Goal: Task Accomplishment & Management: Use online tool/utility

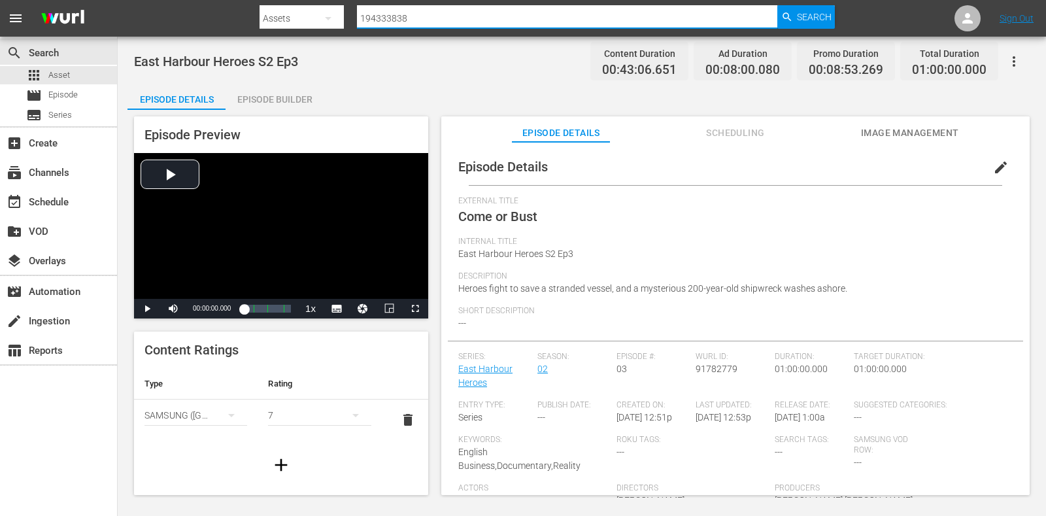
drag, startPoint x: 397, startPoint y: 16, endPoint x: 389, endPoint y: 59, distance: 44.6
click at [339, 27] on div "Search By Assets Search ID, Title, Description, Keywords, or Category 194333838…" at bounding box center [546, 18] width 575 height 31
paste input "194333791"
type input "194333791"
drag, startPoint x: 532, startPoint y: 265, endPoint x: 456, endPoint y: 264, distance: 75.8
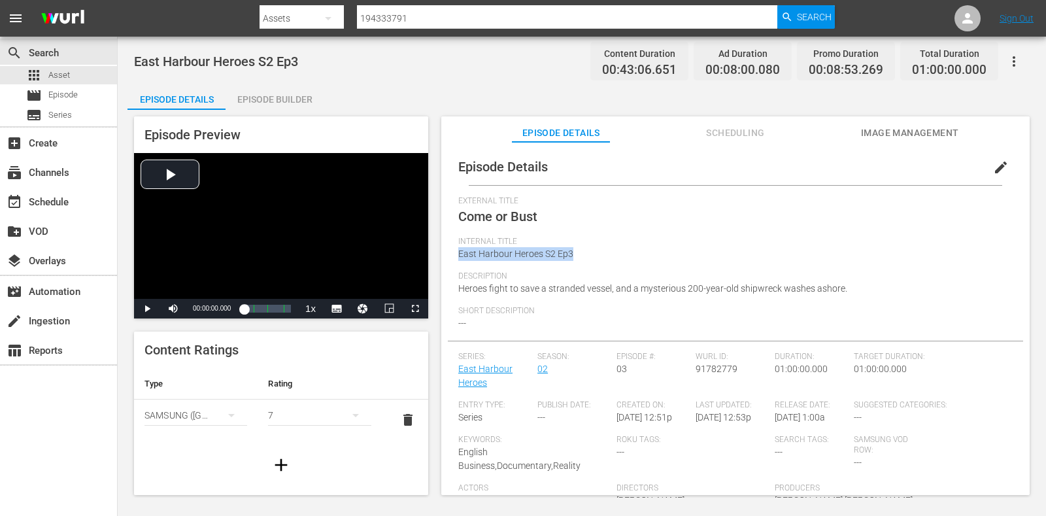
click at [456, 264] on div "Episode Details edit External Title Come or Bust Internal Title East Harbour He…" at bounding box center [735, 344] width 575 height 393
copy span "East Harbour Heroes S2 Ep3"
click at [804, 5] on div at bounding box center [546, 4] width 575 height 3
click at [809, 24] on span "Search" at bounding box center [814, 17] width 35 height 24
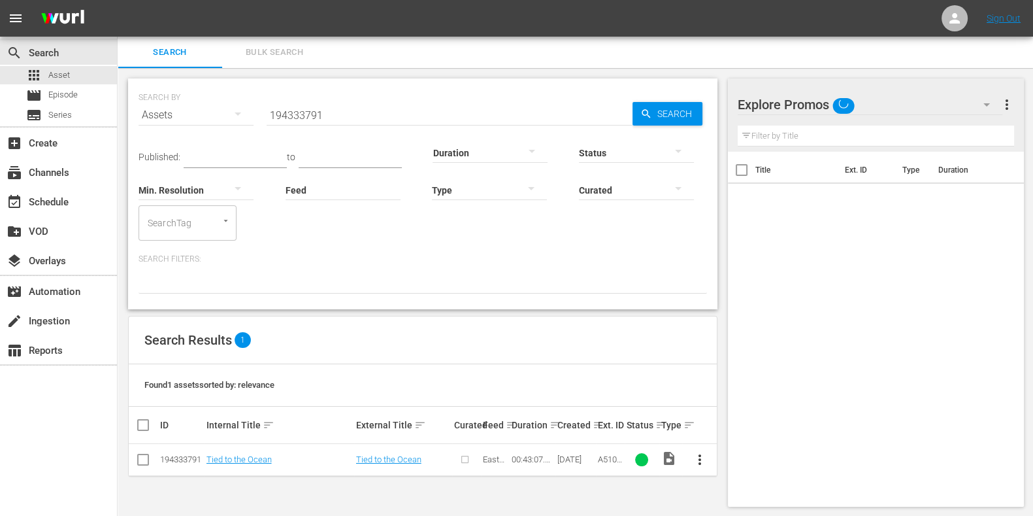
click at [710, 468] on button "more_vert" at bounding box center [699, 459] width 31 height 31
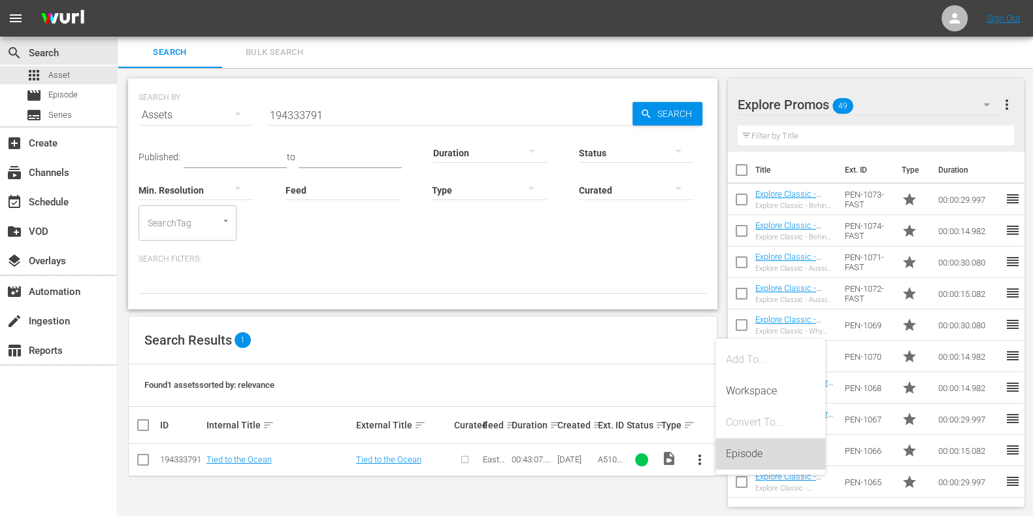
click at [753, 444] on div "Episode" at bounding box center [770, 453] width 89 height 31
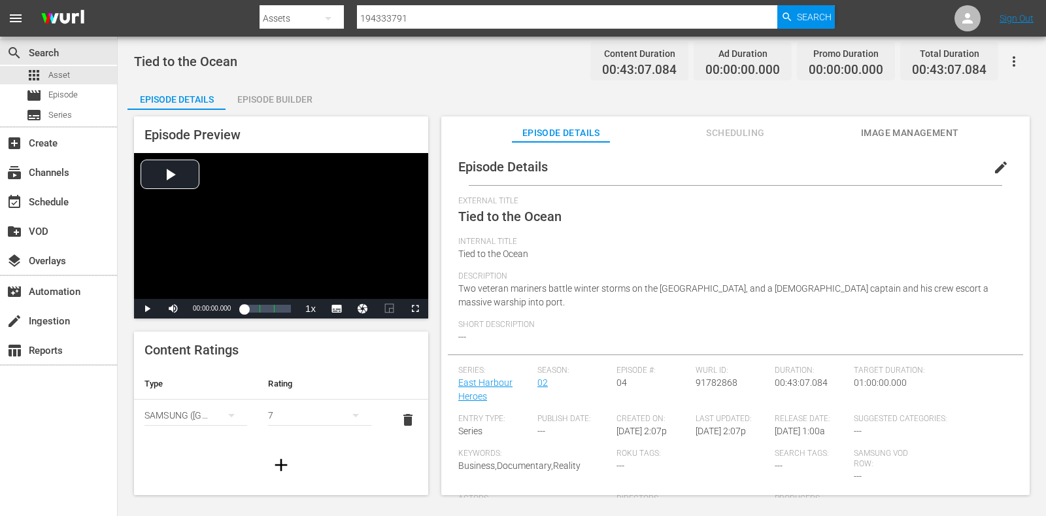
click at [997, 165] on span "edit" at bounding box center [1001, 167] width 16 height 16
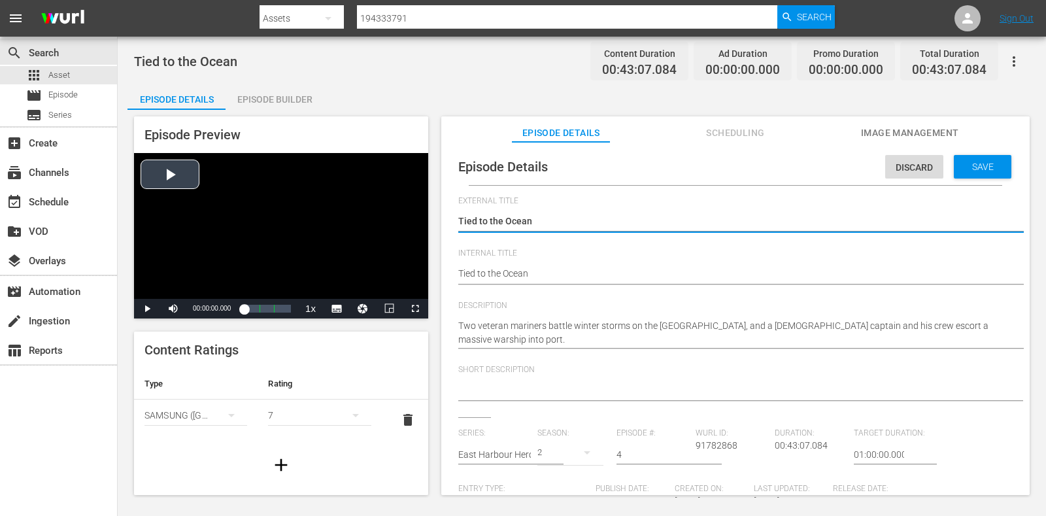
drag, startPoint x: 559, startPoint y: 267, endPoint x: 360, endPoint y: 269, distance: 199.3
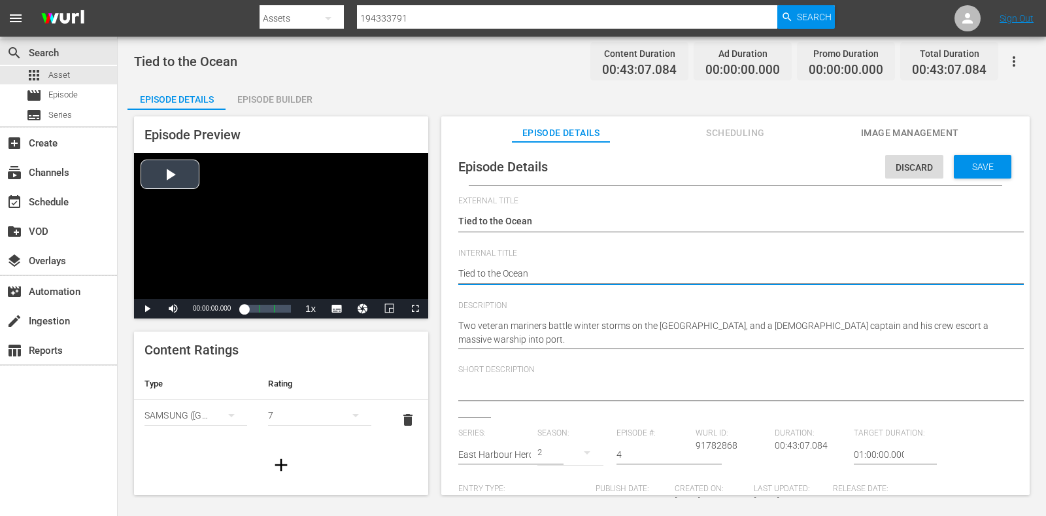
paste textarea "East Harbour Heroes S2 Ep3"
type textarea "East Harbour Heroes S2 Ep3"
type textarea "East Harbour Heroes S2 Ep"
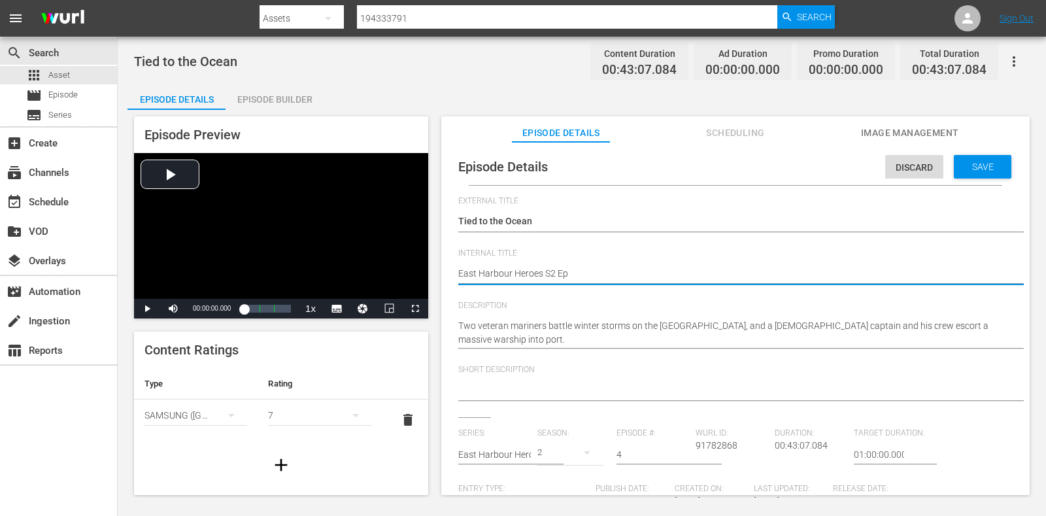
type textarea "East Harbour Heroes S2 Ep4"
click at [968, 171] on div "Save" at bounding box center [982, 167] width 58 height 24
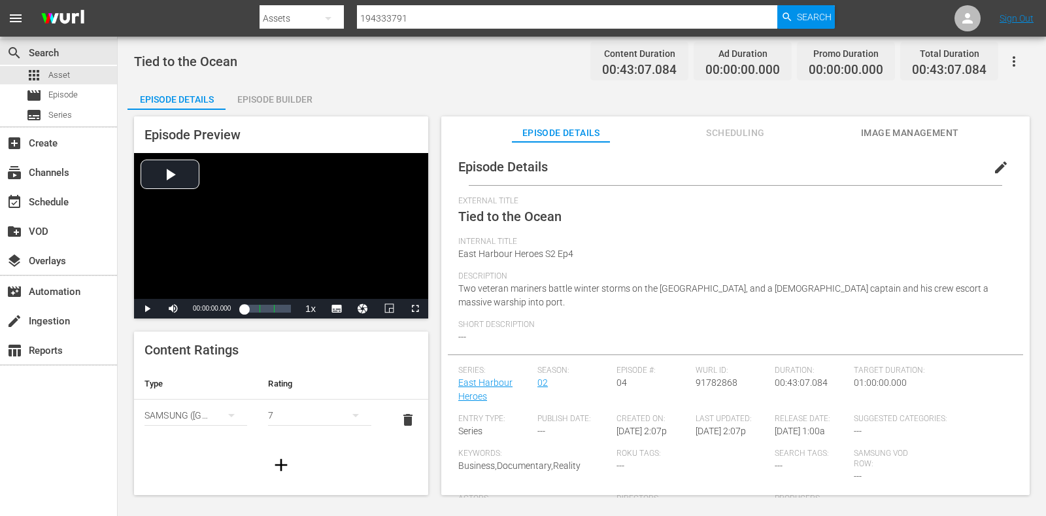
click at [286, 94] on div "Episode Builder" at bounding box center [274, 99] width 98 height 31
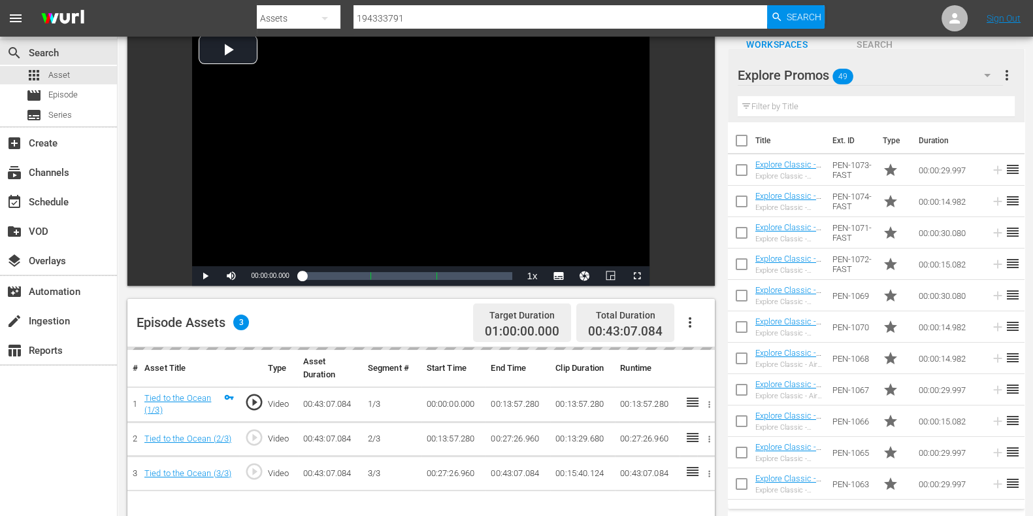
scroll to position [163, 0]
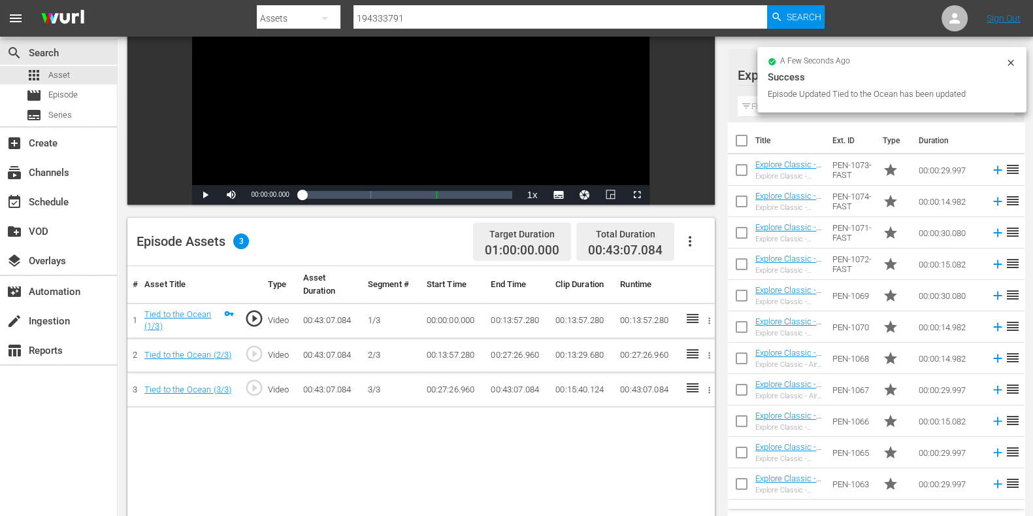
click at [817, 110] on div "a few seconds ago Success Episode Updated Tied to the Ocean has been updated" at bounding box center [891, 79] width 269 height 65
click at [747, 103] on input "text" at bounding box center [876, 106] width 277 height 21
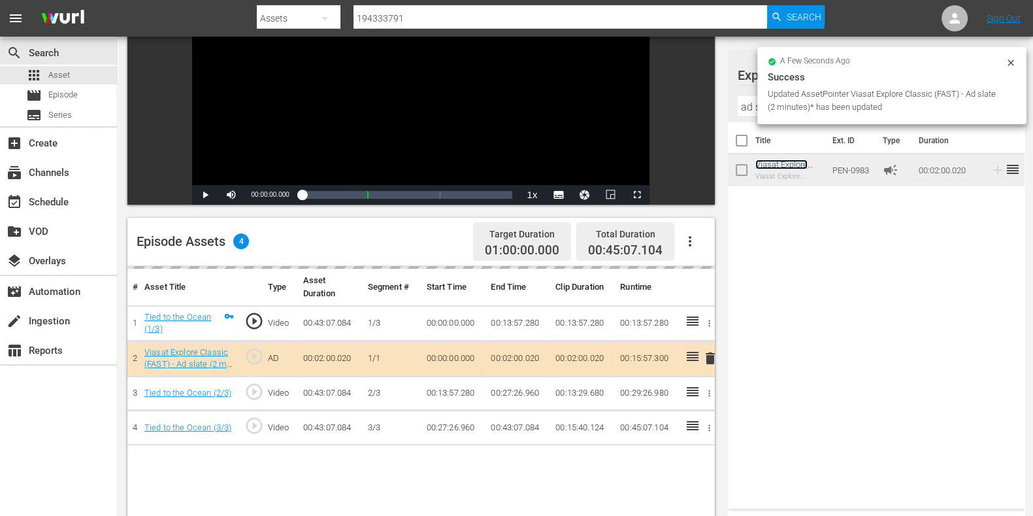
scroll to position [326, 0]
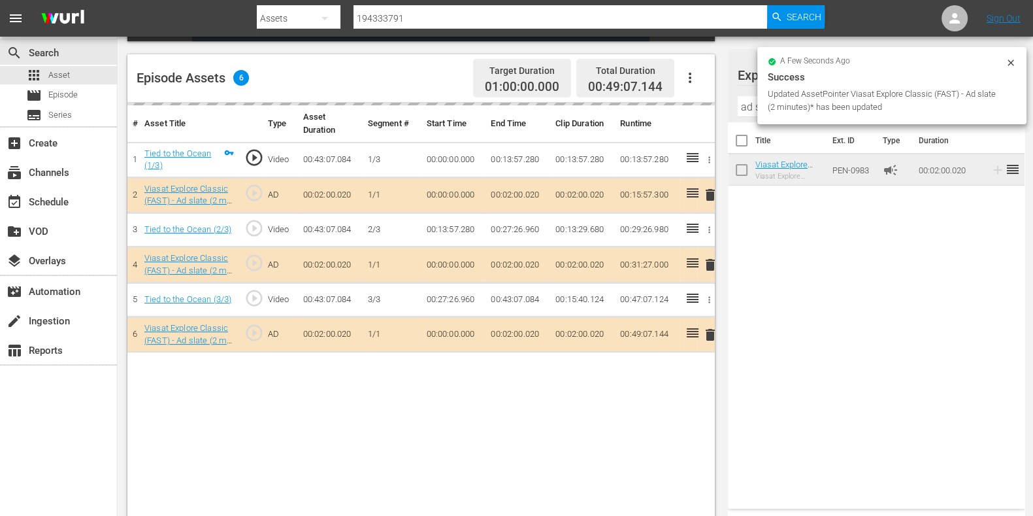
click at [749, 105] on input "ad s" at bounding box center [876, 106] width 277 height 21
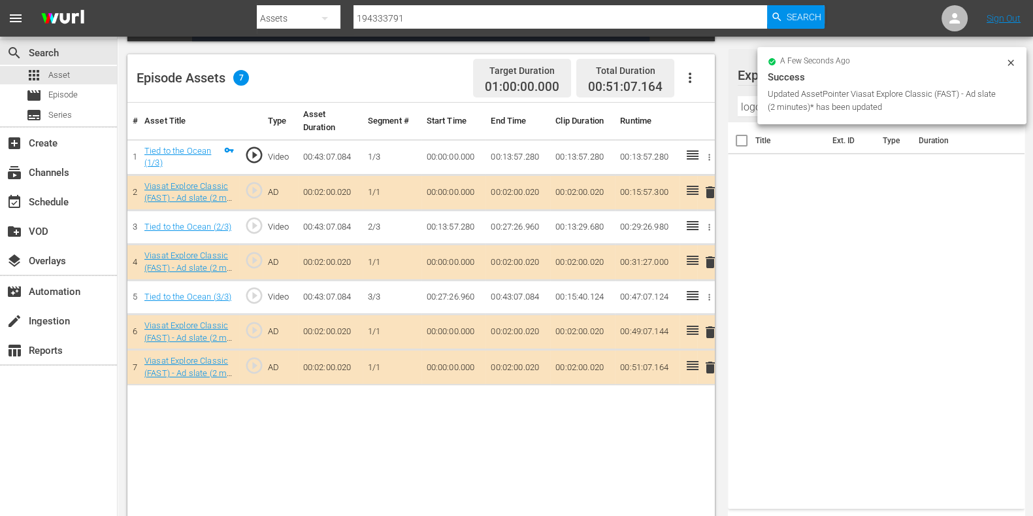
click at [770, 188] on div "Title Ext. ID Type Duration" at bounding box center [876, 312] width 297 height 381
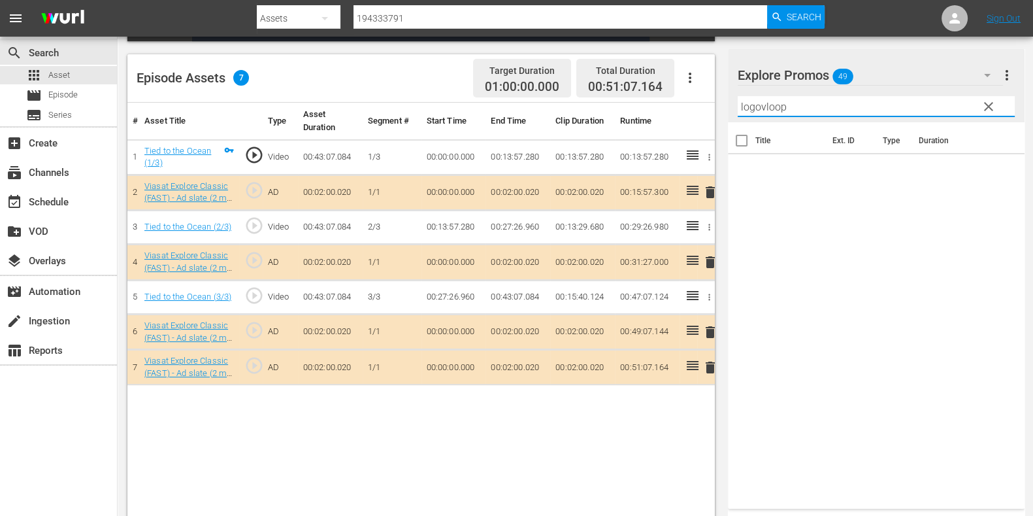
click at [866, 101] on input "logovloop" at bounding box center [876, 106] width 277 height 21
click at [766, 109] on input "logovloop" at bounding box center [876, 106] width 277 height 21
type input "logo loop"
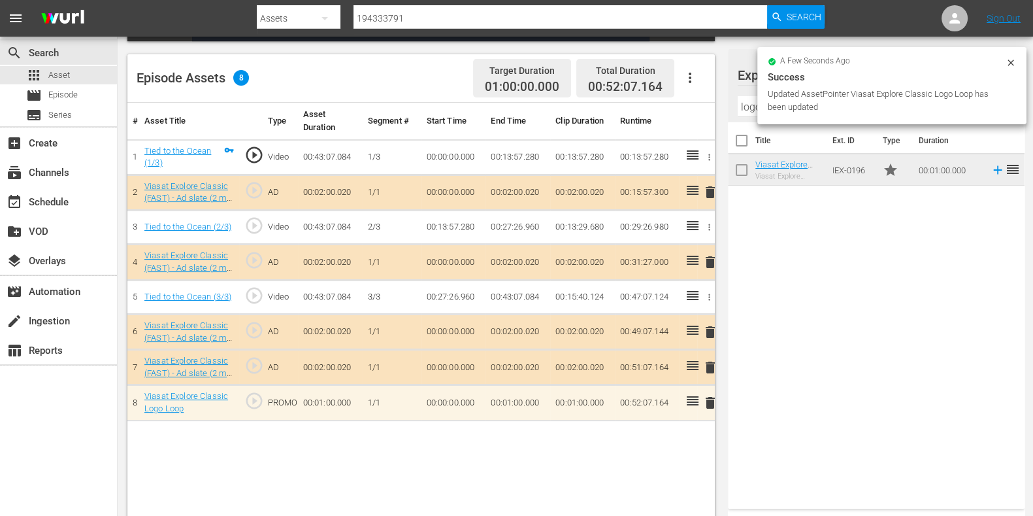
click at [1009, 60] on icon at bounding box center [1011, 62] width 6 height 6
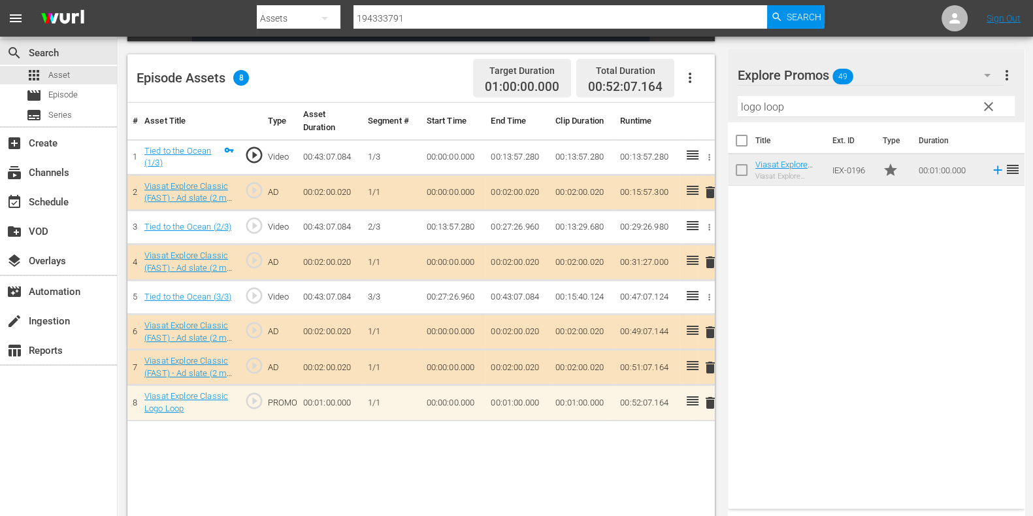
click at [983, 103] on span "clear" at bounding box center [989, 107] width 16 height 16
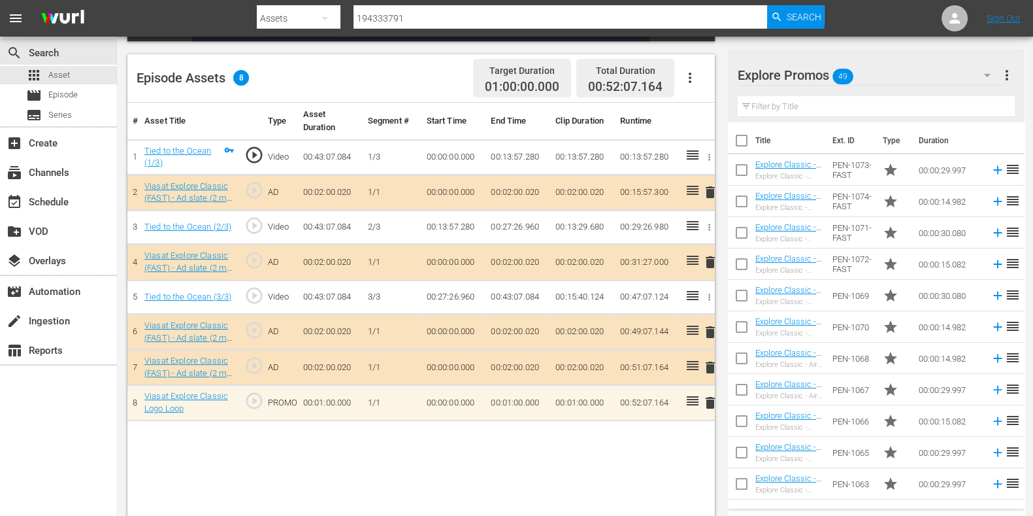
click at [778, 114] on input "text" at bounding box center [876, 106] width 277 height 21
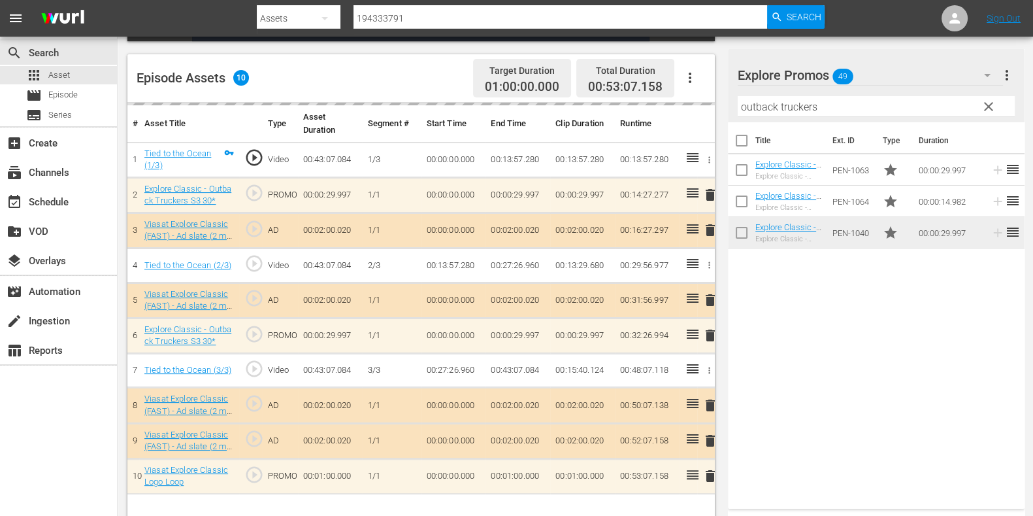
click at [743, 101] on input "outback truckers" at bounding box center [876, 106] width 277 height 21
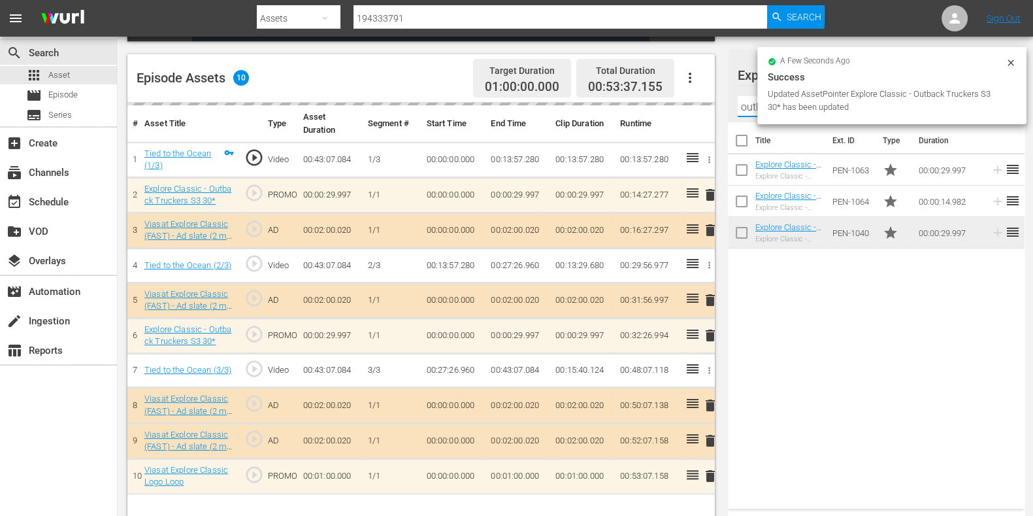
click at [743, 101] on input "outback truckers" at bounding box center [876, 106] width 277 height 21
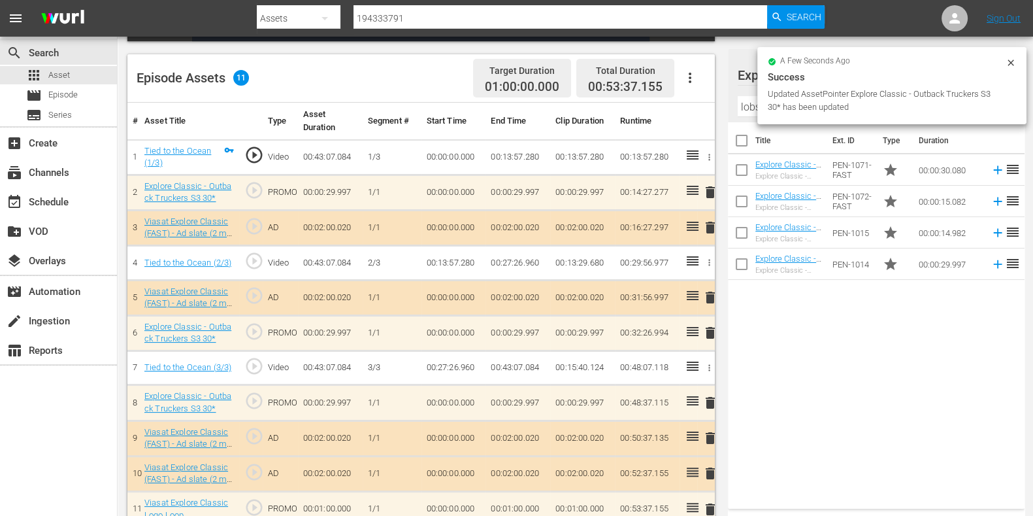
click at [868, 357] on div "Title Ext. ID Type Duration Explore Classic - Aussie Lobster Hunters S5 30* Exp…" at bounding box center [876, 312] width 297 height 381
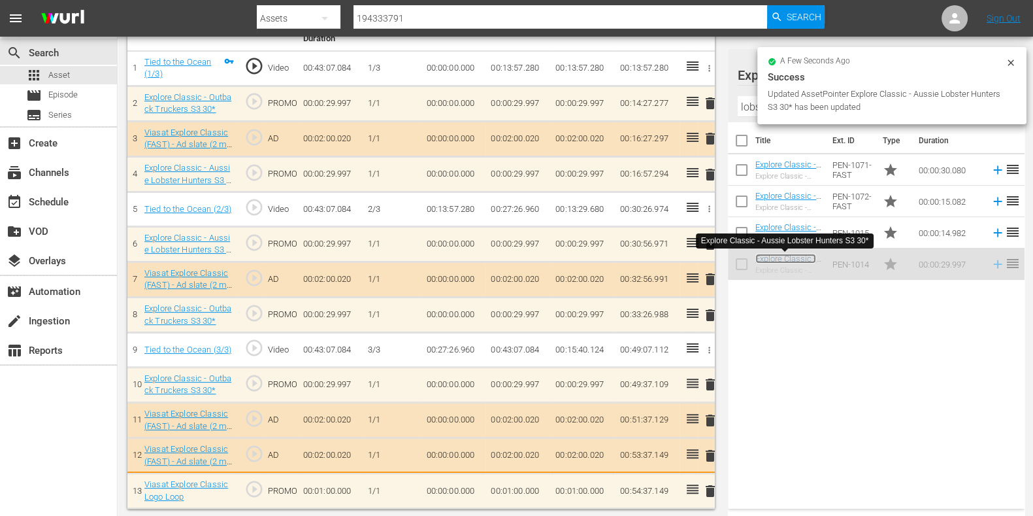
scroll to position [418, 0]
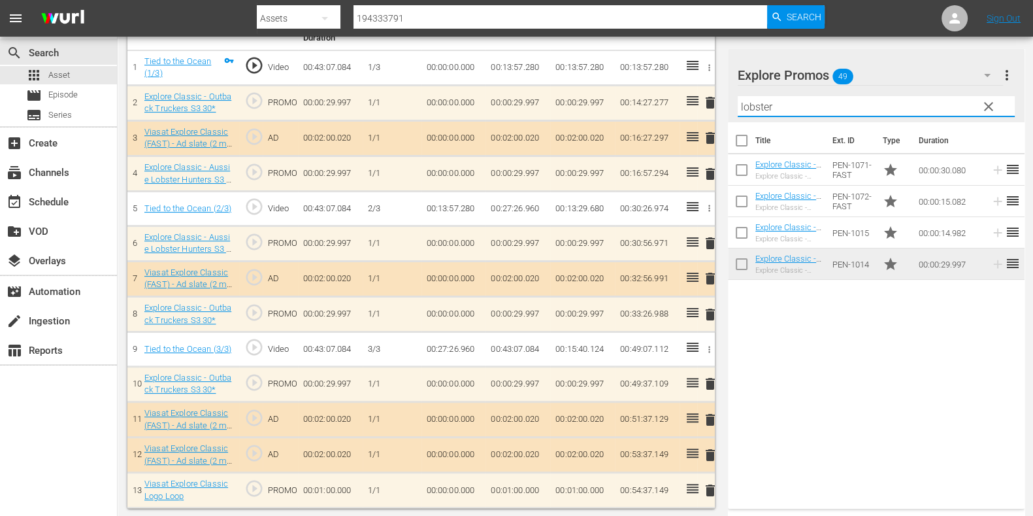
click at [746, 106] on input "lobster" at bounding box center [876, 106] width 277 height 21
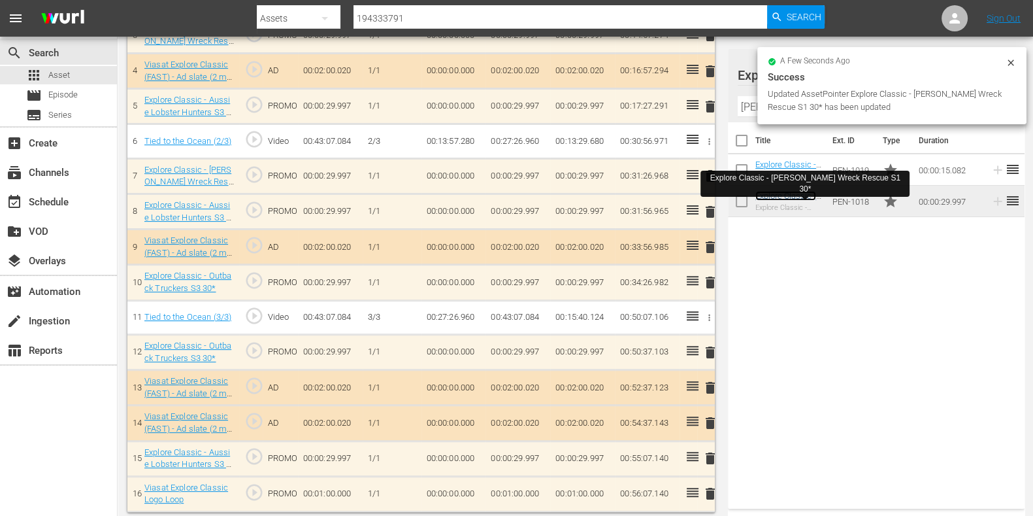
scroll to position [523, 0]
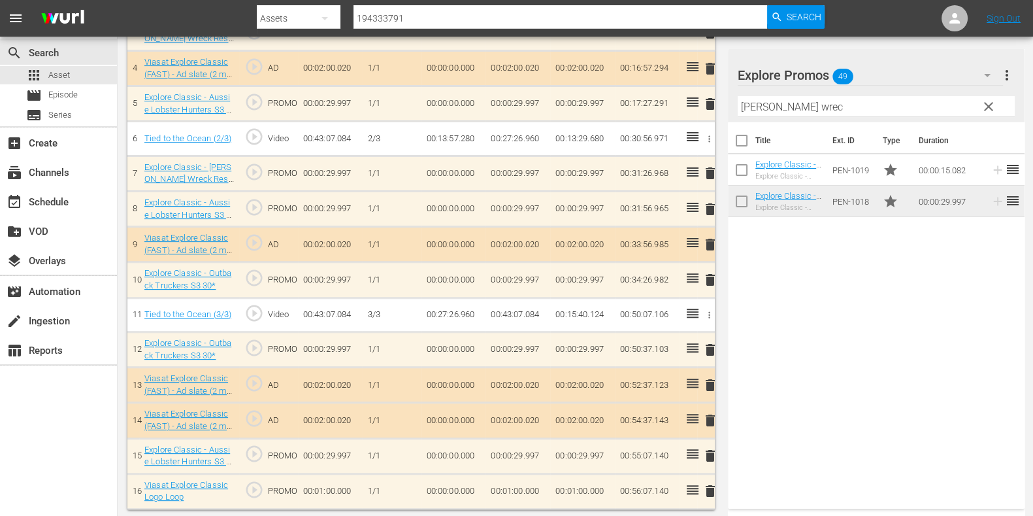
click at [748, 103] on input "bush wrec" at bounding box center [876, 106] width 277 height 21
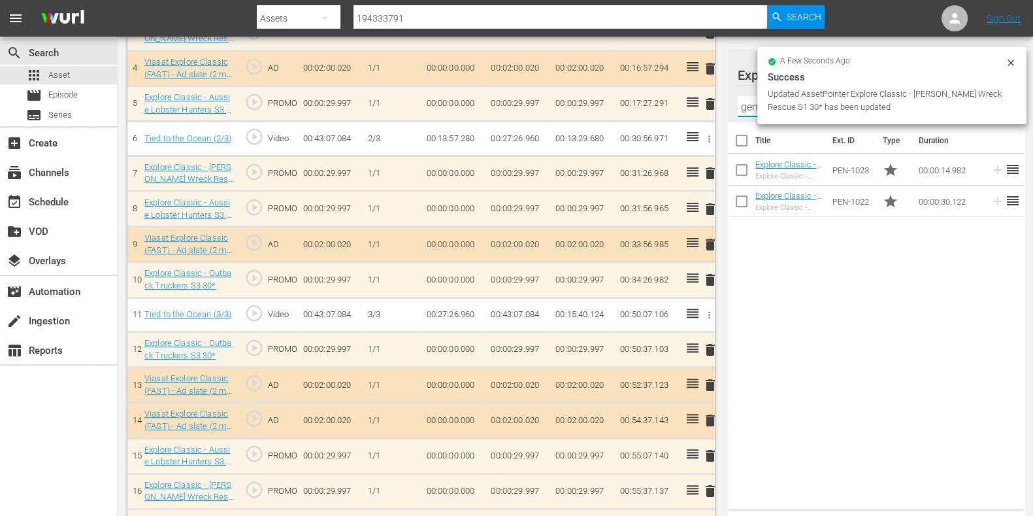
scroll to position [521, 0]
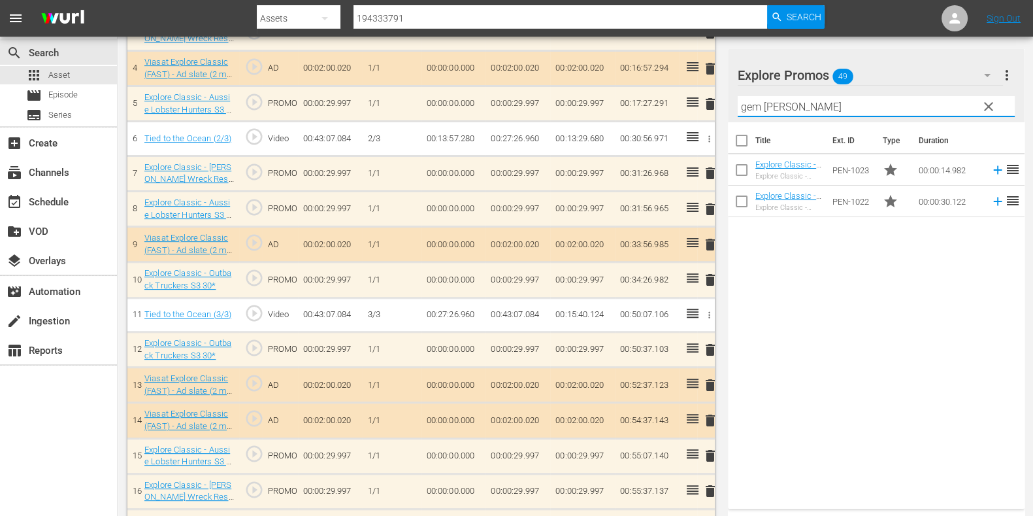
click at [751, 105] on input "gem hunt" at bounding box center [876, 106] width 277 height 21
click at [787, 240] on div "Title Ext. ID Type Duration Explore Classic - Gem Hunters Down Under S2 15* Exp…" at bounding box center [876, 312] width 297 height 381
click at [764, 96] on input "gem hunt" at bounding box center [876, 106] width 277 height 21
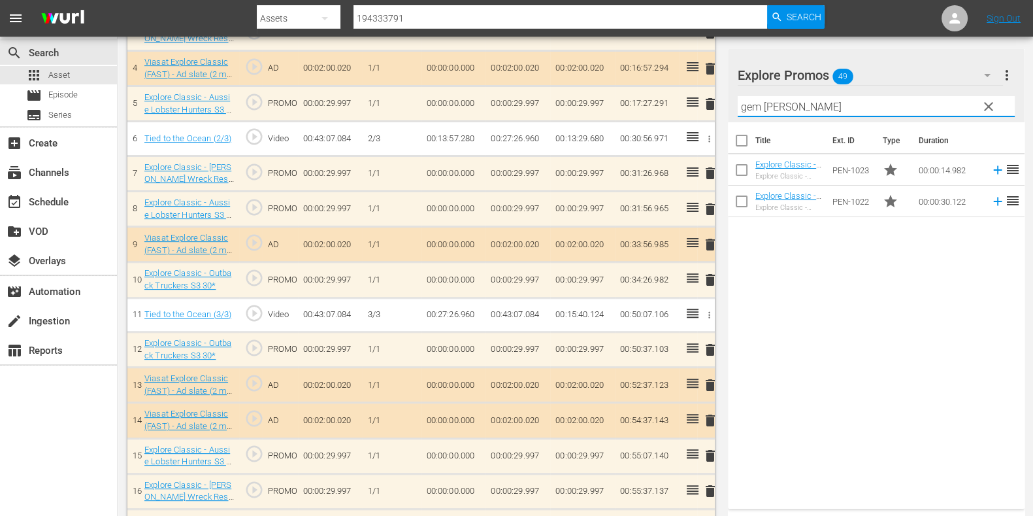
click at [764, 96] on input "gem hunt" at bounding box center [876, 106] width 277 height 21
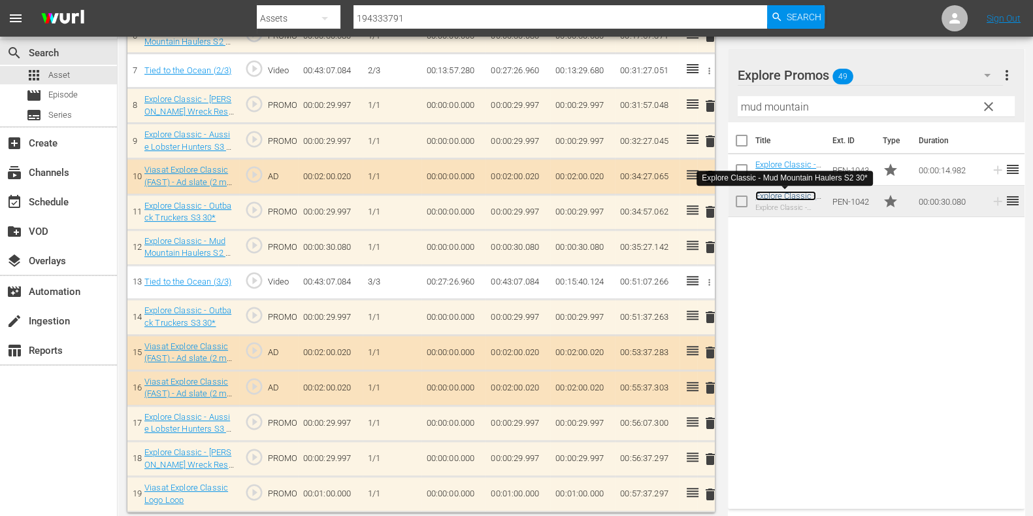
scroll to position [630, 0]
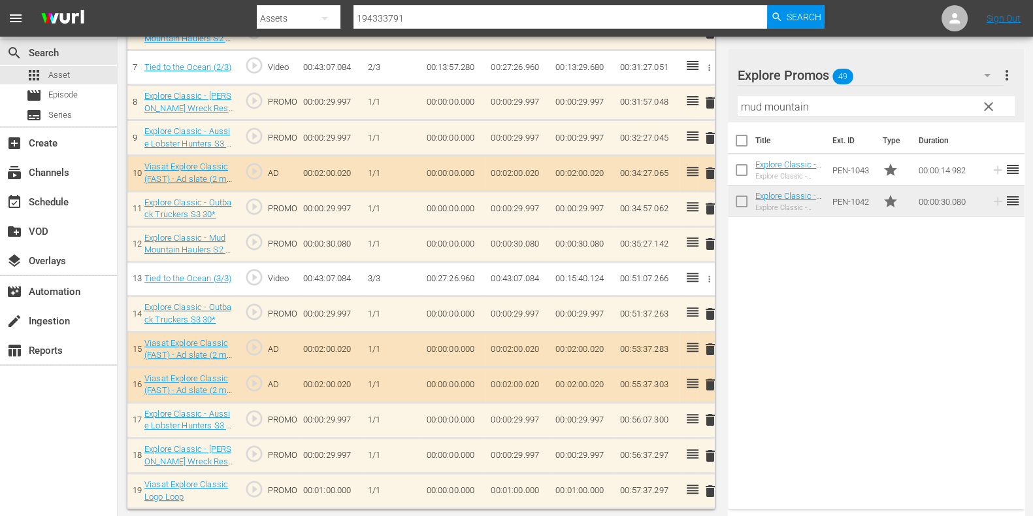
click at [750, 105] on input "mud mountain" at bounding box center [876, 106] width 277 height 21
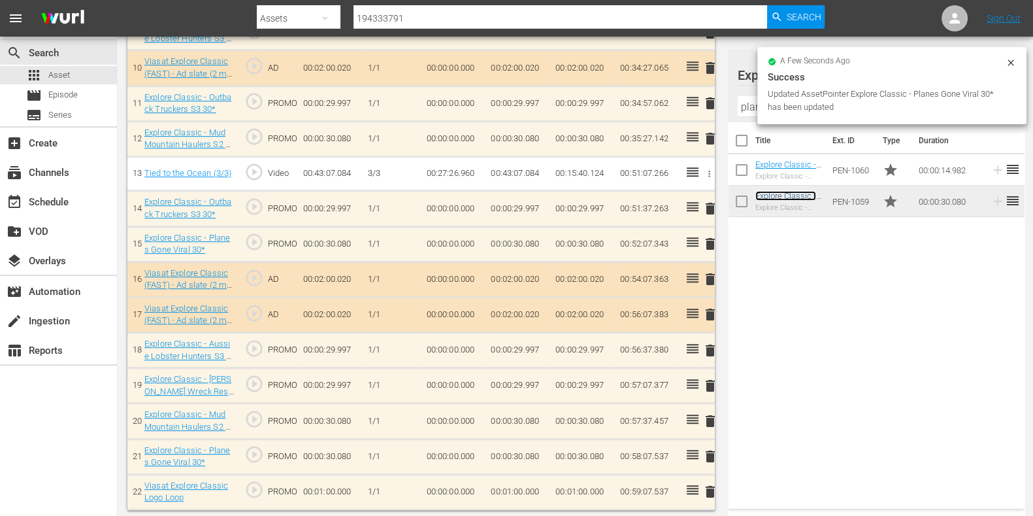
scroll to position [733, 0]
click at [709, 454] on span "delete" at bounding box center [710, 456] width 16 height 16
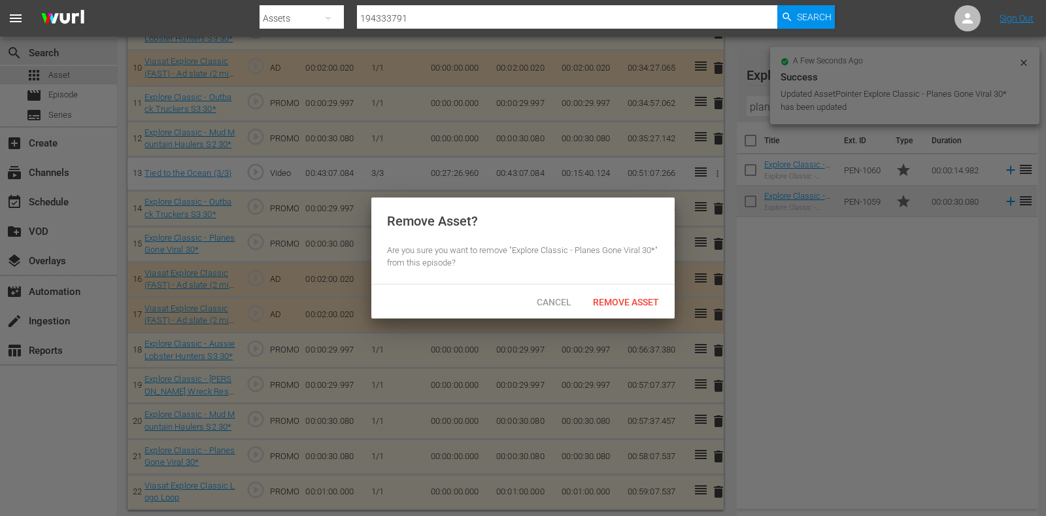
drag, startPoint x: 595, startPoint y: 286, endPoint x: 597, endPoint y: 292, distance: 6.7
click at [595, 286] on div "Cancel Remove Asset" at bounding box center [522, 301] width 303 height 34
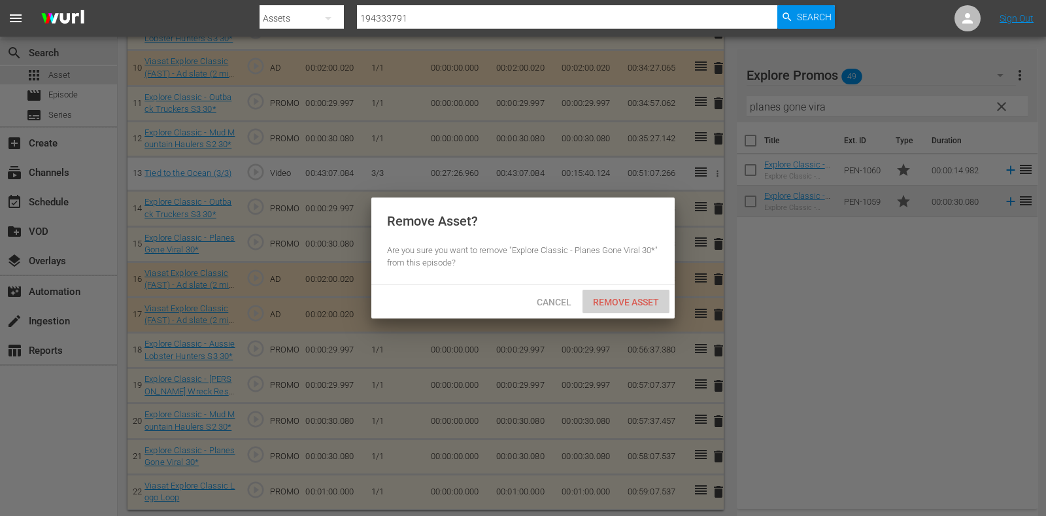
click at [599, 297] on span "Remove Asset" at bounding box center [625, 302] width 87 height 10
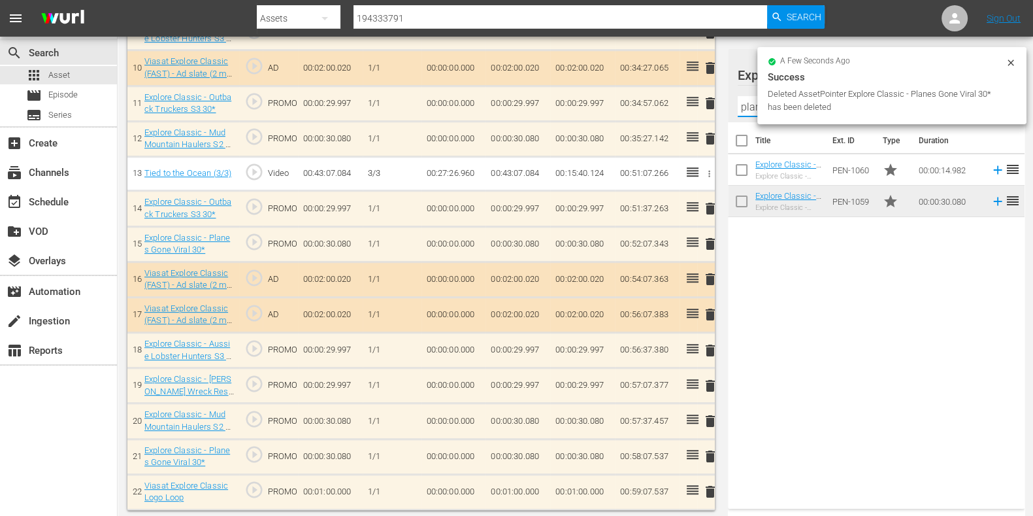
click at [748, 111] on input "planes gone vira" at bounding box center [876, 106] width 277 height 21
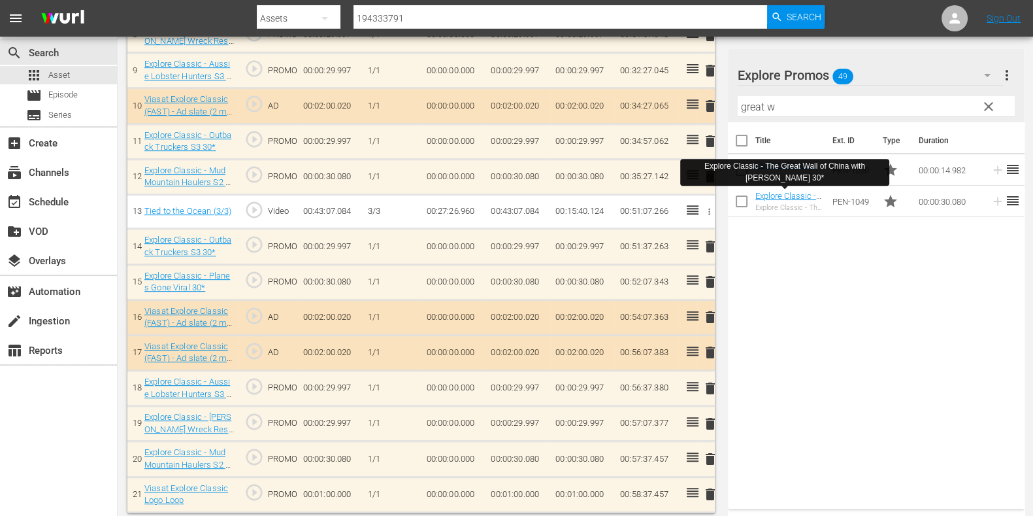
scroll to position [700, 0]
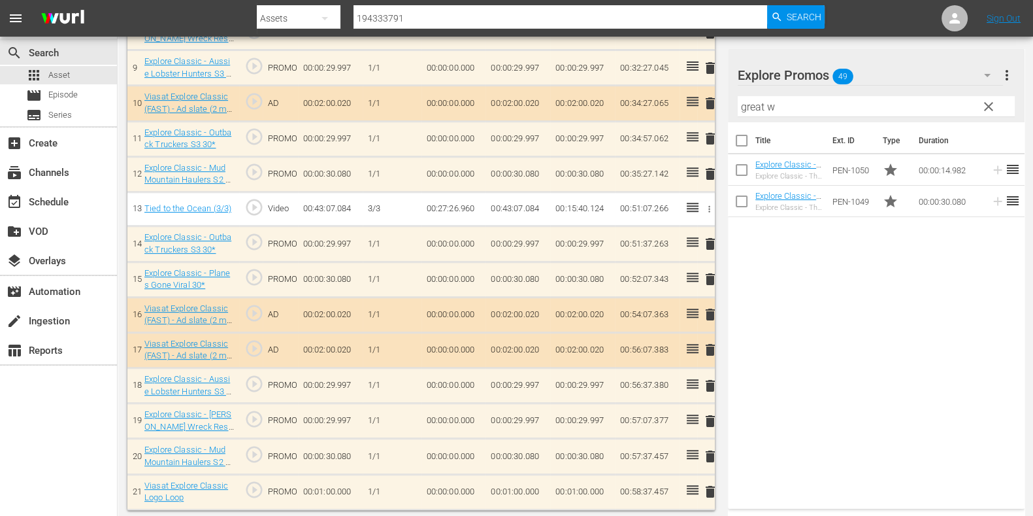
click at [759, 101] on input "great w" at bounding box center [876, 106] width 277 height 21
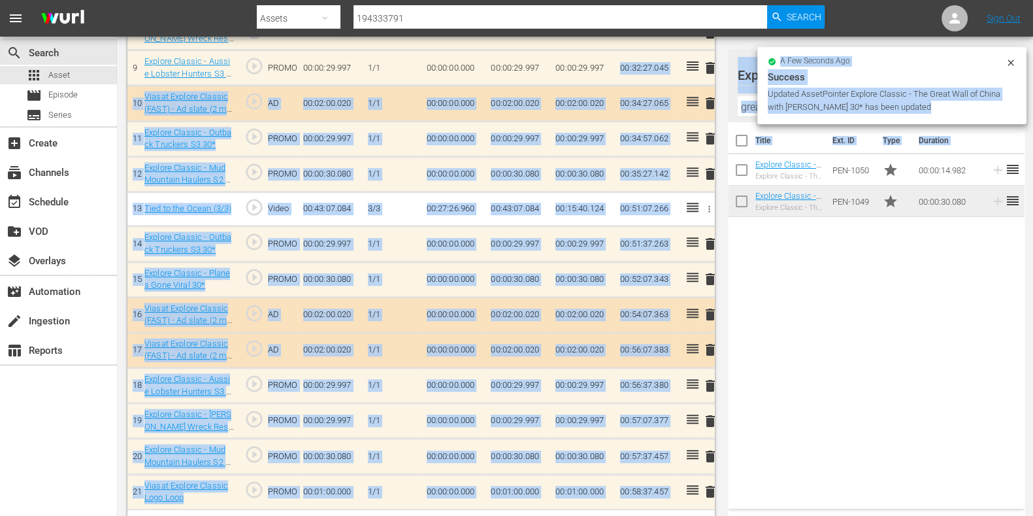
click at [789, 308] on div "Title Ext. ID Type Duration Explore Classic - The Great Wall of China with Ash …" at bounding box center [876, 312] width 297 height 381
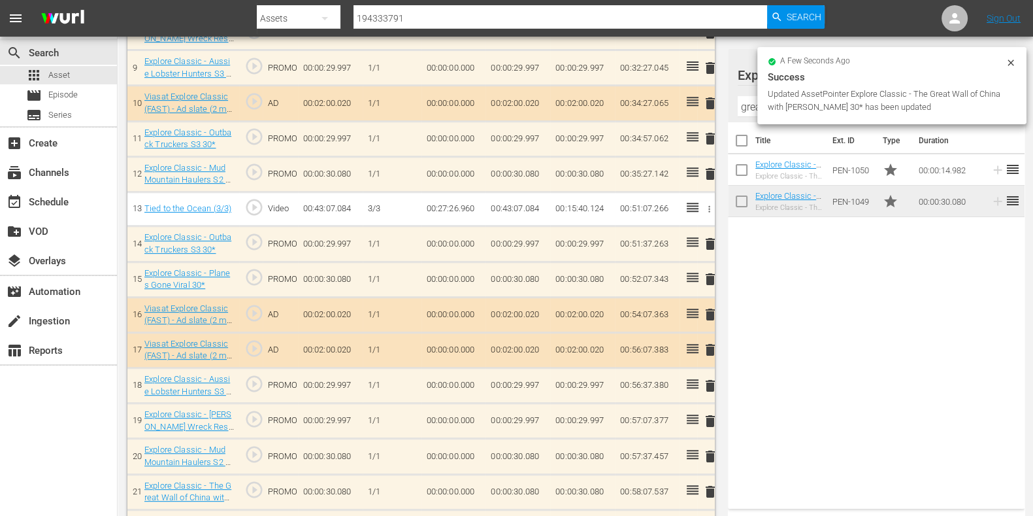
click at [745, 99] on input "great w" at bounding box center [876, 106] width 277 height 21
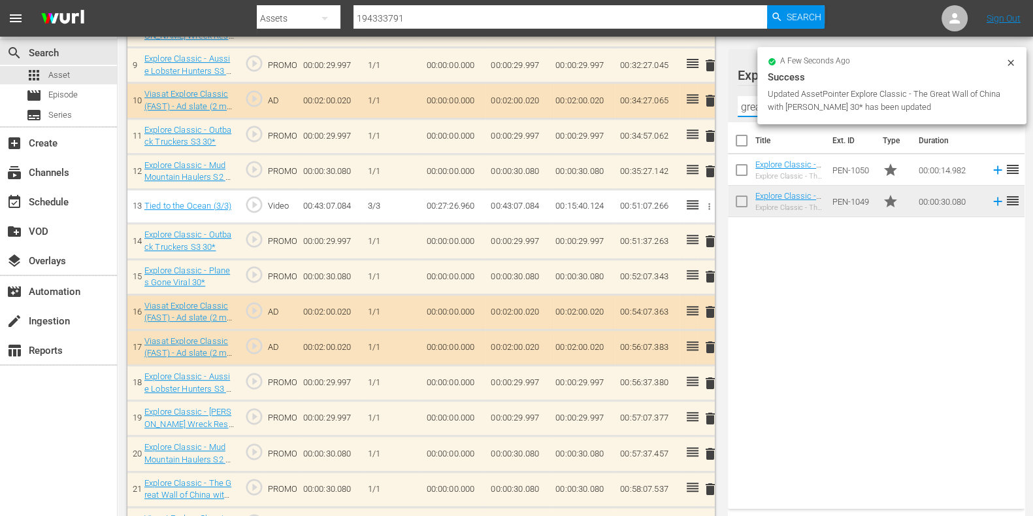
scroll to position [697, 0]
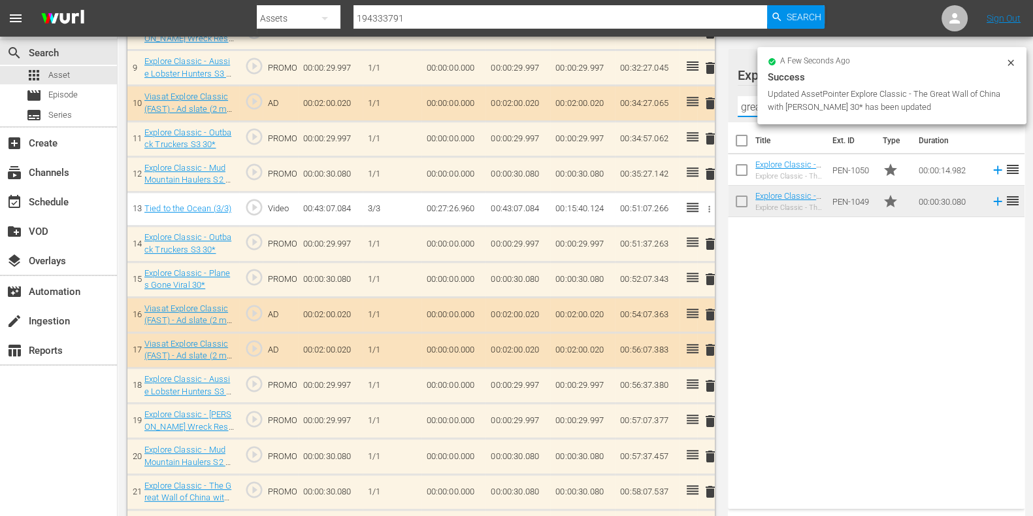
click at [745, 99] on input "great w" at bounding box center [876, 106] width 277 height 21
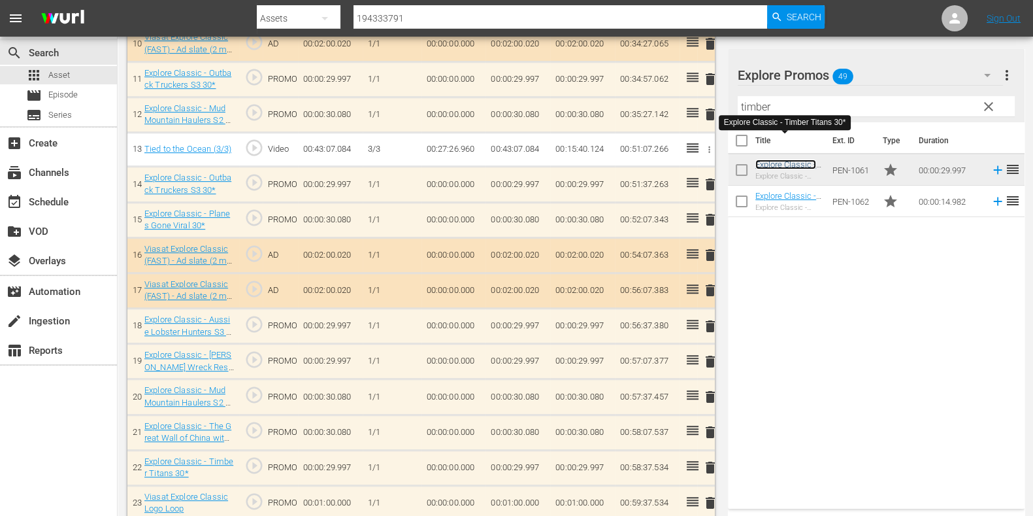
scroll to position [768, 0]
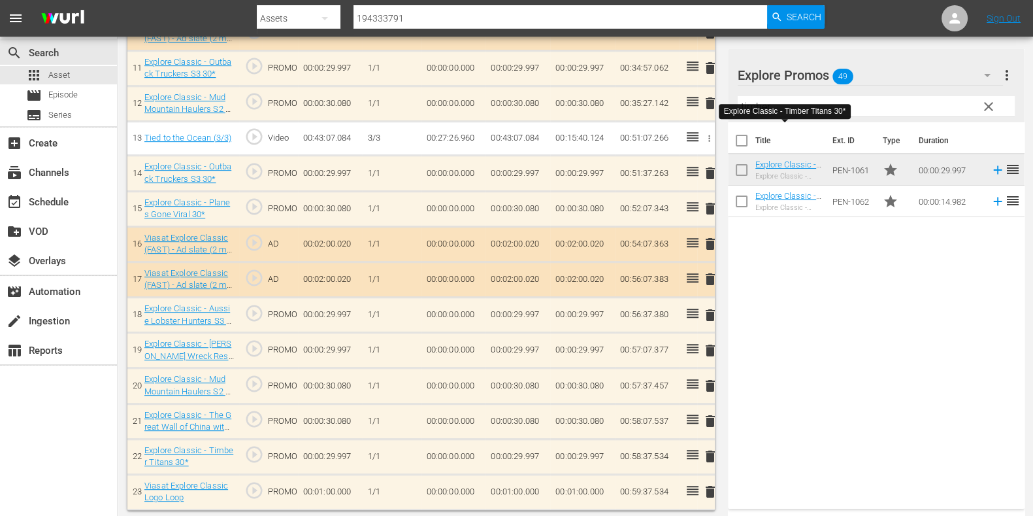
click at [866, 107] on input "timber" at bounding box center [876, 106] width 277 height 21
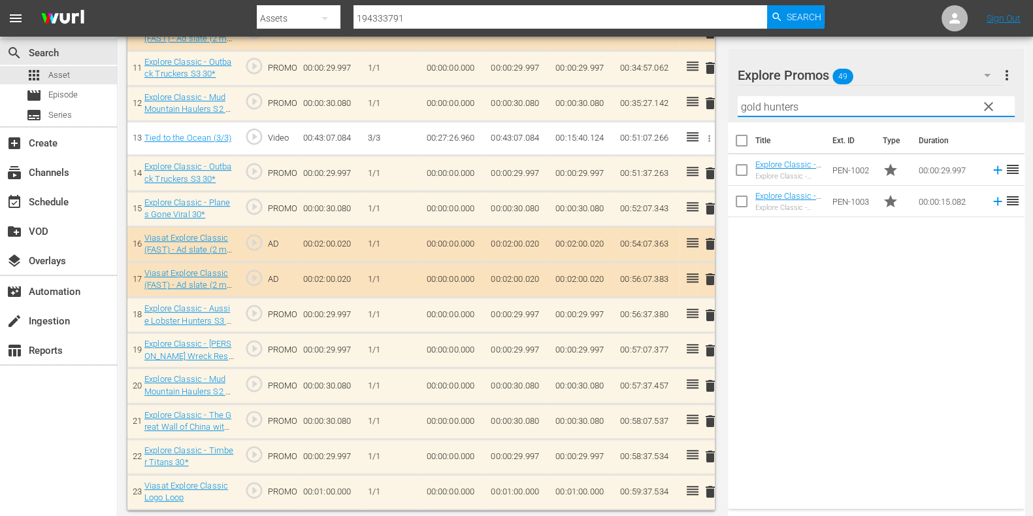
type input "gold hunters"
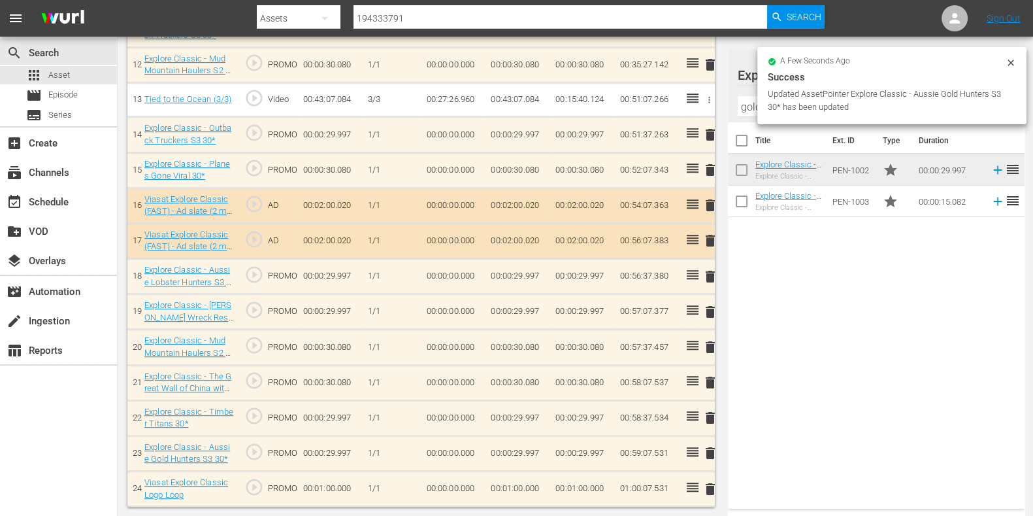
scroll to position [804, 0]
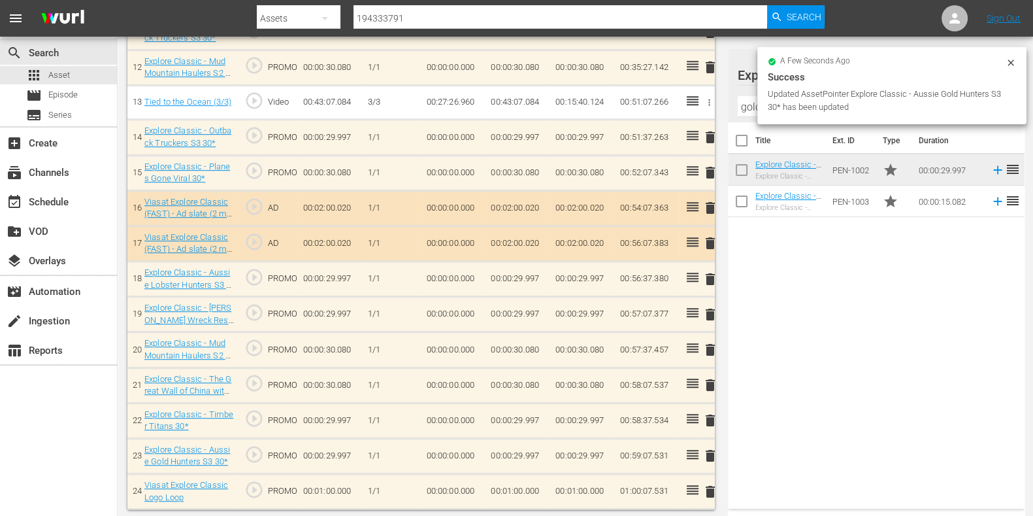
click at [516, 494] on td "00:01:00.000" at bounding box center [518, 490] width 65 height 35
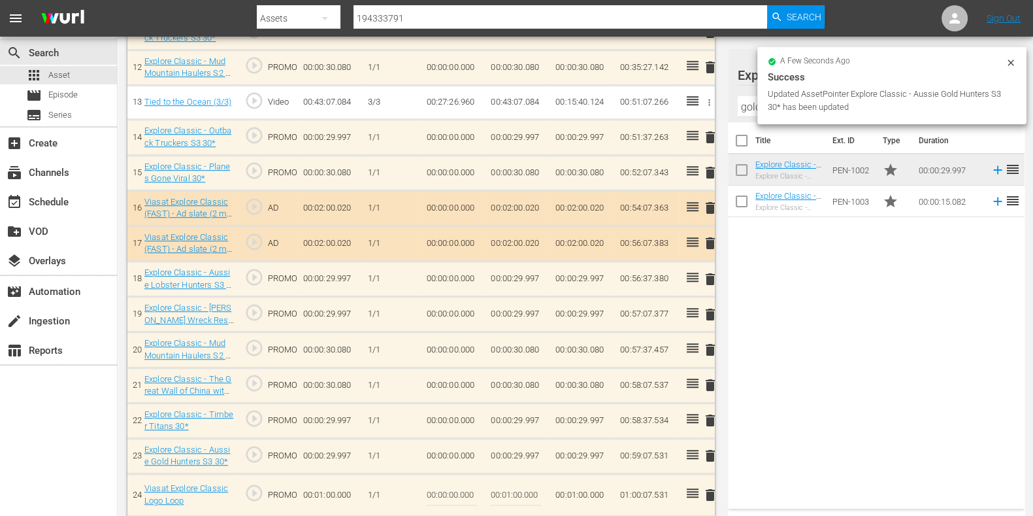
click at [508, 489] on input "00:01:00.000" at bounding box center [516, 494] width 50 height 31
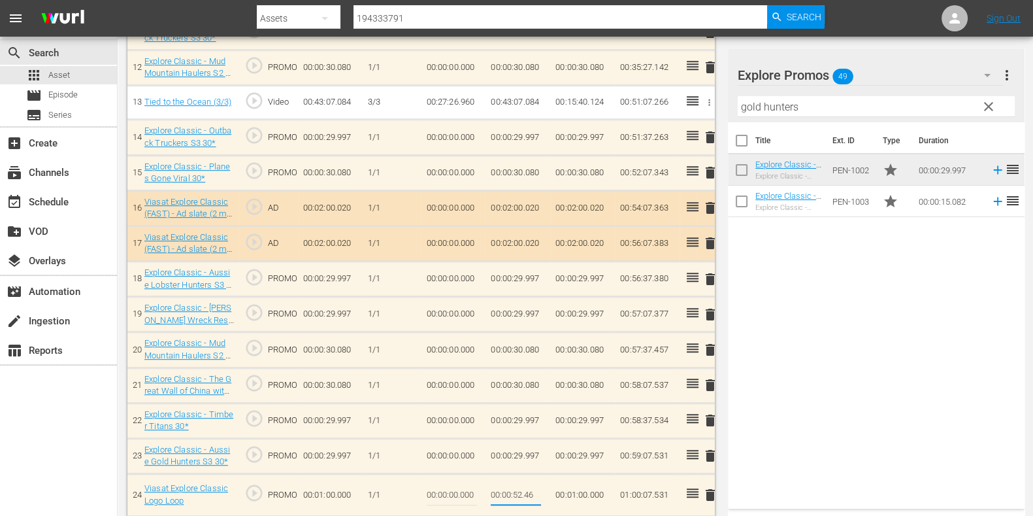
type input "00:00:52.469"
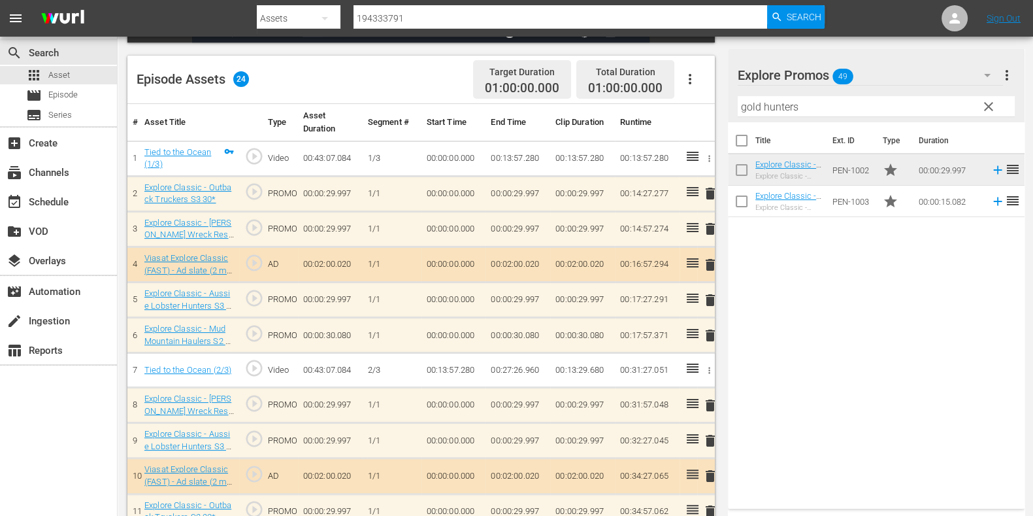
scroll to position [0, 0]
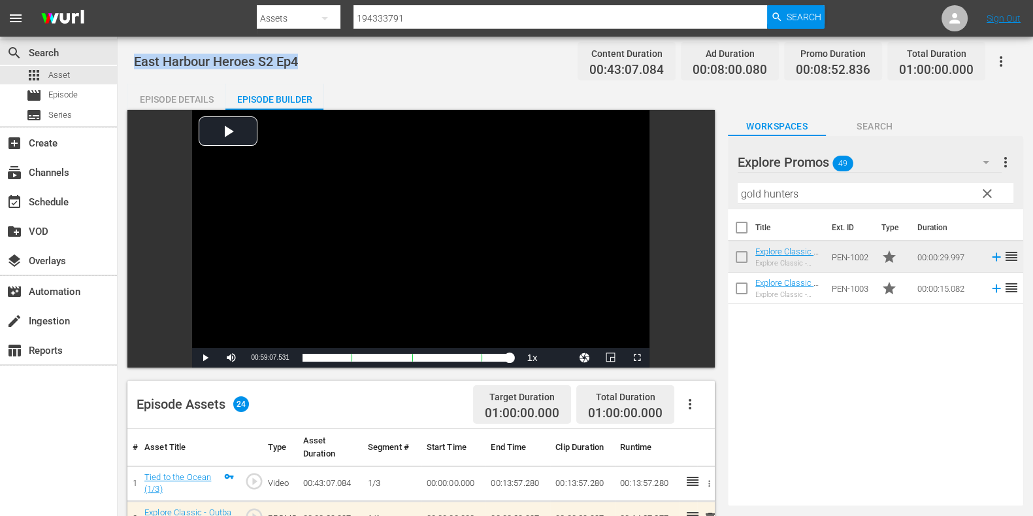
drag, startPoint x: 351, startPoint y: 68, endPoint x: 133, endPoint y: 65, distance: 218.3
copy span "East Harbour Heroes S2 Ep4"
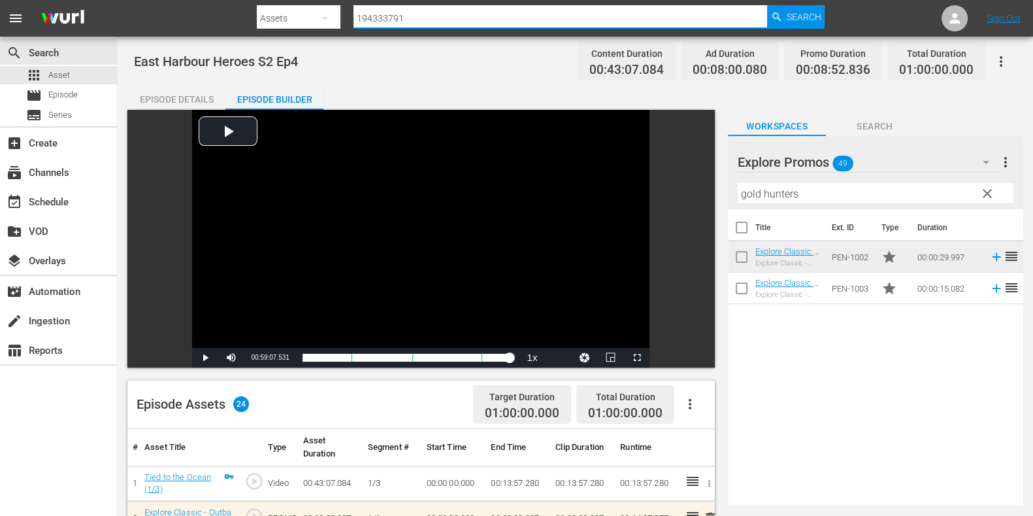
drag, startPoint x: 438, startPoint y: 18, endPoint x: 313, endPoint y: 20, distance: 125.5
click at [313, 20] on div "Search By Assets Search ID, Title, Description, Keywords, or Category 194333791…" at bounding box center [541, 18] width 569 height 31
paste input "194333792"
type input "194333792"
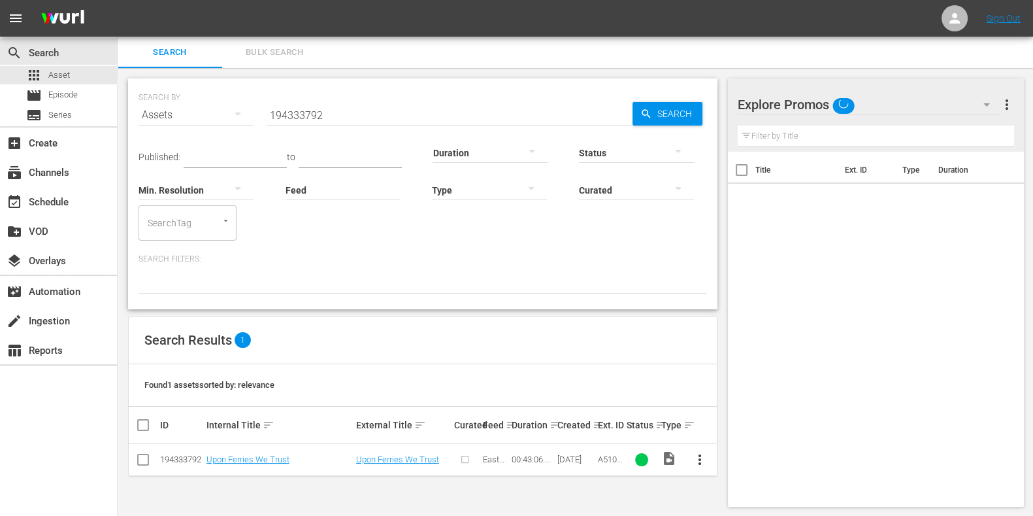
click at [701, 470] on button "more_vert" at bounding box center [699, 459] width 31 height 31
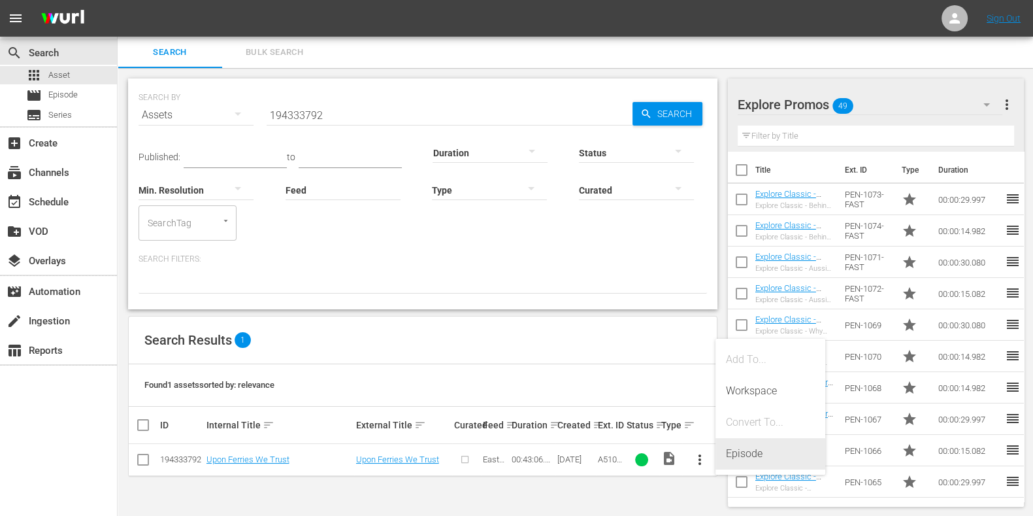
click at [737, 451] on div "Episode" at bounding box center [770, 453] width 89 height 31
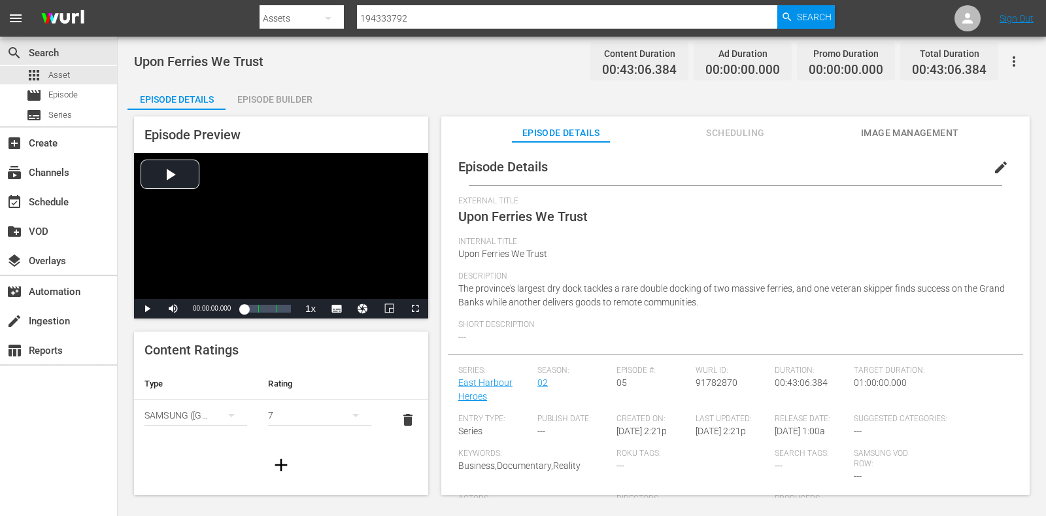
click at [993, 174] on span "edit" at bounding box center [1001, 167] width 16 height 16
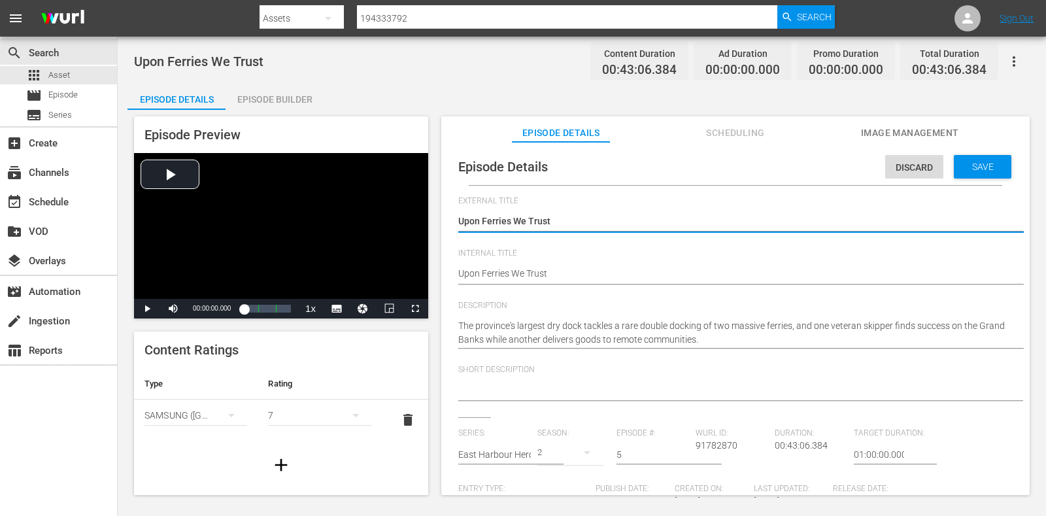
drag, startPoint x: 561, startPoint y: 279, endPoint x: 431, endPoint y: 276, distance: 130.1
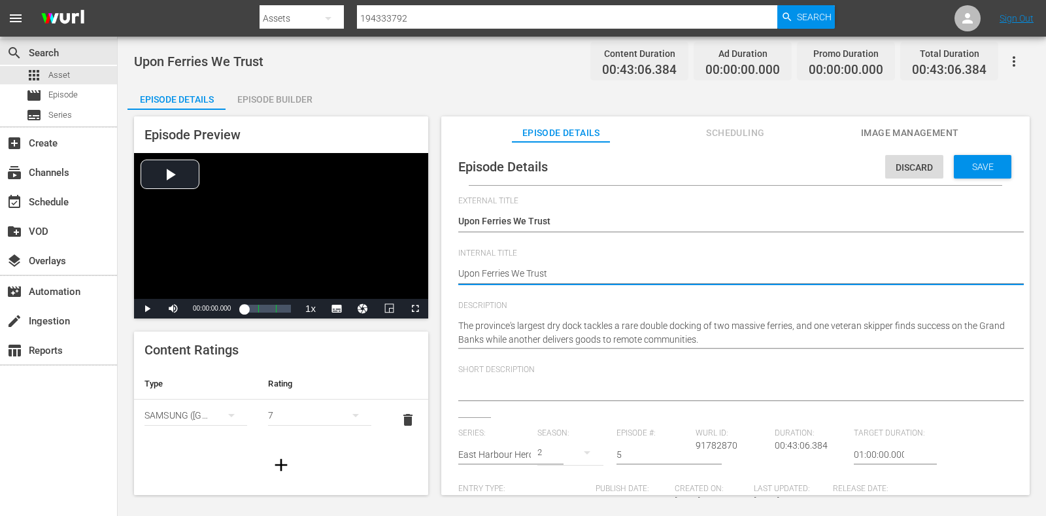
paste textarea "East Harbour Heroes S2 Ep4"
type textarea "East Harbour Heroes S2 Ep4"
type textarea "East Harbour Heroes S2 Ep"
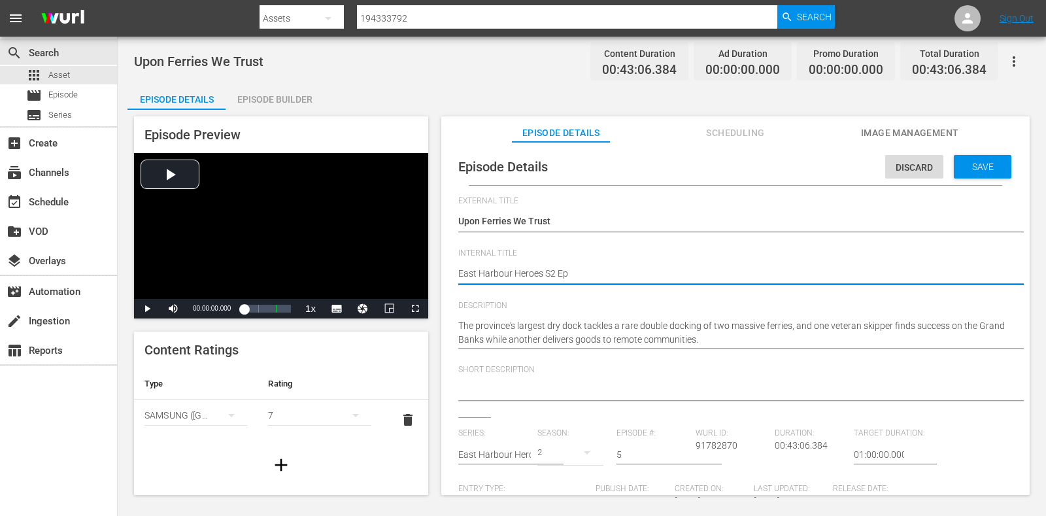
type textarea "East Harbour Heroes S2 Ep5"
click at [964, 171] on span "Save" at bounding box center [982, 166] width 42 height 10
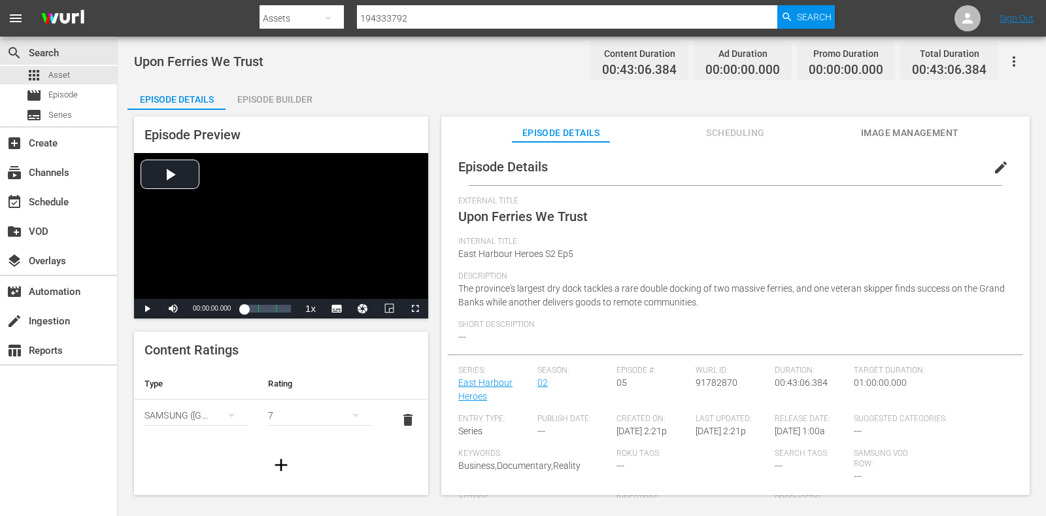
click at [265, 94] on div "Episode Builder" at bounding box center [274, 99] width 98 height 31
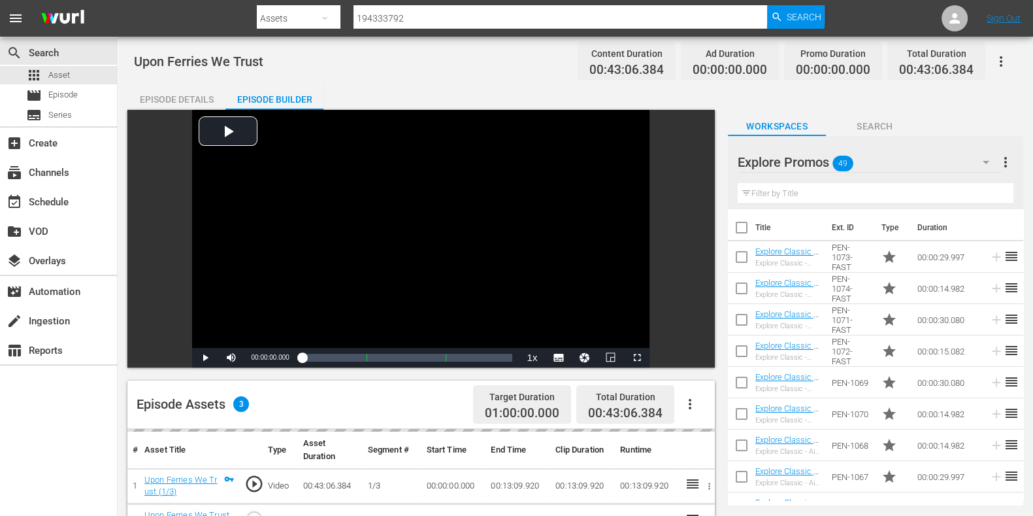
click at [787, 182] on div "Filter by Title" at bounding box center [876, 193] width 276 height 31
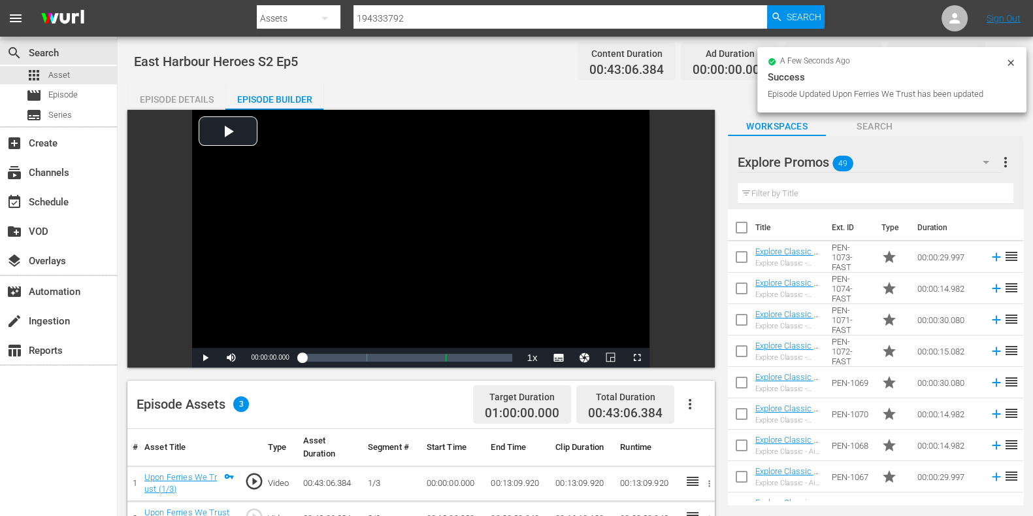
click at [787, 184] on input "text" at bounding box center [876, 193] width 276 height 21
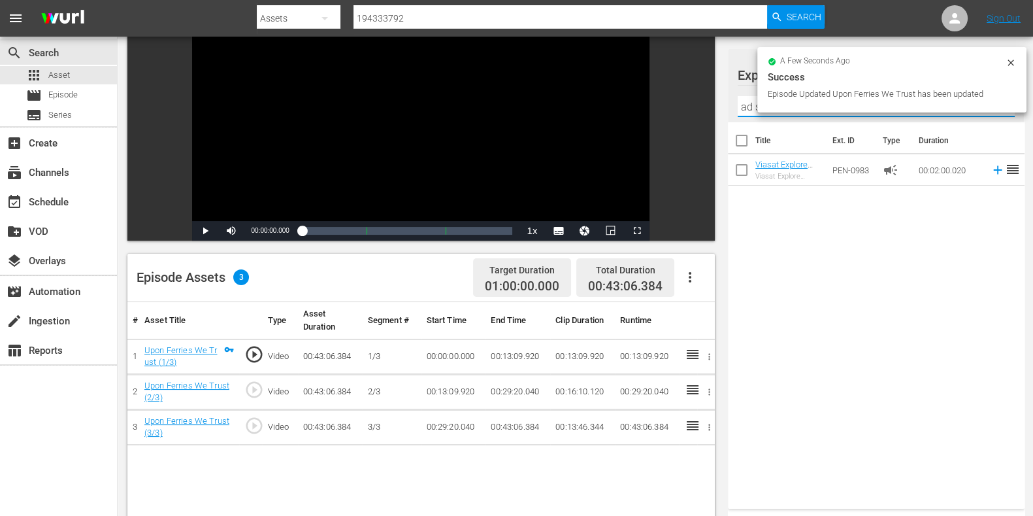
scroll to position [326, 0]
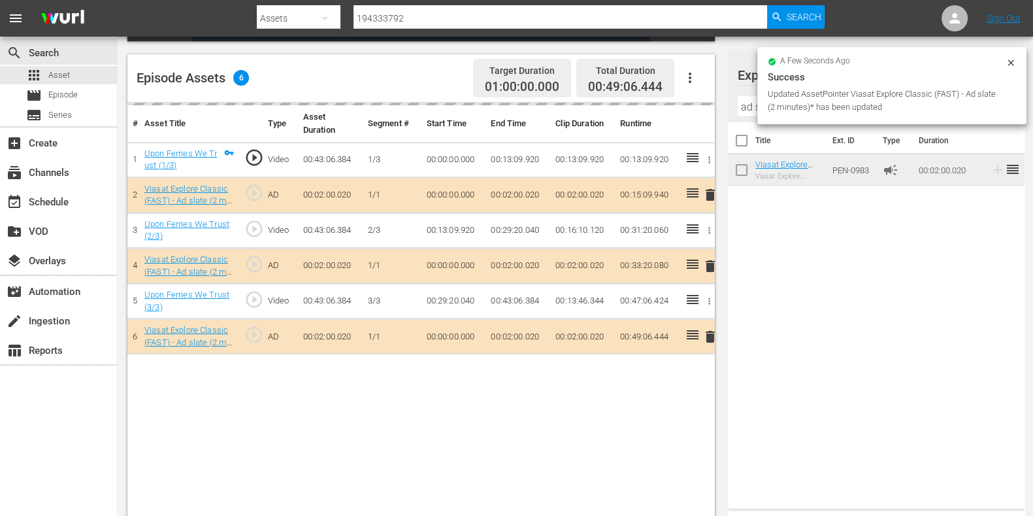
click at [749, 106] on input "ad s" at bounding box center [876, 106] width 277 height 21
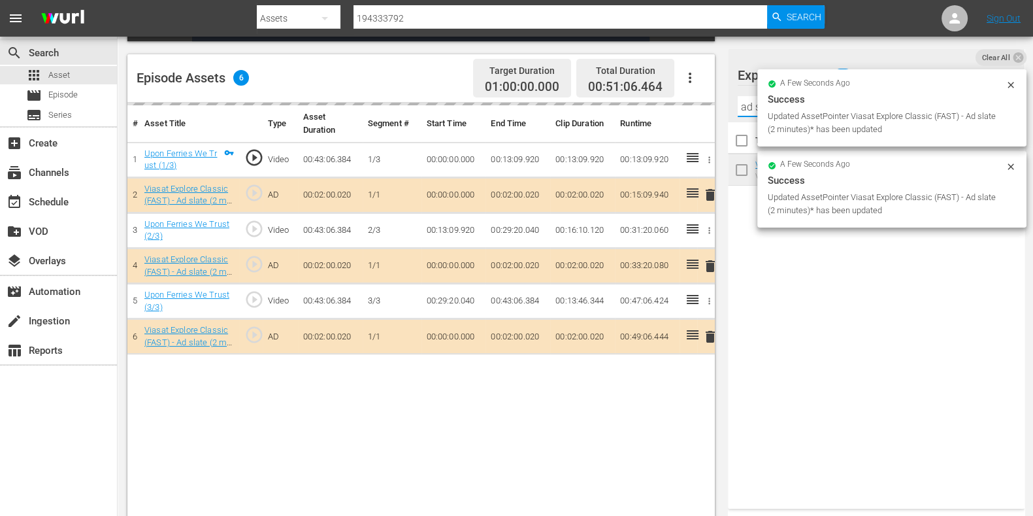
click at [749, 106] on input "ad s" at bounding box center [876, 106] width 277 height 21
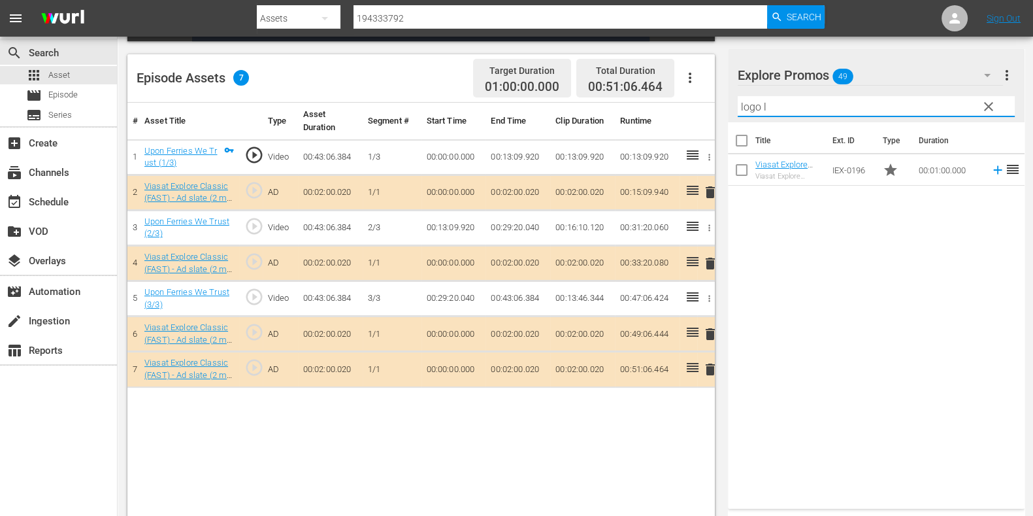
type input "logo l"
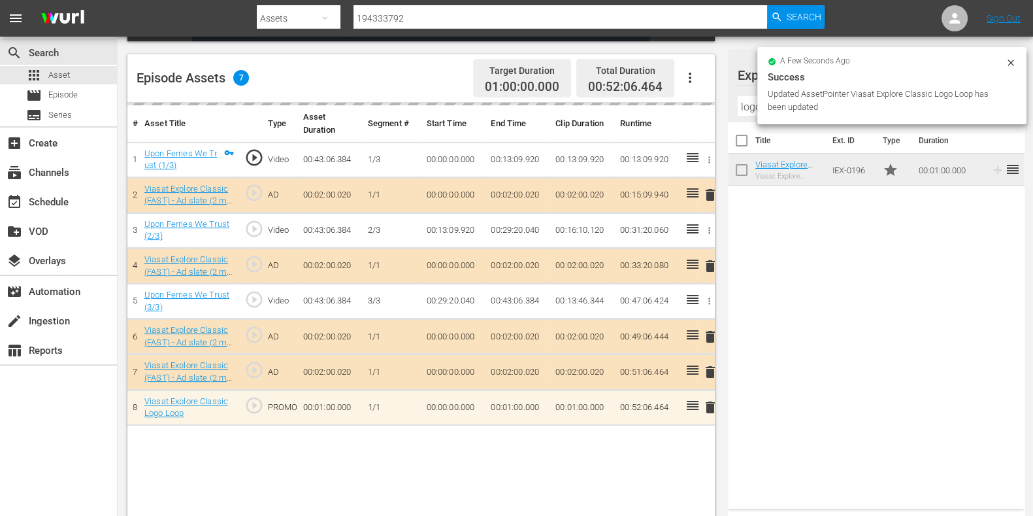
click at [1010, 54] on div "a few seconds ago Success Updated AssetPointer Viasat Explore Classic Logo Loop…" at bounding box center [891, 85] width 269 height 77
click at [1009, 67] on icon at bounding box center [1011, 63] width 10 height 10
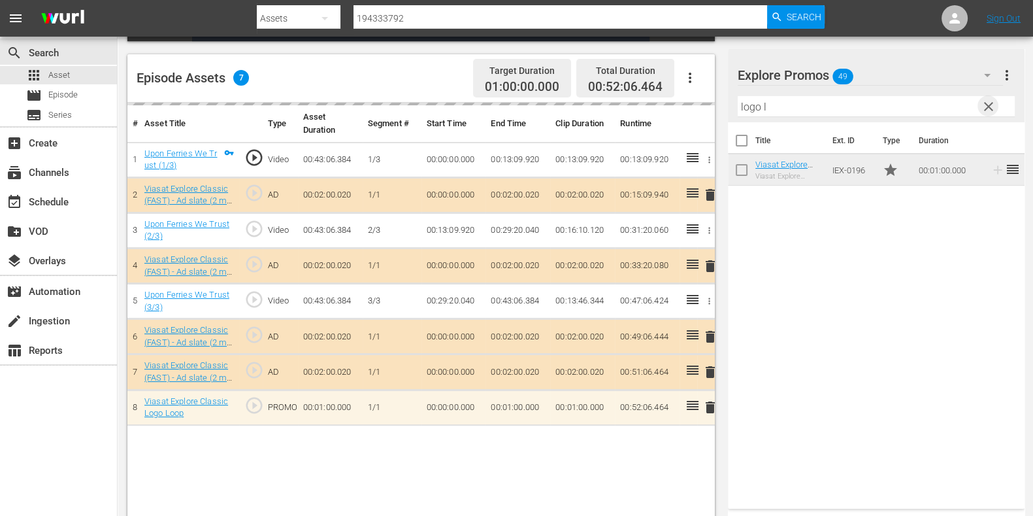
click at [984, 101] on span "clear" at bounding box center [989, 107] width 16 height 16
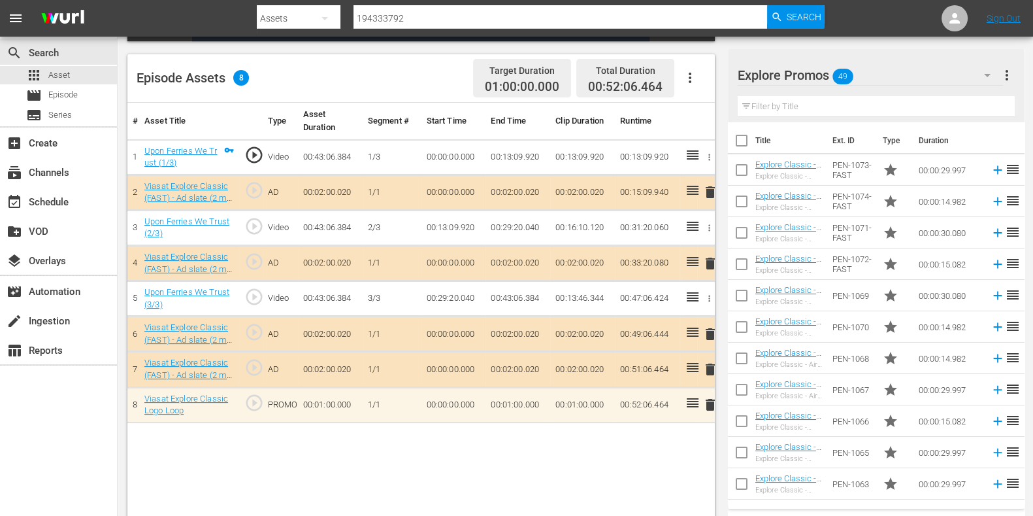
click at [776, 100] on input "text" at bounding box center [876, 106] width 277 height 21
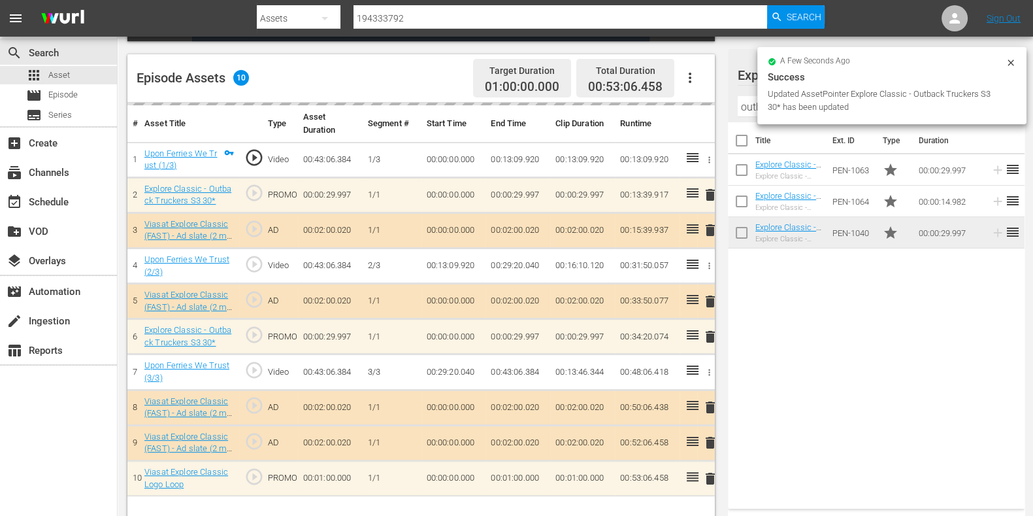
click at [746, 109] on input "outback truckers" at bounding box center [876, 106] width 277 height 21
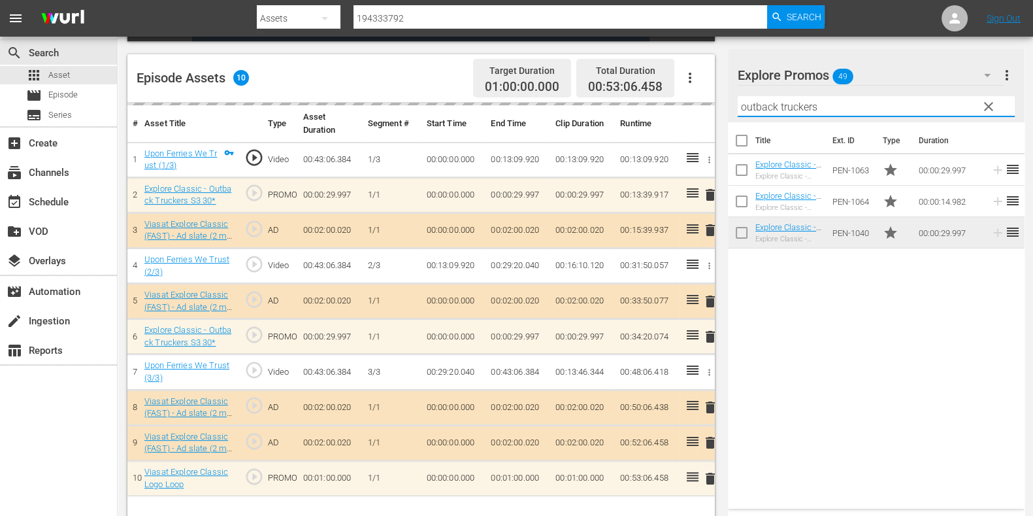
click at [746, 109] on input "outback truckers" at bounding box center [876, 106] width 277 height 21
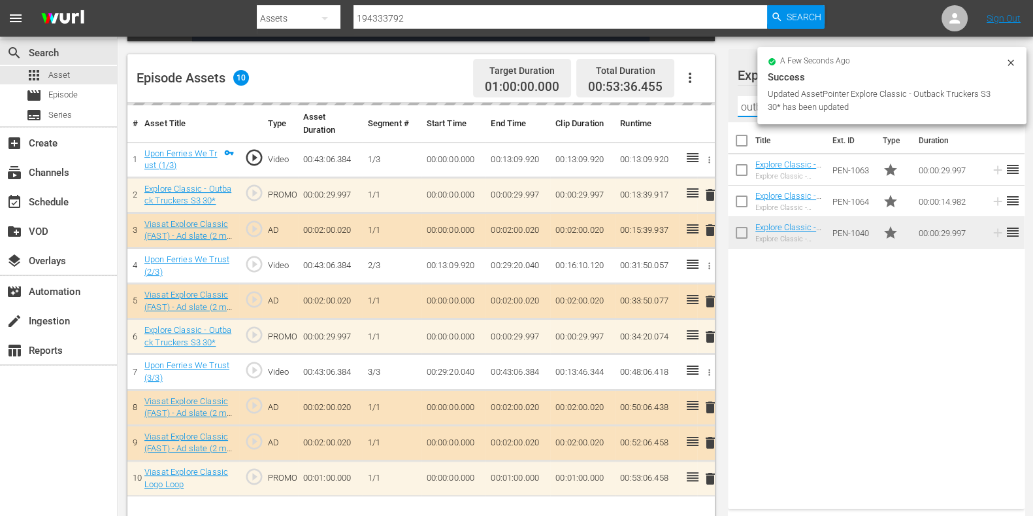
click at [746, 109] on input "outback truckers" at bounding box center [876, 106] width 277 height 21
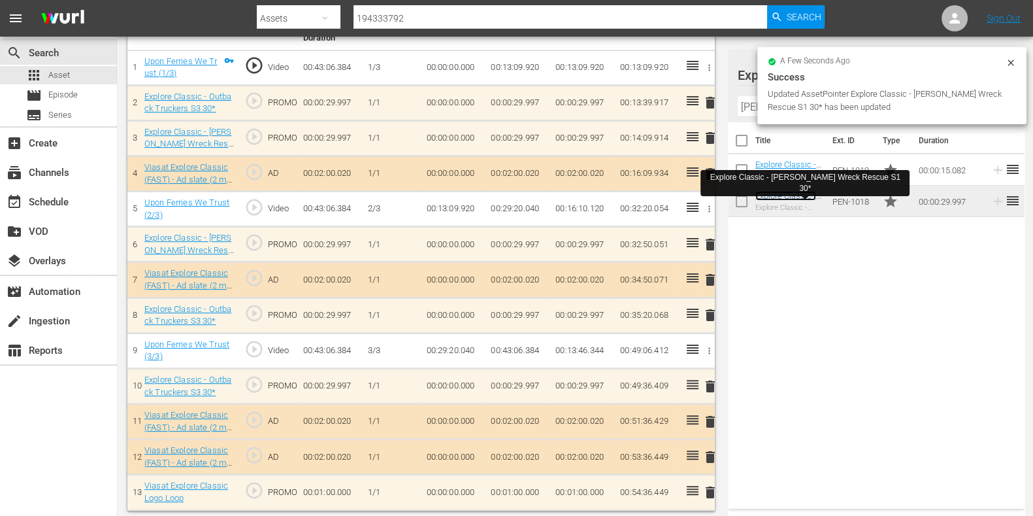
scroll to position [421, 0]
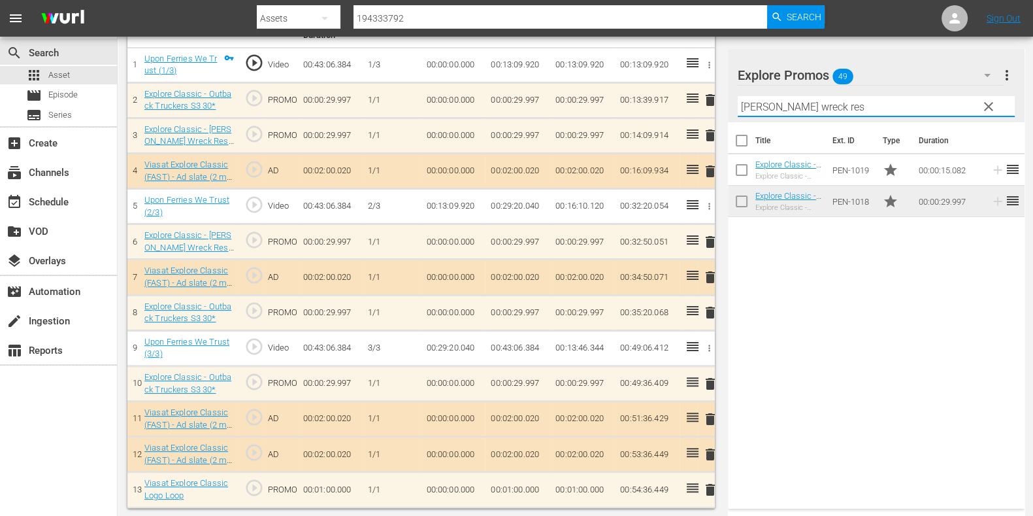
click at [747, 103] on input "bush wreck res" at bounding box center [876, 106] width 277 height 21
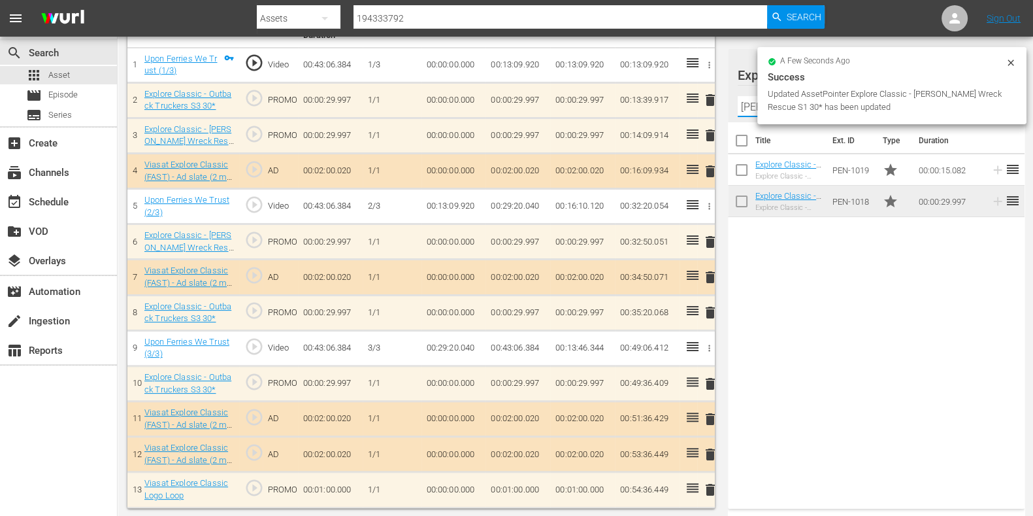
click at [747, 103] on input "bush wreck res" at bounding box center [876, 106] width 277 height 21
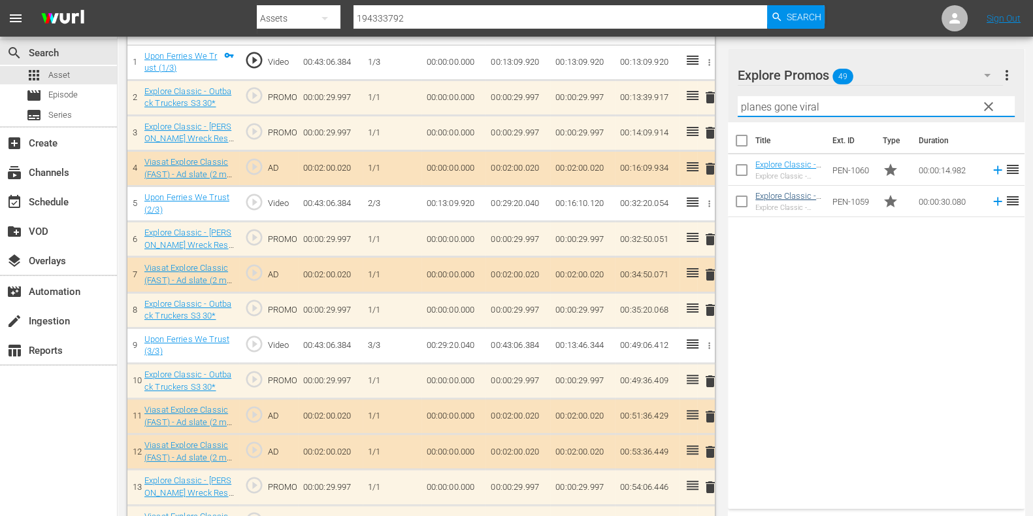
type input "planes gone viral"
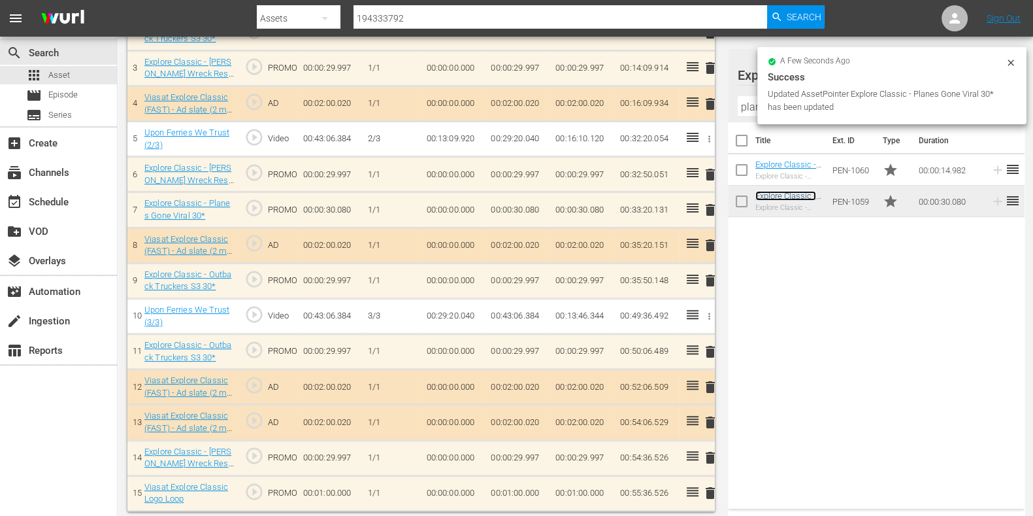
scroll to position [491, 0]
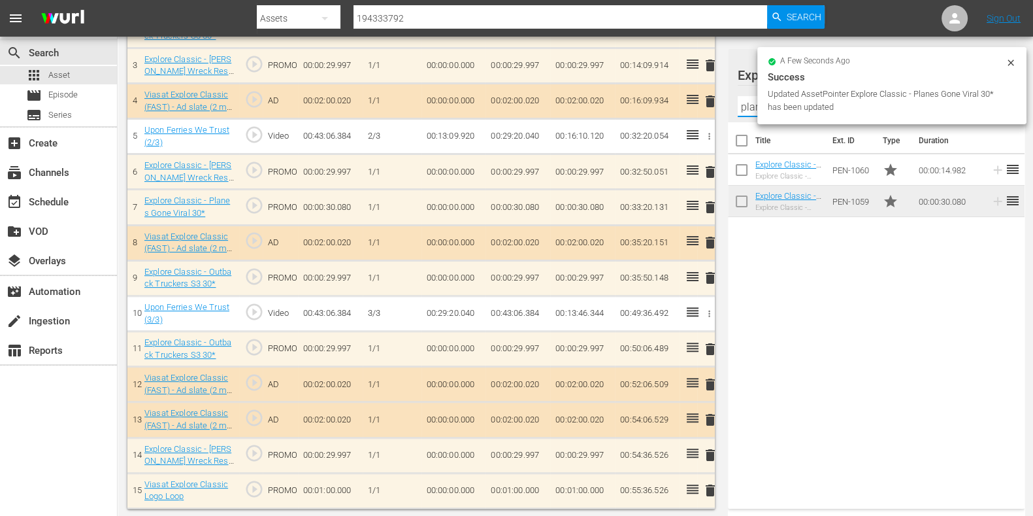
click at [746, 98] on input "planes gone viral" at bounding box center [876, 106] width 277 height 21
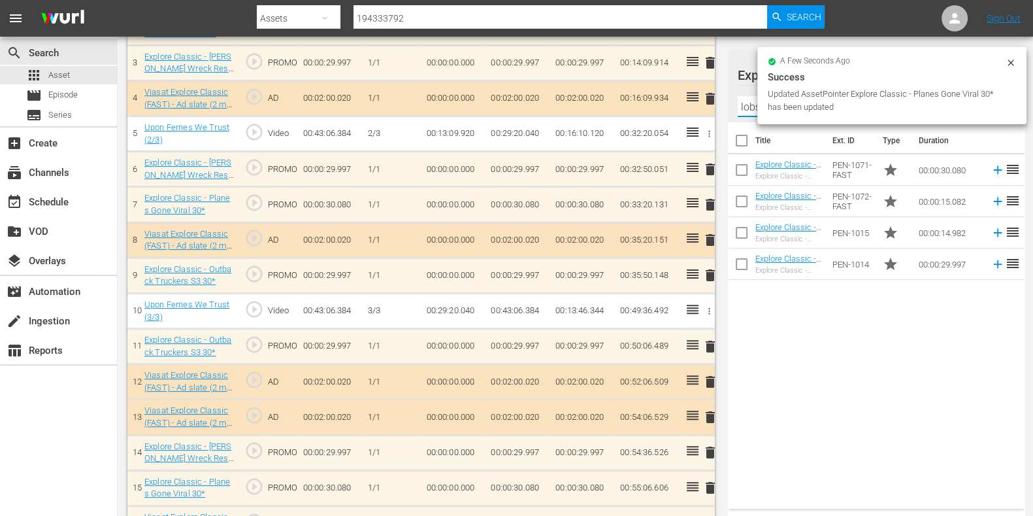
scroll to position [488, 0]
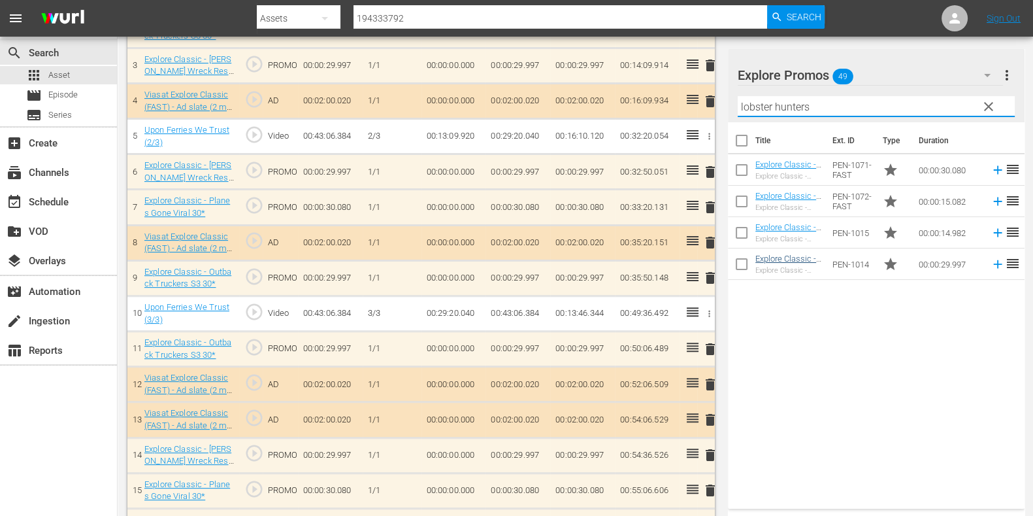
type input "lobster hunters"
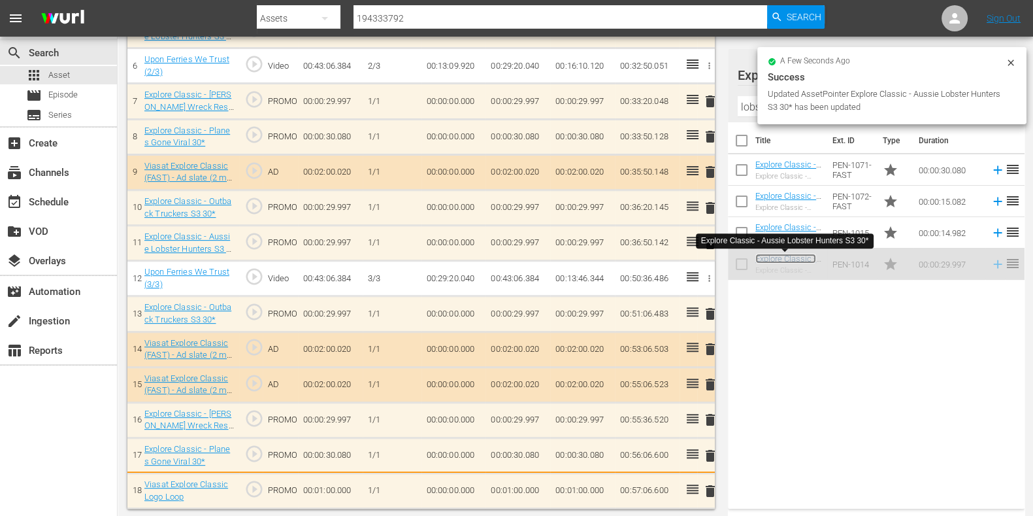
scroll to position [597, 0]
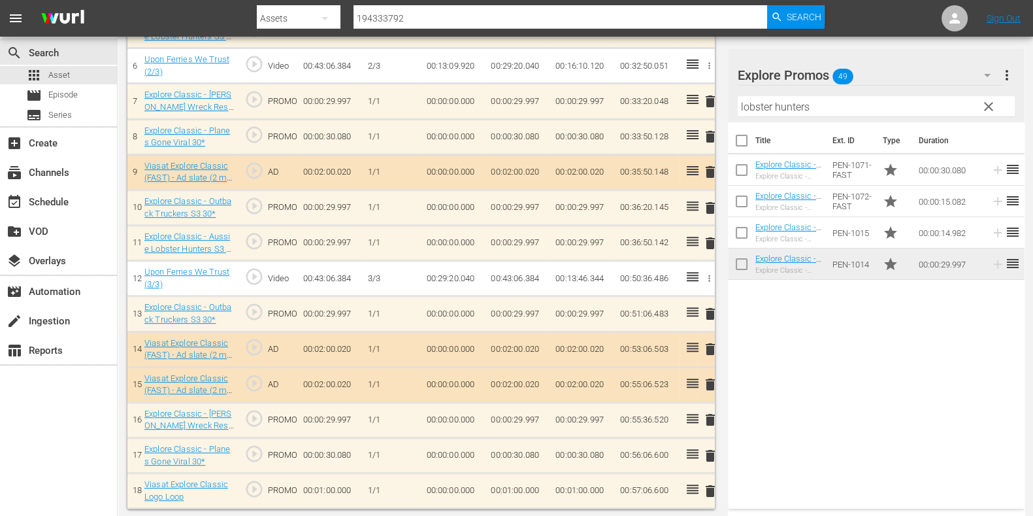
click at [754, 120] on div "Filter by Title lobster hunters" at bounding box center [876, 106] width 277 height 31
click at [751, 107] on input "lobster hunters" at bounding box center [876, 106] width 277 height 21
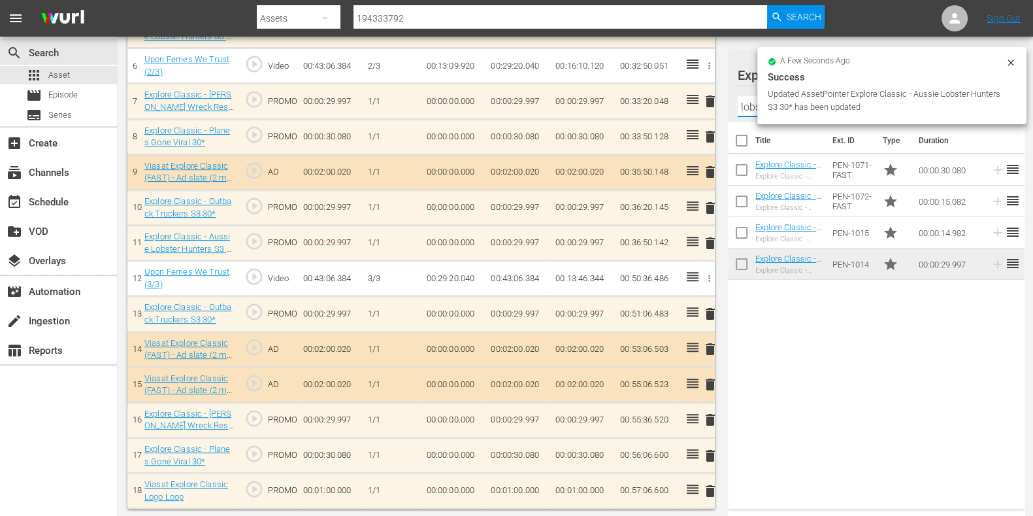
click at [751, 107] on input "lobster hunters" at bounding box center [876, 106] width 277 height 21
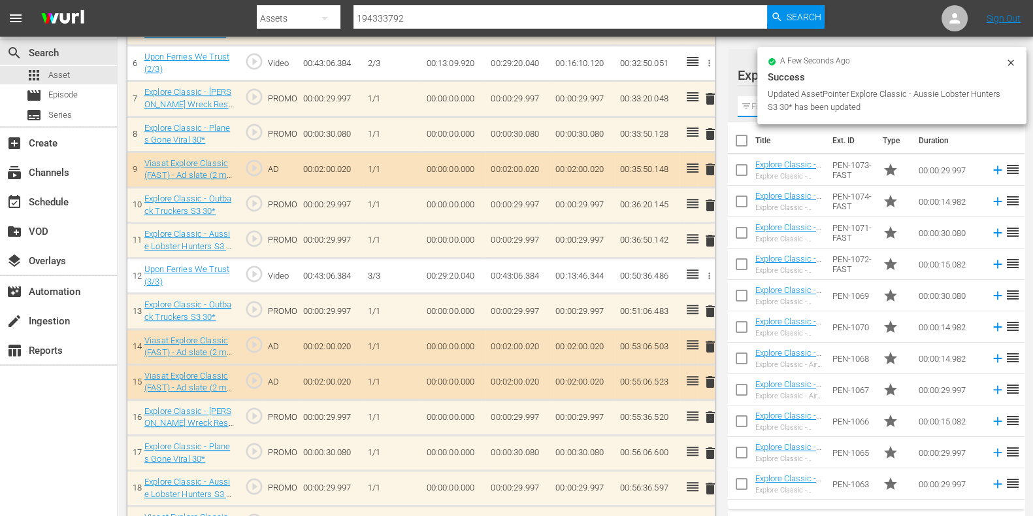
scroll to position [594, 0]
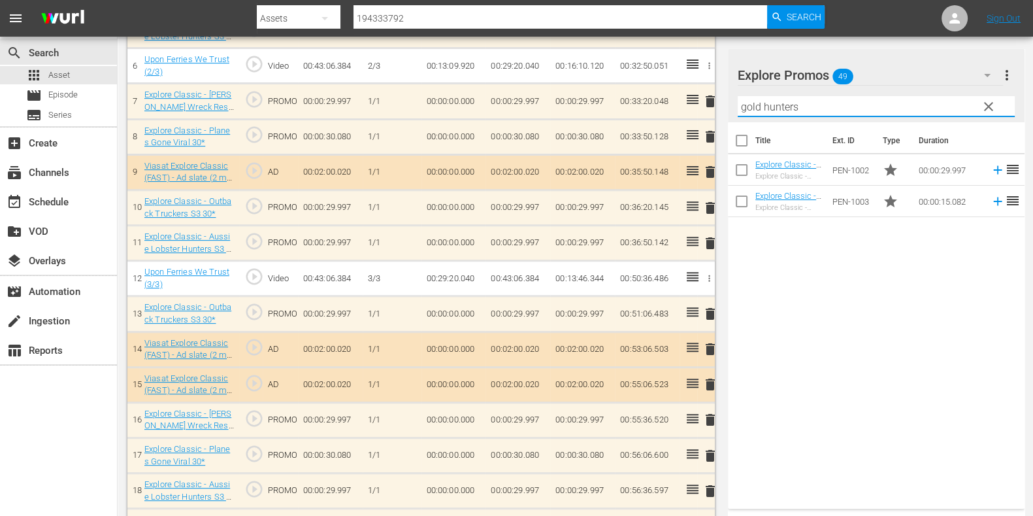
click at [887, 223] on div "Title Ext. ID Type Duration Explore Classic - Aussie Gold Hunters S3 30* Explor…" at bounding box center [876, 312] width 297 height 381
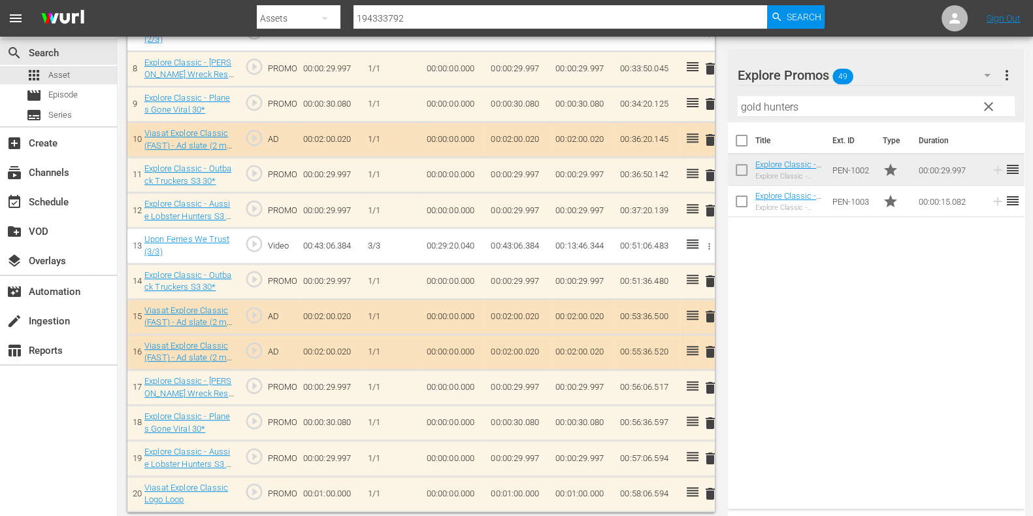
scroll to position [667, 0]
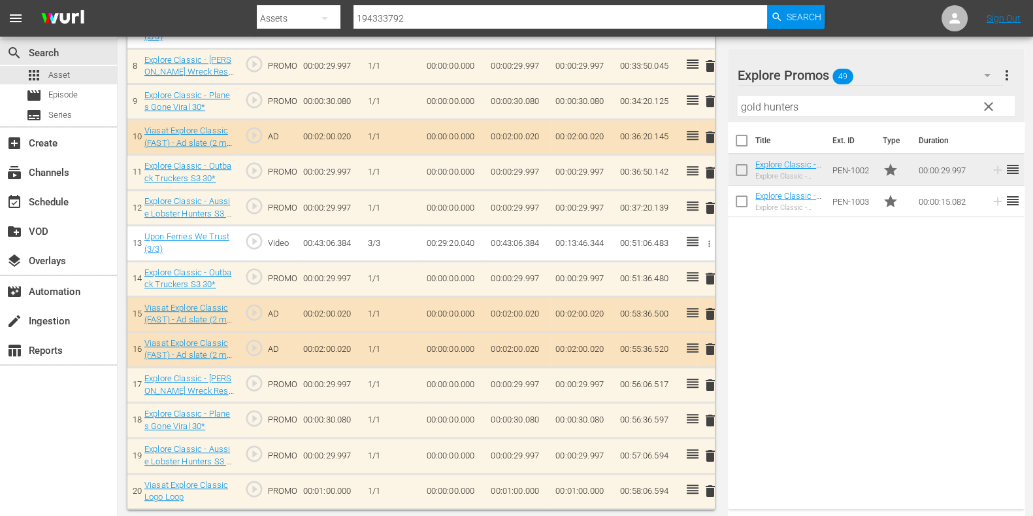
click at [748, 103] on input "gold hunters" at bounding box center [876, 106] width 277 height 21
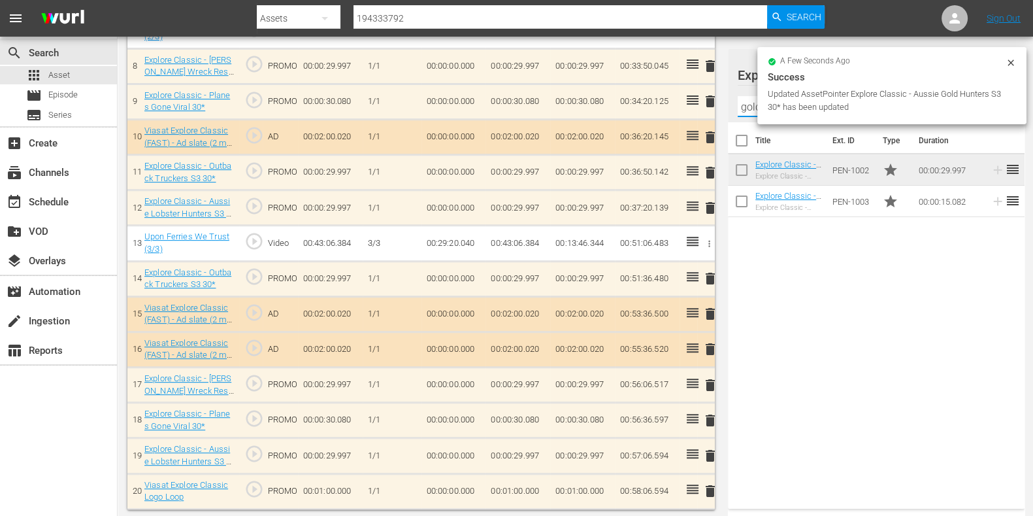
click at [748, 103] on input "gold hunters" at bounding box center [876, 106] width 277 height 21
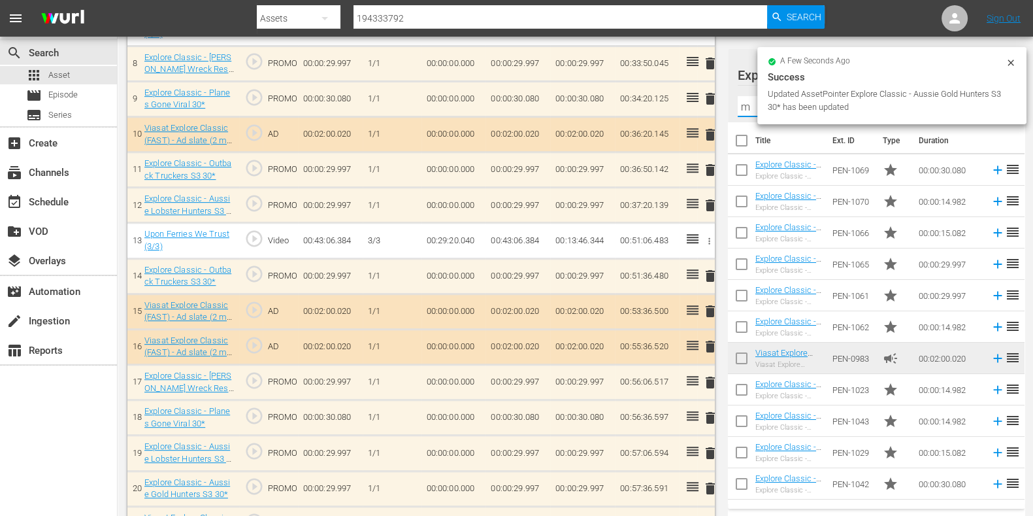
scroll to position [665, 0]
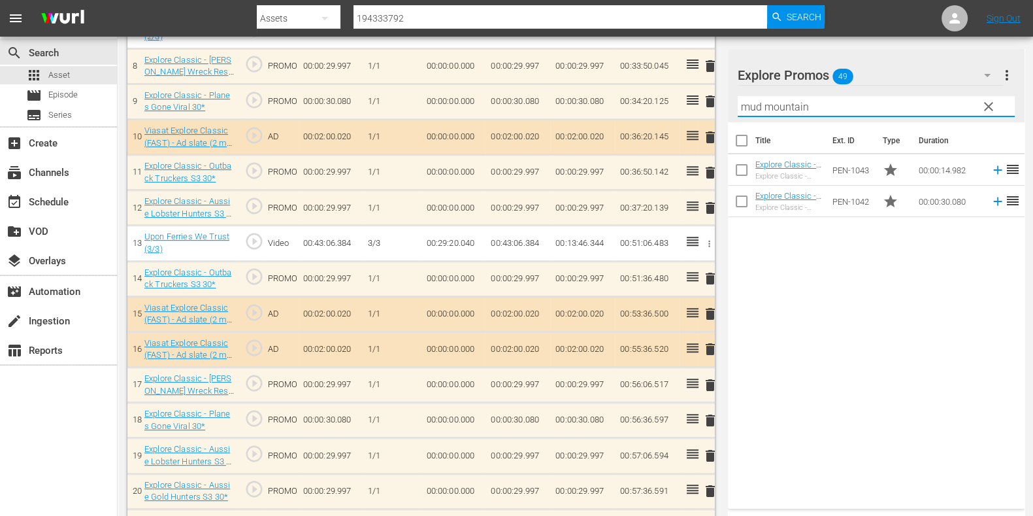
click at [782, 254] on div "Title Ext. ID Type Duration Explore Classic - Mud Mountain Haulers S2 15* Explo…" at bounding box center [876, 312] width 297 height 381
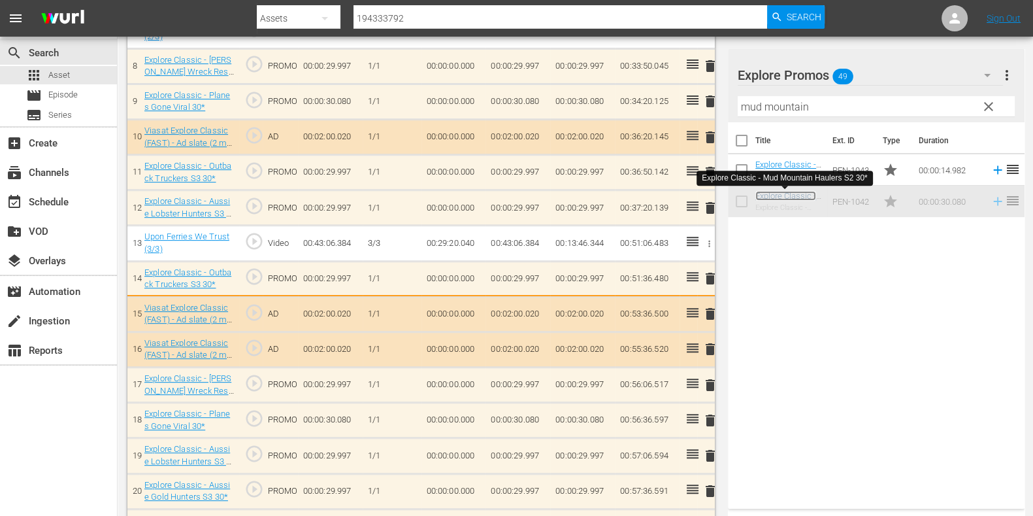
scroll to position [667, 0]
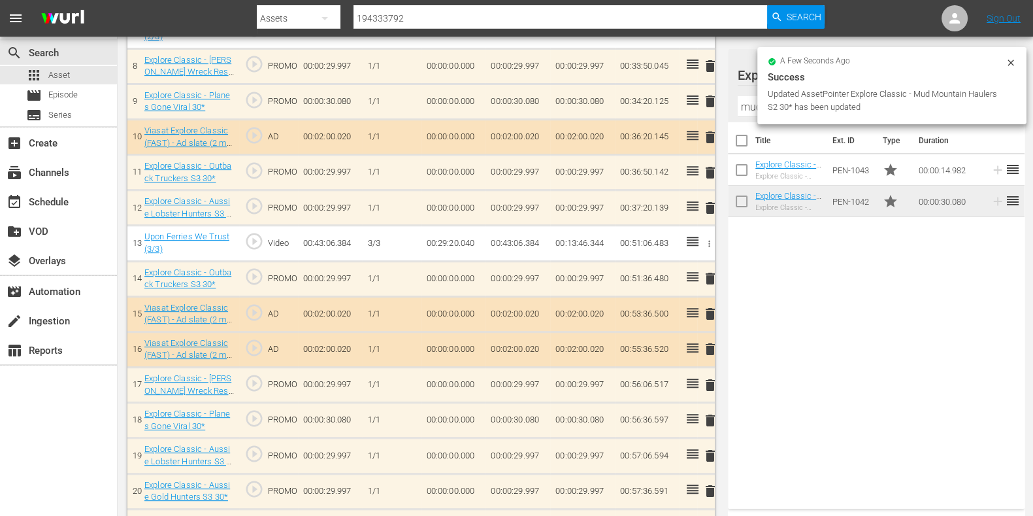
click at [751, 104] on input "mud mountain" at bounding box center [876, 106] width 277 height 21
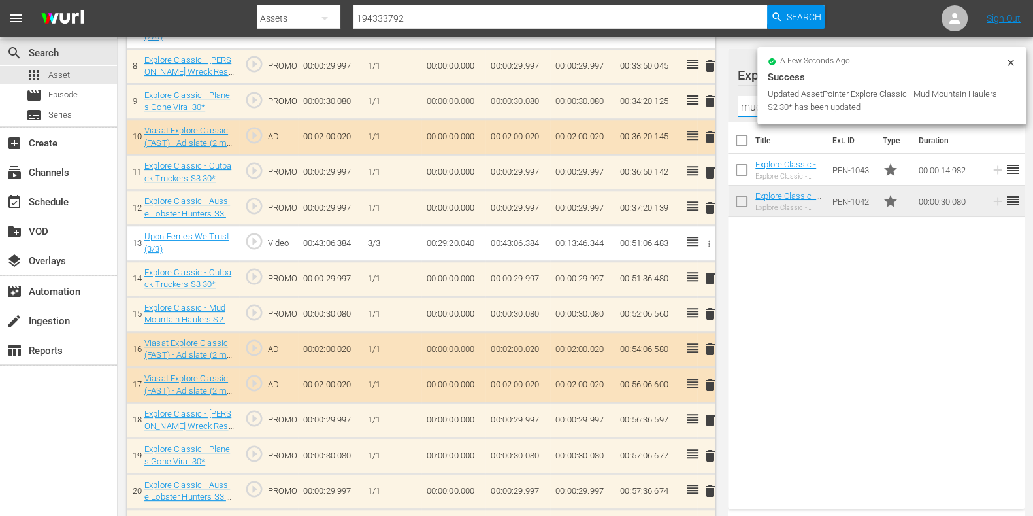
click at [751, 104] on input "mud mountain" at bounding box center [876, 106] width 277 height 21
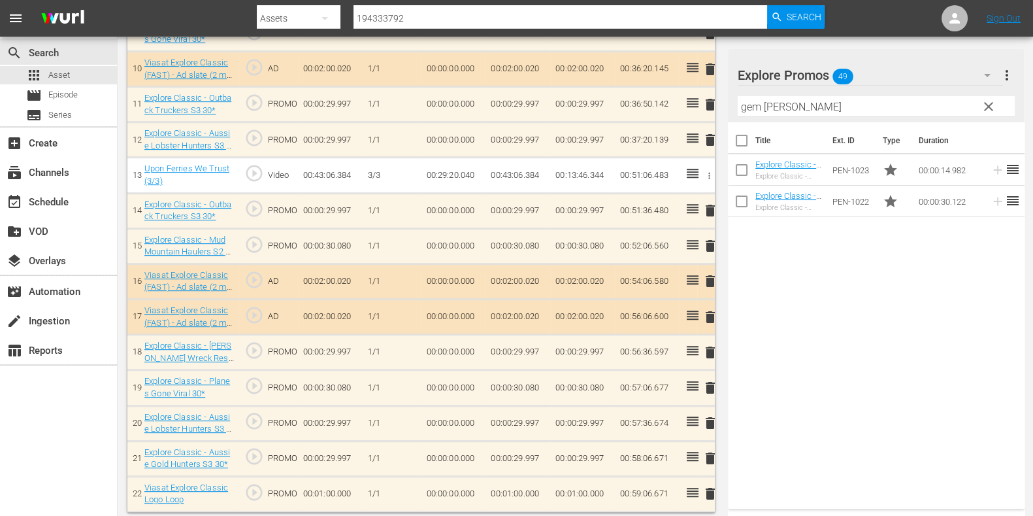
scroll to position [738, 0]
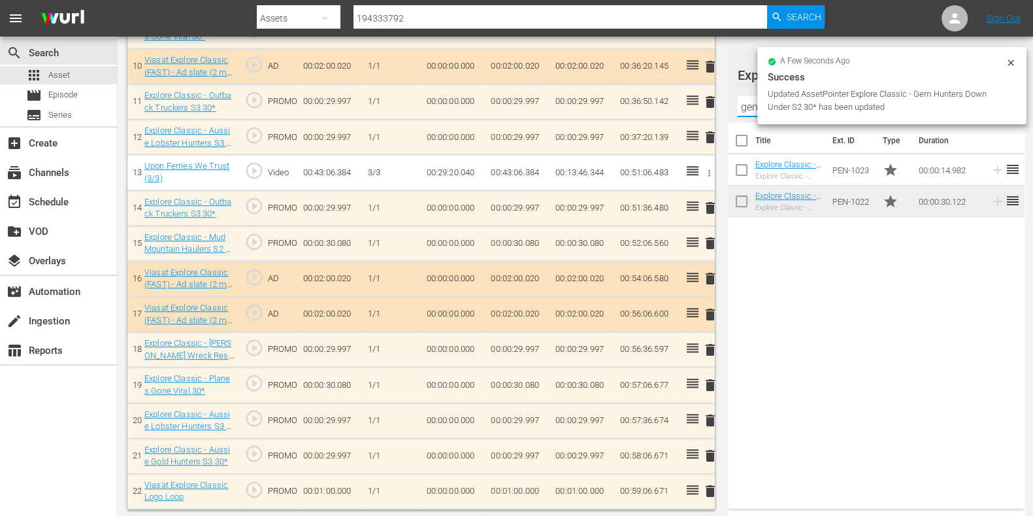
click at [751, 110] on input "gem hunt" at bounding box center [876, 106] width 277 height 21
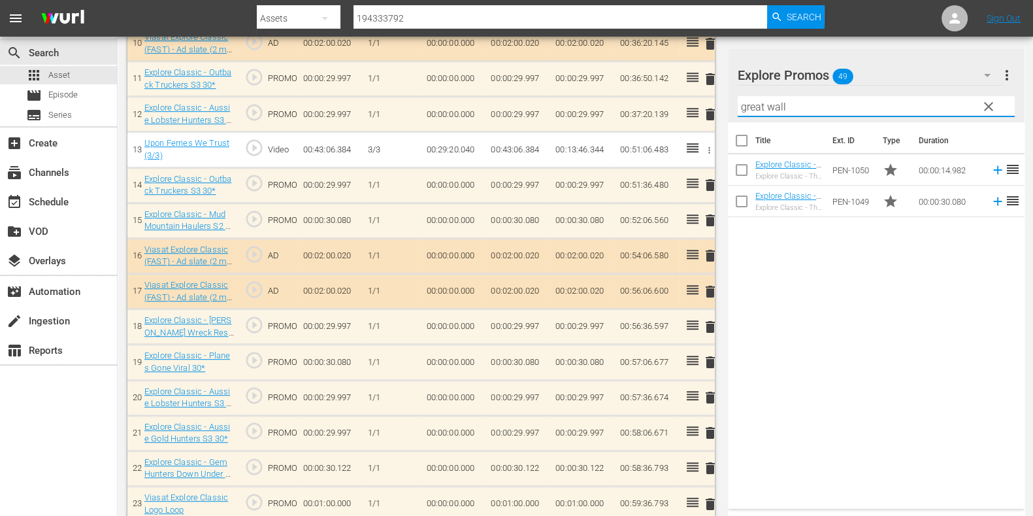
scroll to position [771, 0]
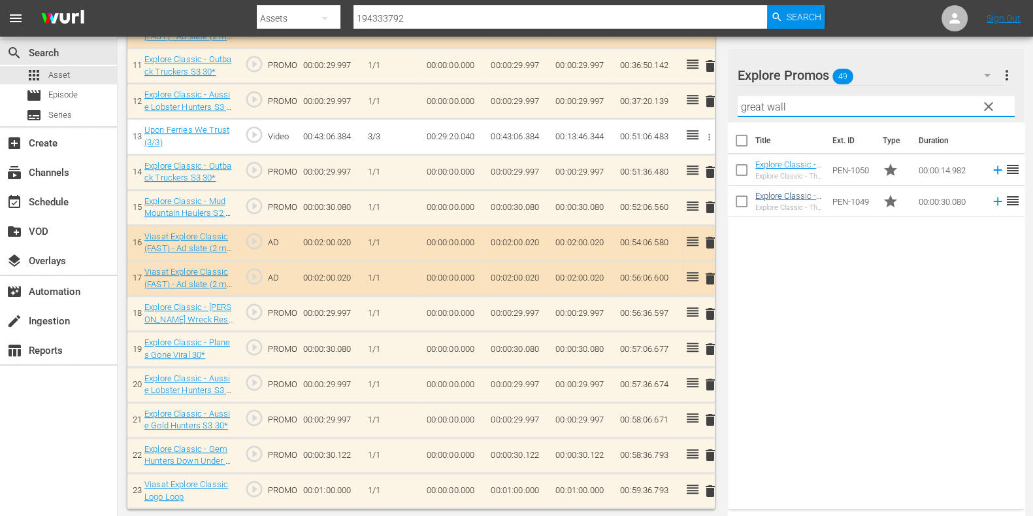
type input "great wall"
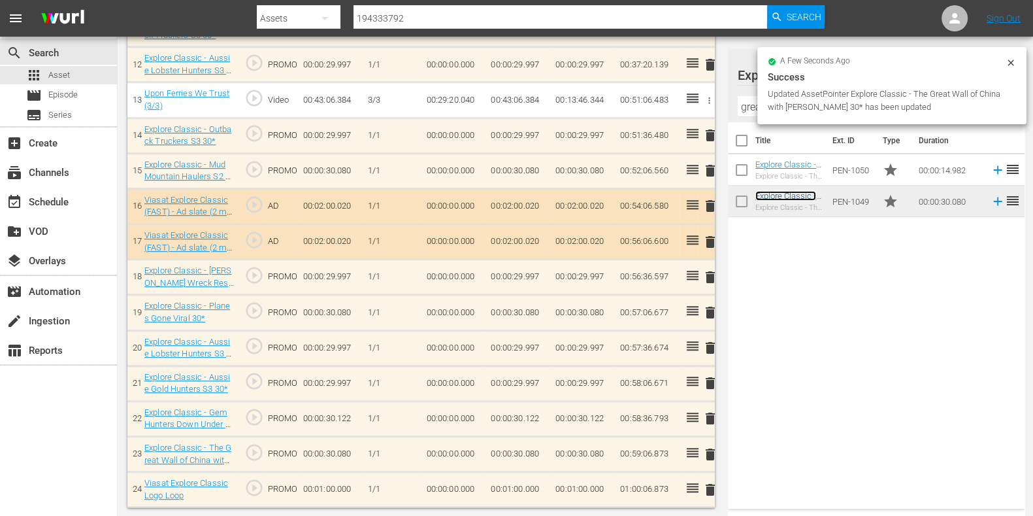
scroll to position [806, 0]
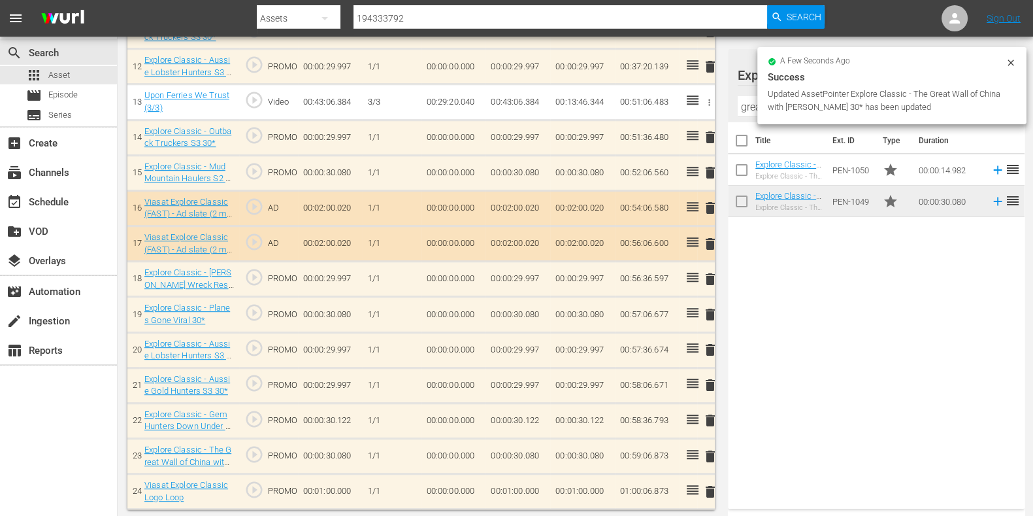
click at [500, 491] on td "00:01:00.000" at bounding box center [518, 491] width 65 height 35
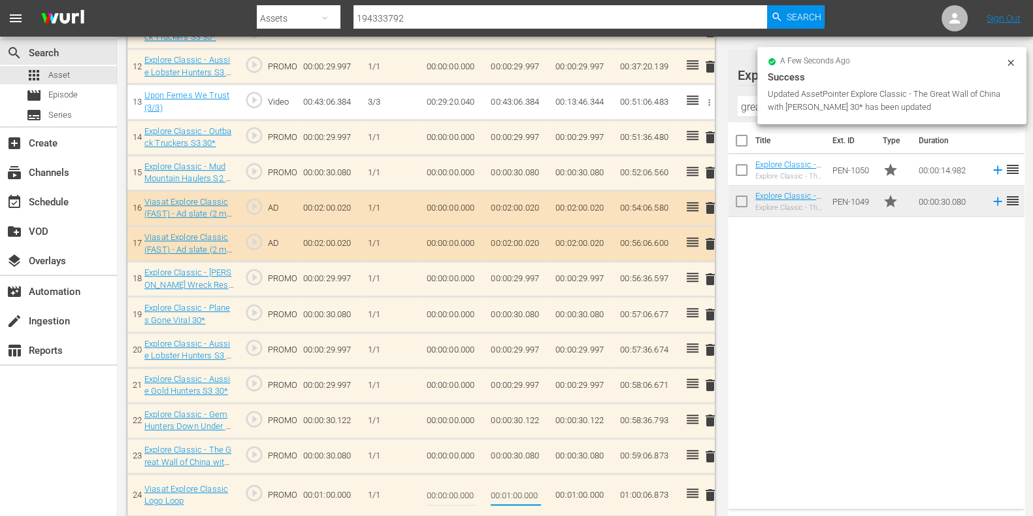
click at [518, 483] on input "00:01:00.000" at bounding box center [516, 494] width 50 height 31
click at [514, 491] on input "00:01:00.000" at bounding box center [516, 494] width 50 height 31
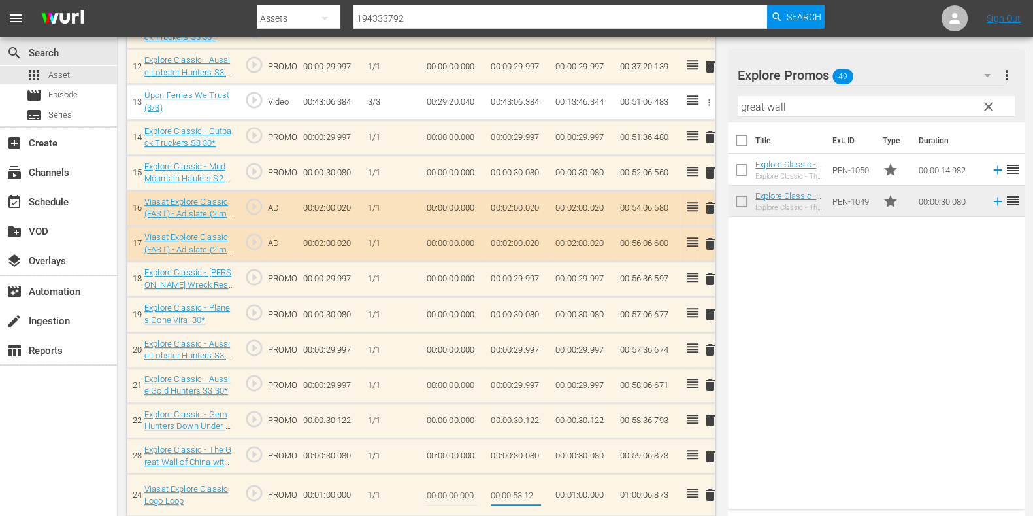
type input "00:00:53.127"
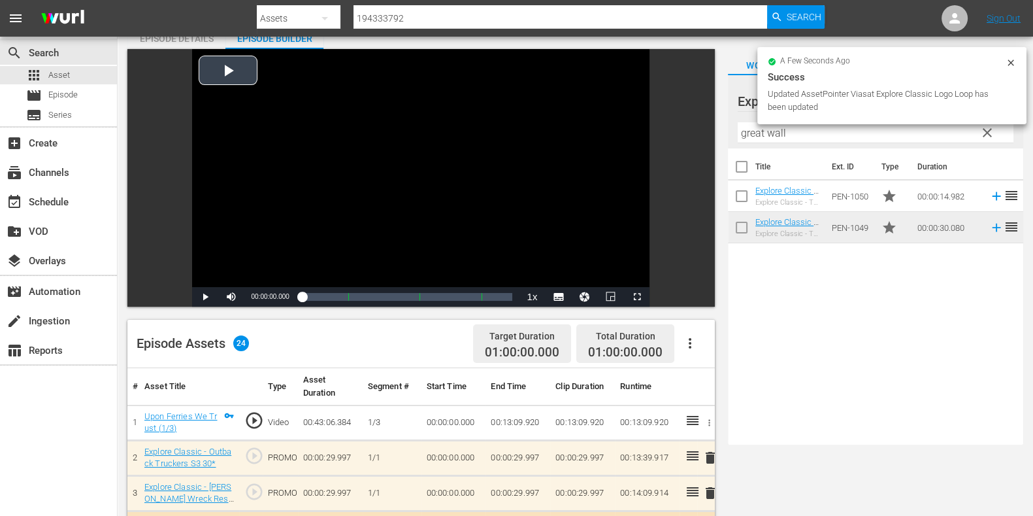
scroll to position [0, 0]
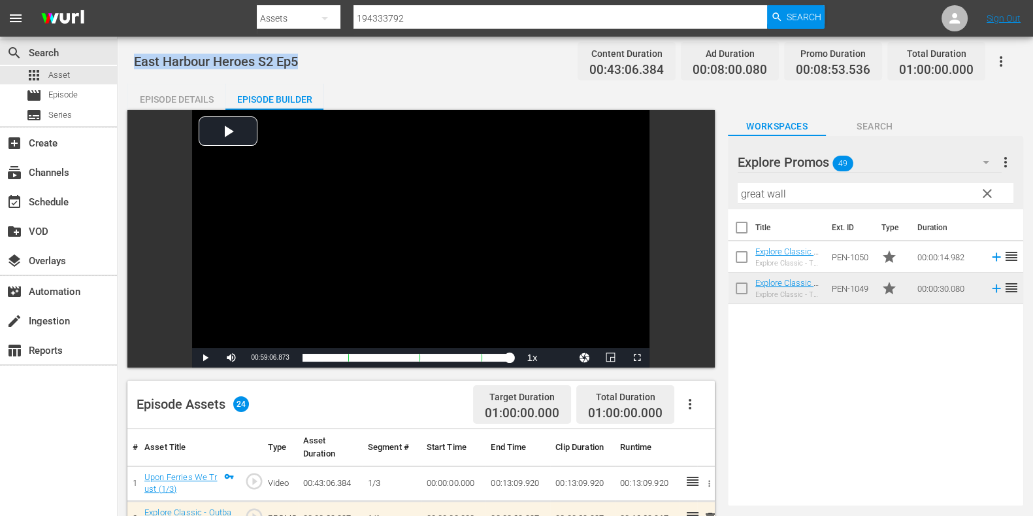
drag, startPoint x: 261, startPoint y: 68, endPoint x: 131, endPoint y: 69, distance: 130.7
copy span "East Harbour Heroes S2 Ep5"
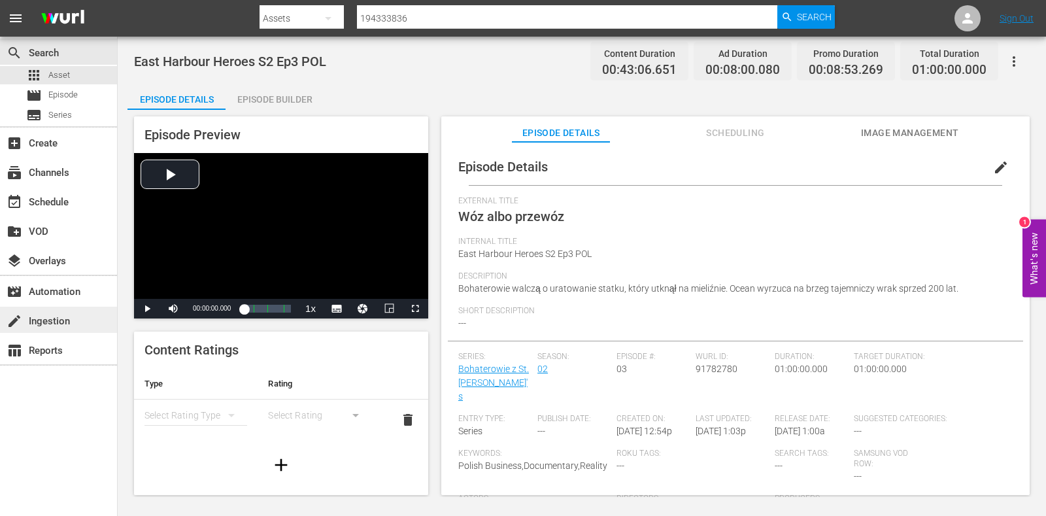
click at [46, 313] on div "create Ingestion" at bounding box center [36, 319] width 73 height 12
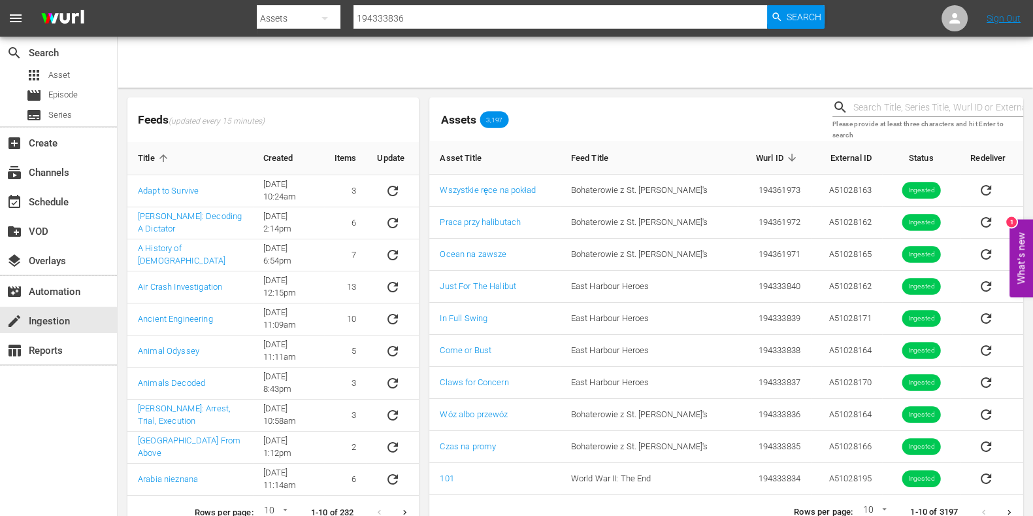
click at [894, 115] on input "text" at bounding box center [938, 108] width 170 height 20
paste input "51028165"
type input "51028165"
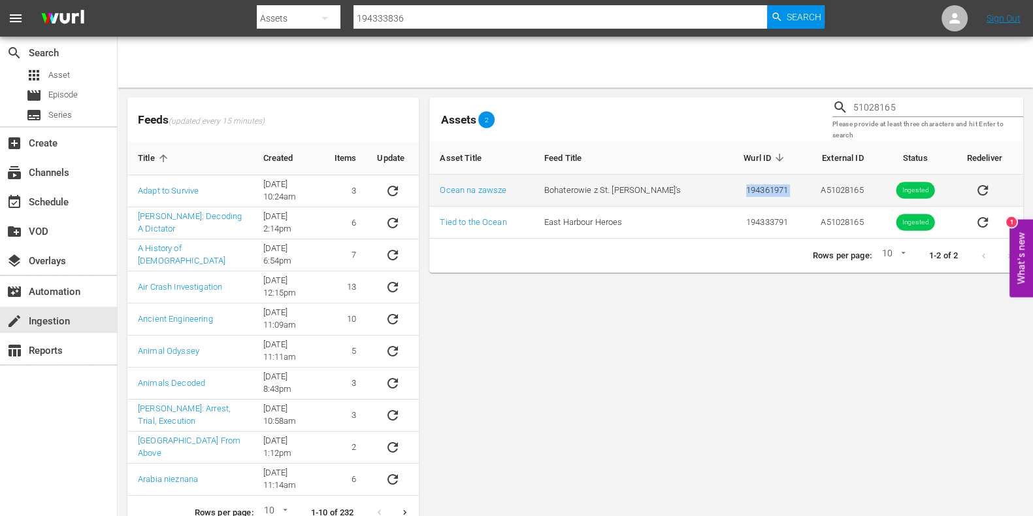
drag, startPoint x: 785, startPoint y: 200, endPoint x: 690, endPoint y: 194, distance: 95.6
click at [690, 194] on tr "Ocean na zawsze Bohaterowie z St. [PERSON_NAME]'s 194361971 A51028165 Ingested" at bounding box center [726, 190] width 594 height 32
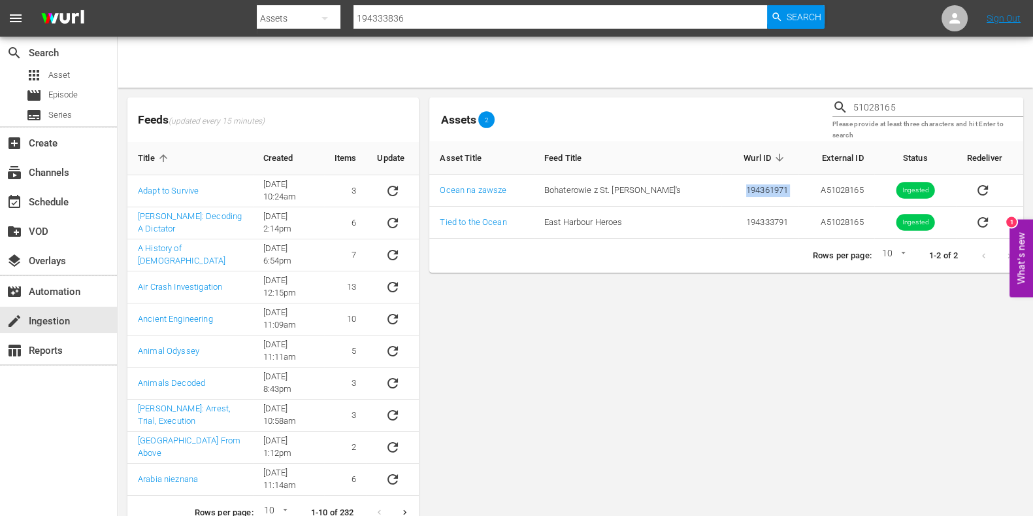
copy td "194361971"
drag, startPoint x: 909, startPoint y: 108, endPoint x: 696, endPoint y: 31, distance: 226.6
click at [722, 96] on div "Assets 2 51028165 Please provide at least three characters and hit Enter to sea…" at bounding box center [726, 119] width 604 height 54
click at [84, 73] on div "apps Asset" at bounding box center [58, 75] width 117 height 18
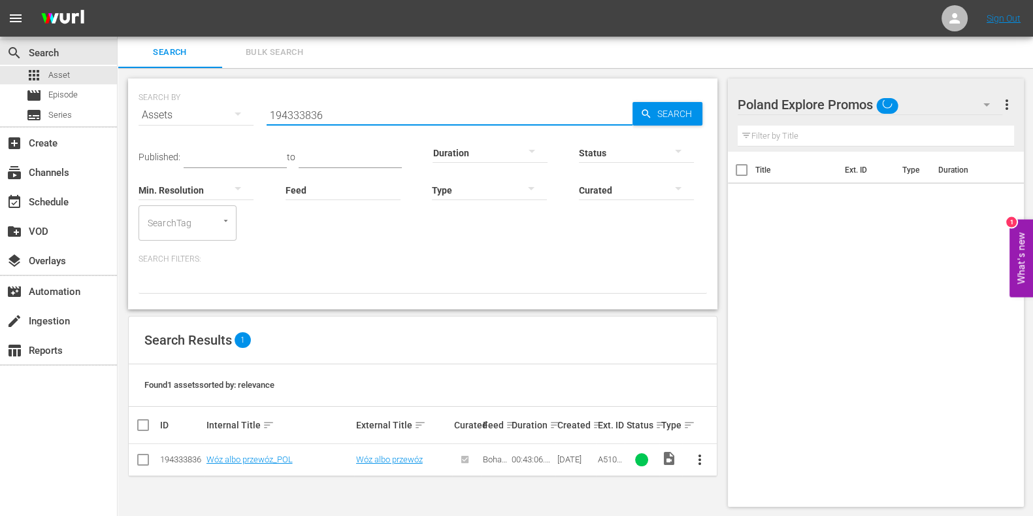
drag, startPoint x: 389, startPoint y: 120, endPoint x: 267, endPoint y: 113, distance: 121.7
click at [270, 113] on input "194333836" at bounding box center [450, 114] width 366 height 31
paste input "791"
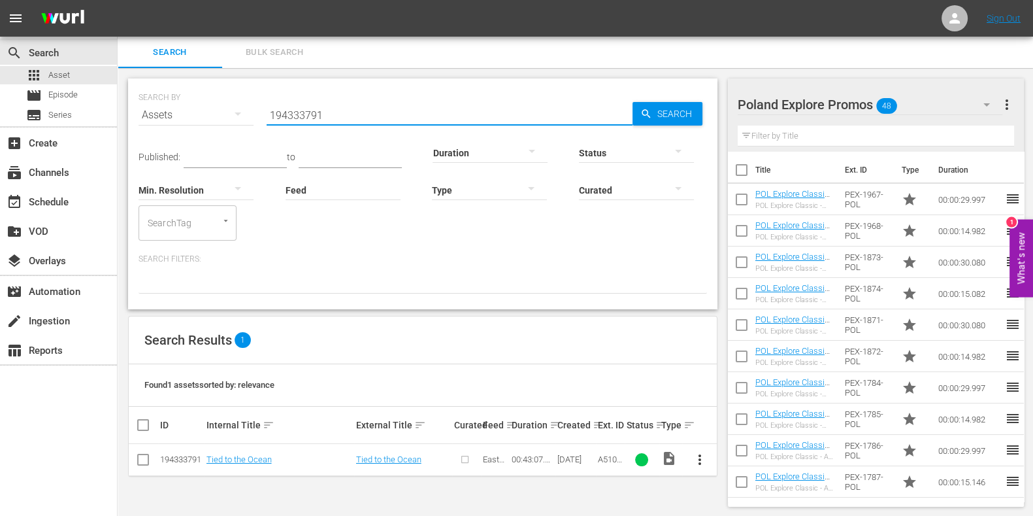
drag, startPoint x: 372, startPoint y: 107, endPoint x: 225, endPoint y: 112, distance: 146.5
click at [235, 112] on div "SEARCH BY Search By Assets Search ID, Title, Description, Keywords, or Category…" at bounding box center [423, 107] width 569 height 47
paste input "194361971"
type input "194361971"
click at [700, 461] on span "more_vert" at bounding box center [700, 460] width 16 height 16
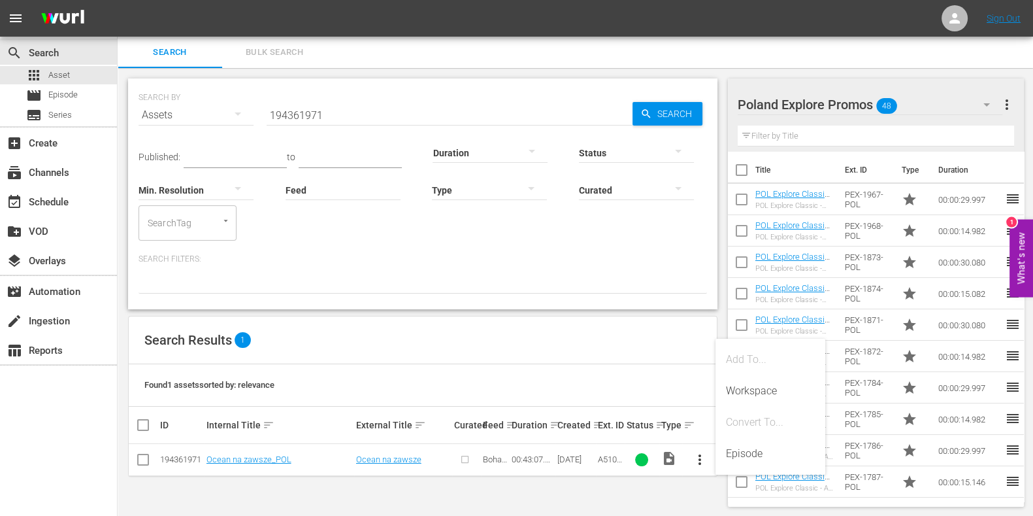
click at [748, 459] on div "Episode" at bounding box center [770, 453] width 89 height 31
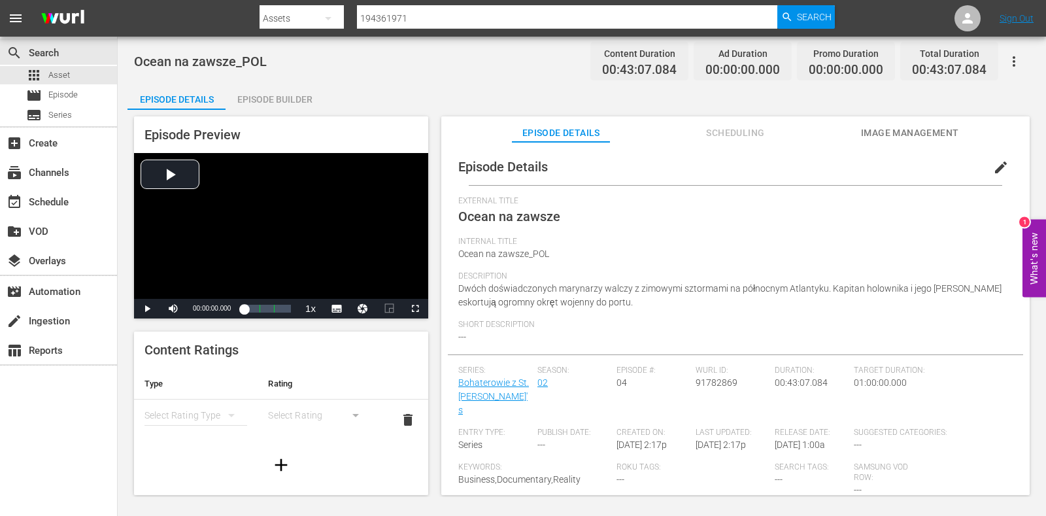
click at [999, 165] on span "edit" at bounding box center [1001, 167] width 16 height 16
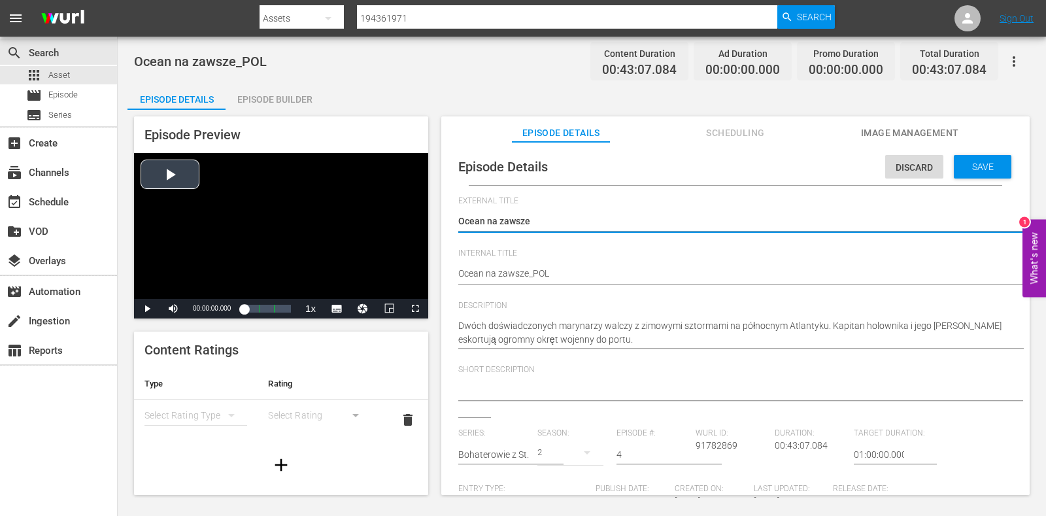
drag, startPoint x: 497, startPoint y: 272, endPoint x: 363, endPoint y: 272, distance: 134.0
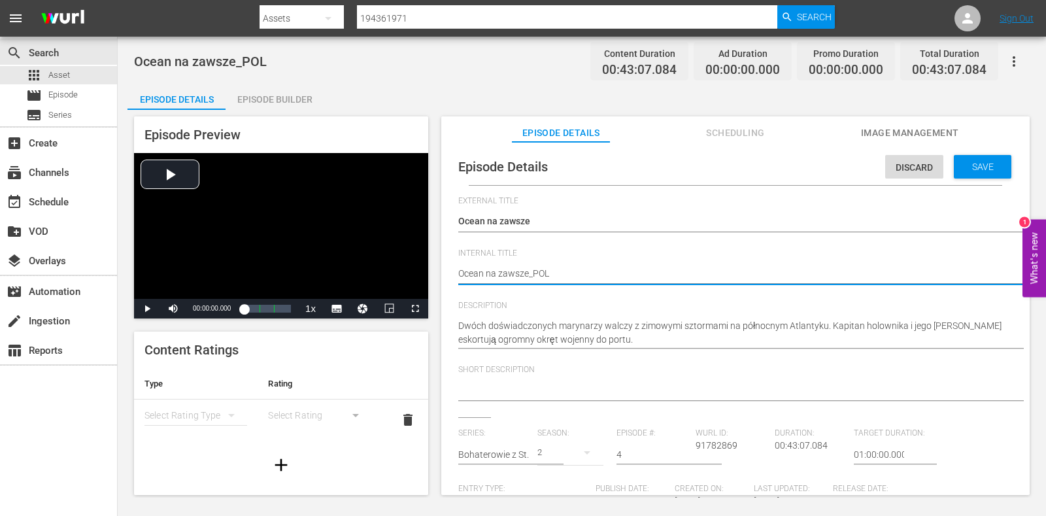
paste textarea "East Harbour Heroes S2 Ep4"
type textarea "East Harbour Heroes S2 Ep4"
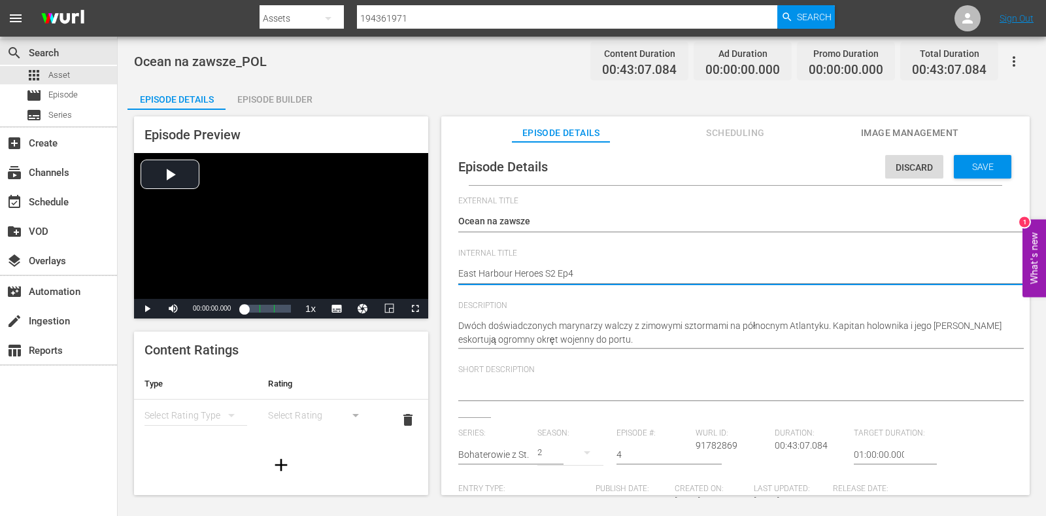
type textarea "East Harbour Heroes S2 Ep4 {"
type textarea "East Harbour Heroes S2 Ep4 {P"
type textarea "East Harbour Heroes S2 Ep4 {"
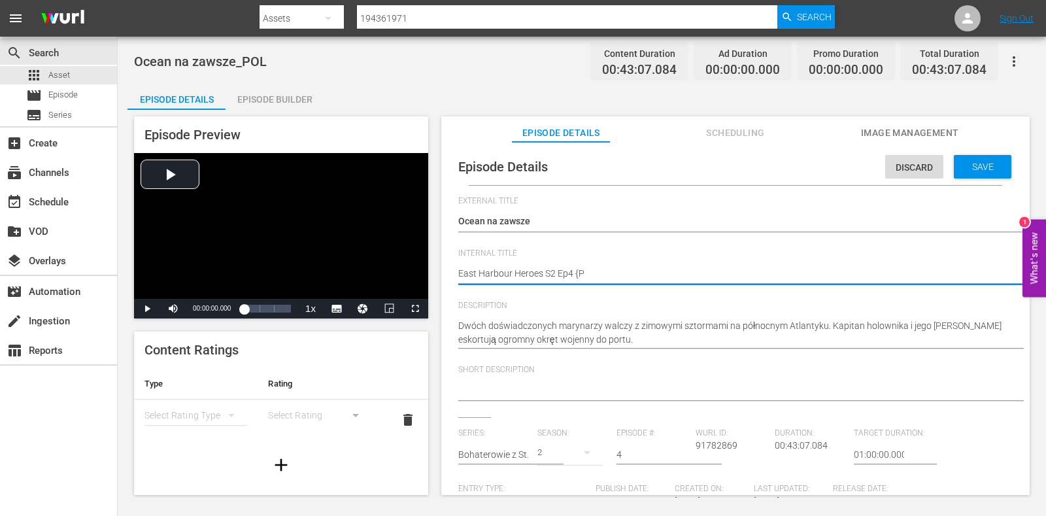
type textarea "East Harbour Heroes S2 Ep4 {"
type textarea "East Harbour Heroes S2 Ep4"
type textarea "East Harbour Heroes S2 Ep4 P"
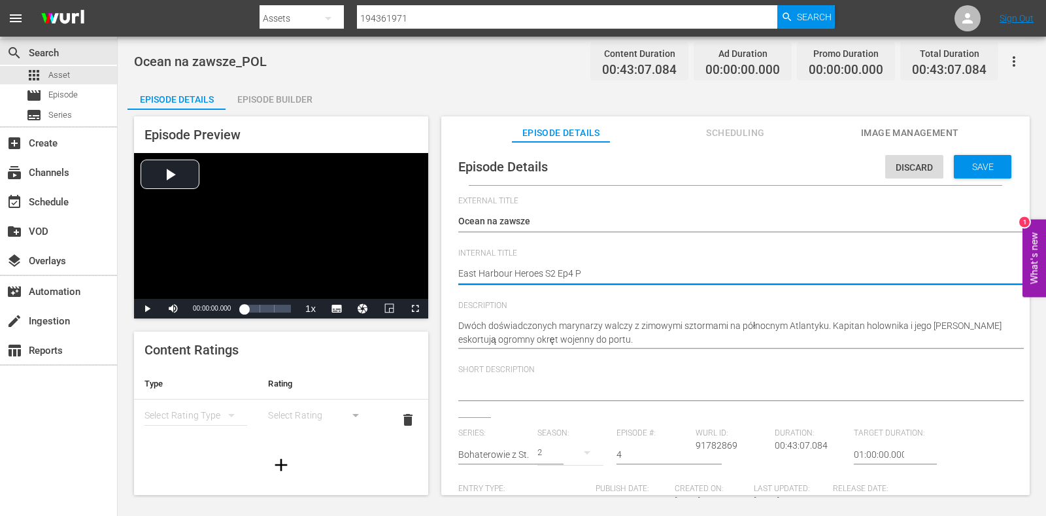
type textarea "East Harbour Heroes S2 Ep4 PO"
type textarea "East Harbour Heroes S2 Ep4 POL"
click at [983, 174] on div "Save" at bounding box center [982, 167] width 58 height 24
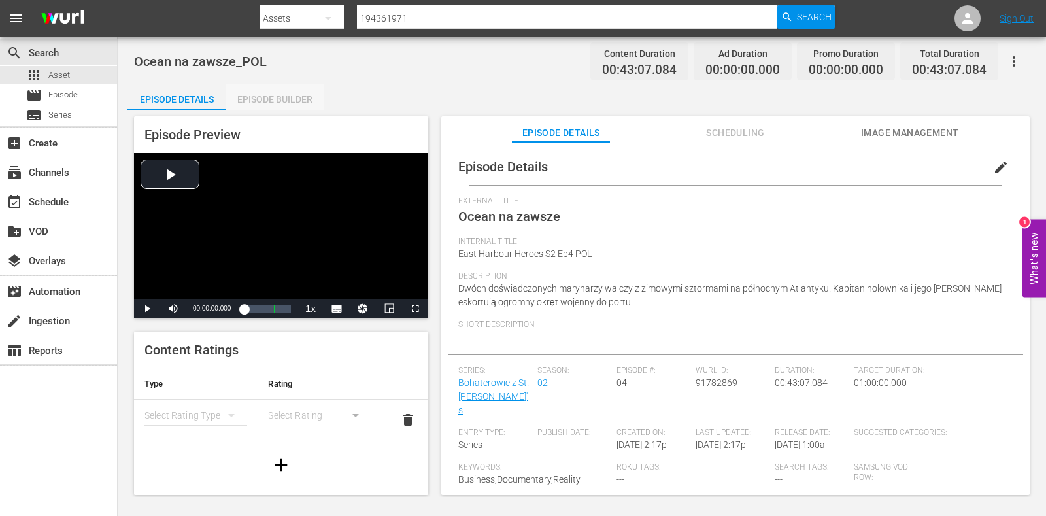
click at [256, 102] on div "Episode Builder" at bounding box center [274, 99] width 98 height 31
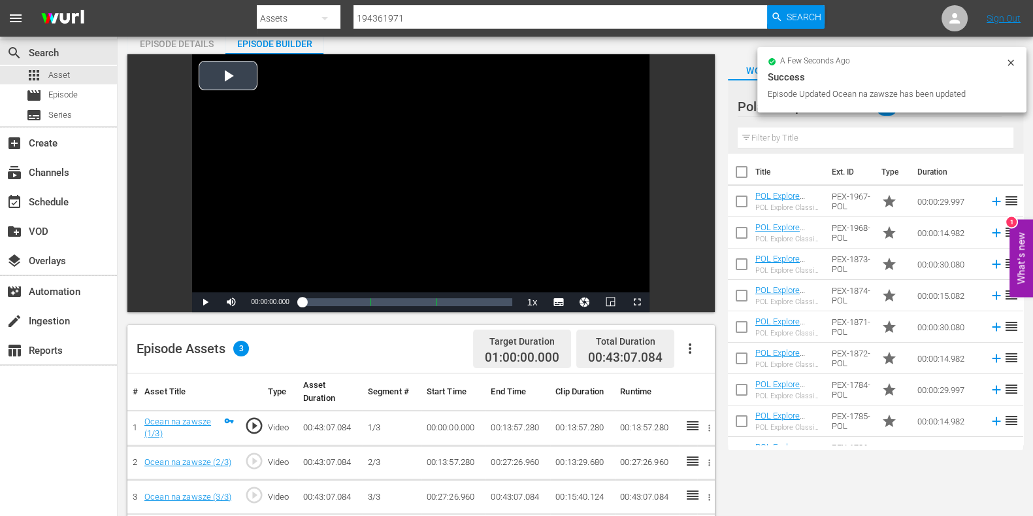
scroll to position [245, 0]
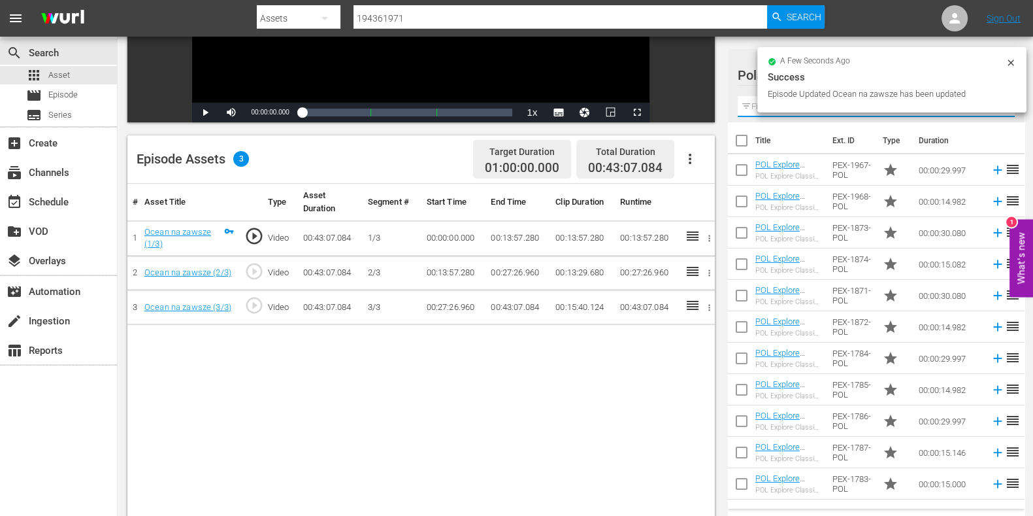
click at [751, 105] on input "text" at bounding box center [876, 106] width 277 height 21
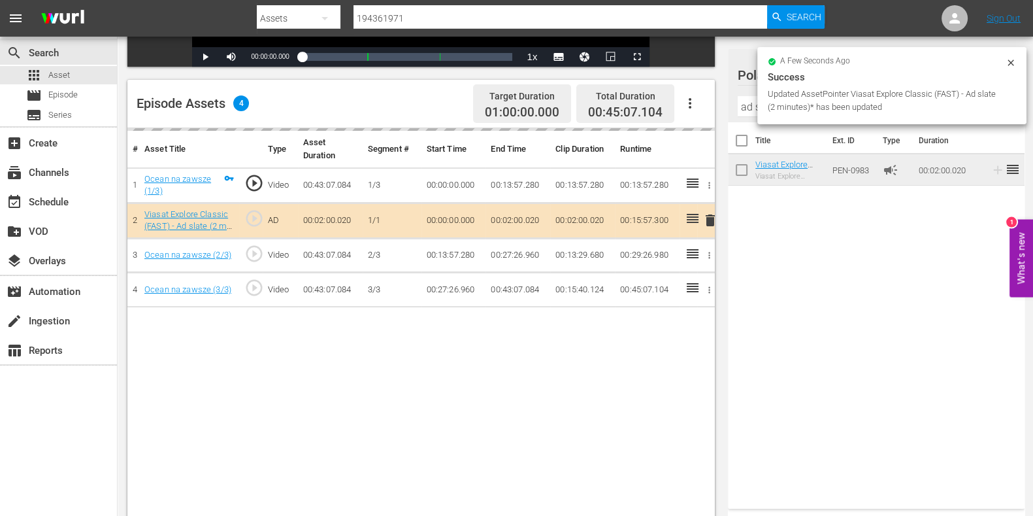
scroll to position [326, 0]
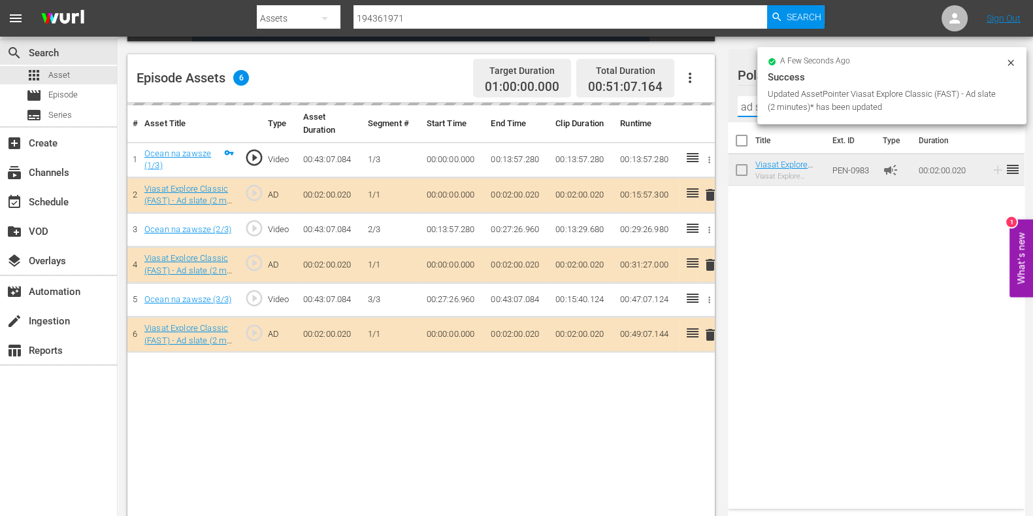
click at [745, 112] on input "ad s" at bounding box center [876, 106] width 277 height 21
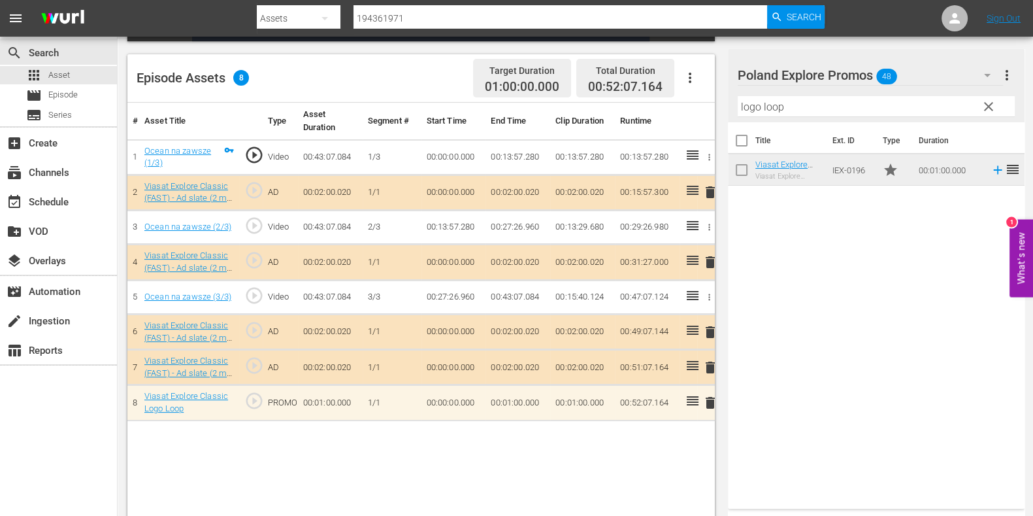
drag, startPoint x: 806, startPoint y: 106, endPoint x: 757, endPoint y: 106, distance: 49.7
click at [757, 106] on input "logo loop" at bounding box center [876, 106] width 277 height 21
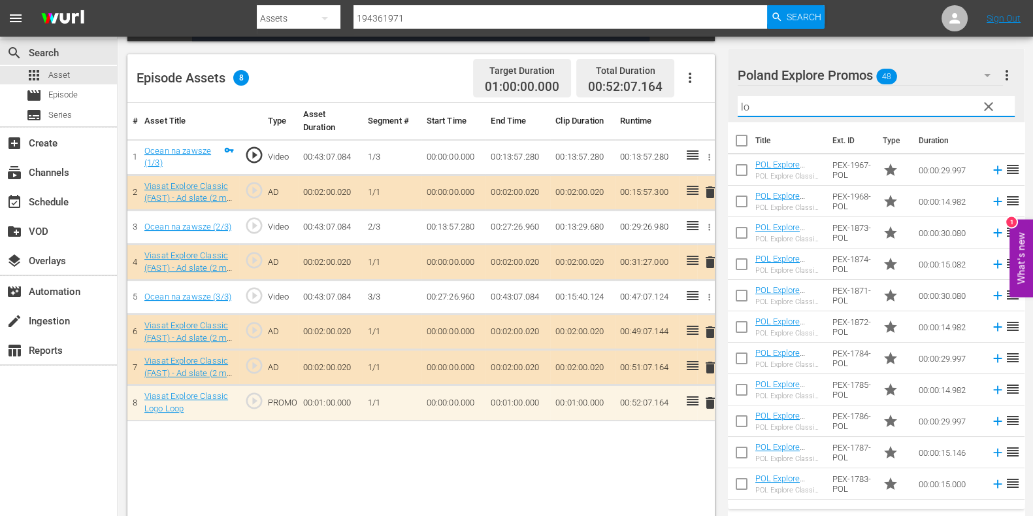
type input "l"
click at [771, 109] on input "text" at bounding box center [876, 106] width 277 height 21
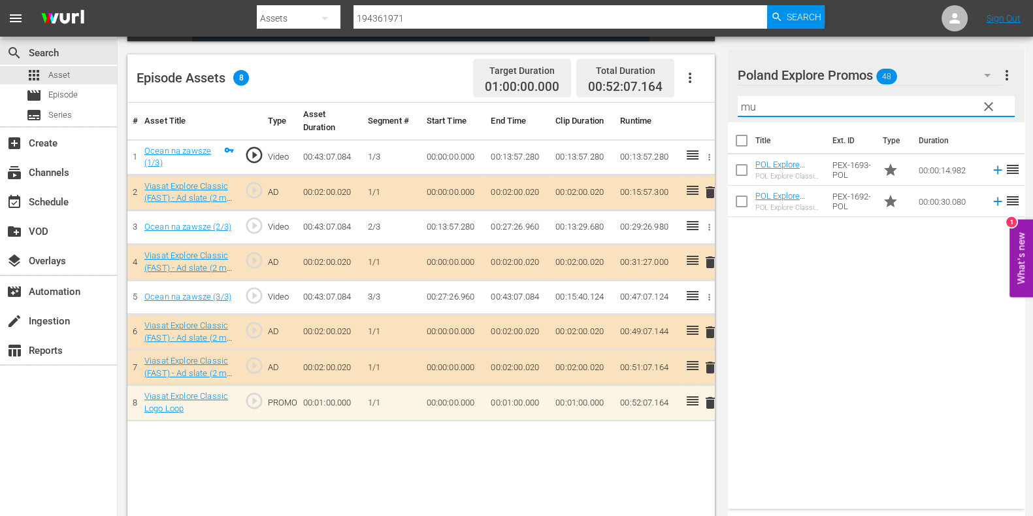
type input "m"
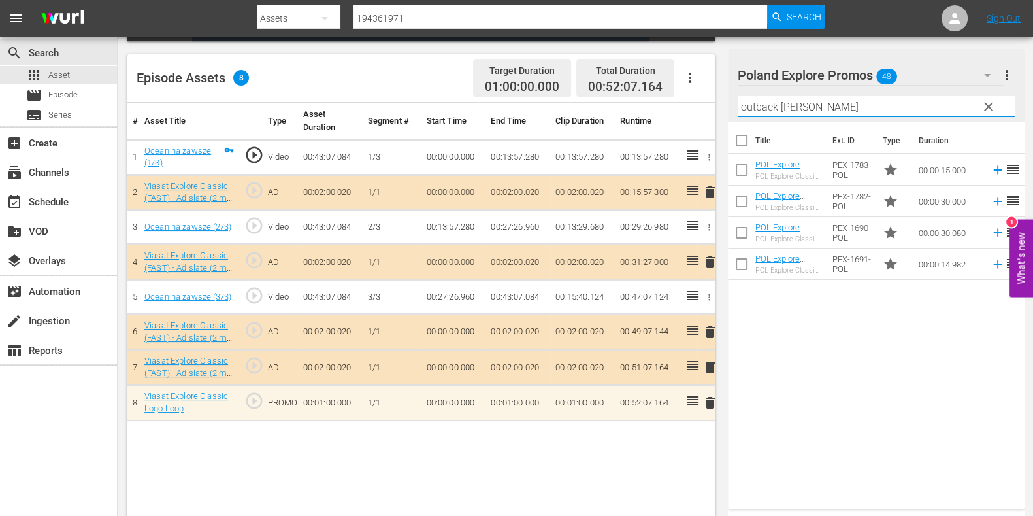
click at [937, 421] on div "Title Ext. ID Type Duration POL Explore Classic - Outback Truckers S6 15* POL E…" at bounding box center [876, 312] width 297 height 381
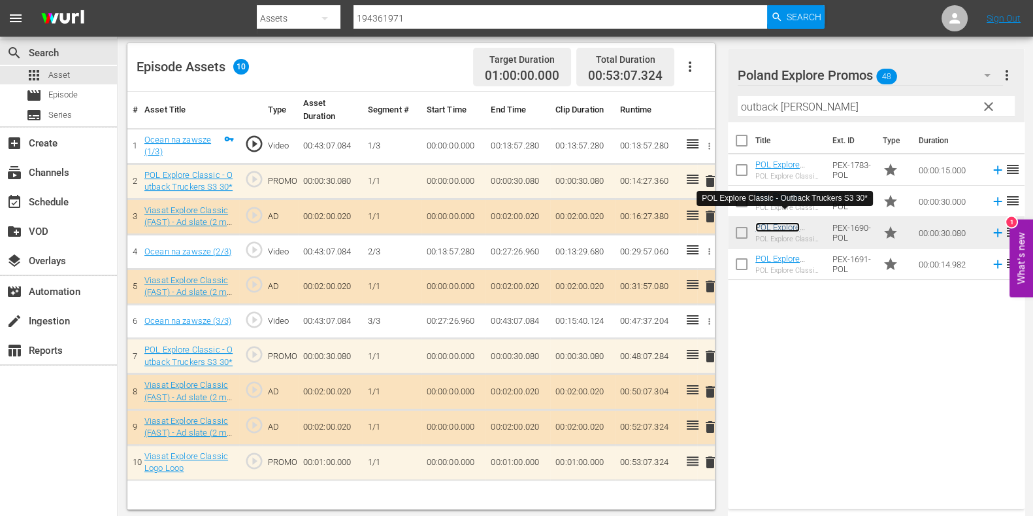
scroll to position [340, 0]
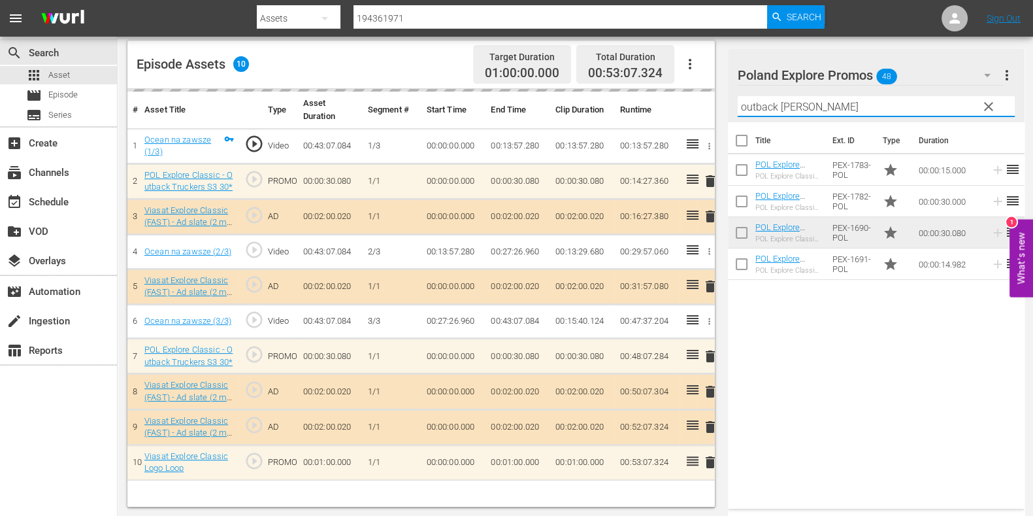
click at [748, 103] on input "outback trucke" at bounding box center [876, 106] width 277 height 21
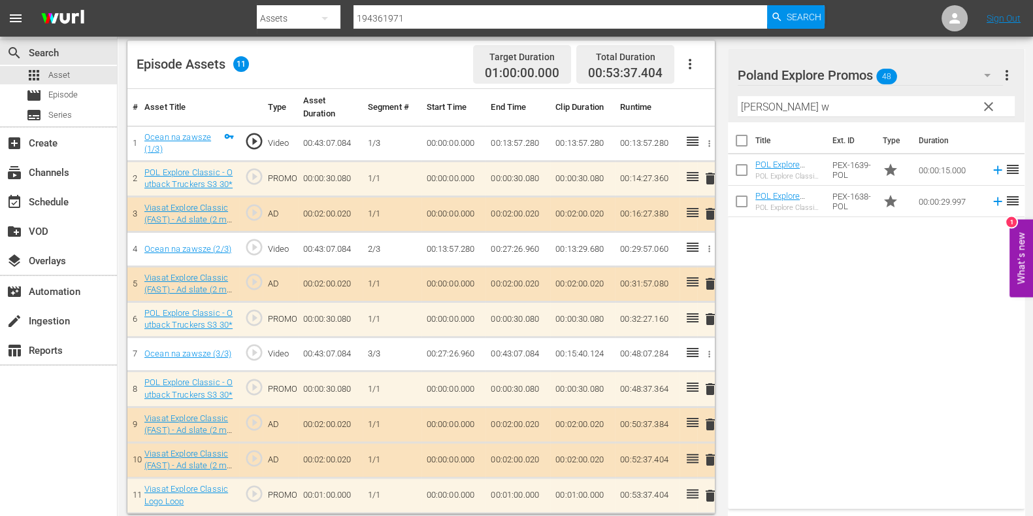
click at [977, 384] on div "Title Ext. ID Type Duration POL Explore Classic - Bush Wreck Rescue S1 15* POL …" at bounding box center [876, 312] width 297 height 381
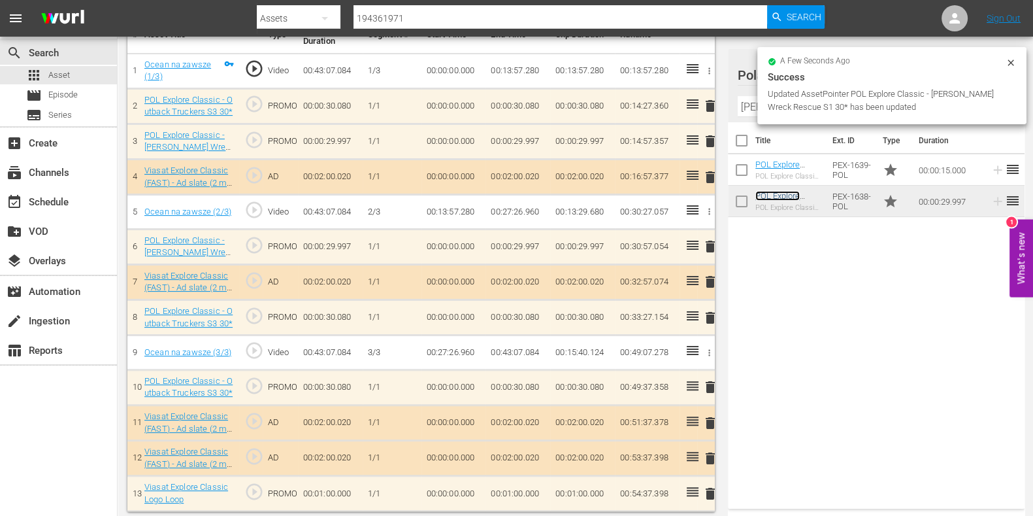
scroll to position [418, 0]
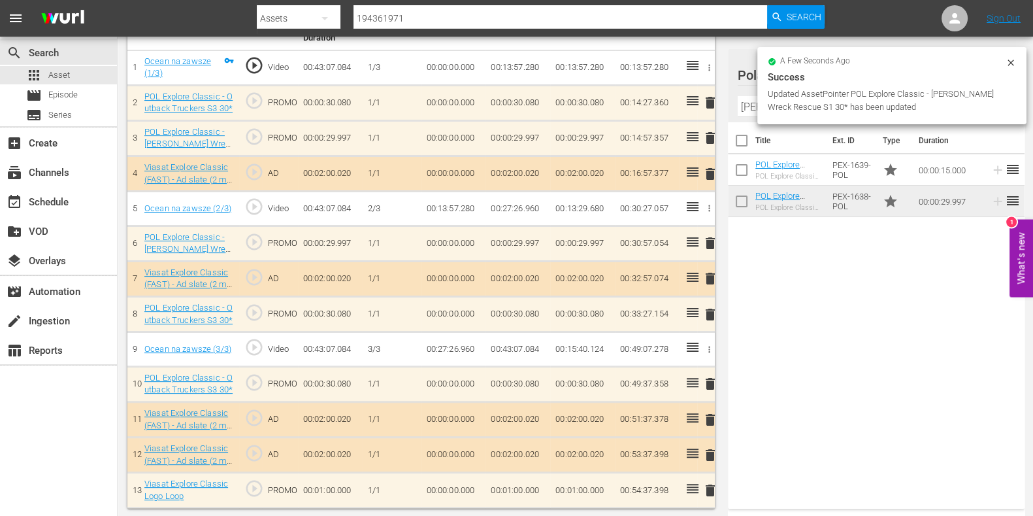
click at [745, 114] on input "bush w" at bounding box center [876, 106] width 277 height 21
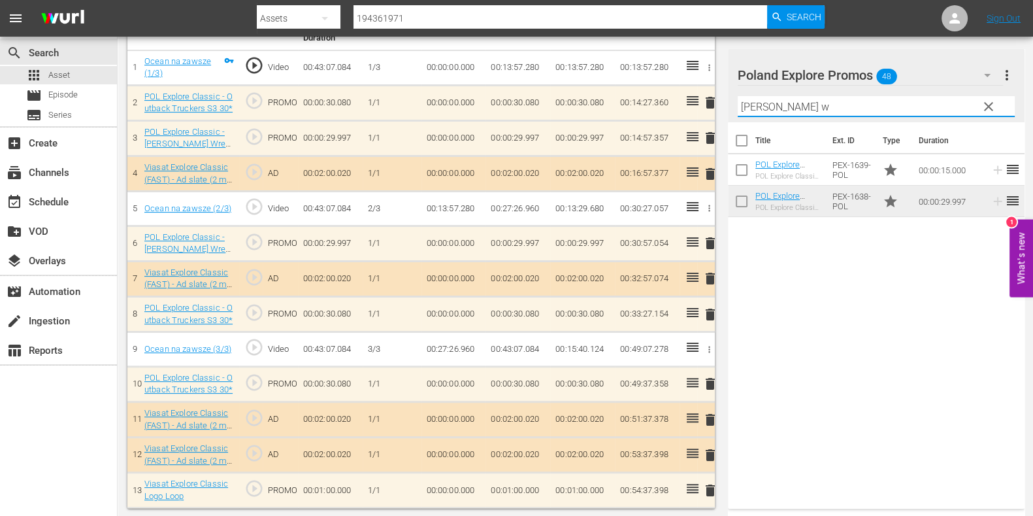
click at [745, 114] on input "bush w" at bounding box center [876, 106] width 277 height 21
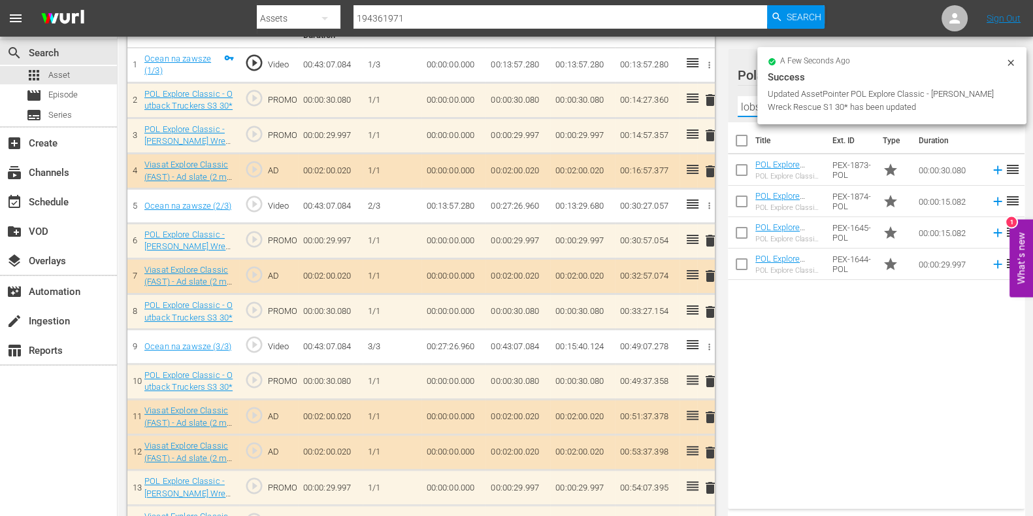
type input "lobster hu"
click at [859, 316] on div "Title Ext. ID Type Duration POL Explore Classic - Aussie Lobster Hunters S5 30*…" at bounding box center [876, 312] width 297 height 381
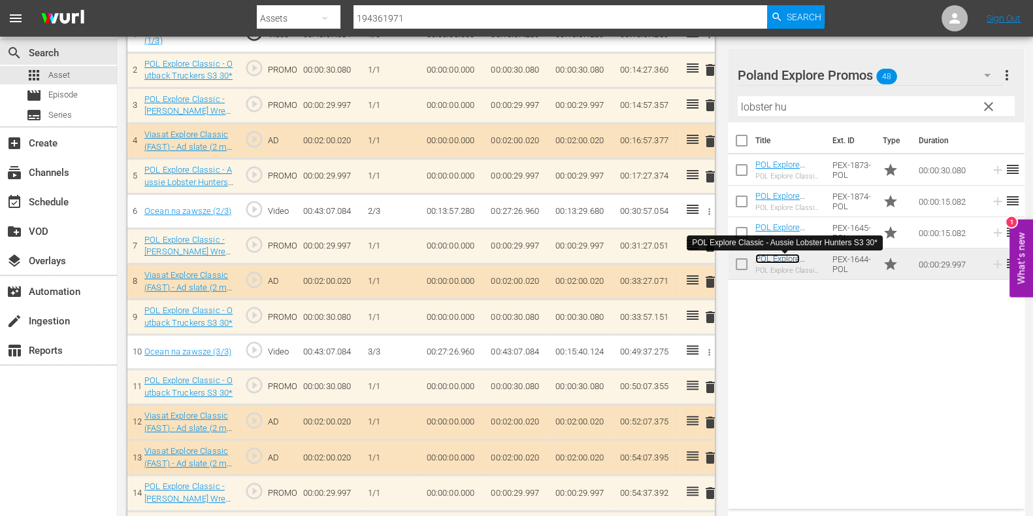
scroll to position [454, 0]
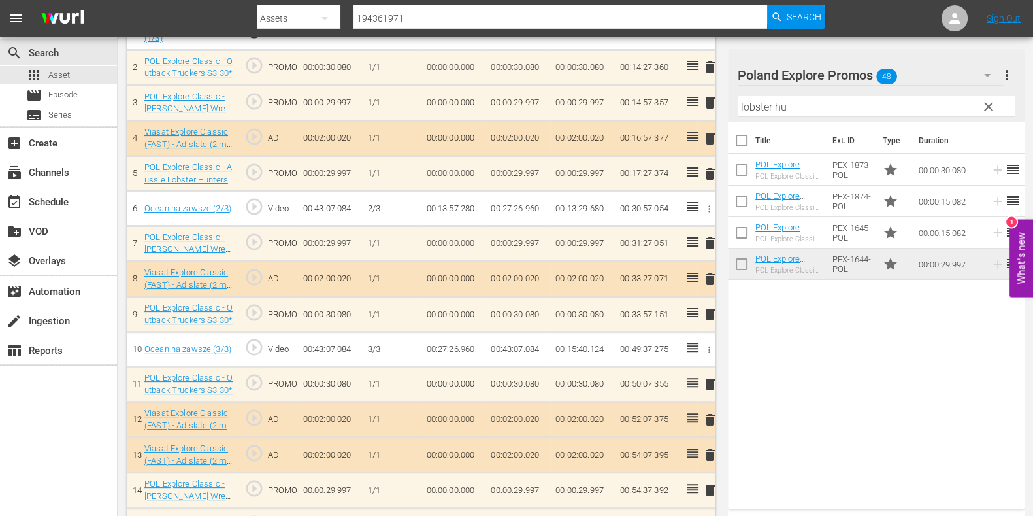
click at [747, 102] on input "lobster hu" at bounding box center [876, 106] width 277 height 21
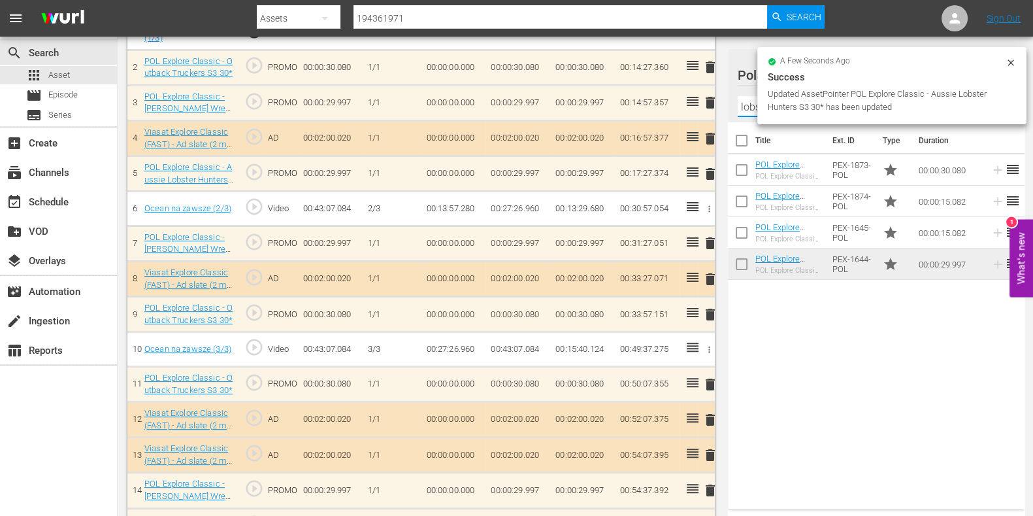
click at [747, 102] on input "lobster hu" at bounding box center [876, 106] width 277 height 21
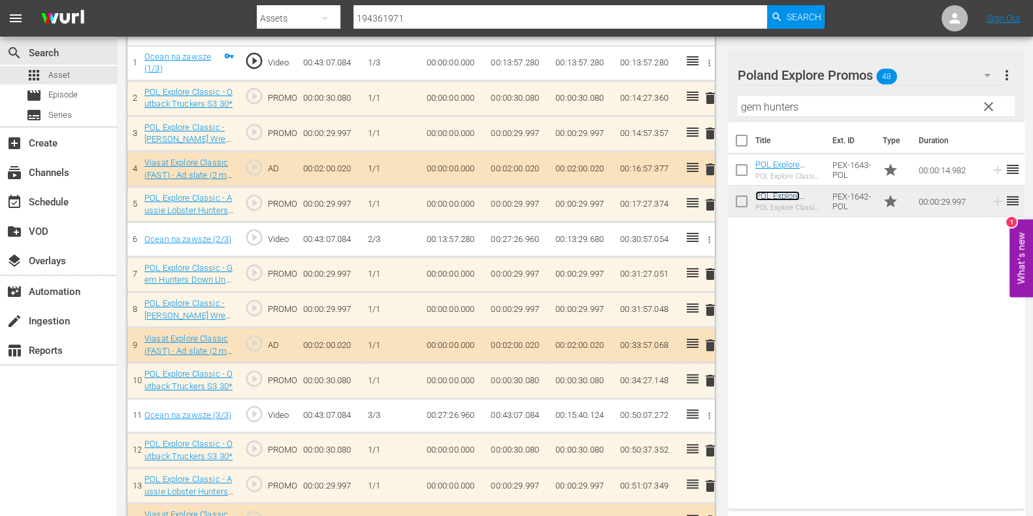
scroll to position [314, 0]
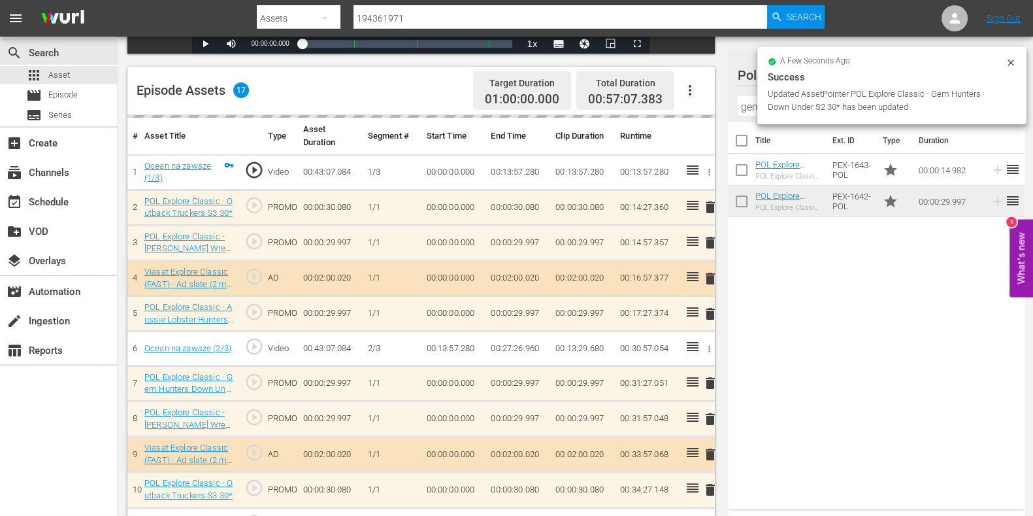
click at [746, 105] on input "gem hunters" at bounding box center [876, 106] width 277 height 21
click at [745, 105] on input "gem hunters" at bounding box center [876, 106] width 277 height 21
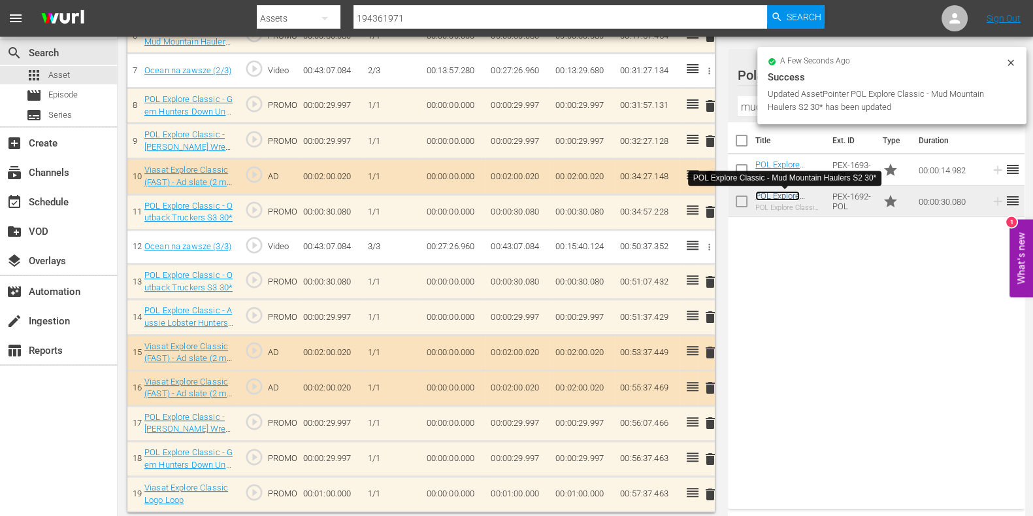
scroll to position [630, 0]
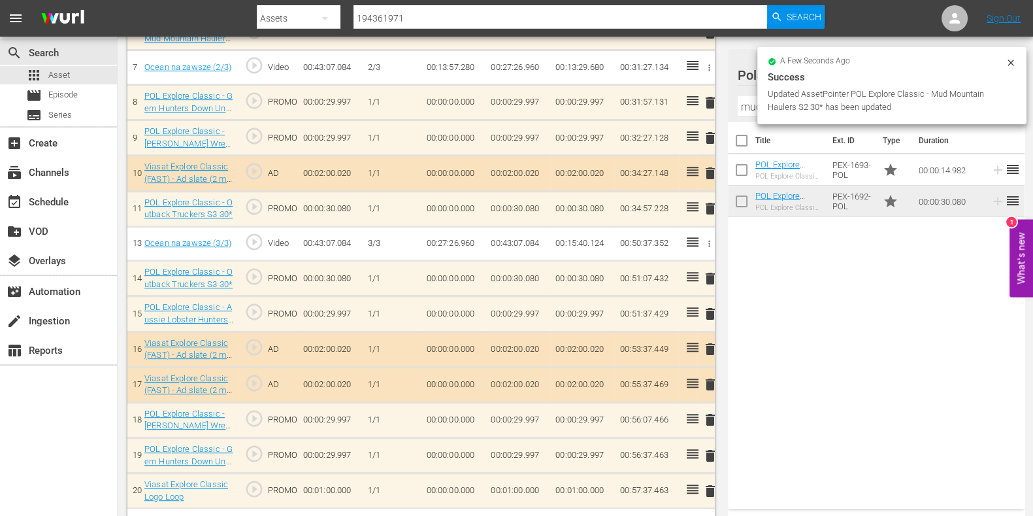
click at [746, 103] on input "mud mountain" at bounding box center [876, 106] width 277 height 21
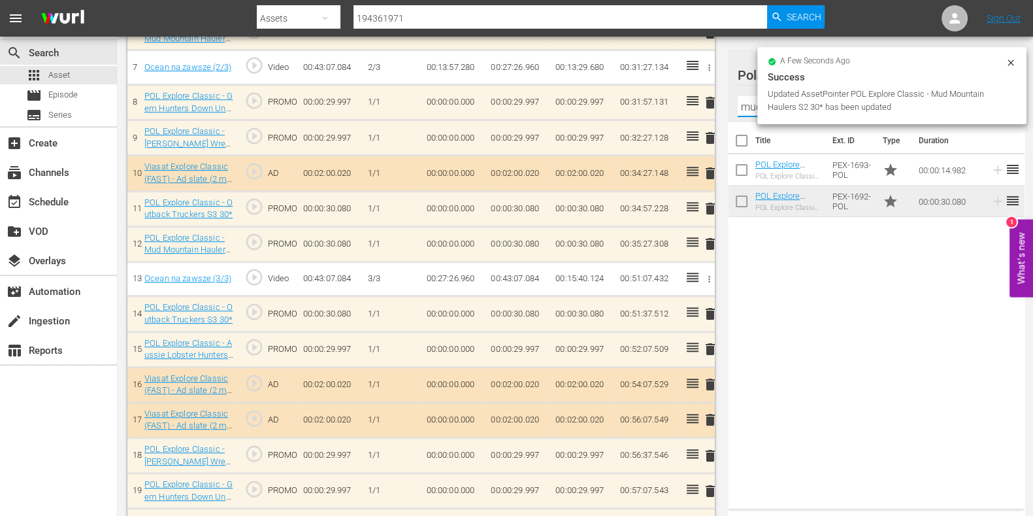
click at [746, 103] on input "mud mountain" at bounding box center [876, 106] width 277 height 21
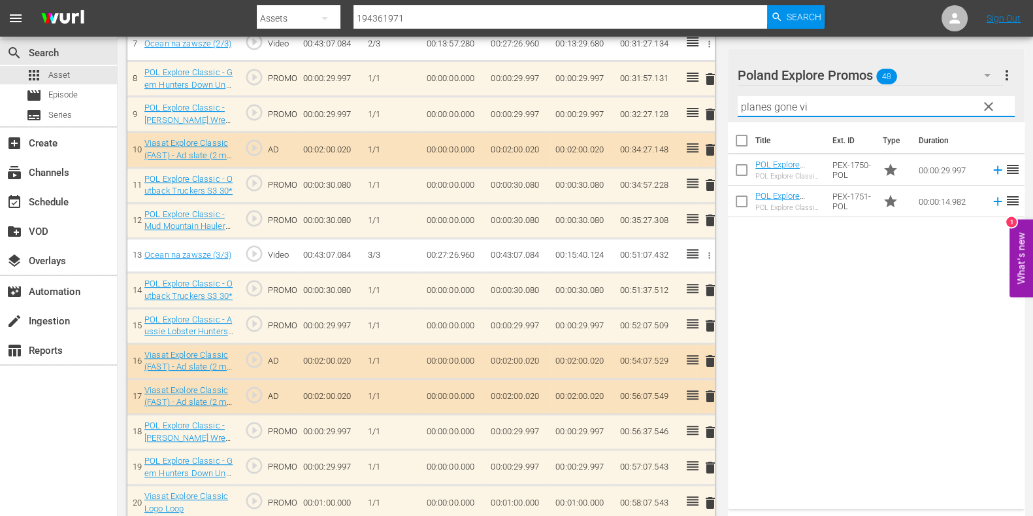
scroll to position [663, 0]
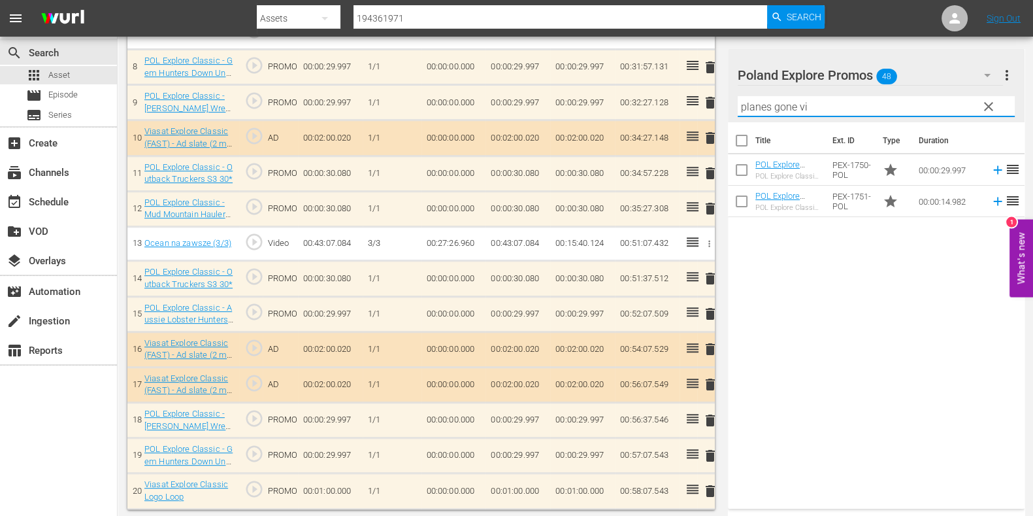
click at [843, 258] on div "Title Ext. ID Type Duration POL Explore Classic - Planes Gone Viral 30* POL Exp…" at bounding box center [876, 312] width 297 height 381
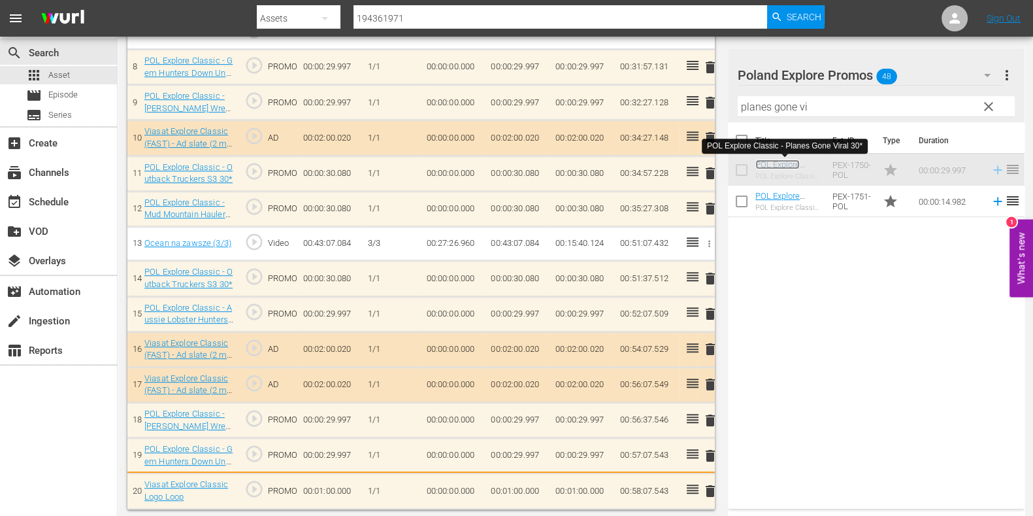
scroll to position [665, 0]
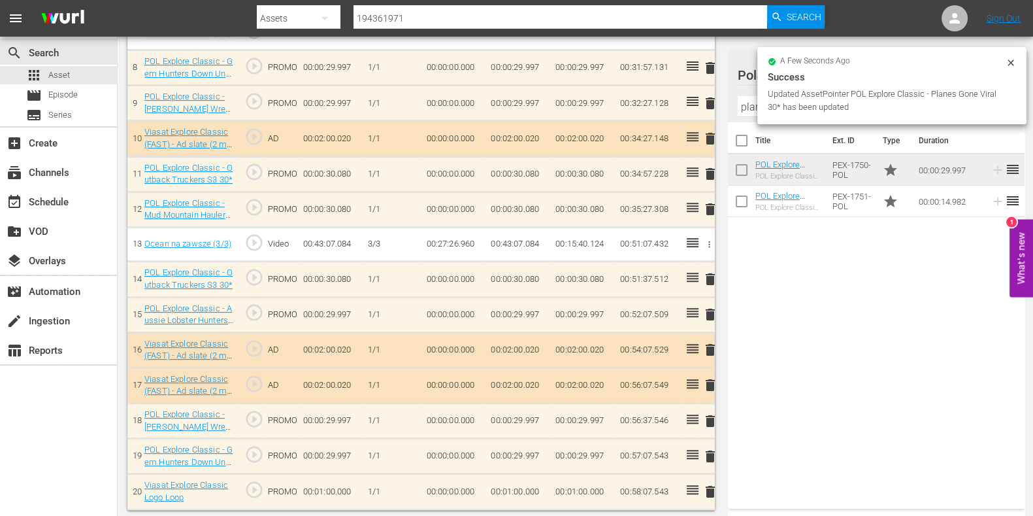
click at [755, 105] on input "planes gone vi" at bounding box center [876, 106] width 277 height 21
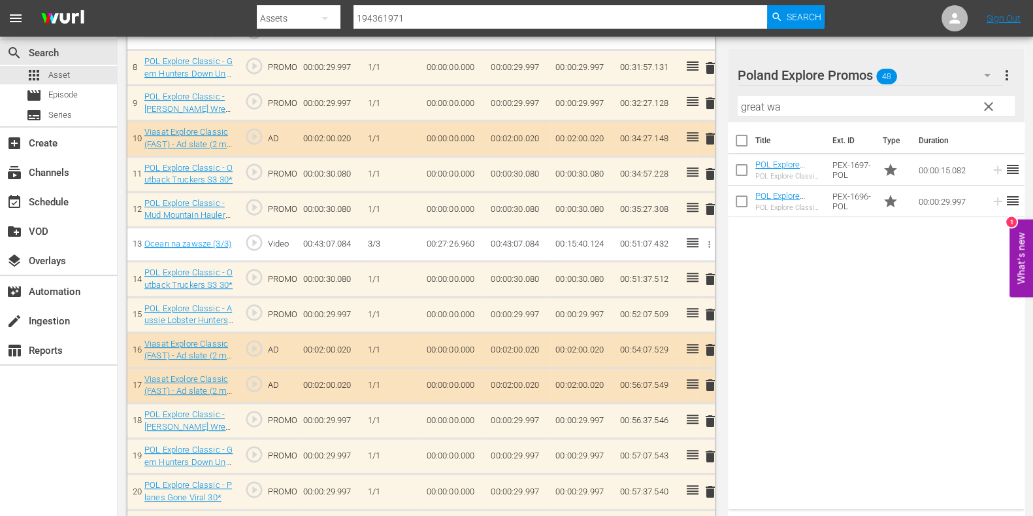
click at [751, 103] on input "great wa" at bounding box center [876, 106] width 277 height 21
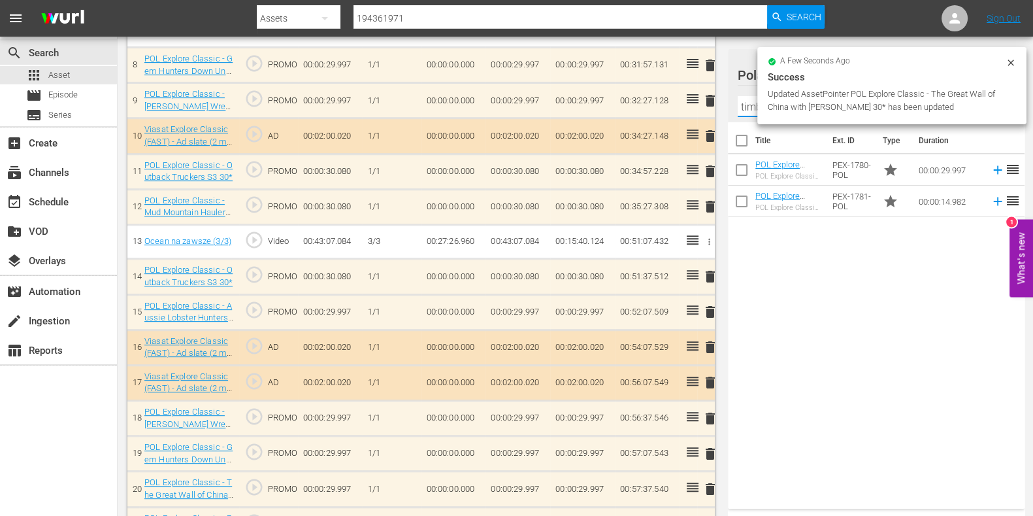
scroll to position [662, 0]
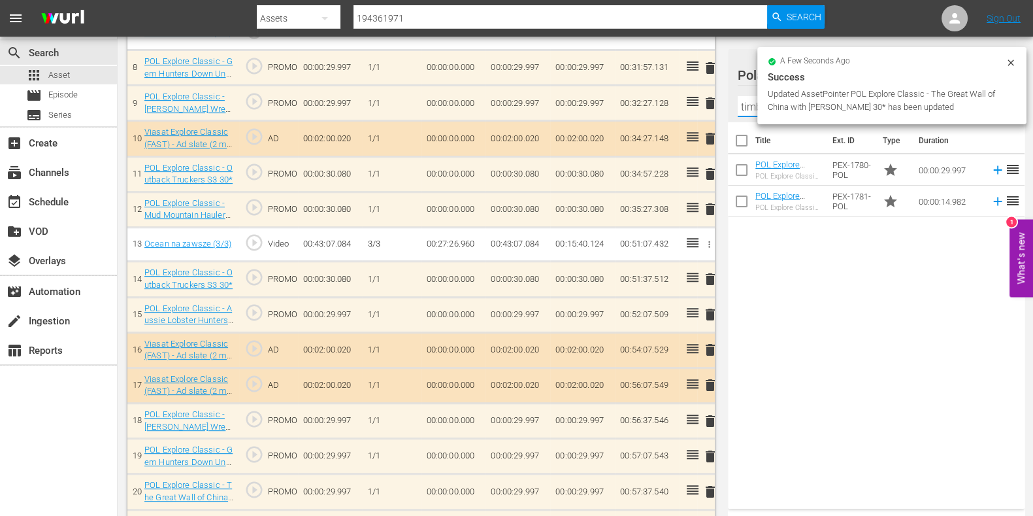
type input "timber"
drag, startPoint x: 798, startPoint y: 244, endPoint x: 795, endPoint y: 231, distance: 12.8
click at [798, 245] on div "Title Ext. ID Type Duration POL Explore Classic - Timber Titans 30* POL Explore…" at bounding box center [876, 312] width 297 height 381
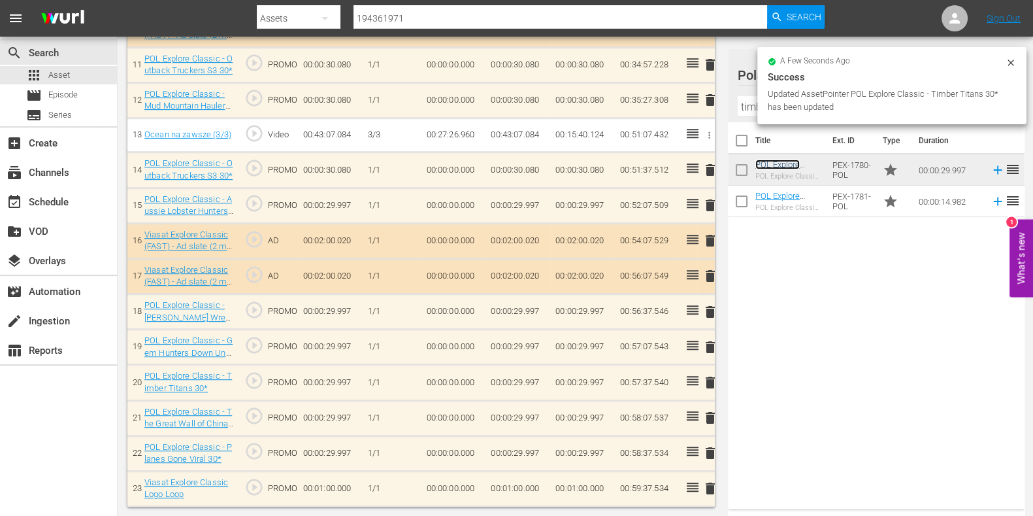
scroll to position [768, 0]
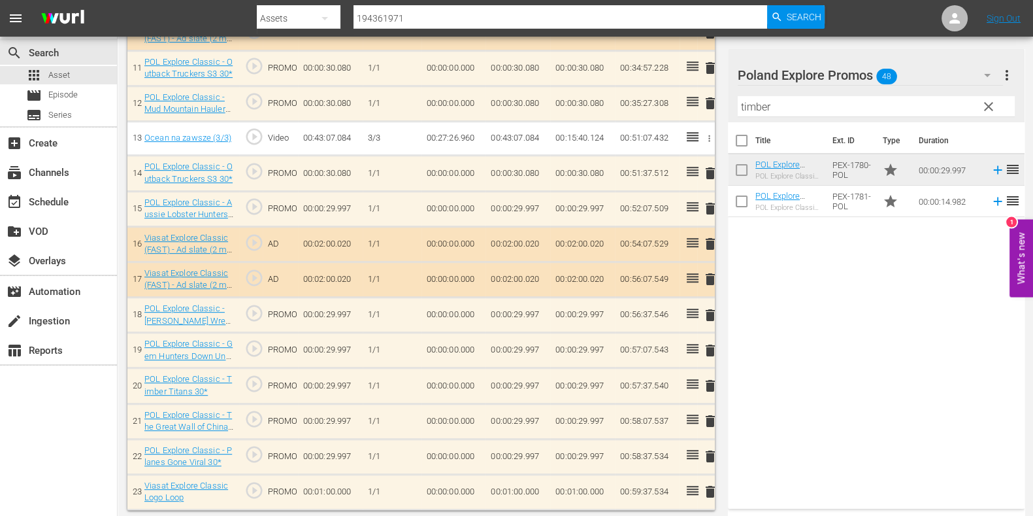
click at [753, 103] on input "timber" at bounding box center [876, 106] width 277 height 21
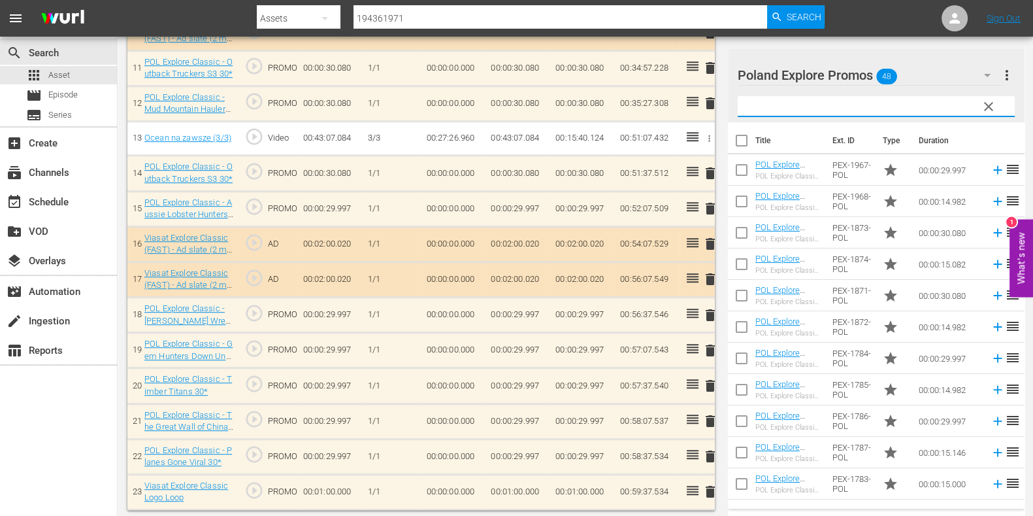
click at [820, 112] on input "text" at bounding box center [876, 106] width 277 height 21
type input "d"
click at [771, 103] on input "text" at bounding box center [876, 106] width 277 height 21
drag, startPoint x: 903, startPoint y: 44, endPoint x: 895, endPoint y: 52, distance: 12.0
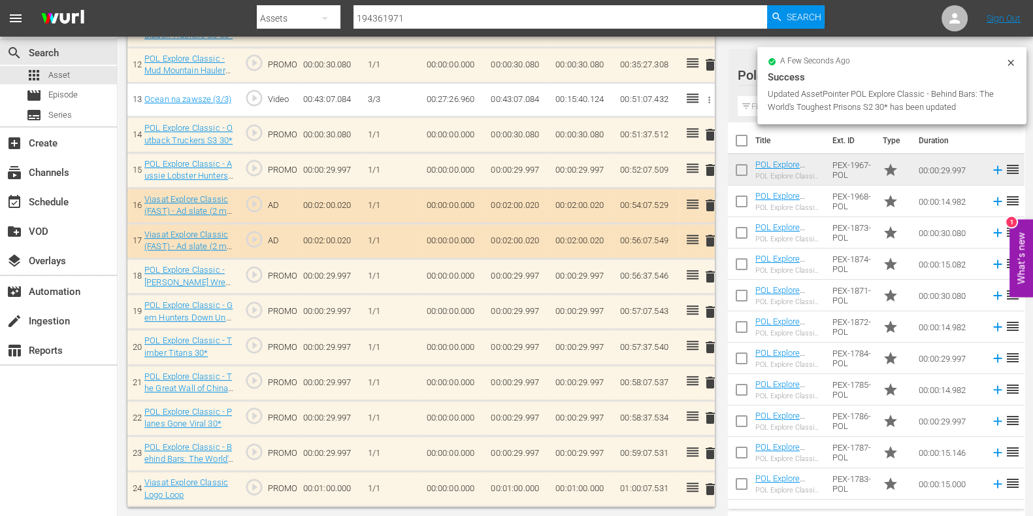
scroll to position [804, 0]
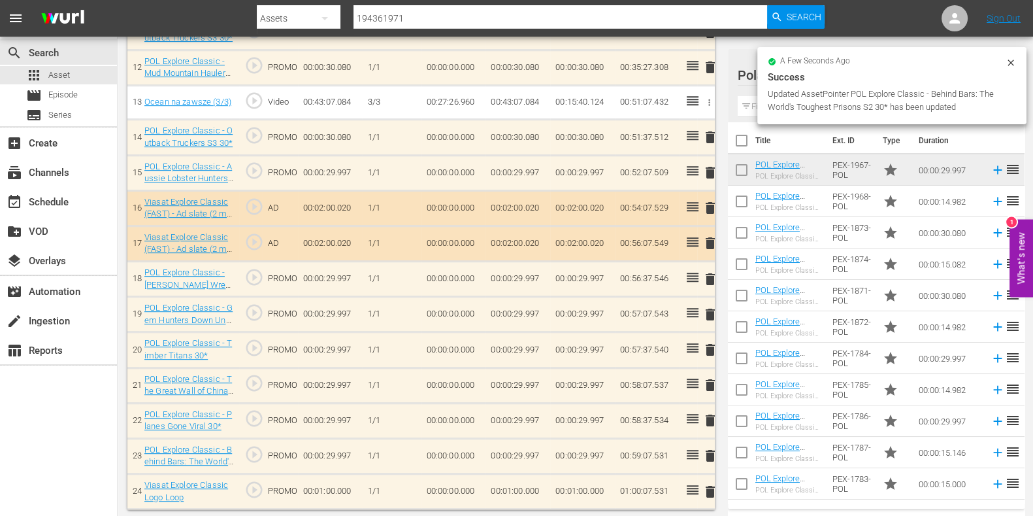
click at [510, 489] on td "00:01:00.000" at bounding box center [518, 490] width 65 height 35
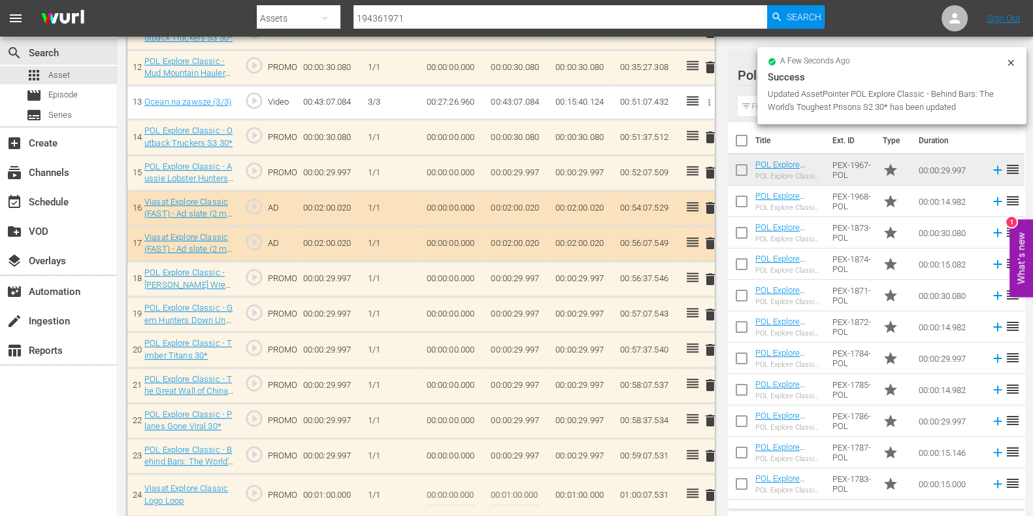
click at [510, 493] on input "00:01:00.000" at bounding box center [516, 494] width 50 height 31
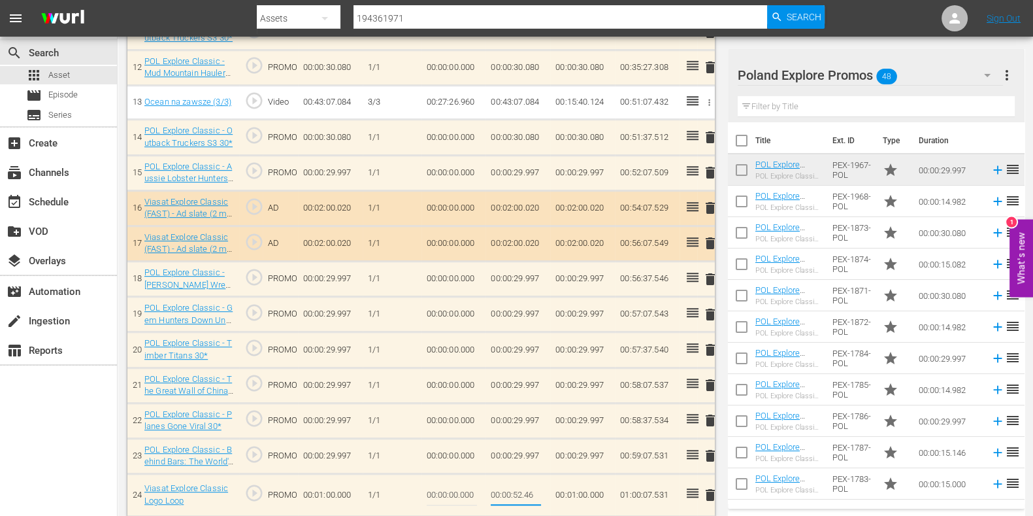
type input "00:00:52.468"
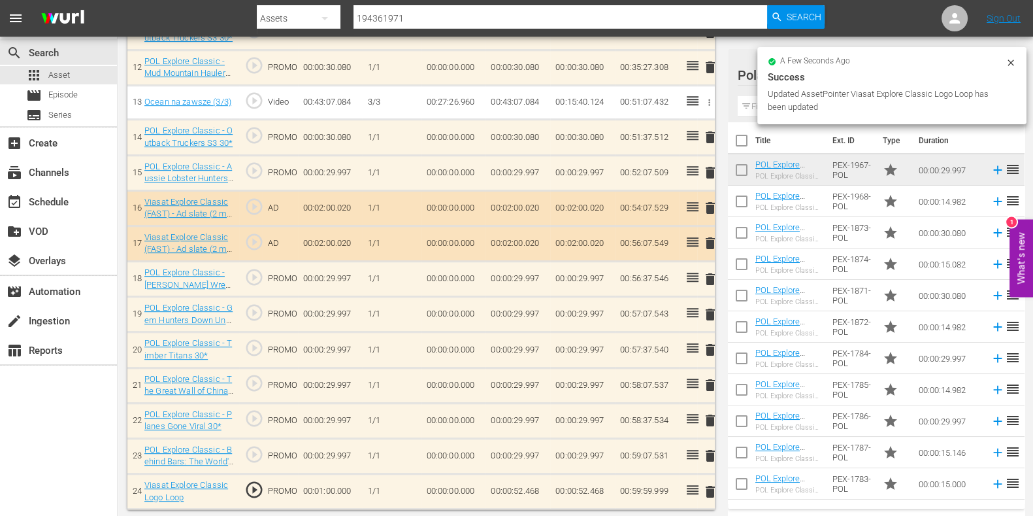
click at [531, 486] on td "00:00:52.468" at bounding box center [518, 490] width 65 height 35
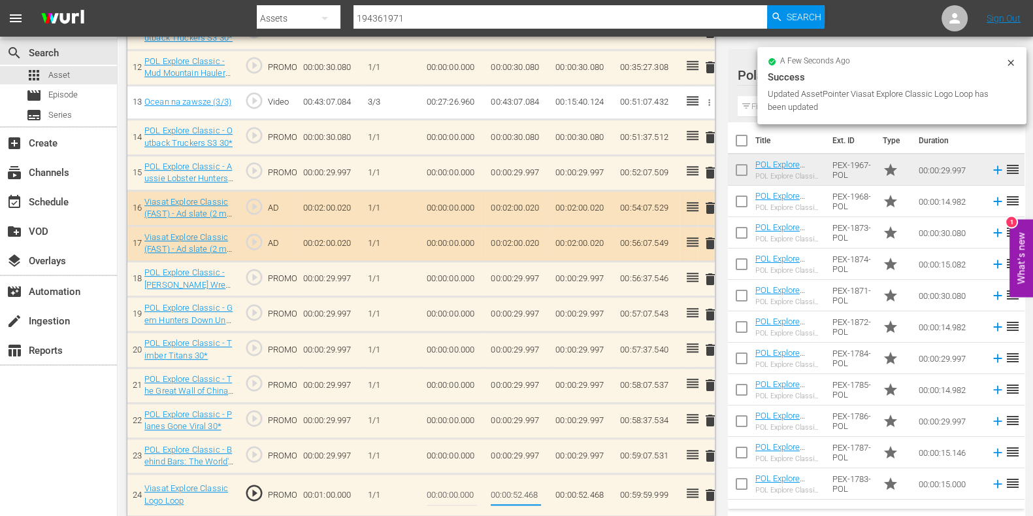
drag, startPoint x: 536, startPoint y: 490, endPoint x: 549, endPoint y: 498, distance: 15.2
click at [549, 498] on td "00:00:52.468" at bounding box center [518, 494] width 65 height 42
type input "00:00:52.469"
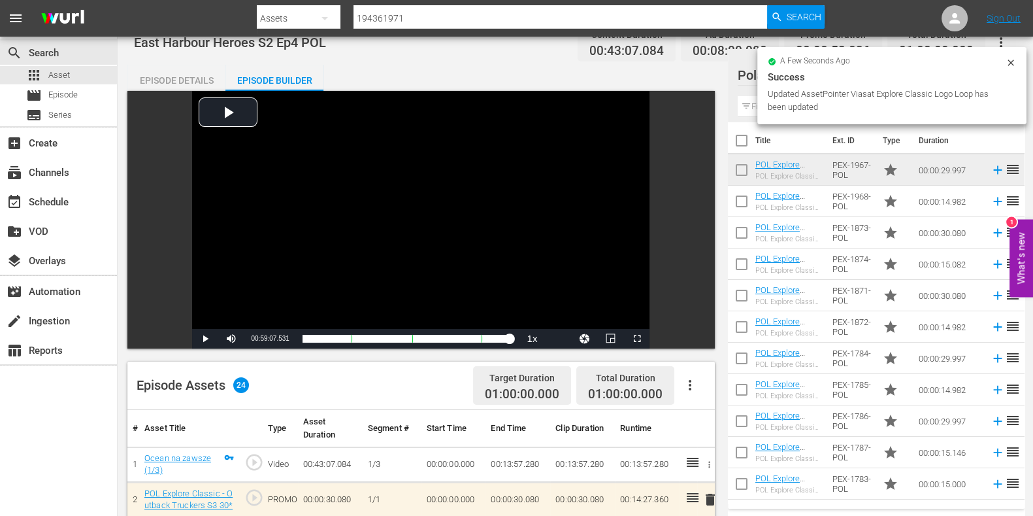
scroll to position [0, 0]
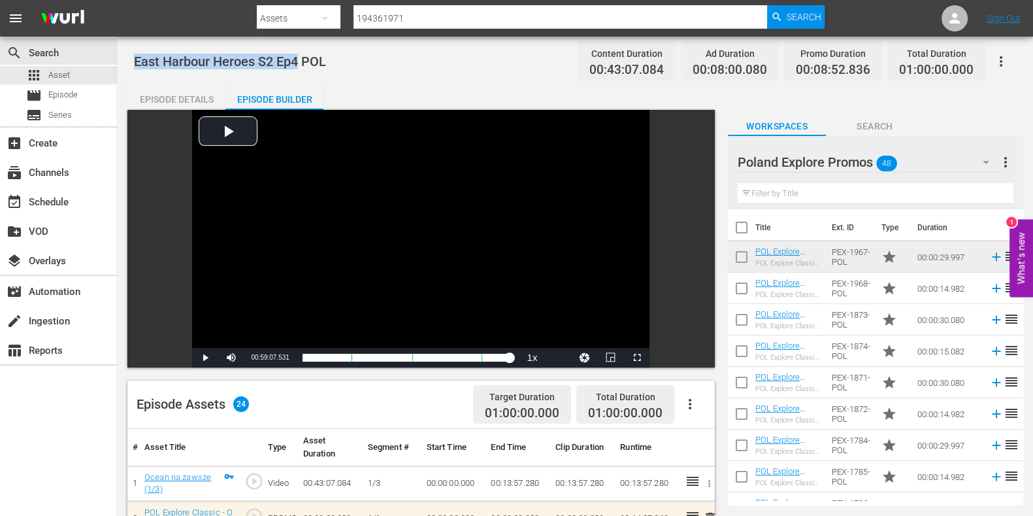
drag, startPoint x: 294, startPoint y: 63, endPoint x: 132, endPoint y: 65, distance: 162.1
copy span "East Harbour Heroes S2 Ep4"
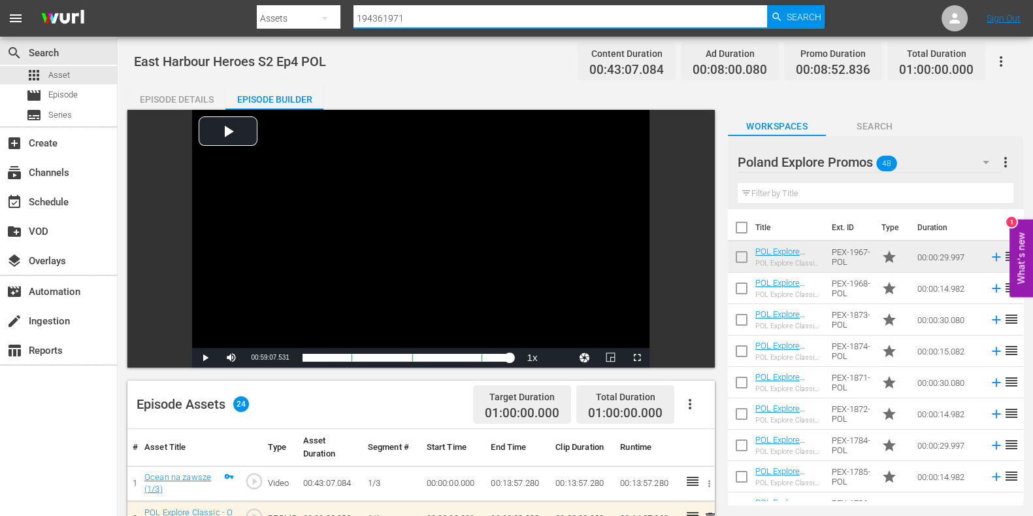
drag, startPoint x: 533, startPoint y: 20, endPoint x: 258, endPoint y: 27, distance: 274.6
click at [258, 27] on div "Search By Assets Search ID, Title, Description, Keywords, or Category 194361971…" at bounding box center [541, 18] width 569 height 31
paste input "33835"
type input "194333835"
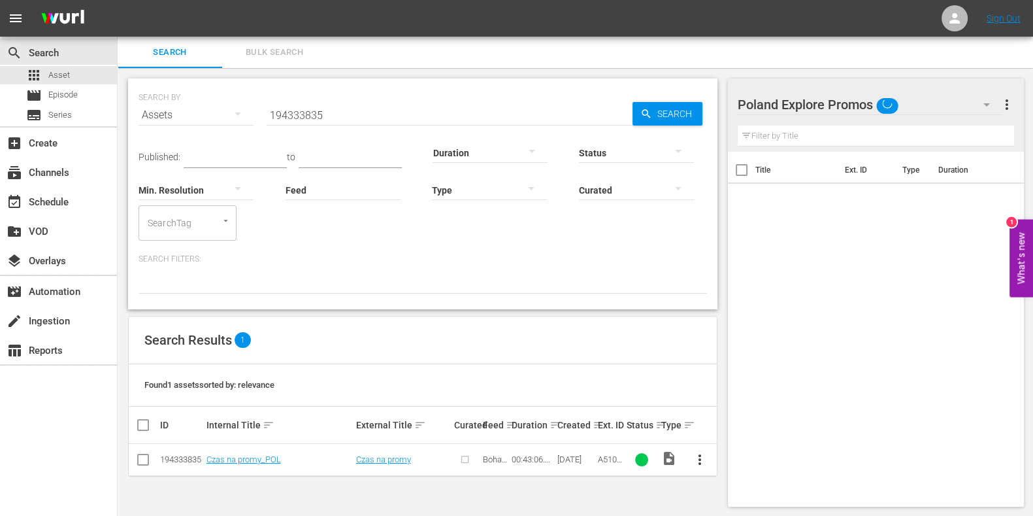
click at [699, 448] on button "more_vert" at bounding box center [699, 459] width 31 height 31
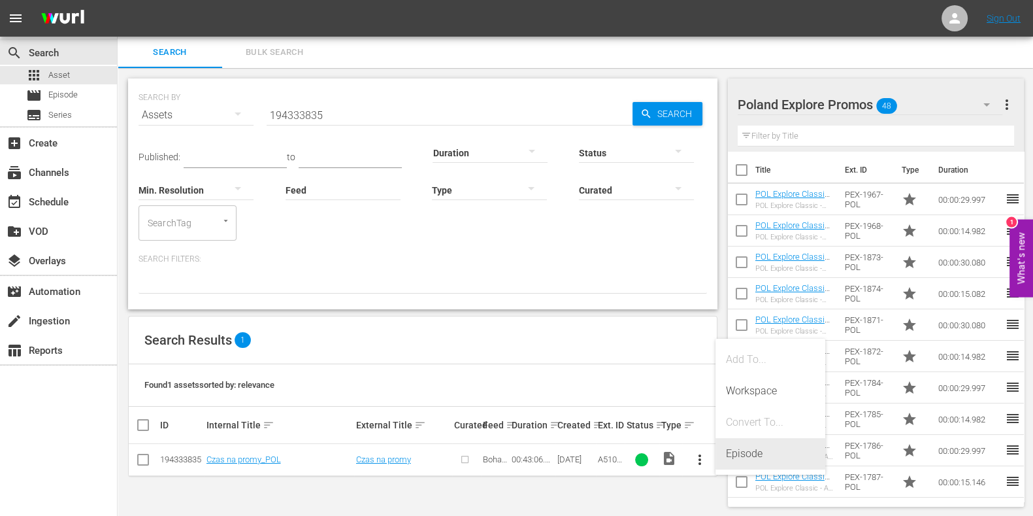
click at [750, 448] on div "Episode" at bounding box center [770, 453] width 89 height 31
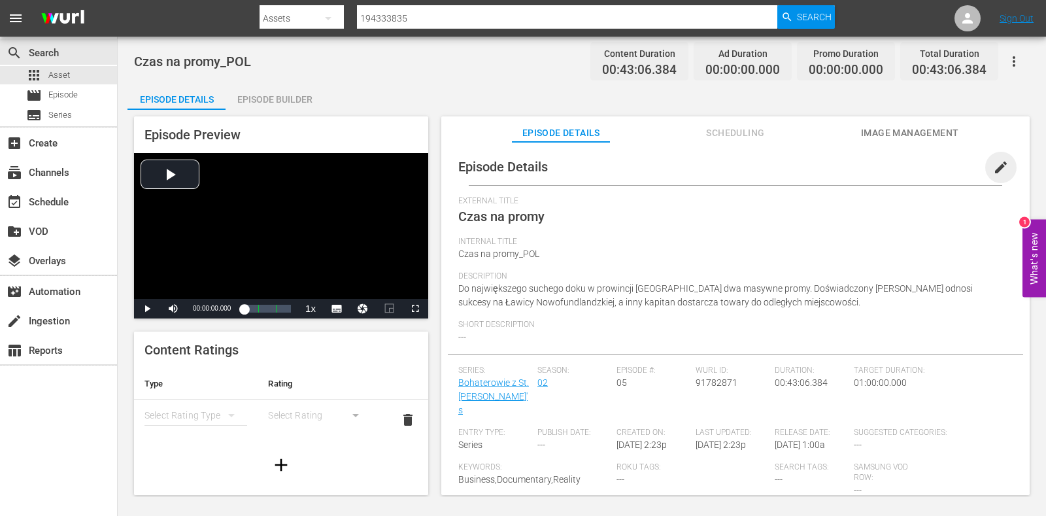
click at [1000, 167] on span "edit" at bounding box center [1001, 167] width 16 height 16
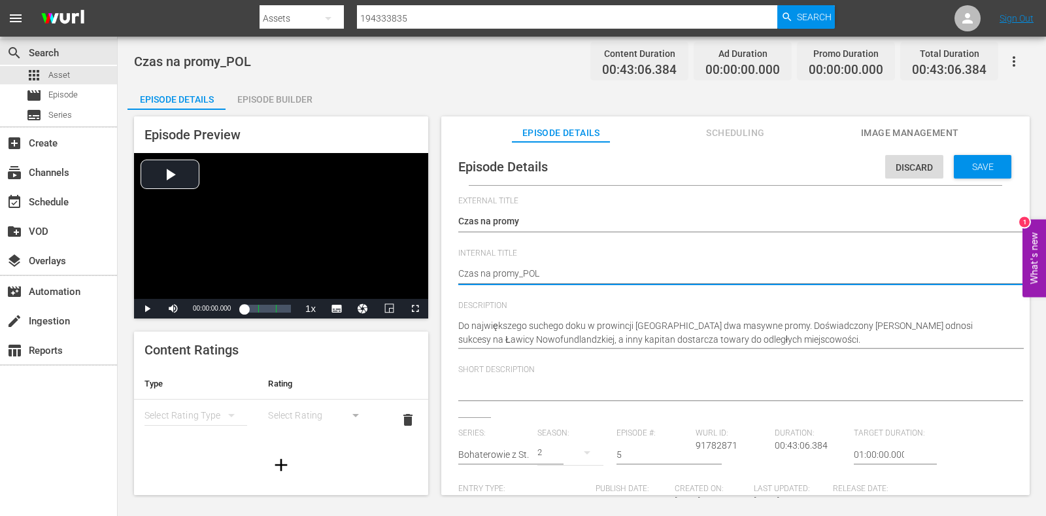
drag, startPoint x: 608, startPoint y: 276, endPoint x: 470, endPoint y: 275, distance: 137.2
paste textarea "East Harbour Heroes S2 Ep5"
type textarea "East Harbour Heroes S2 Ep5"
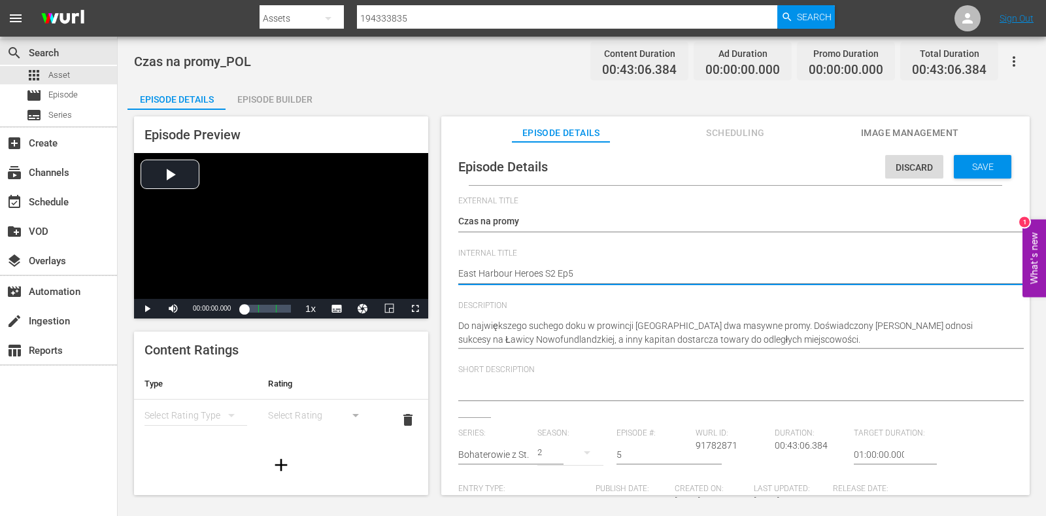
type textarea "East Harbour Heroes S2 Ep5"
type textarea "East Harbour Heroes S2 Ep5 P"
type textarea "East Harbour Heroes S2 Ep5 PO"
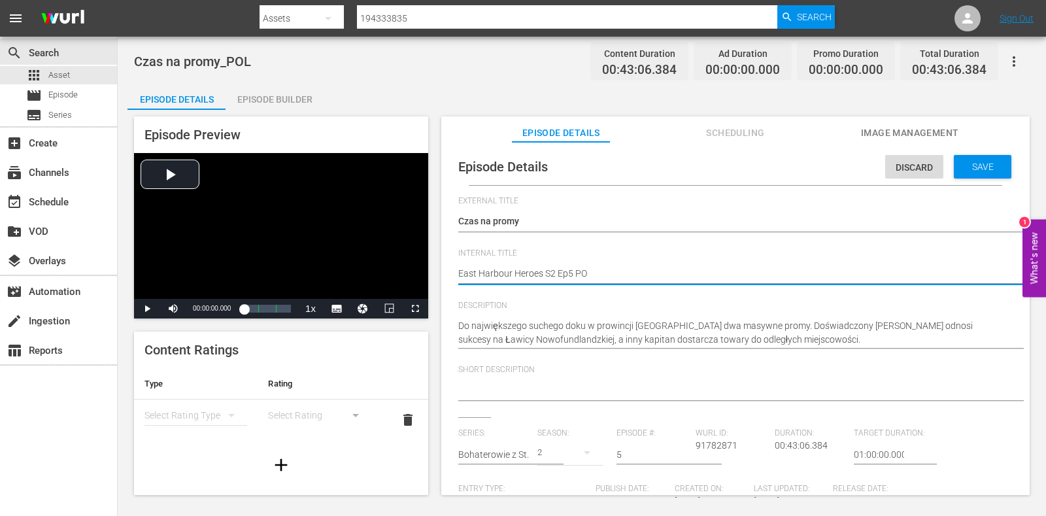
type textarea "East Harbour Heroes S2 Ep5 POL"
click at [980, 161] on span "Save" at bounding box center [982, 166] width 42 height 10
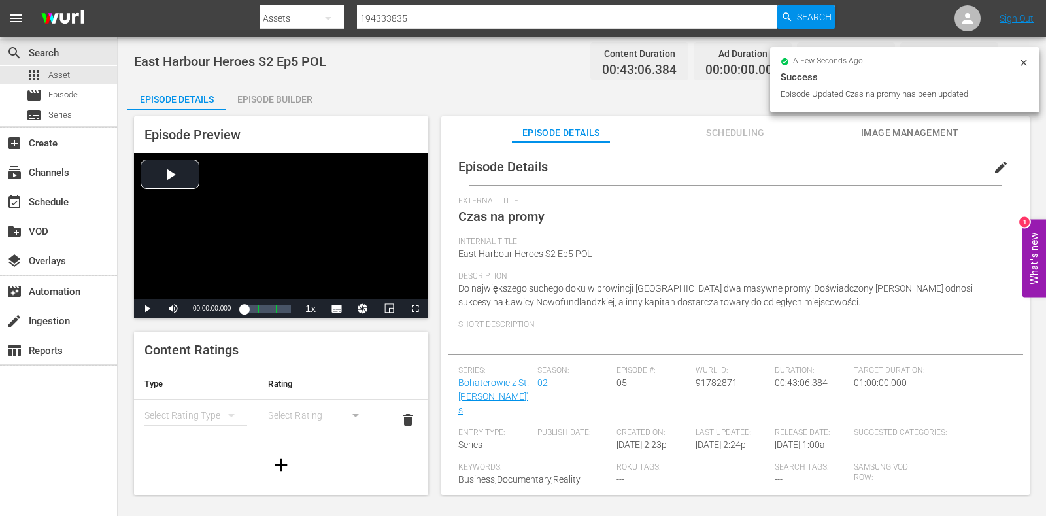
click at [247, 100] on div "Episode Builder" at bounding box center [274, 99] width 98 height 31
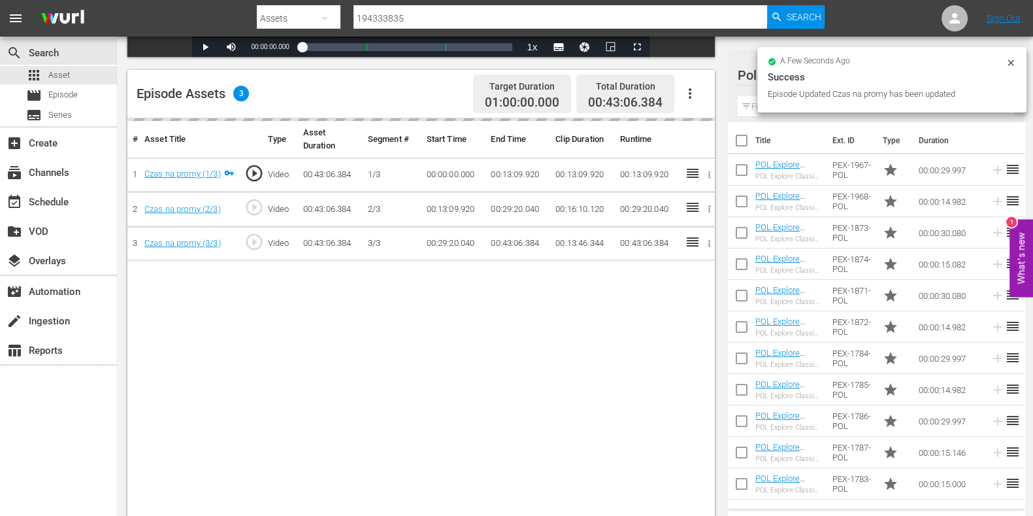
scroll to position [326, 0]
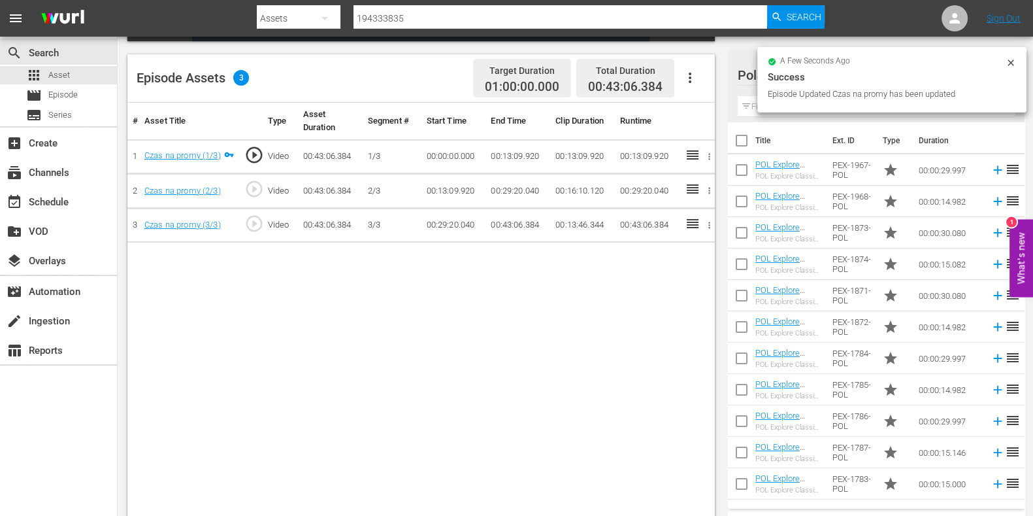
click at [753, 108] on input "text" at bounding box center [876, 106] width 277 height 21
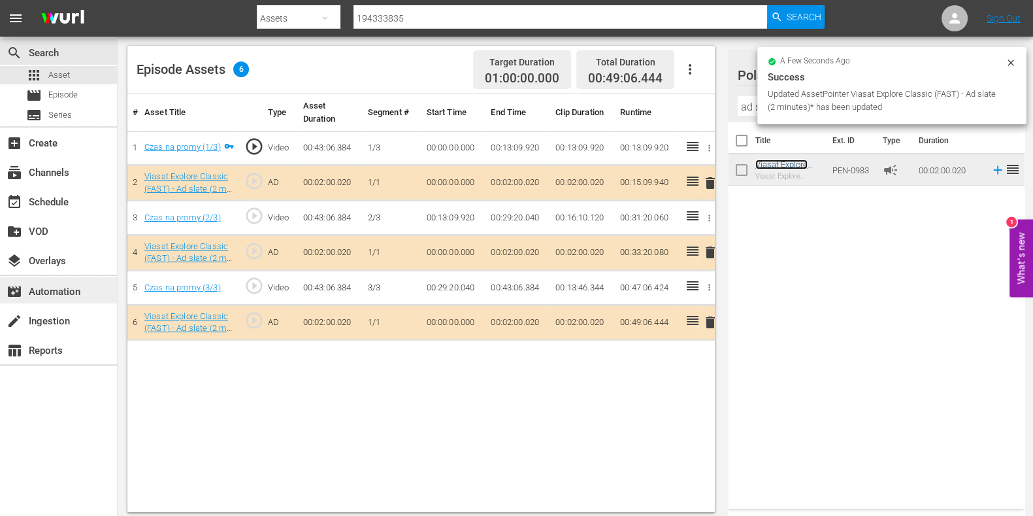
scroll to position [340, 0]
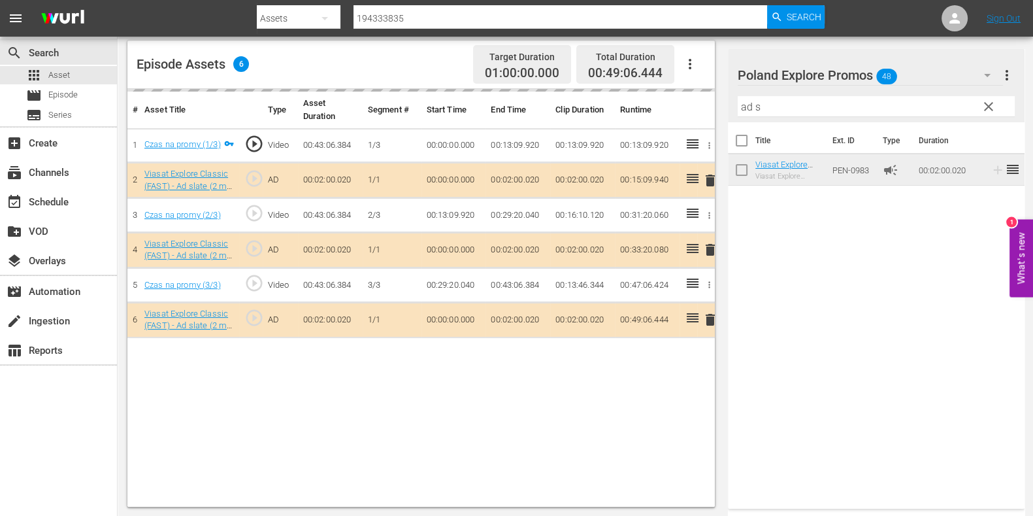
click at [755, 109] on input "ad s" at bounding box center [876, 106] width 277 height 21
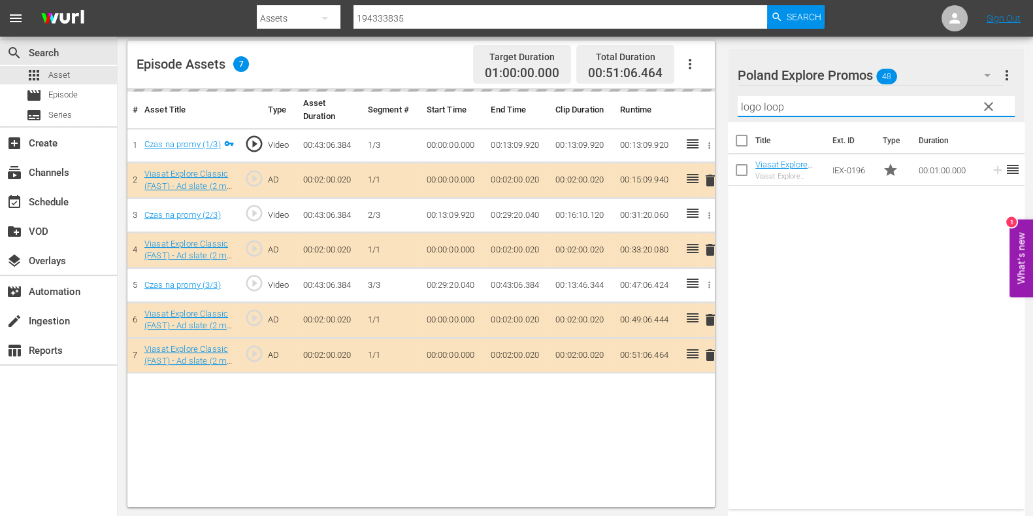
click at [751, 102] on input "logo loop" at bounding box center [876, 106] width 277 height 21
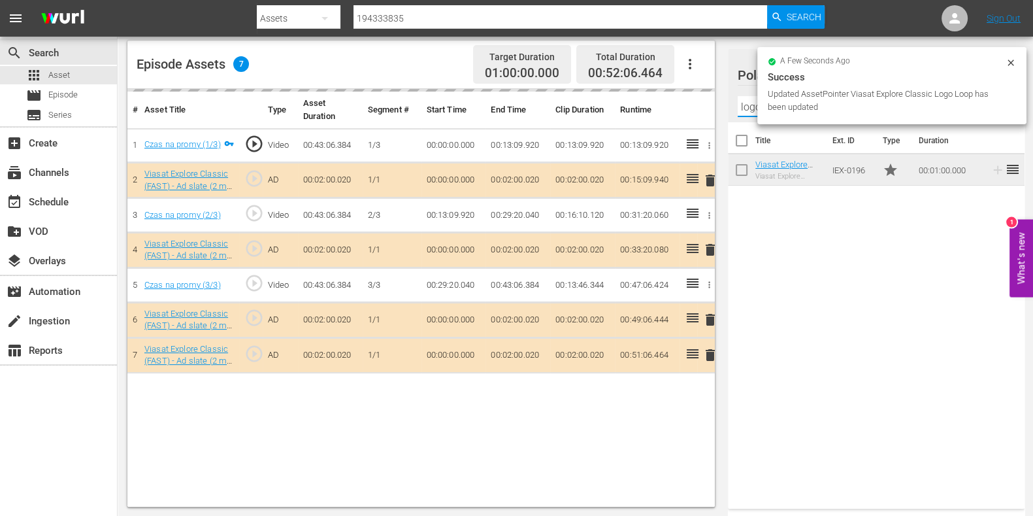
click at [751, 102] on input "logo loop" at bounding box center [876, 106] width 277 height 21
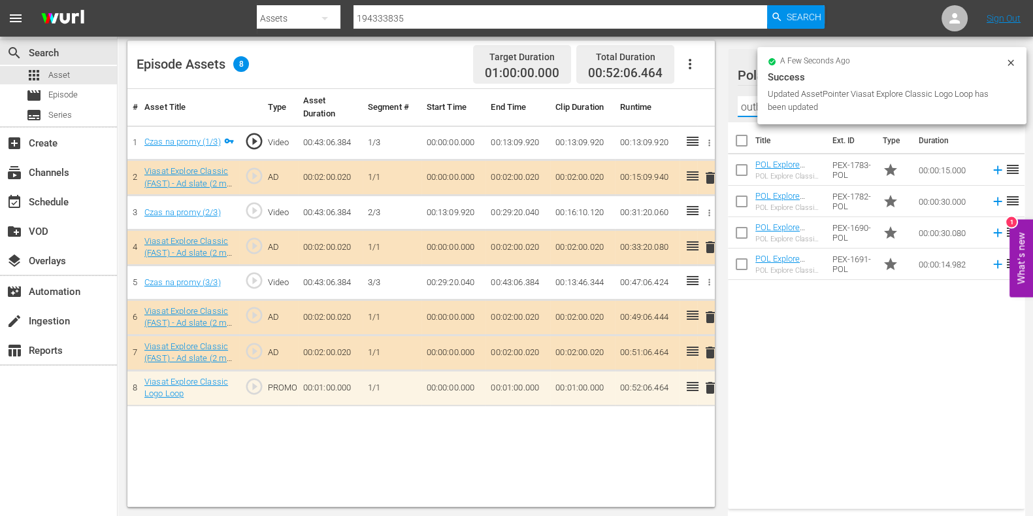
click at [834, 355] on div "Title Ext. ID Type Duration POL Explore Classic - Outback Truckers S6 15* POL E…" at bounding box center [876, 312] width 297 height 381
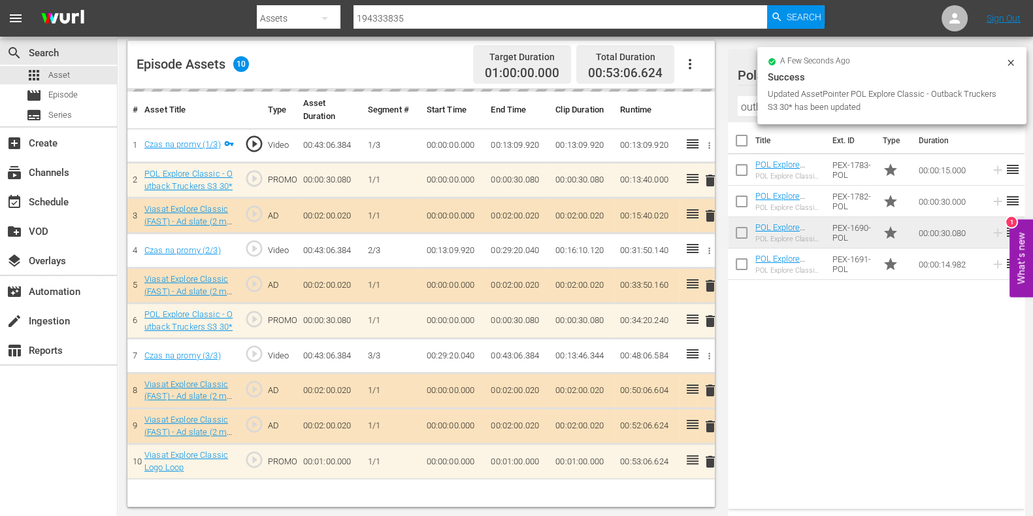
click at [741, 108] on input "outback truckers" at bounding box center [876, 106] width 277 height 21
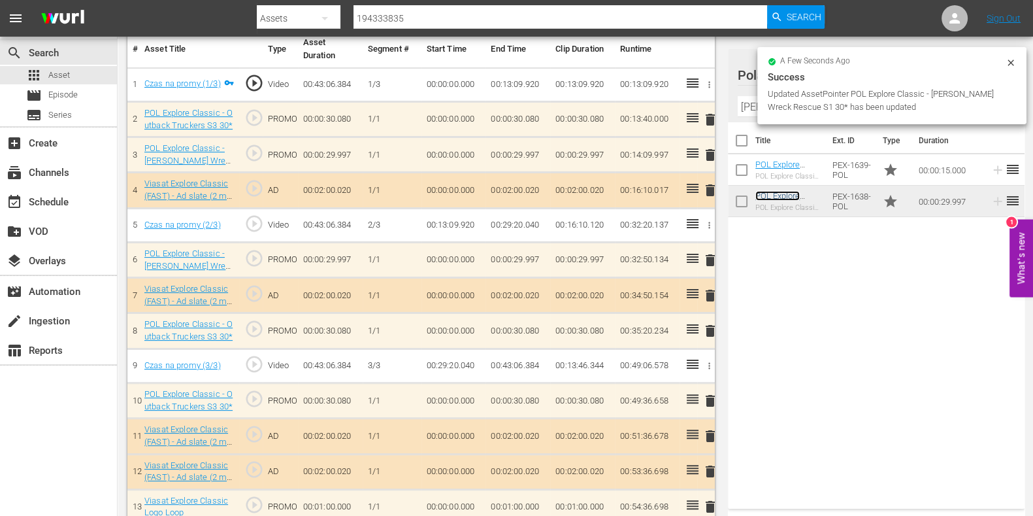
scroll to position [415, 0]
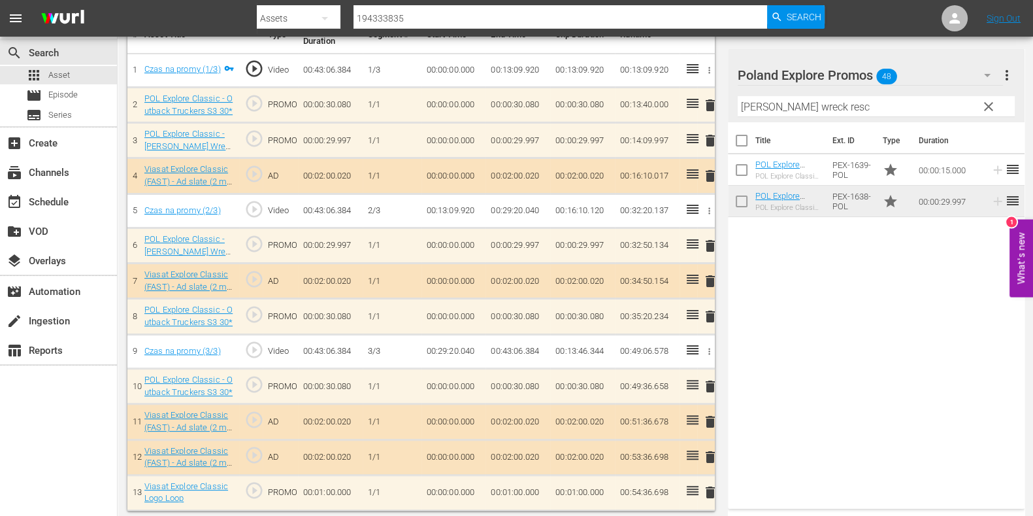
click at [767, 113] on input "bush wreck resc" at bounding box center [876, 106] width 277 height 21
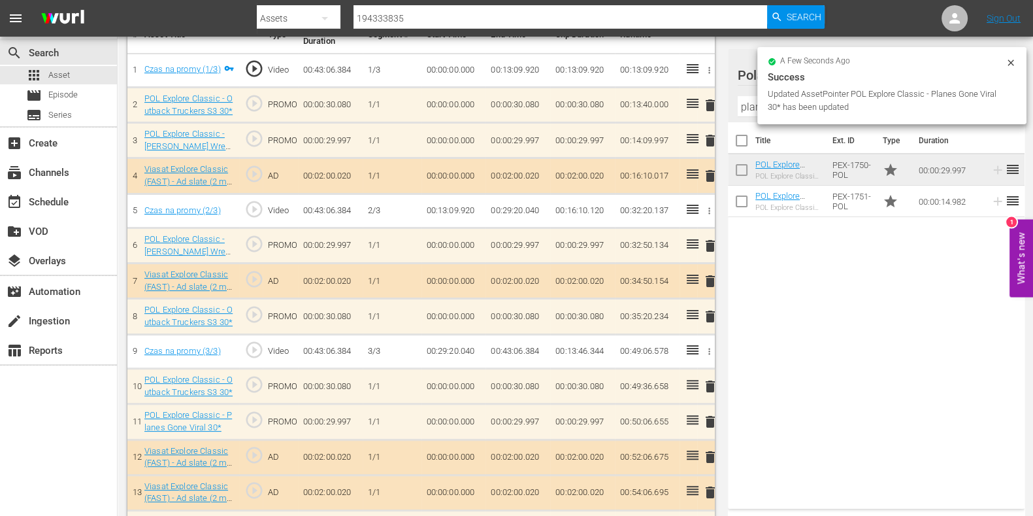
click at [753, 101] on input "planes gone vira" at bounding box center [876, 106] width 277 height 21
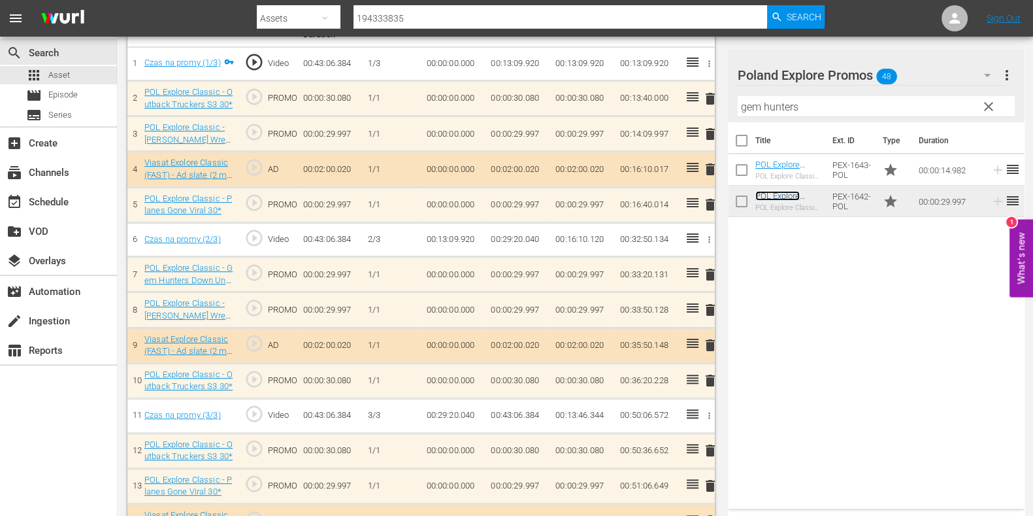
scroll to position [395, 0]
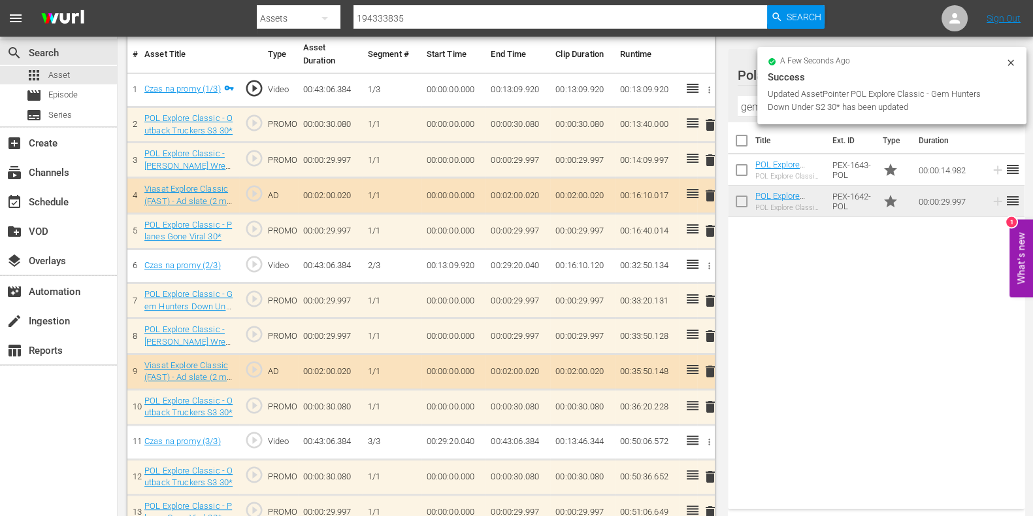
drag, startPoint x: 778, startPoint y: 197, endPoint x: 774, endPoint y: 87, distance: 110.5
click at [759, 99] on div "a few seconds ago Success Updated AssetPointer POL Explore Classic - Gem Hunter…" at bounding box center [891, 85] width 269 height 77
click at [742, 105] on input "gem hunters" at bounding box center [876, 106] width 277 height 21
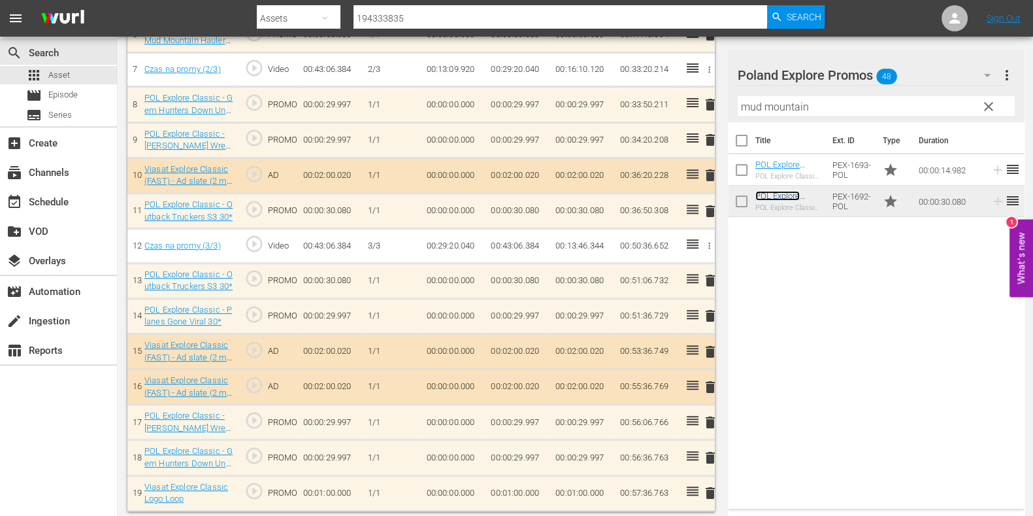
scroll to position [630, 0]
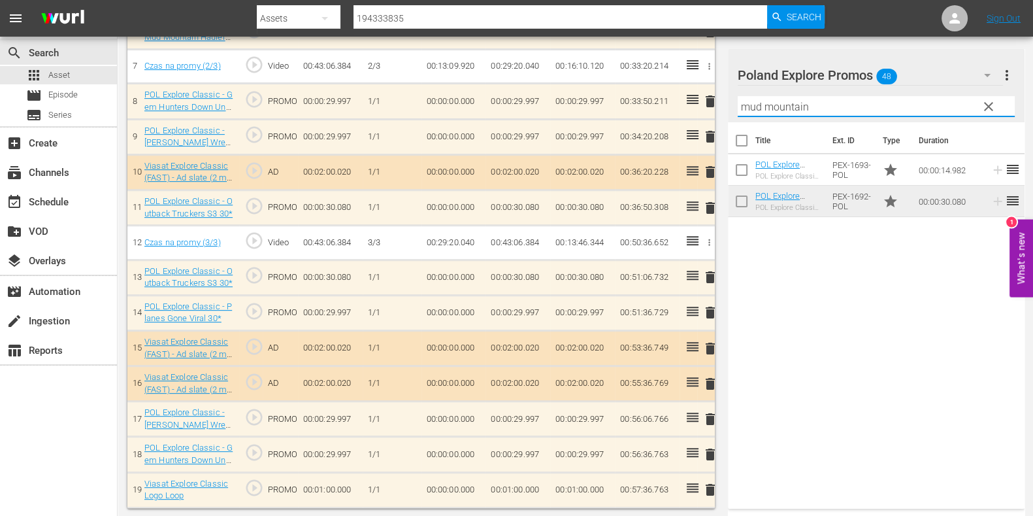
click at [773, 106] on input "mud mountain" at bounding box center [876, 106] width 277 height 21
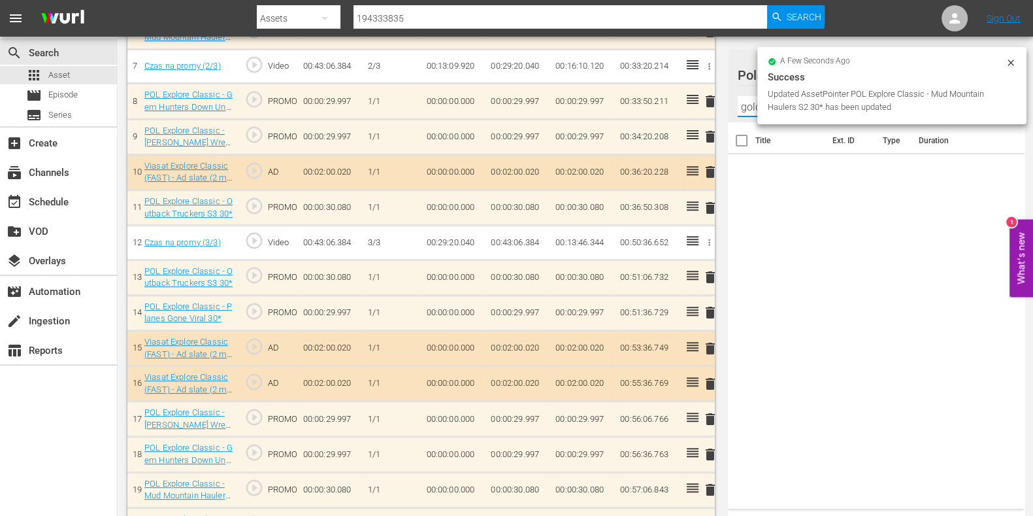
type input "gold hunters"
click at [796, 201] on div "Title Ext. ID Type Duration" at bounding box center [876, 312] width 297 height 381
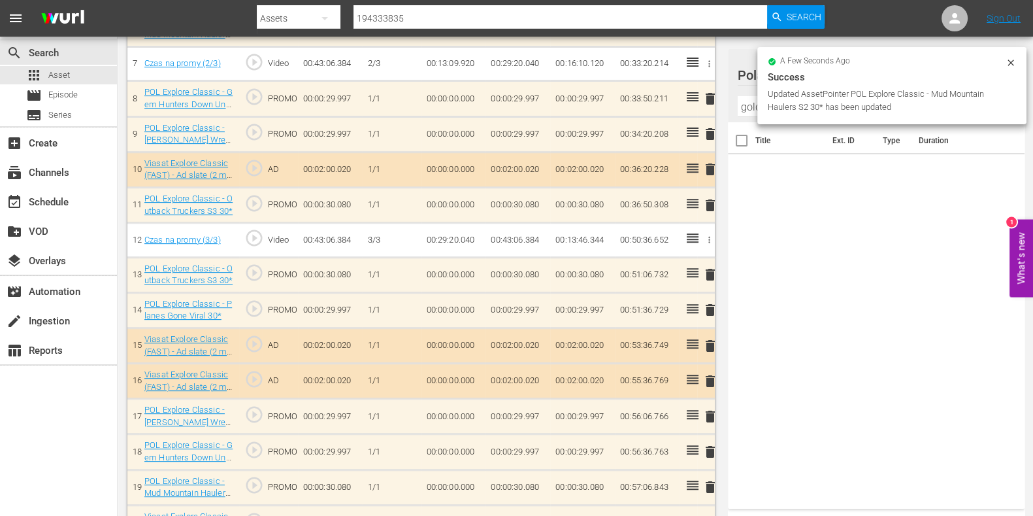
scroll to position [627, 0]
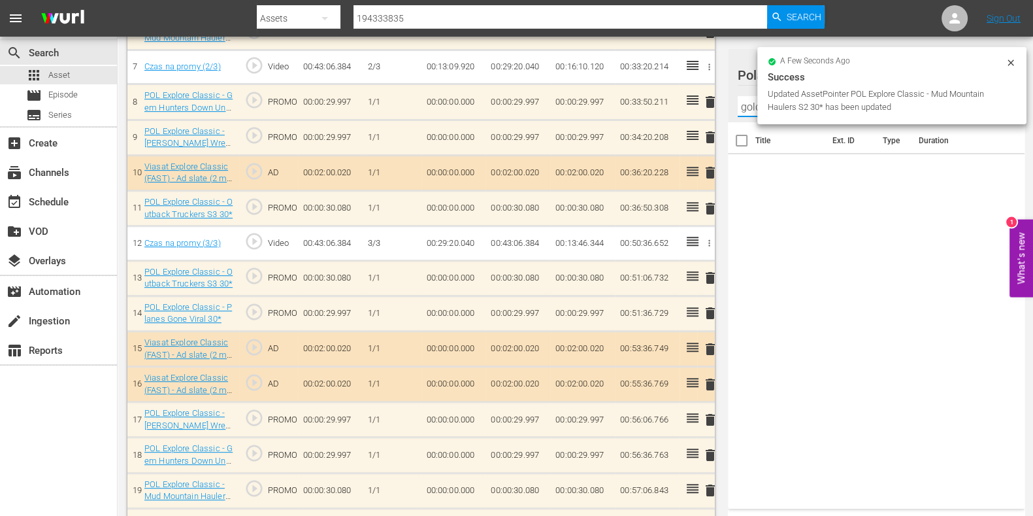
click at [746, 107] on input "gold hunters" at bounding box center [876, 106] width 277 height 21
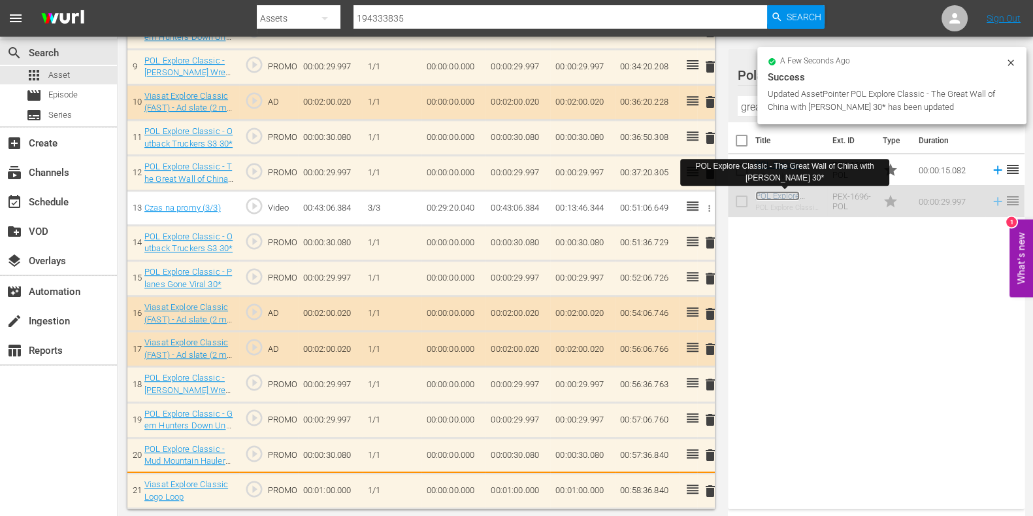
scroll to position [700, 0]
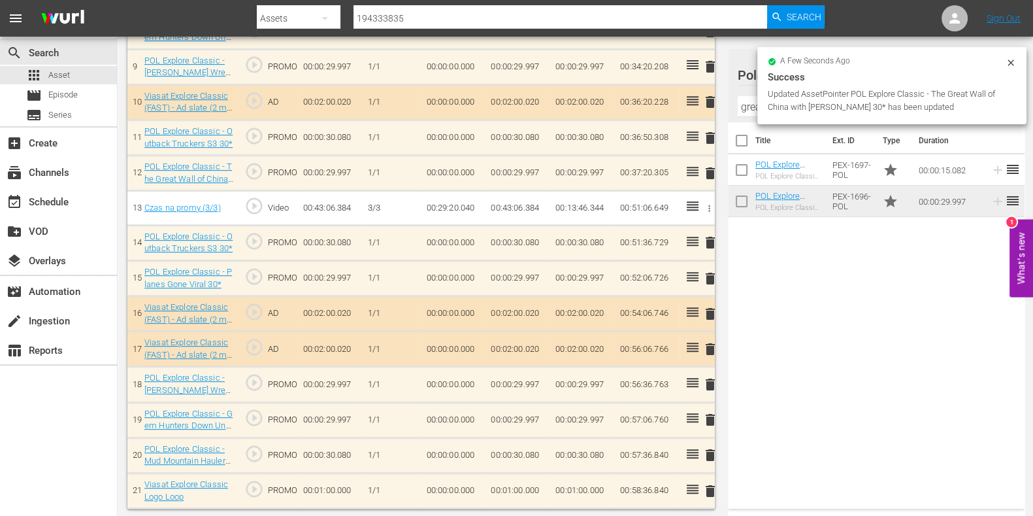
click at [748, 106] on input "great wall" at bounding box center [876, 106] width 277 height 21
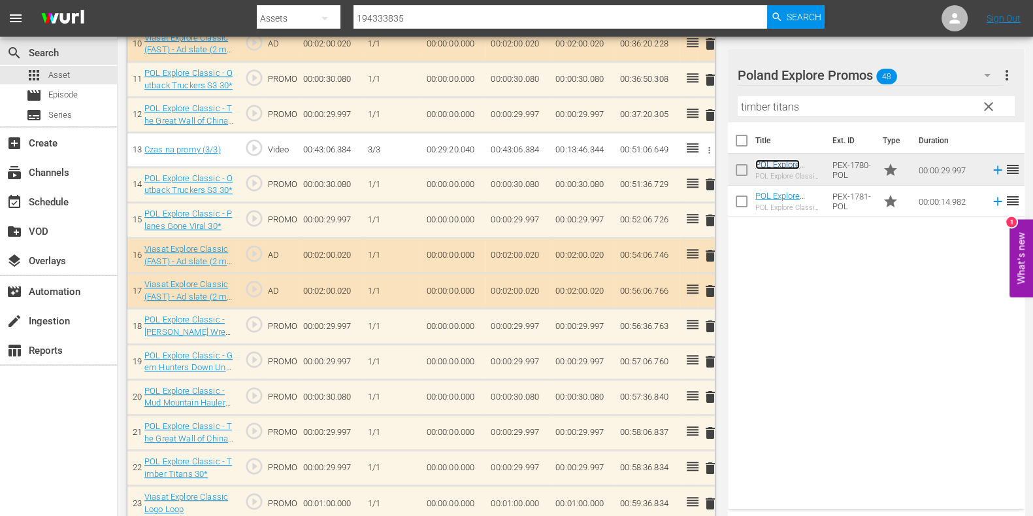
scroll to position [768, 0]
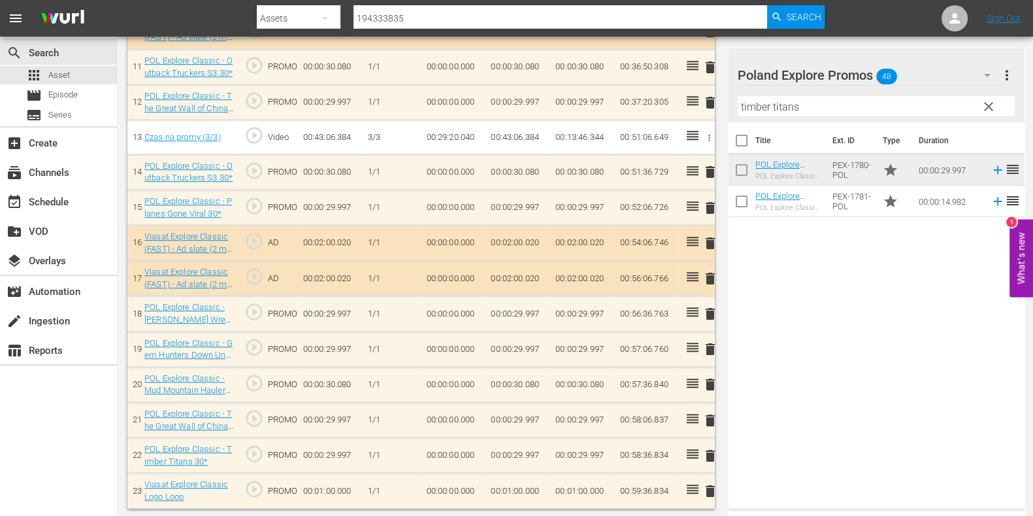
click at [783, 109] on input "timber titans" at bounding box center [876, 106] width 277 height 21
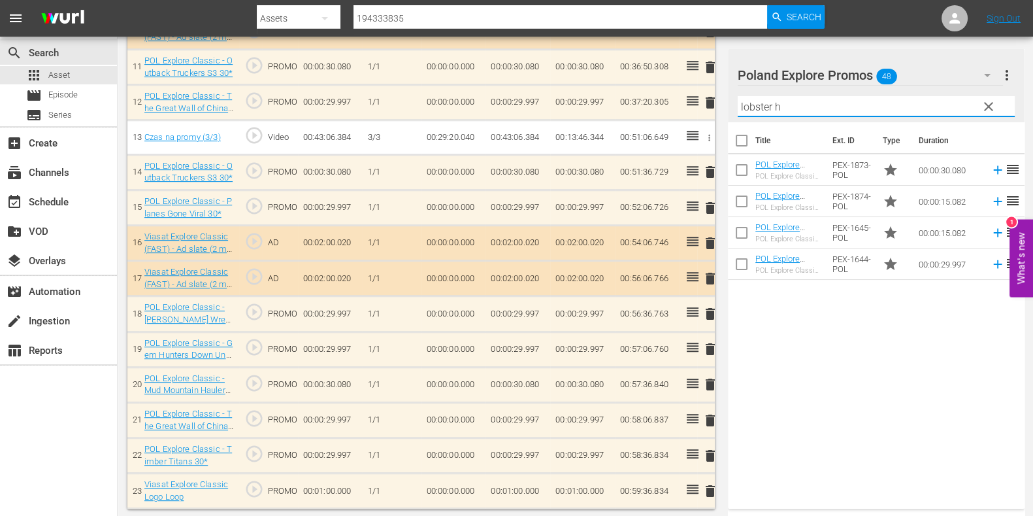
type input "lobster h"
drag, startPoint x: 857, startPoint y: 406, endPoint x: 825, endPoint y: 312, distance: 99.8
click at [857, 406] on div "Title Ext. ID Type Duration POL Explore Classic - Aussie Lobster Hunters S5 30*…" at bounding box center [876, 312] width 297 height 381
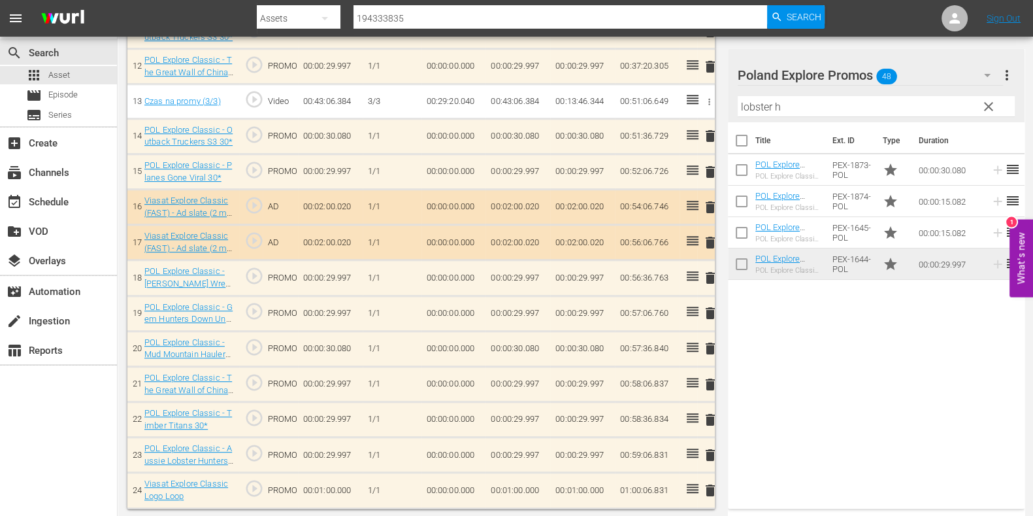
scroll to position [804, 0]
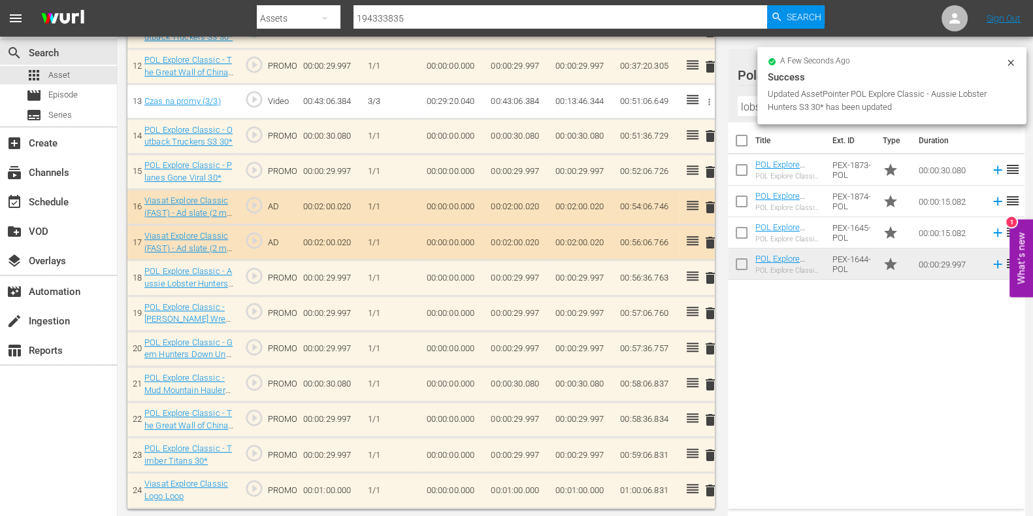
click at [529, 485] on td "00:01:00.000" at bounding box center [518, 489] width 65 height 35
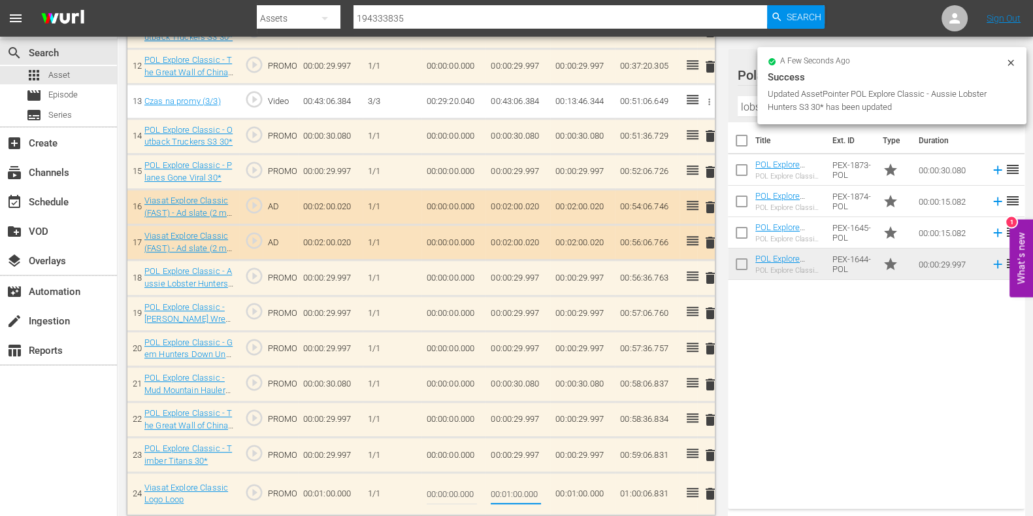
click at [503, 491] on input "00:01:00.000" at bounding box center [516, 493] width 50 height 31
click at [510, 491] on input "00:01:00.000" at bounding box center [516, 493] width 50 height 31
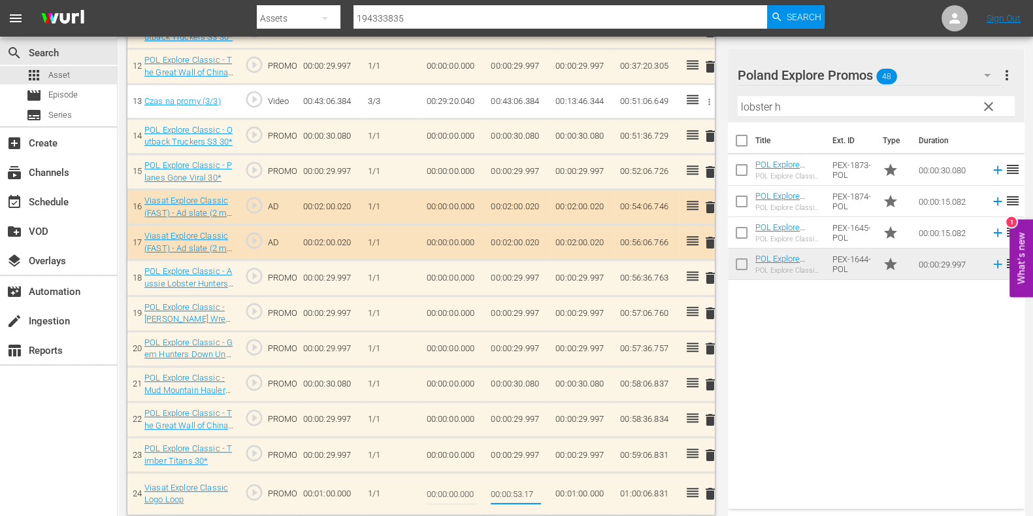
type input "00:00:53.178"
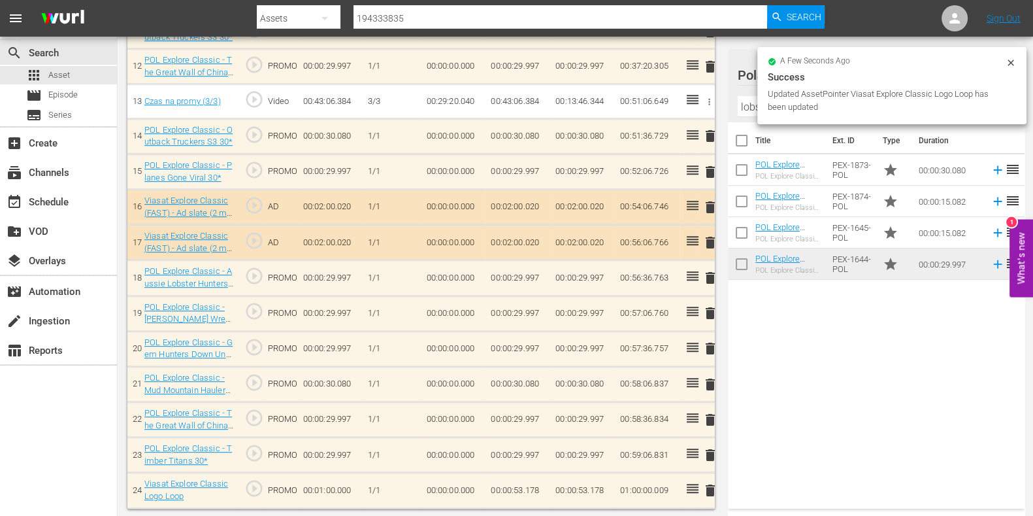
click at [529, 479] on td "00:00:53.178" at bounding box center [518, 489] width 65 height 35
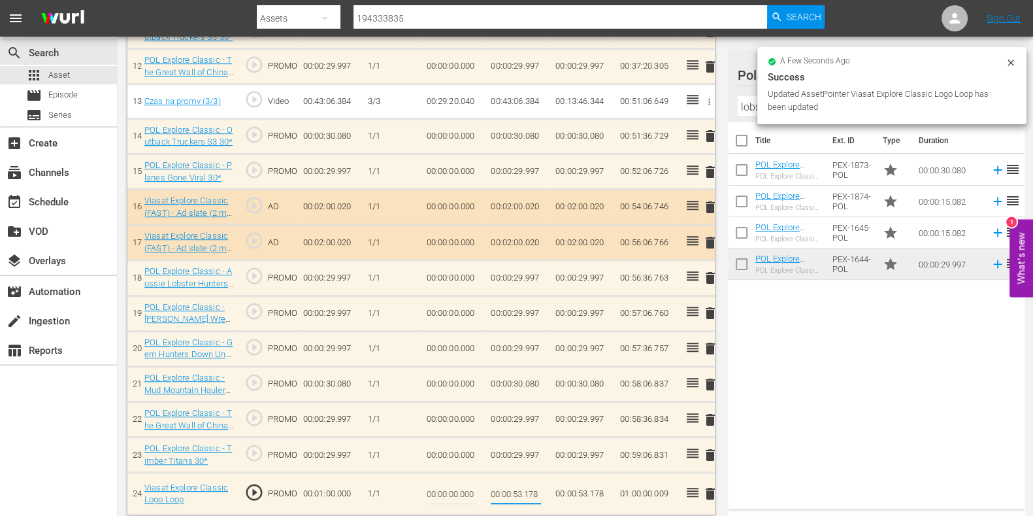
drag, startPoint x: 531, startPoint y: 489, endPoint x: 546, endPoint y: 491, distance: 14.5
click at [546, 491] on td "00:00:53.178" at bounding box center [518, 493] width 65 height 42
type input "00:00:53.169"
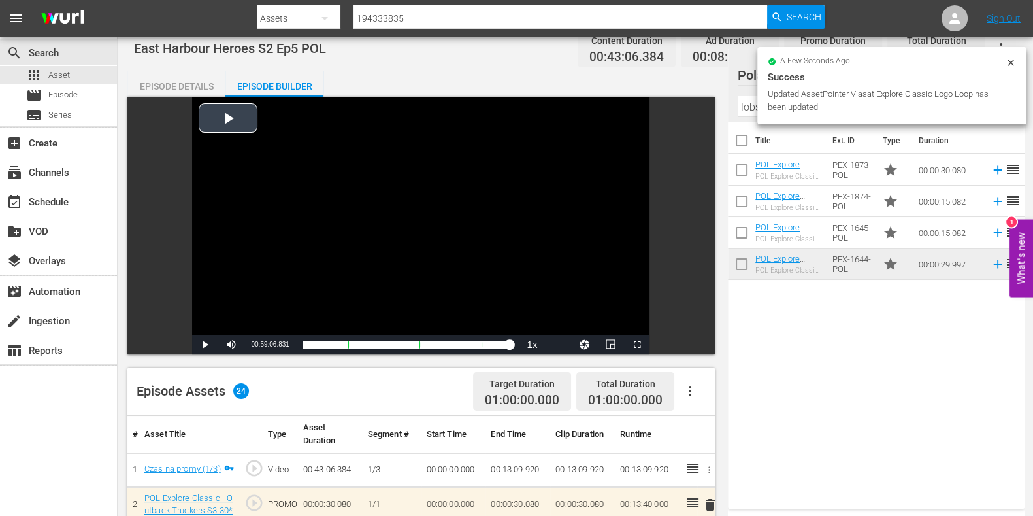
scroll to position [0, 0]
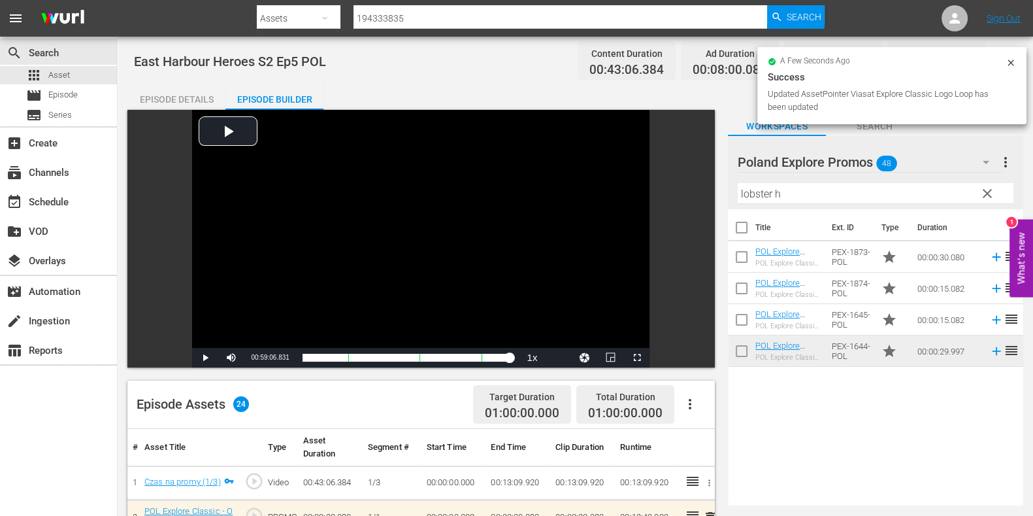
click at [197, 105] on div "Episode Details" at bounding box center [176, 99] width 98 height 31
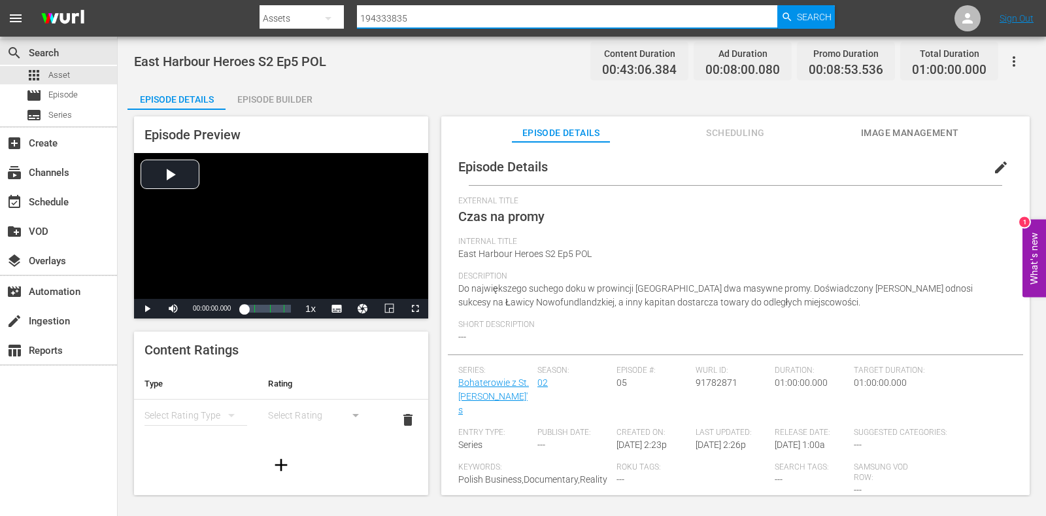
click at [372, 21] on input "194333835" at bounding box center [567, 18] width 420 height 31
paste input "194333834"
type input "194333834"
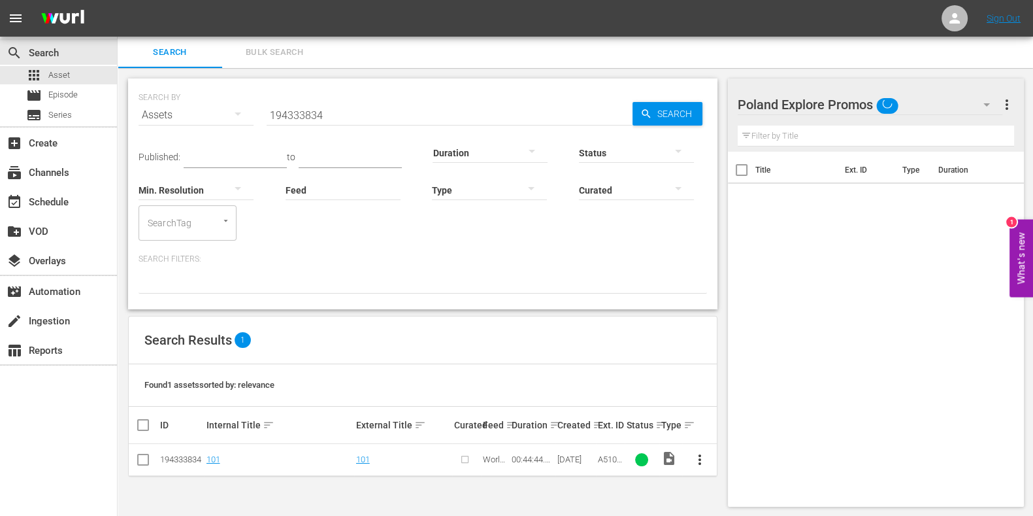
click at [702, 457] on span "more_vert" at bounding box center [700, 460] width 16 height 16
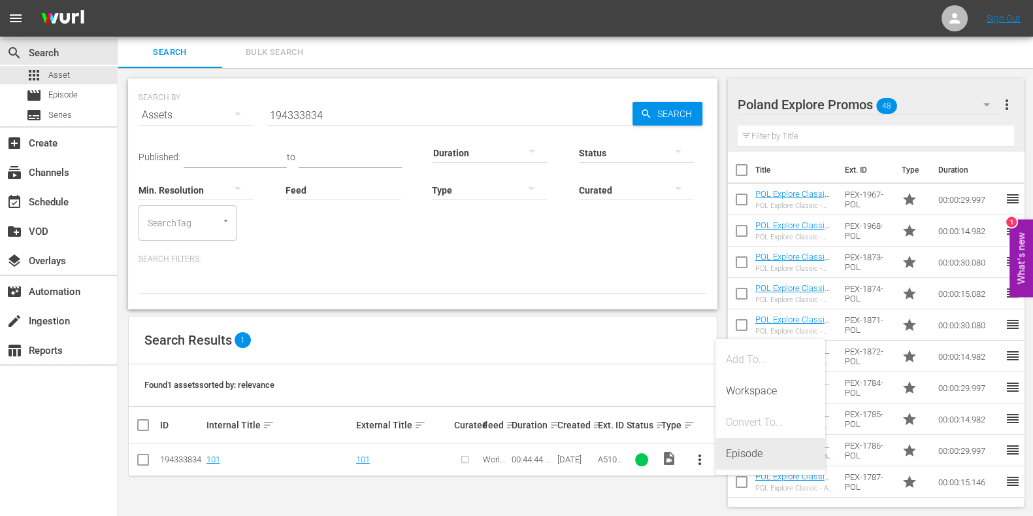
click at [735, 454] on div "Episode" at bounding box center [770, 453] width 89 height 31
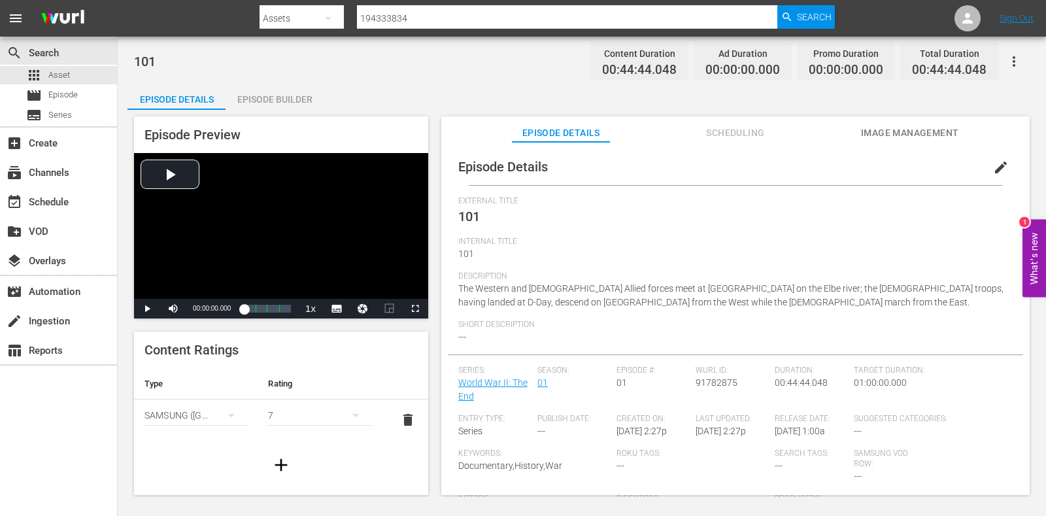
click at [995, 171] on span "edit" at bounding box center [1001, 167] width 16 height 16
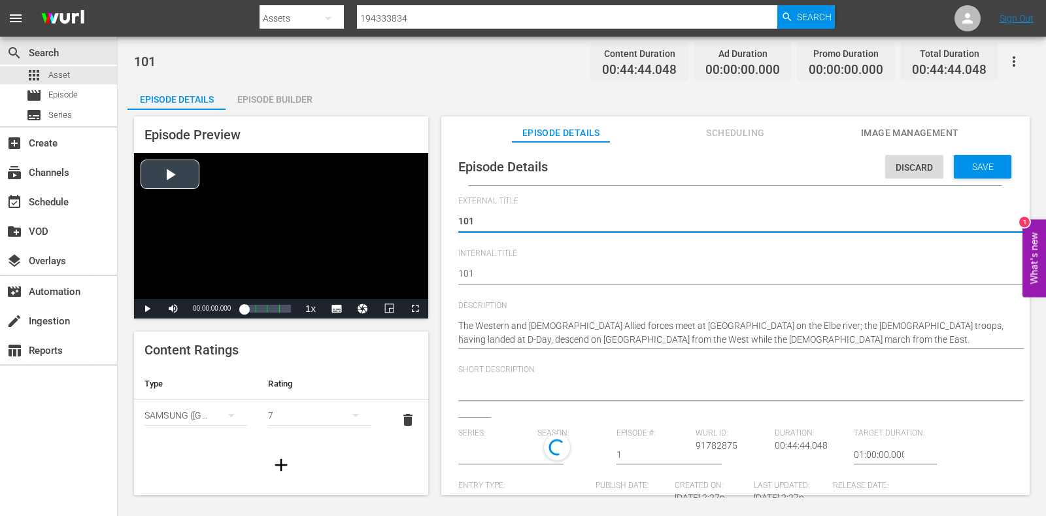
drag, startPoint x: 485, startPoint y: 270, endPoint x: 423, endPoint y: 272, distance: 62.1
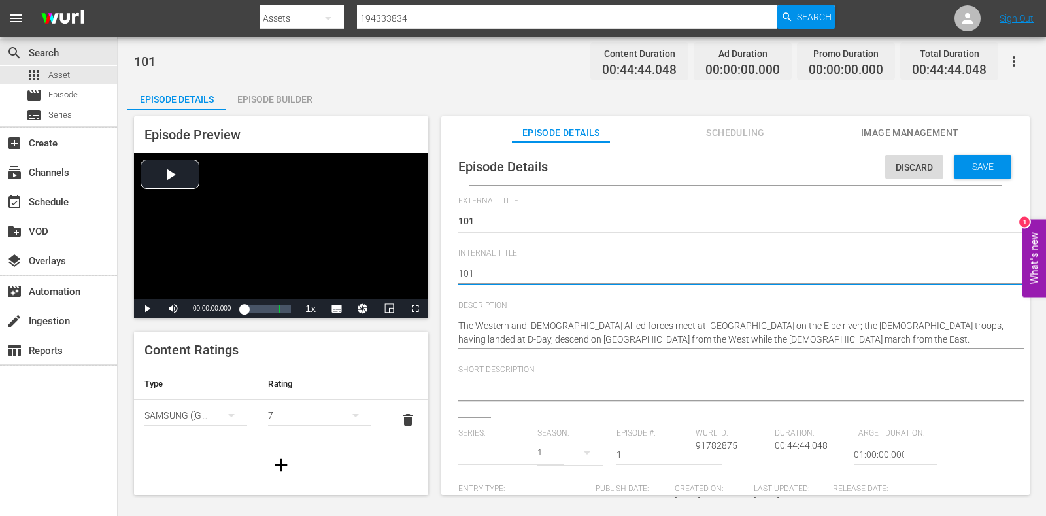
paste textarea "World War II: The End"
type textarea "World War II: The End"
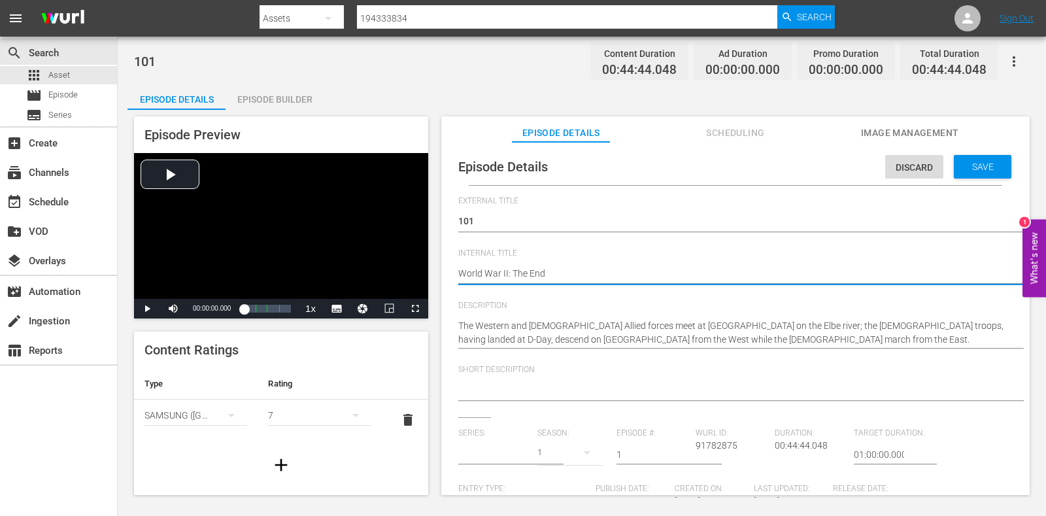
type textarea "World War II: The End E"
type input "World War II: The End"
type textarea "World War II: The End Ep"
type textarea "World War II: The End Ep1"
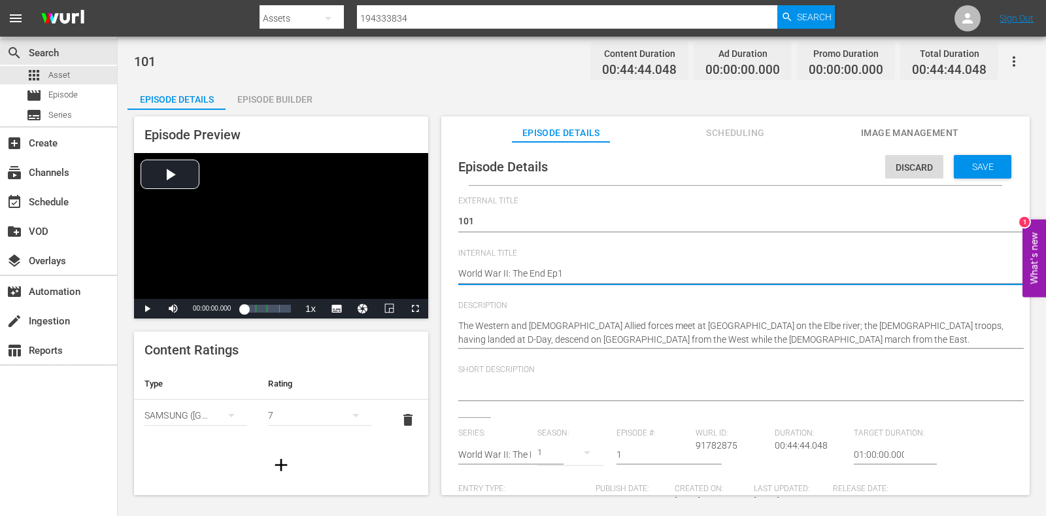
type textarea "World War II: The End Ep1"
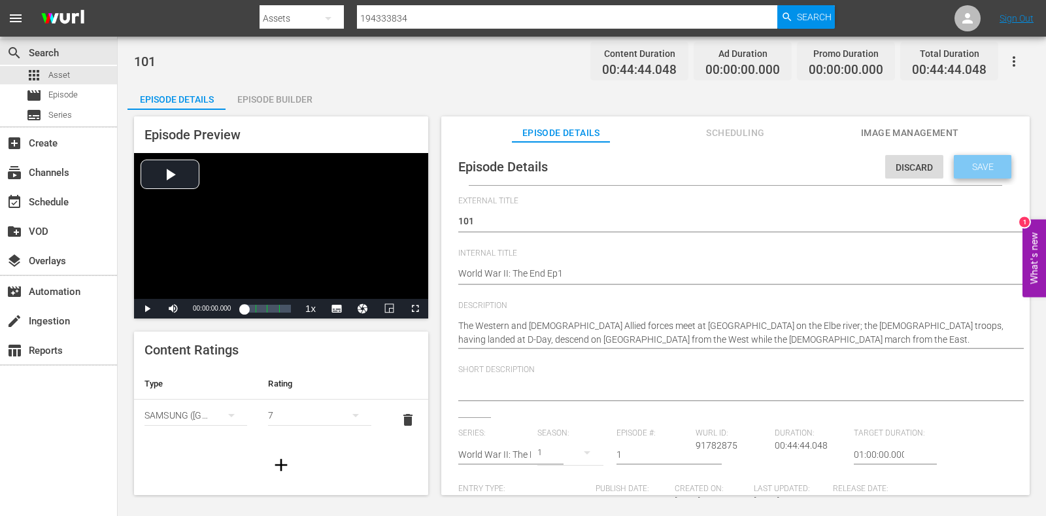
click at [971, 173] on div "Save" at bounding box center [982, 167] width 58 height 24
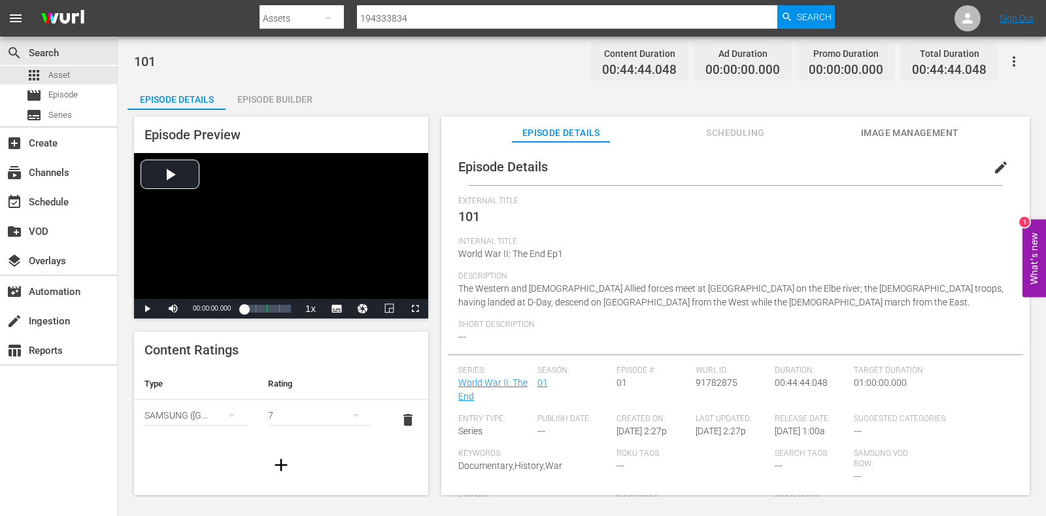
click at [259, 94] on div "Episode Builder" at bounding box center [274, 99] width 98 height 31
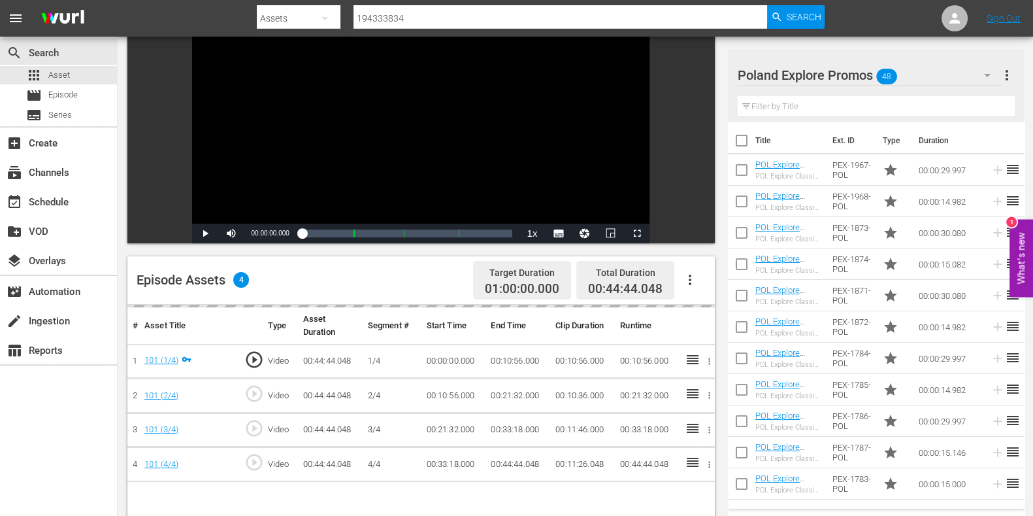
scroll to position [245, 0]
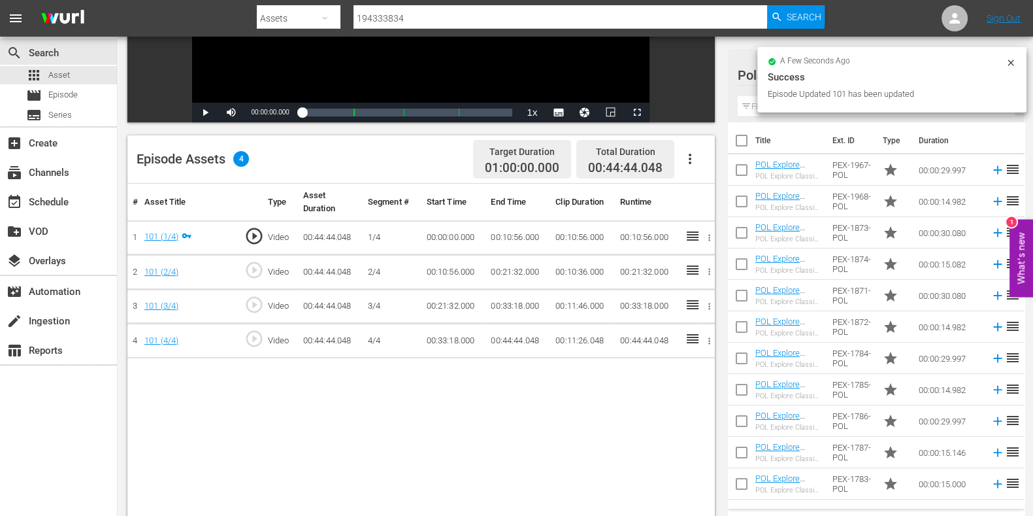
click at [1013, 65] on icon at bounding box center [1011, 63] width 10 height 10
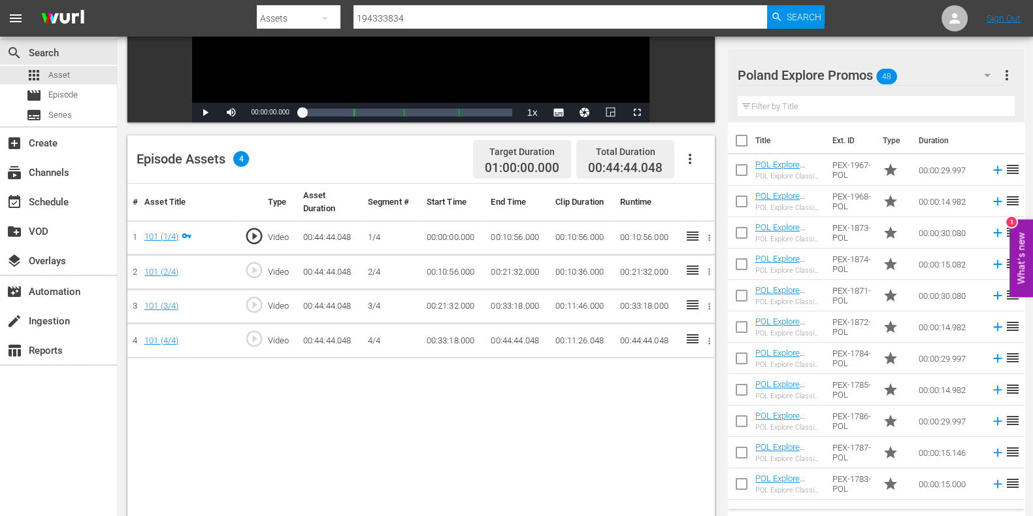
click at [921, 72] on div "Poland Explore Promos 48" at bounding box center [870, 75] width 265 height 37
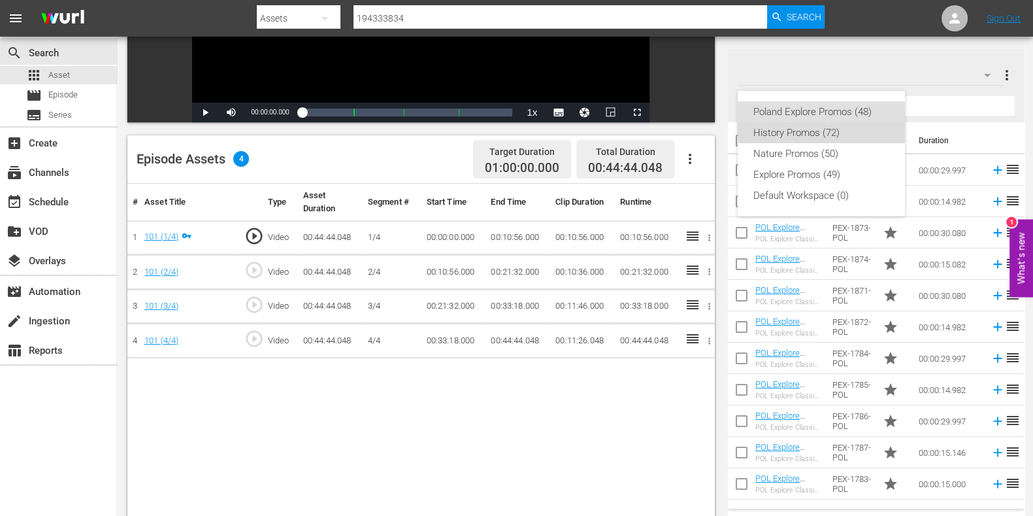
click at [812, 133] on div "History Promos (72)" at bounding box center [821, 132] width 136 height 21
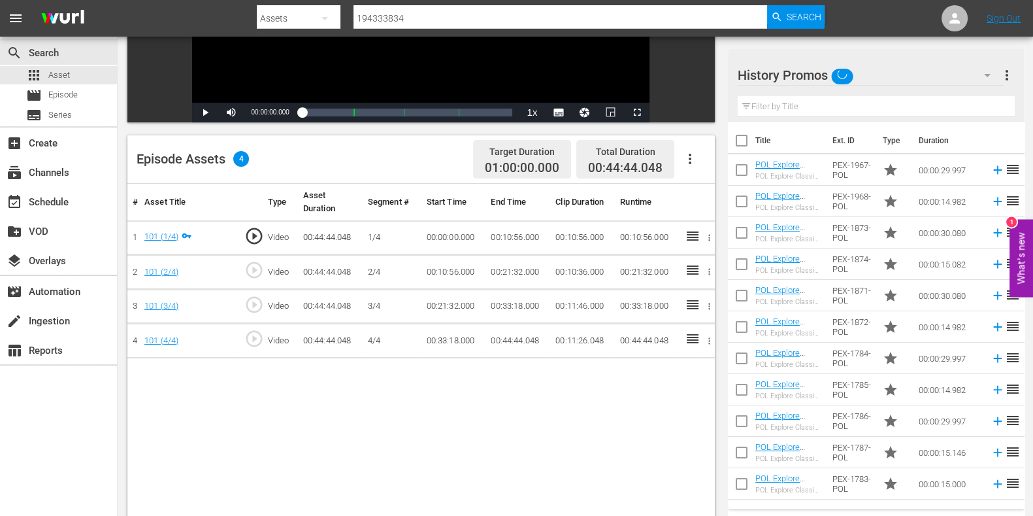
click at [782, 101] on input "text" at bounding box center [876, 106] width 277 height 21
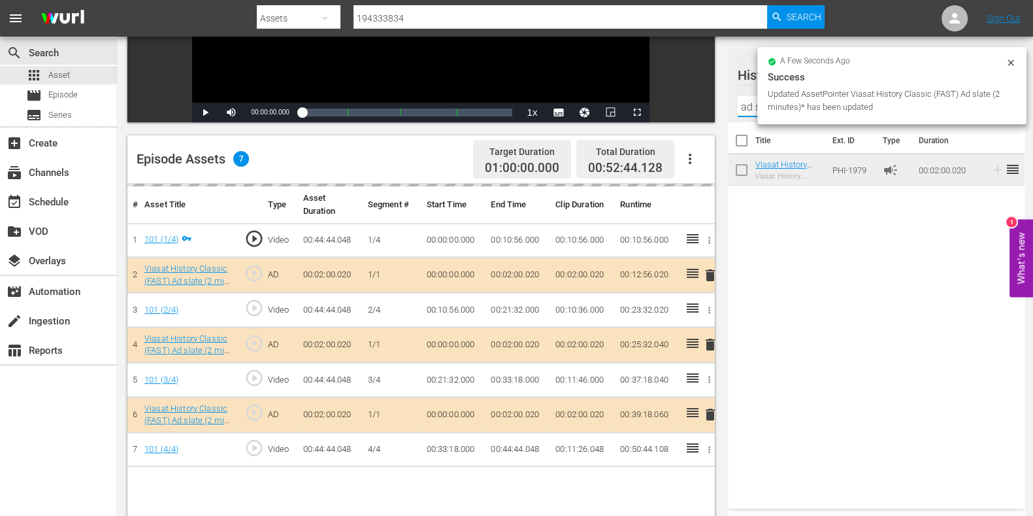
click at [747, 110] on input "ad slate" at bounding box center [876, 106] width 277 height 21
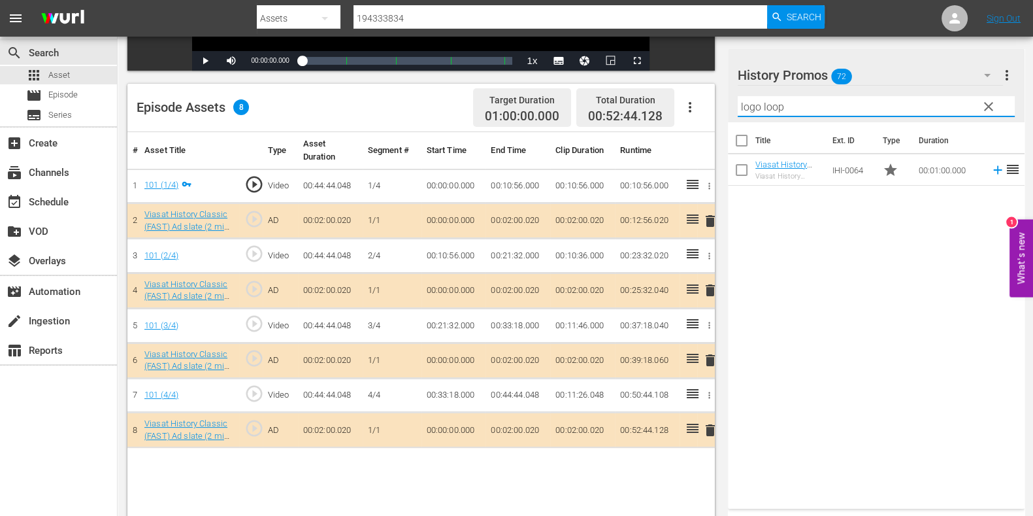
scroll to position [340, 0]
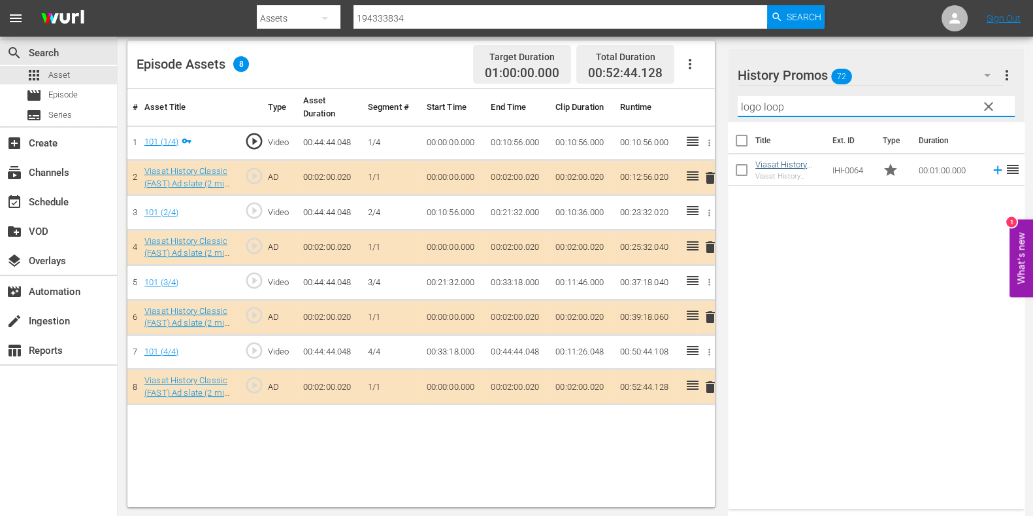
type input "logo loop"
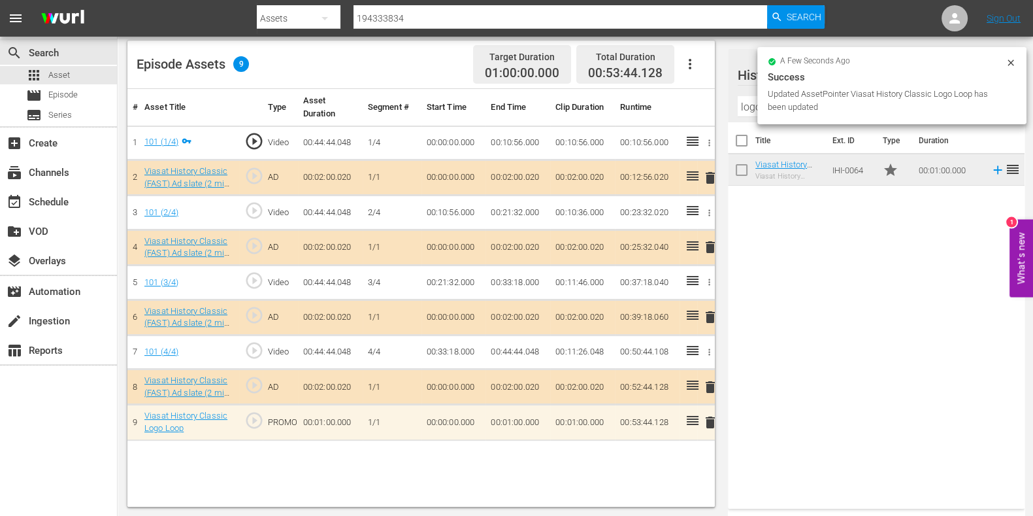
click at [750, 112] on input "logo loop" at bounding box center [876, 106] width 277 height 21
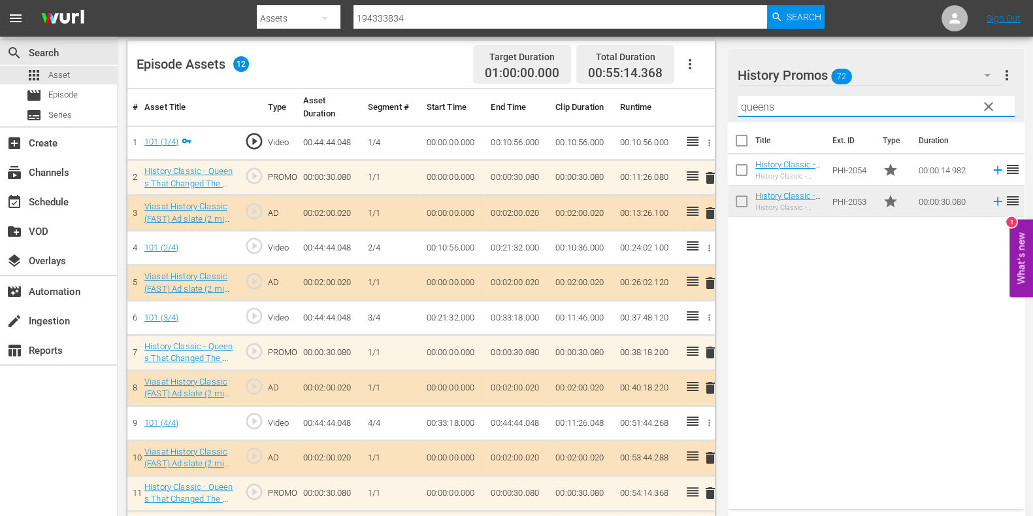
drag, startPoint x: 817, startPoint y: 109, endPoint x: 693, endPoint y: 115, distance: 124.3
click at [693, 115] on div "Video Player is loading. Play Video Play Mute Current Time 00:00:00.000 / Durat…" at bounding box center [575, 158] width 896 height 776
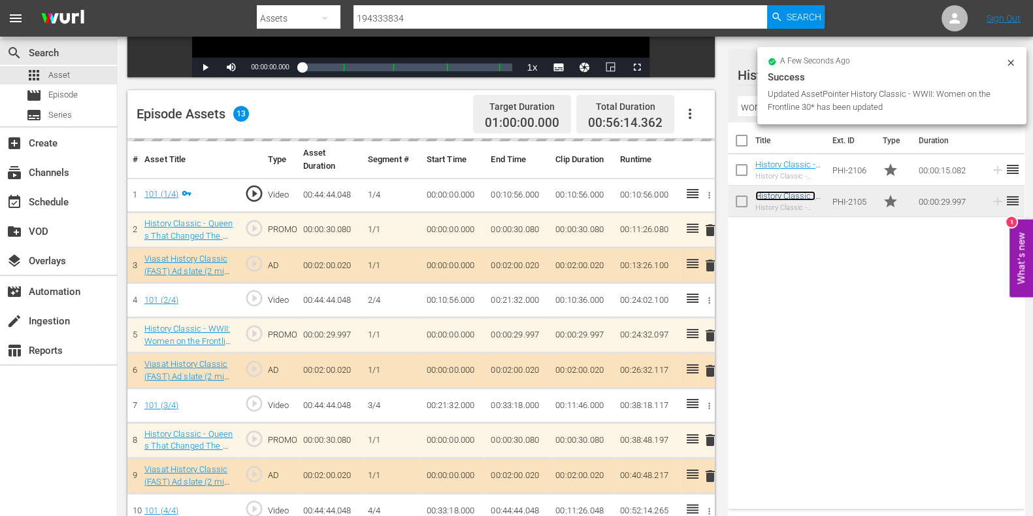
scroll to position [415, 0]
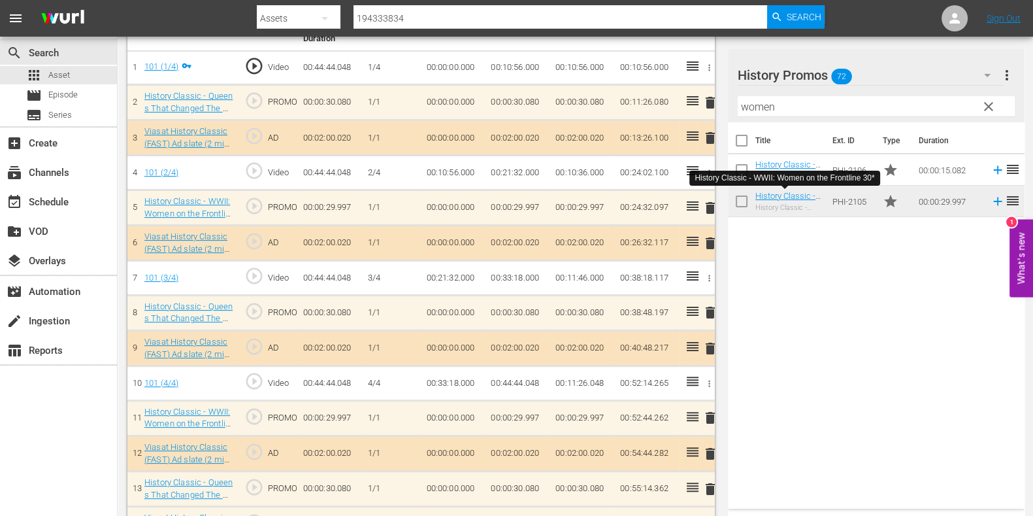
click at [758, 108] on input "women" at bounding box center [876, 106] width 277 height 21
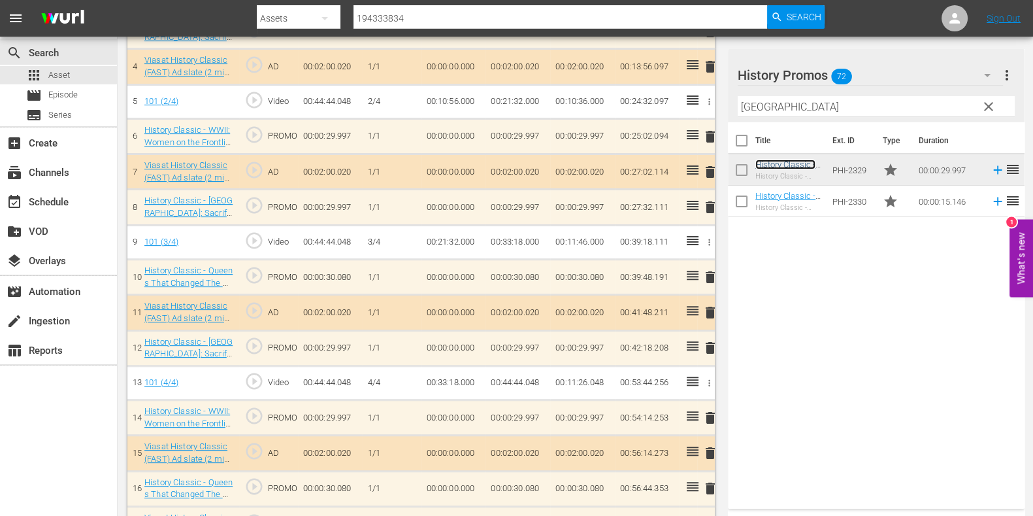
scroll to position [519, 0]
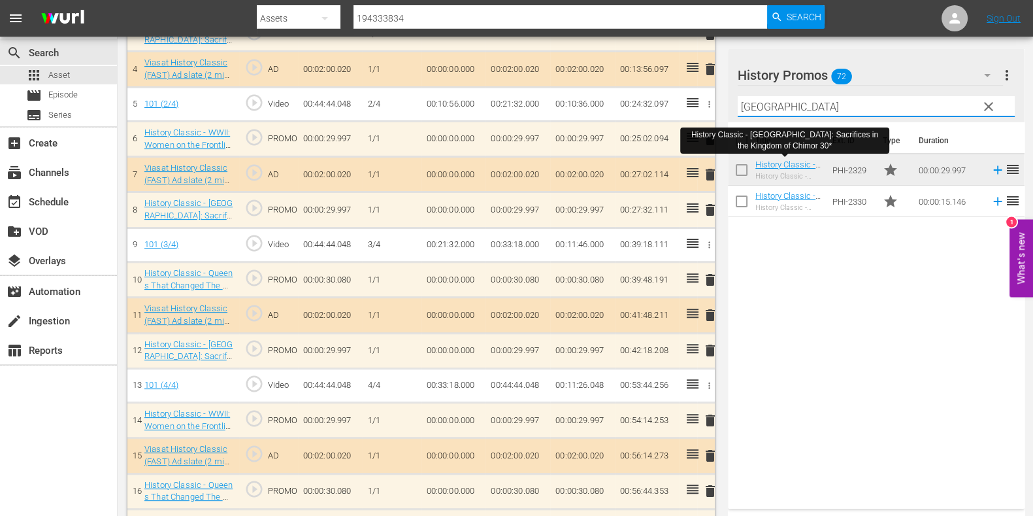
click at [751, 99] on input "[GEOGRAPHIC_DATA]" at bounding box center [876, 106] width 277 height 21
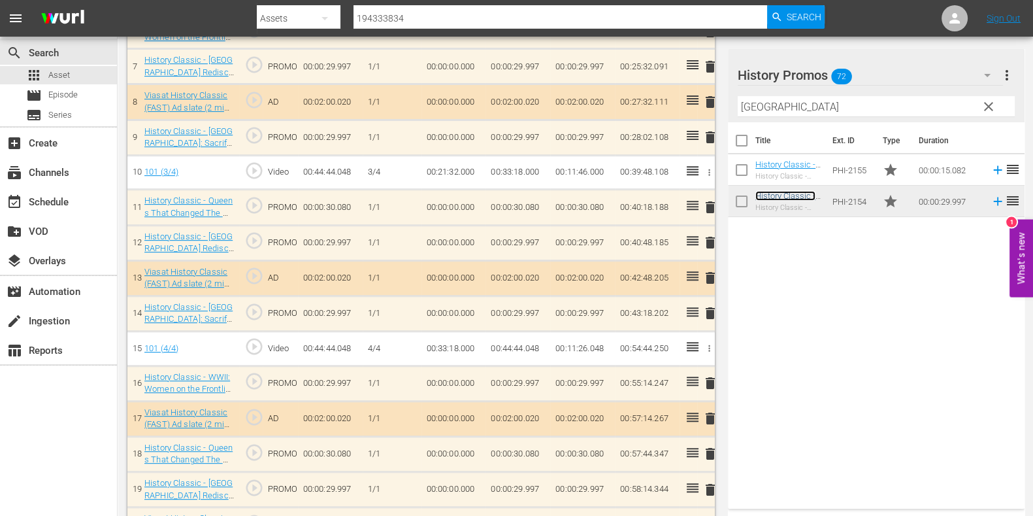
scroll to position [624, 0]
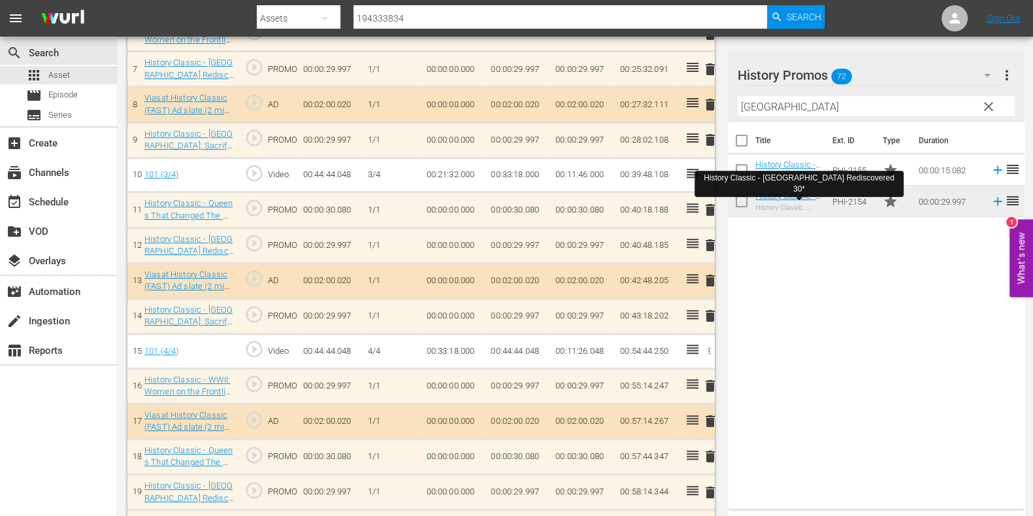
click at [831, 114] on input "mesopotamia" at bounding box center [876, 106] width 277 height 21
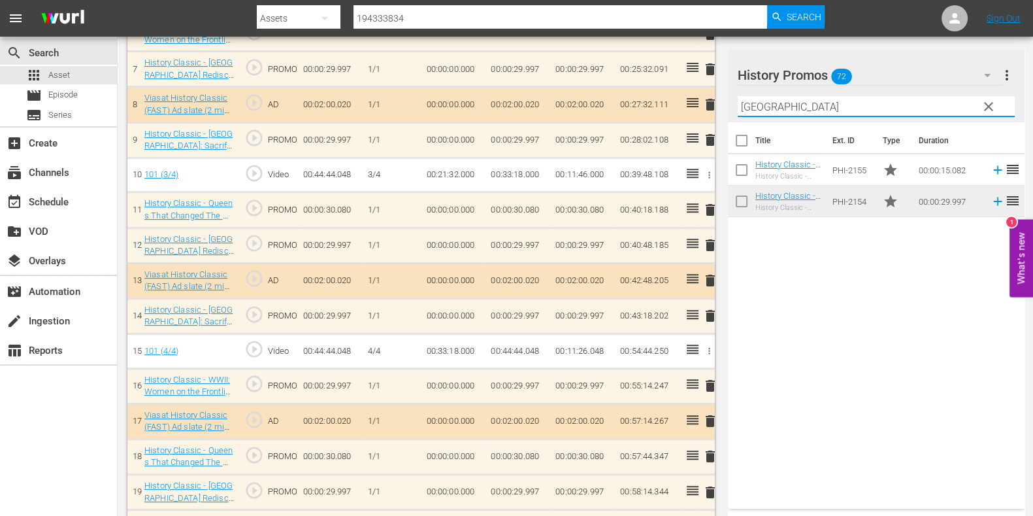
click at [831, 114] on input "mesopotamia" at bounding box center [876, 106] width 277 height 21
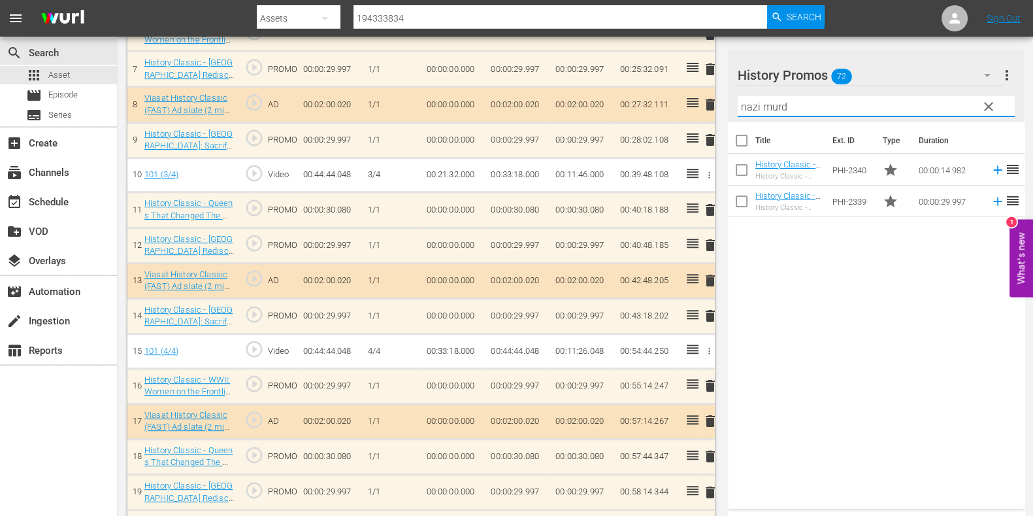
type input "nazi murd"
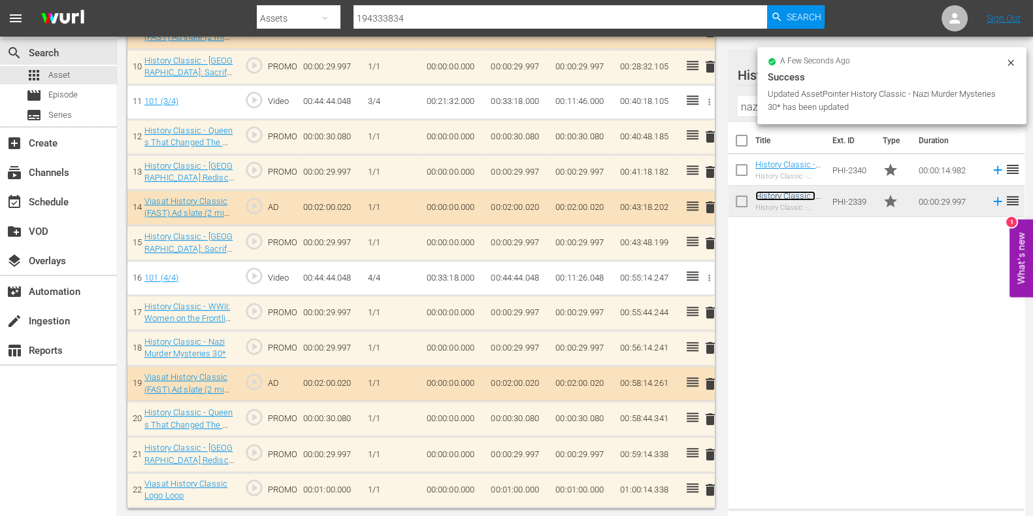
scroll to position [730, 0]
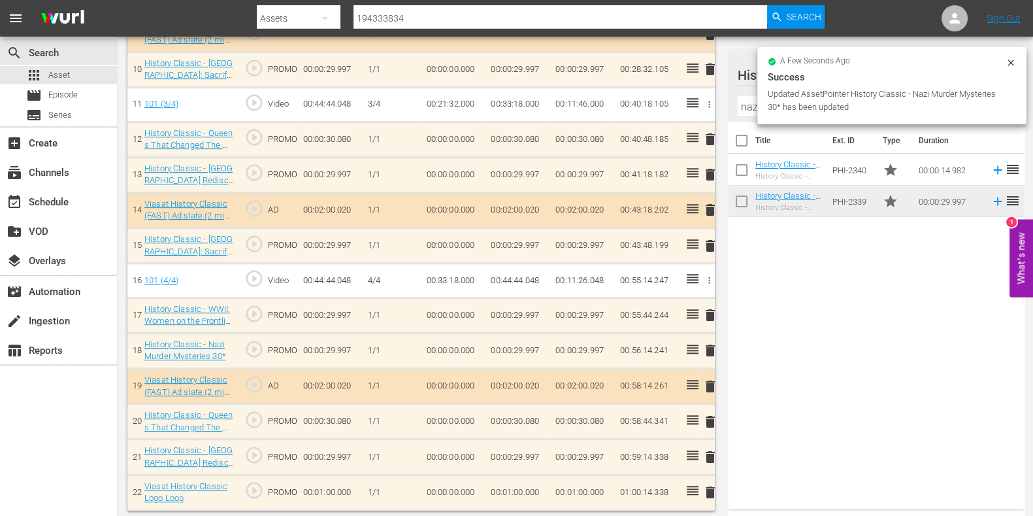
click at [514, 486] on td "00:01:00.000" at bounding box center [518, 491] width 65 height 35
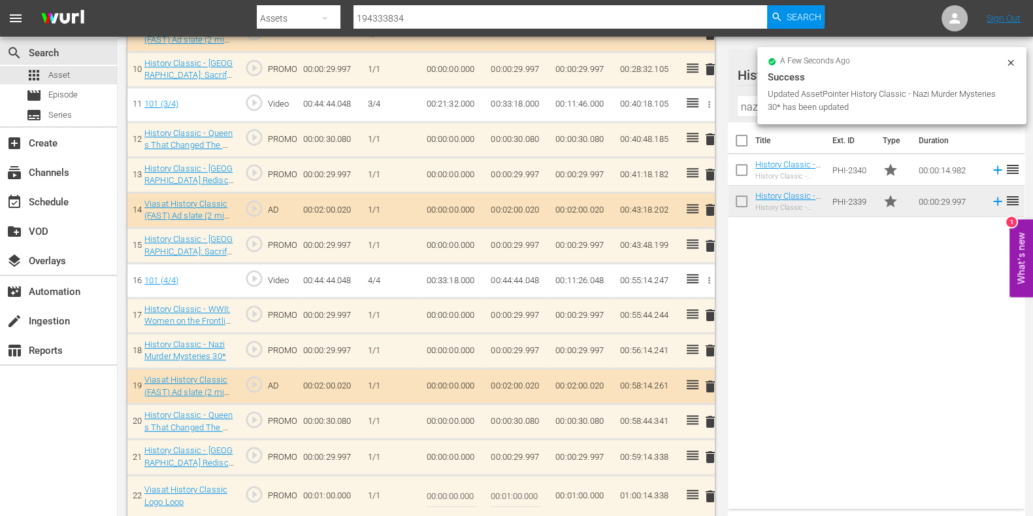
click at [509, 491] on input "00:01:00.000" at bounding box center [516, 495] width 50 height 31
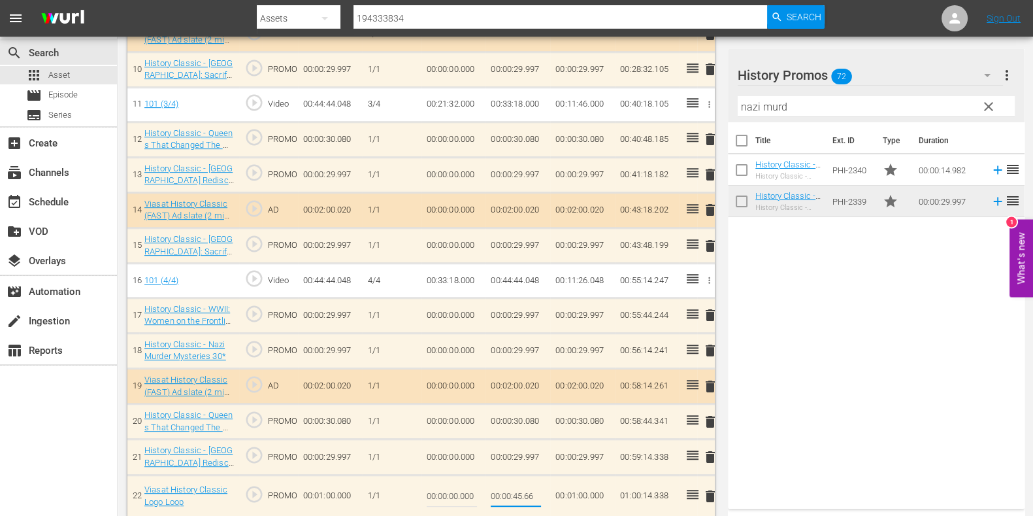
type input "00:00:45.662"
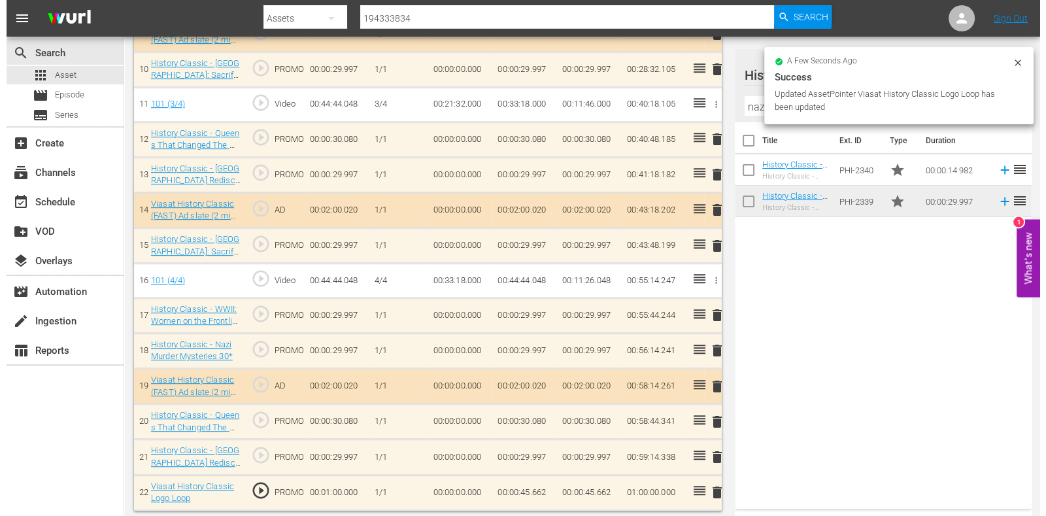
scroll to position [0, 0]
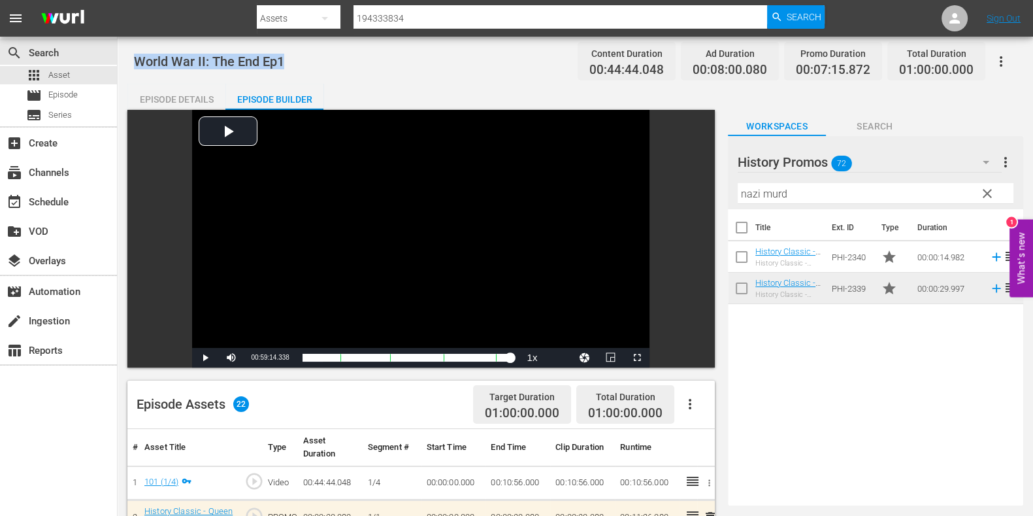
drag, startPoint x: 267, startPoint y: 69, endPoint x: 132, endPoint y: 67, distance: 135.3
copy span "World War II: The End Ep1"
click at [54, 316] on div "create Ingestion" at bounding box center [36, 319] width 73 height 12
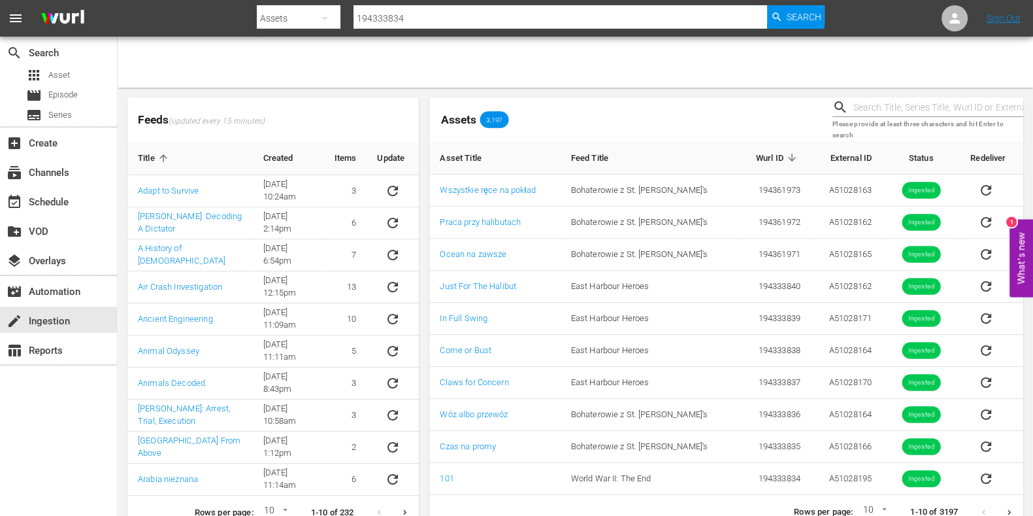
drag, startPoint x: 889, startPoint y: 99, endPoint x: 932, endPoint y: 118, distance: 46.8
click at [889, 99] on input "text" at bounding box center [938, 108] width 170 height 20
paste input "Time of the Giants 2"
type input "Time of the Giants 2"
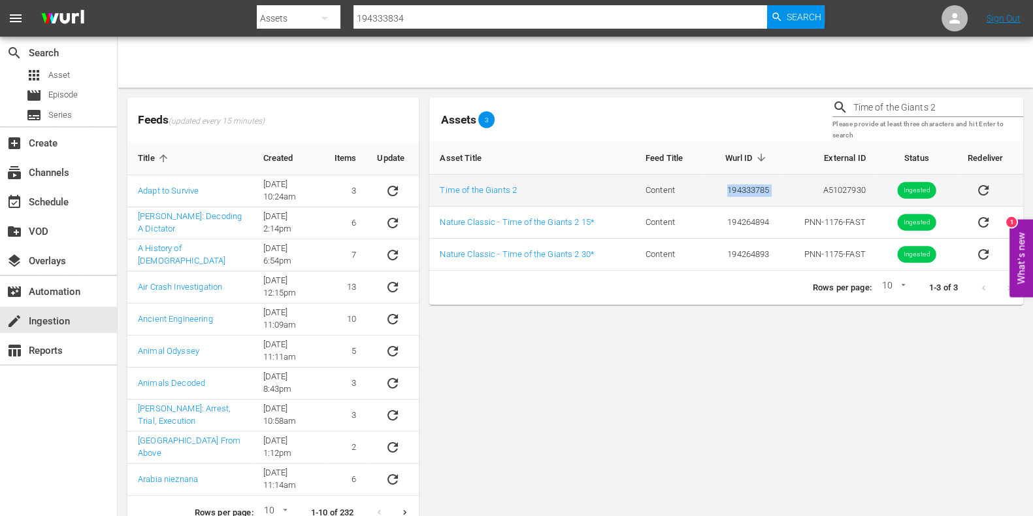
drag, startPoint x: 781, startPoint y: 191, endPoint x: 706, endPoint y: 188, distance: 75.2
click at [708, 188] on tr "Time of the Giants 2 Content 194333785 A51027930 Ingested" at bounding box center [726, 190] width 594 height 32
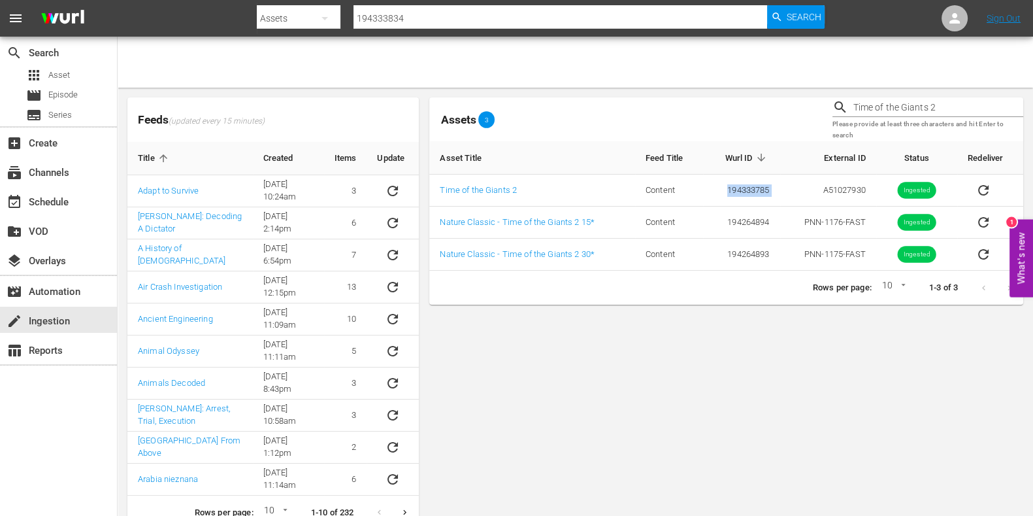
copy td "194333785"
click at [415, 24] on input "194333834" at bounding box center [561, 18] width 414 height 31
paste input "194333785"
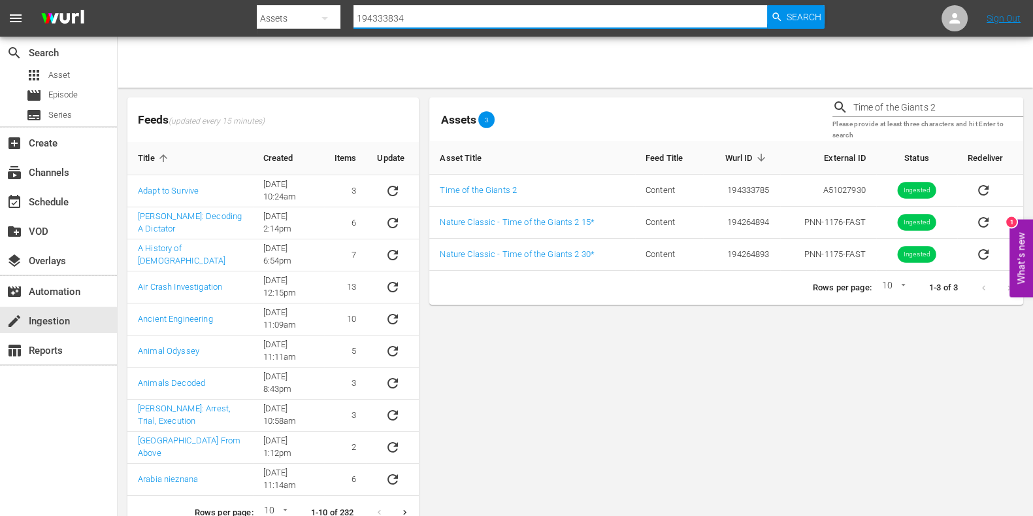
type input "194333785"
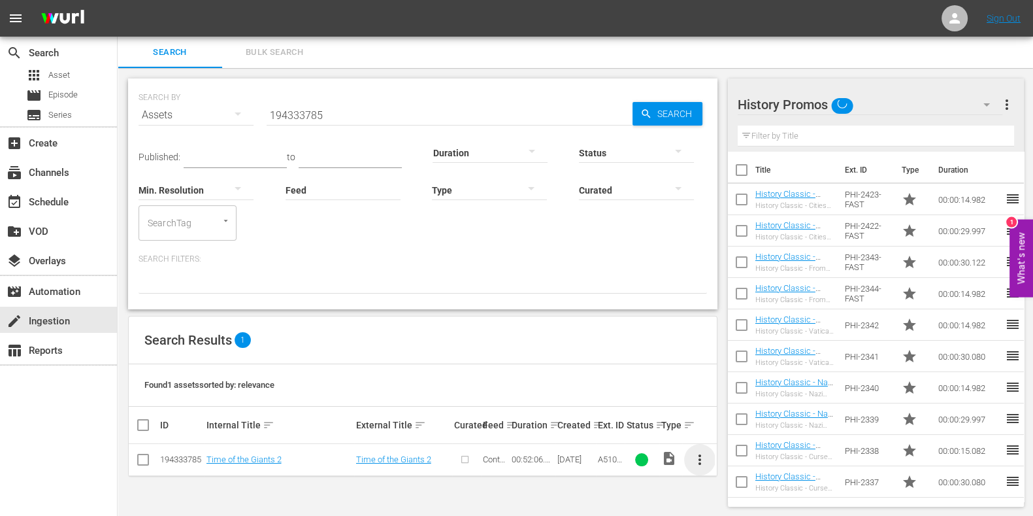
click at [696, 455] on span "more_vert" at bounding box center [700, 460] width 16 height 16
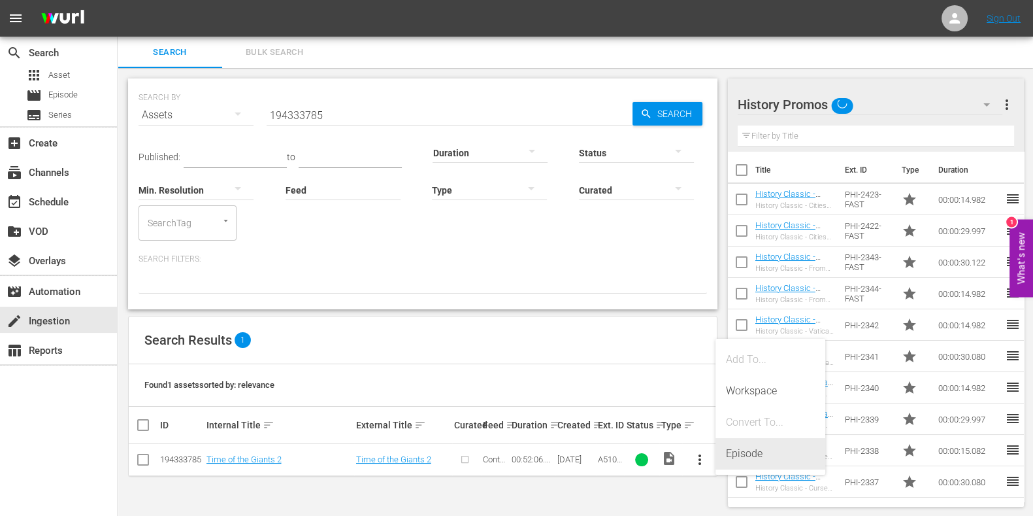
click at [750, 440] on div "Episode" at bounding box center [770, 453] width 89 height 31
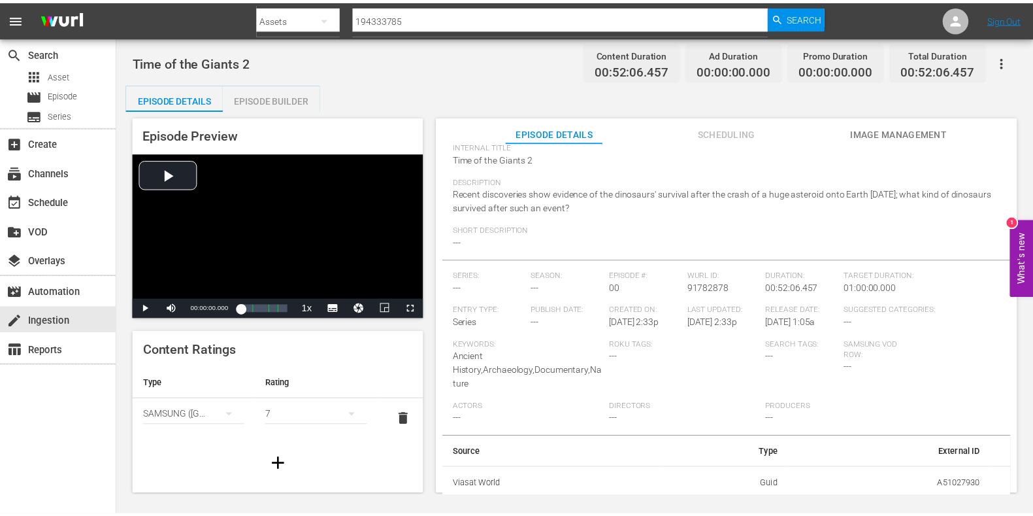
scroll to position [95, 0]
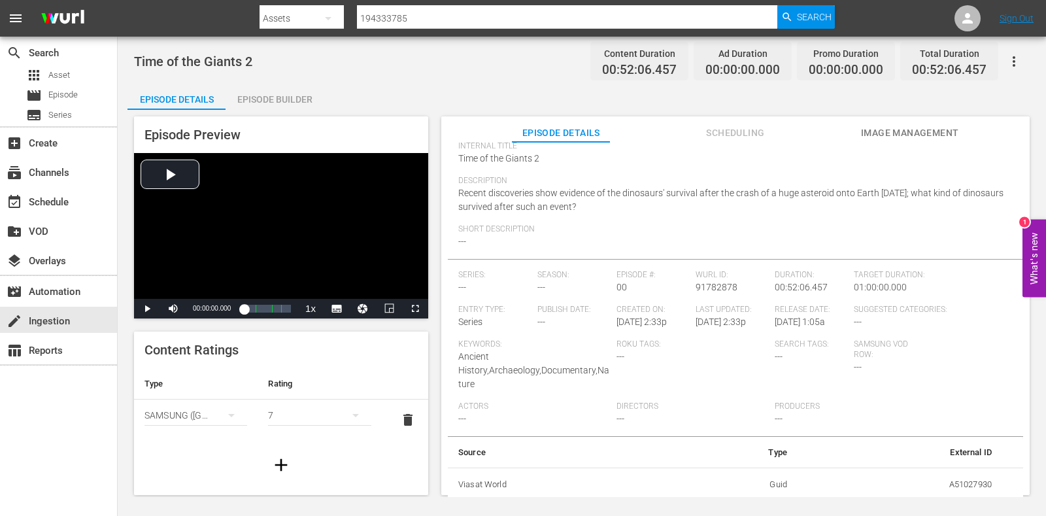
click at [289, 106] on div "Episode Builder" at bounding box center [274, 99] width 98 height 31
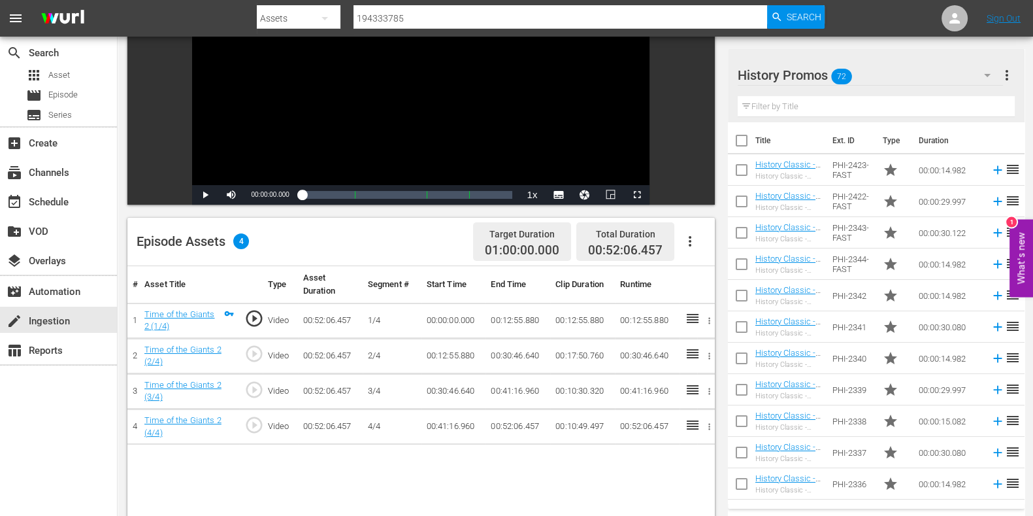
scroll to position [55, 0]
click at [995, 76] on button "button" at bounding box center [987, 74] width 31 height 31
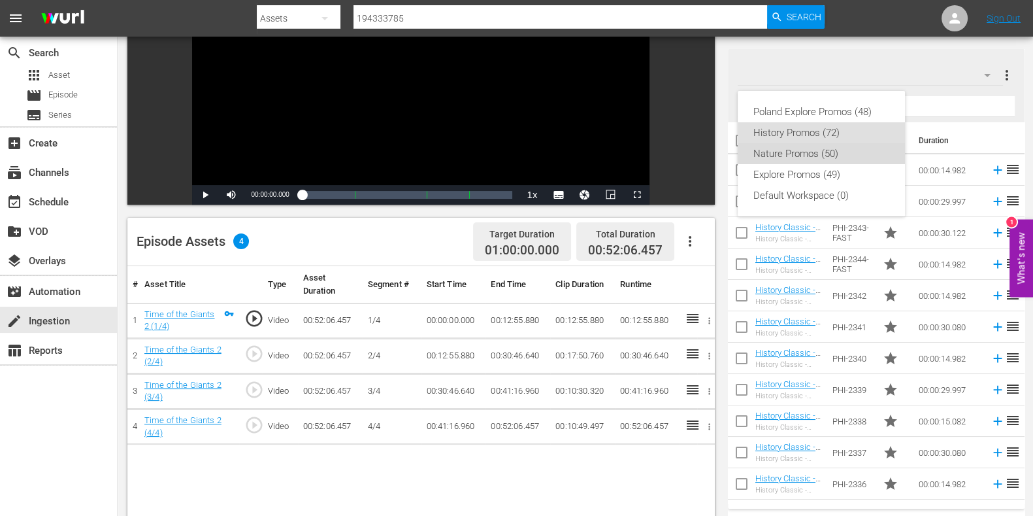
click at [824, 158] on div "Nature Promos (50)" at bounding box center [821, 153] width 136 height 21
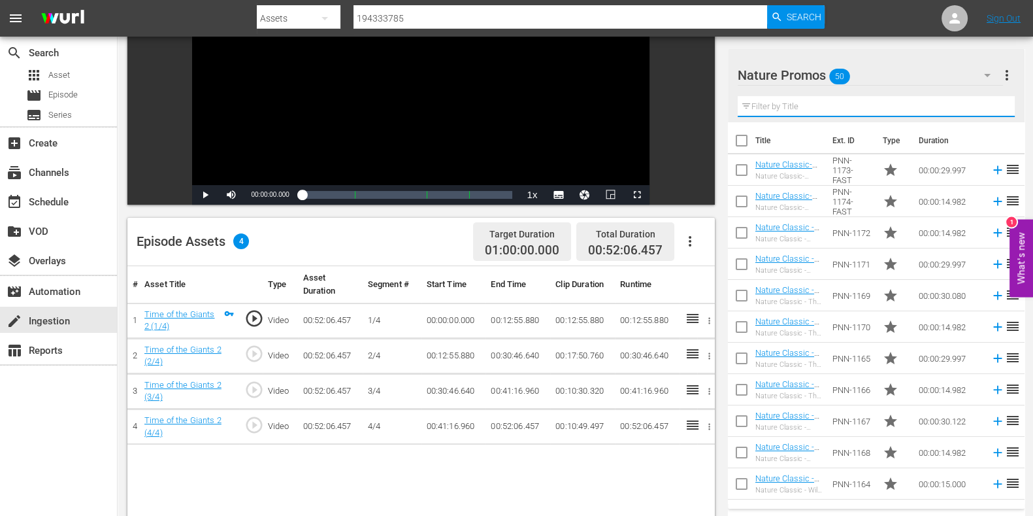
click at [792, 108] on input "text" at bounding box center [876, 106] width 277 height 21
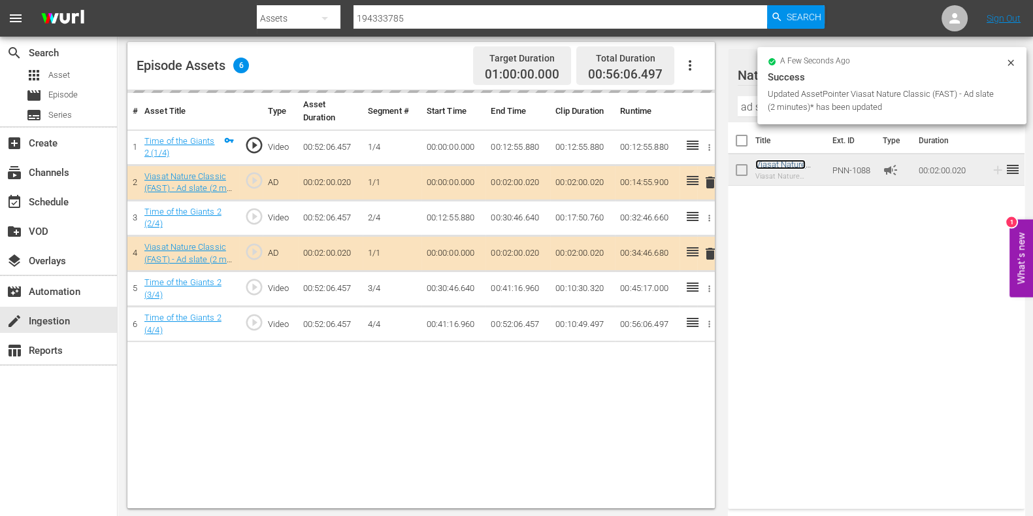
scroll to position [340, 0]
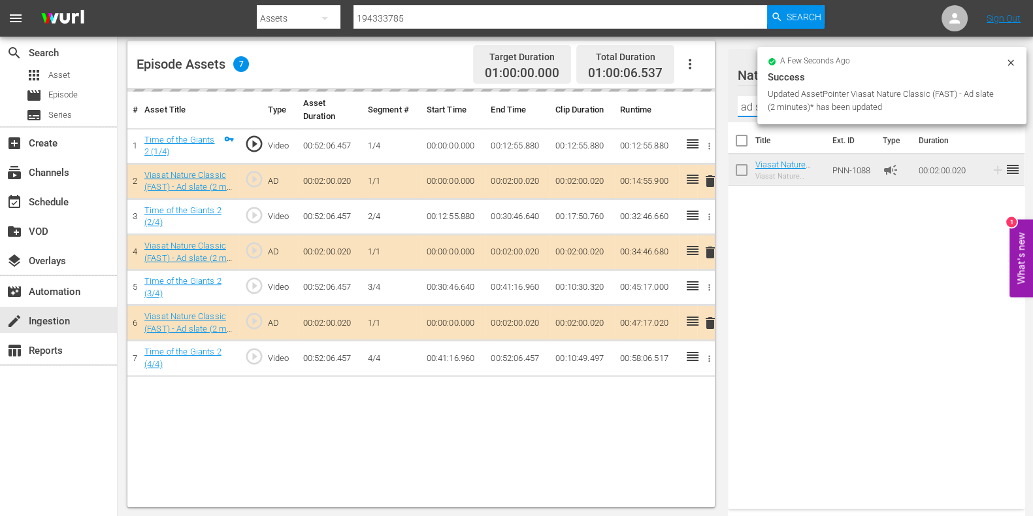
click at [745, 107] on input "ad s" at bounding box center [876, 106] width 277 height 21
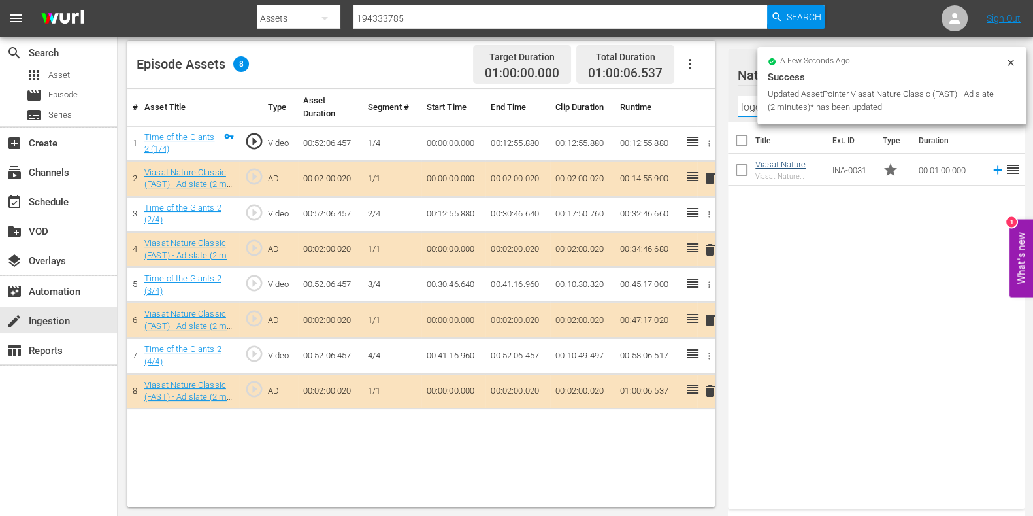
type input "logo"
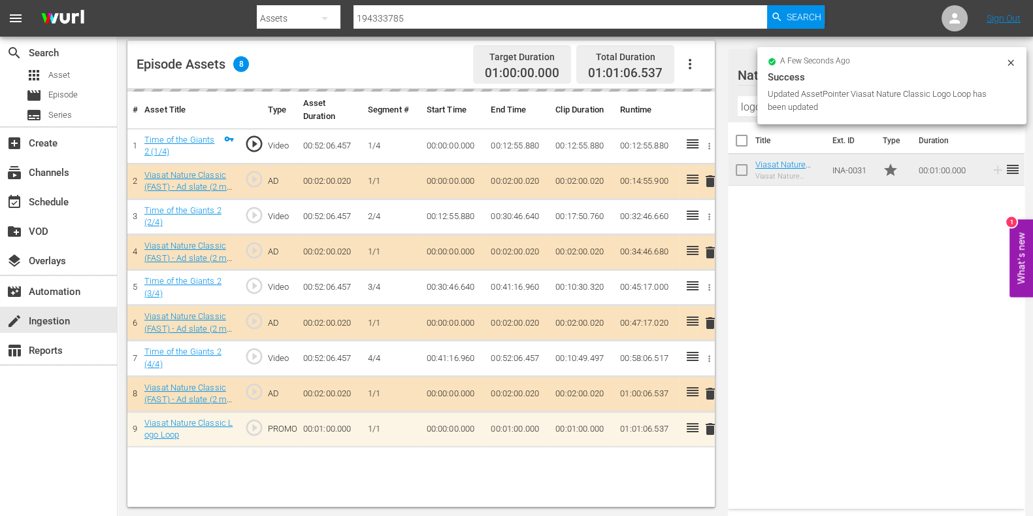
click at [1013, 64] on icon at bounding box center [1011, 62] width 6 height 6
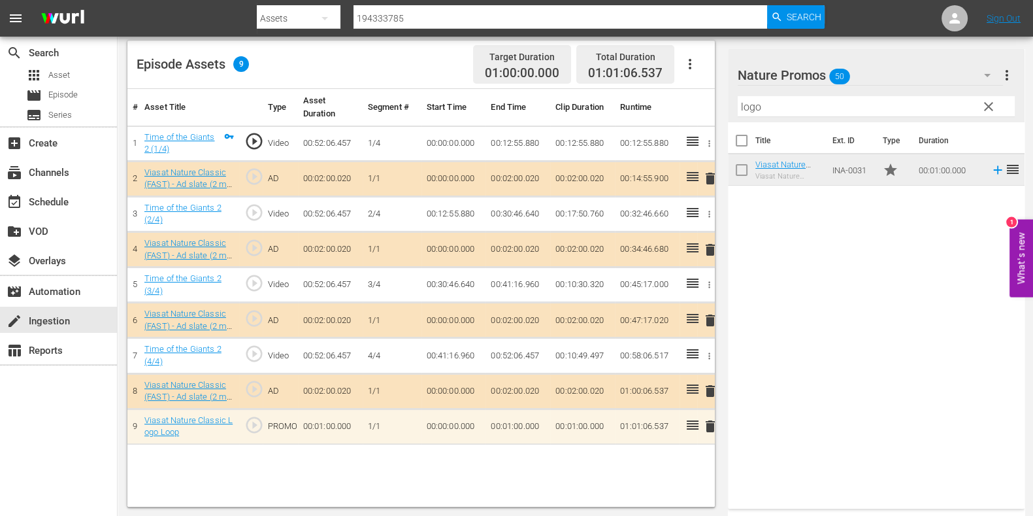
click at [520, 388] on td "00:02:00.020" at bounding box center [518, 390] width 65 height 35
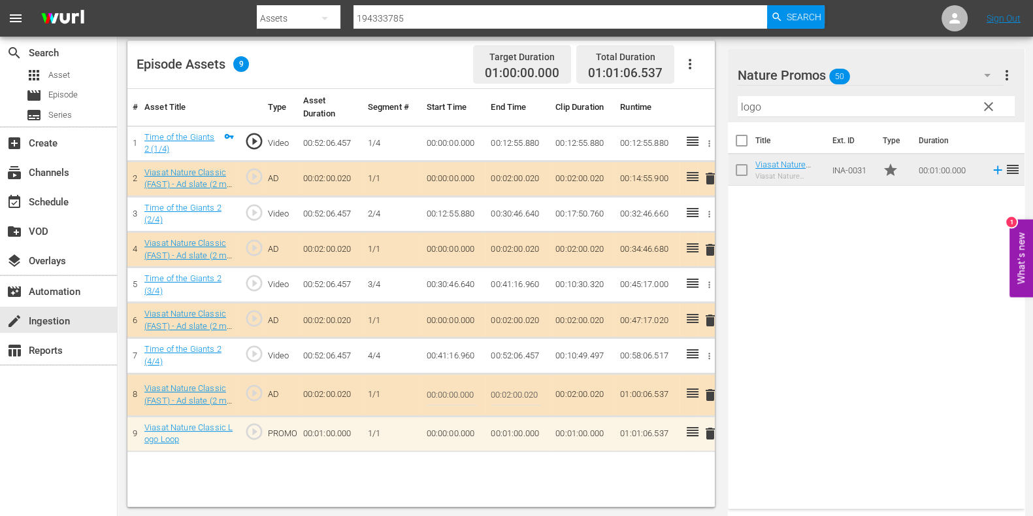
click at [514, 391] on input "00:02:00.020" at bounding box center [516, 394] width 50 height 31
click at [510, 395] on input "00:02:00.020" at bounding box center [516, 394] width 50 height 31
type input "00:01:00.020"
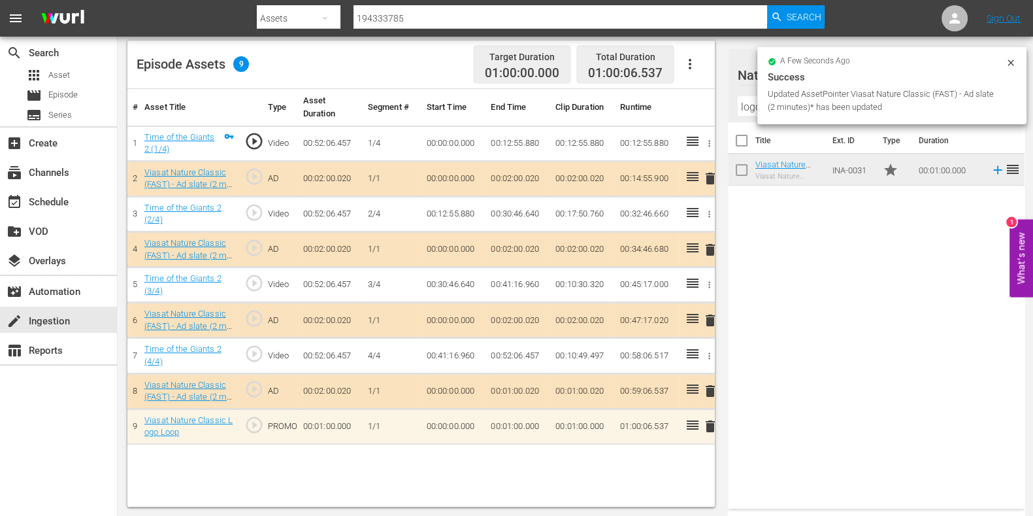
click at [1010, 71] on div "Success" at bounding box center [892, 77] width 248 height 16
click at [1011, 67] on div at bounding box center [1011, 65] width 10 height 14
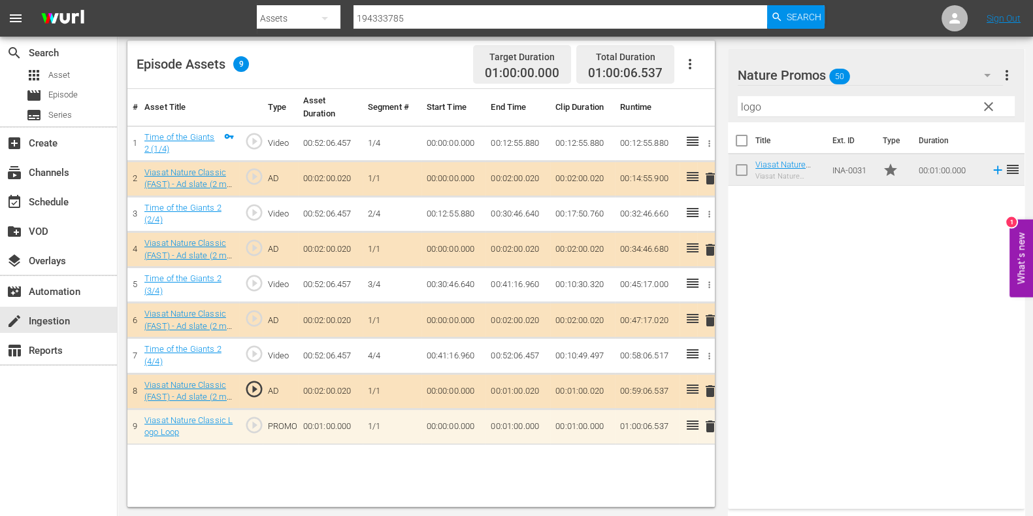
click at [984, 112] on span "clear" at bounding box center [989, 107] width 16 height 16
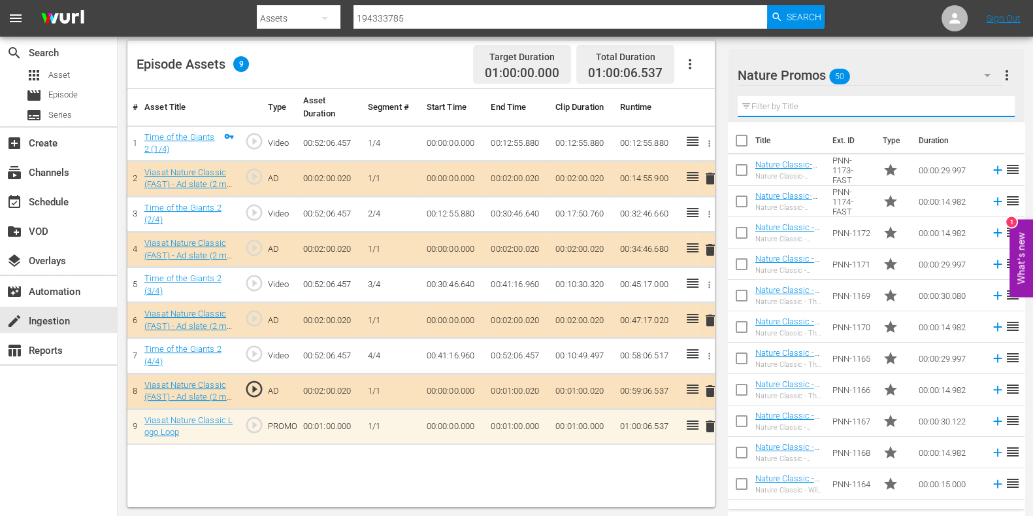
click at [797, 107] on input "text" at bounding box center [876, 106] width 277 height 21
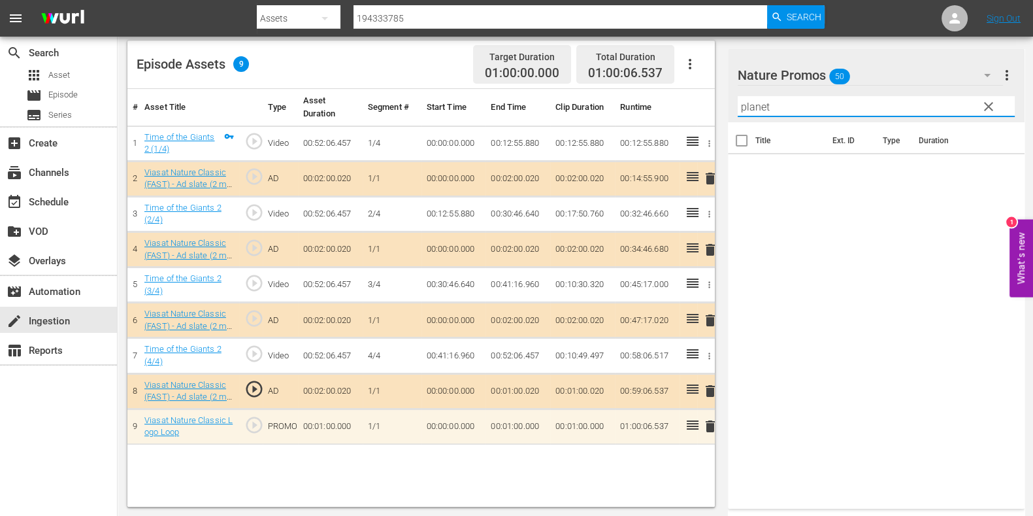
click at [797, 107] on input "planet" at bounding box center [876, 106] width 277 height 21
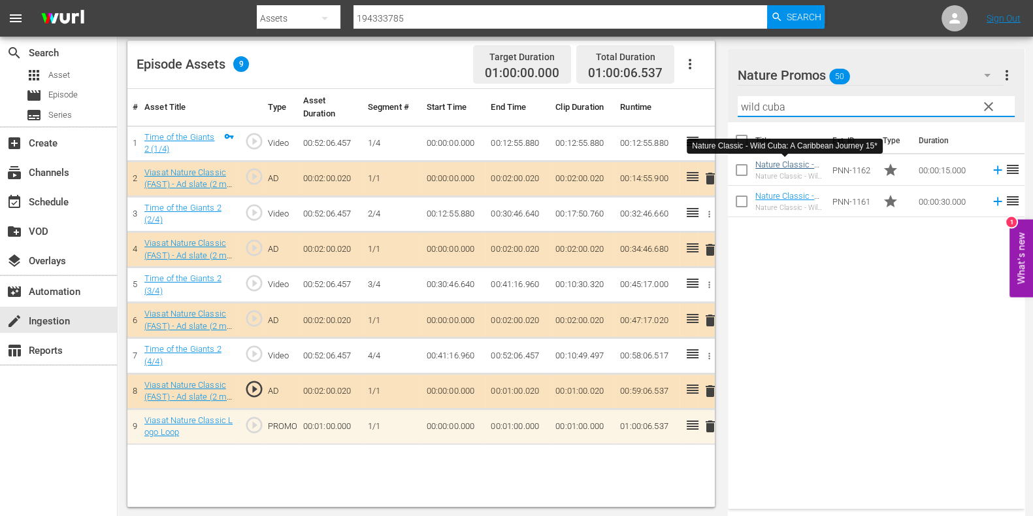
type input "wild cuba"
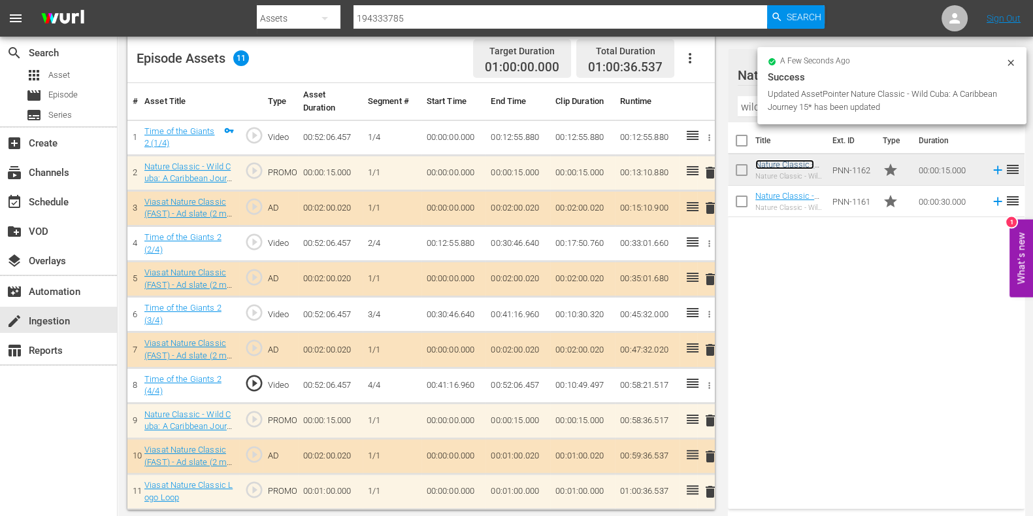
scroll to position [347, 0]
click at [536, 487] on td "00:01:00.000" at bounding box center [518, 489] width 65 height 35
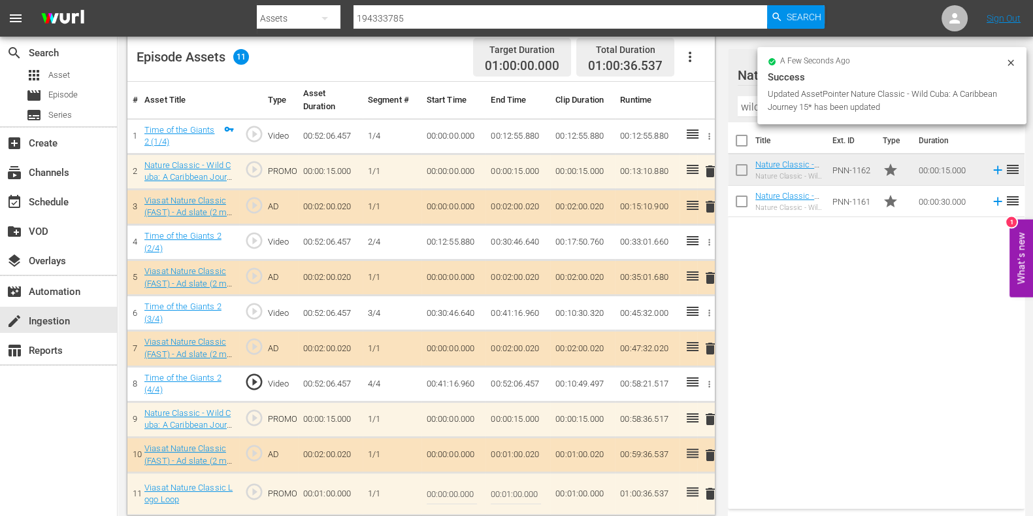
click at [511, 490] on input "00:01:00.000" at bounding box center [516, 493] width 50 height 31
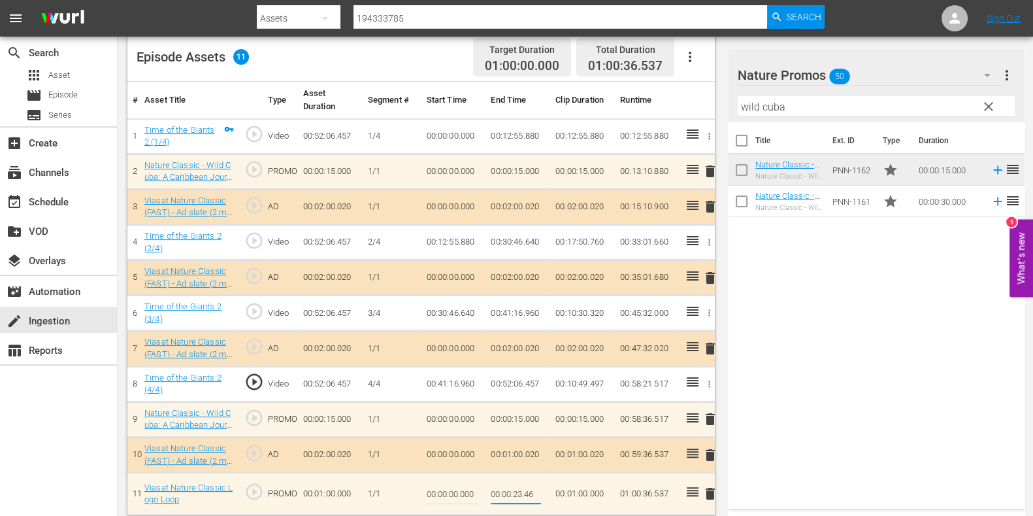
type input "00:00:23.463"
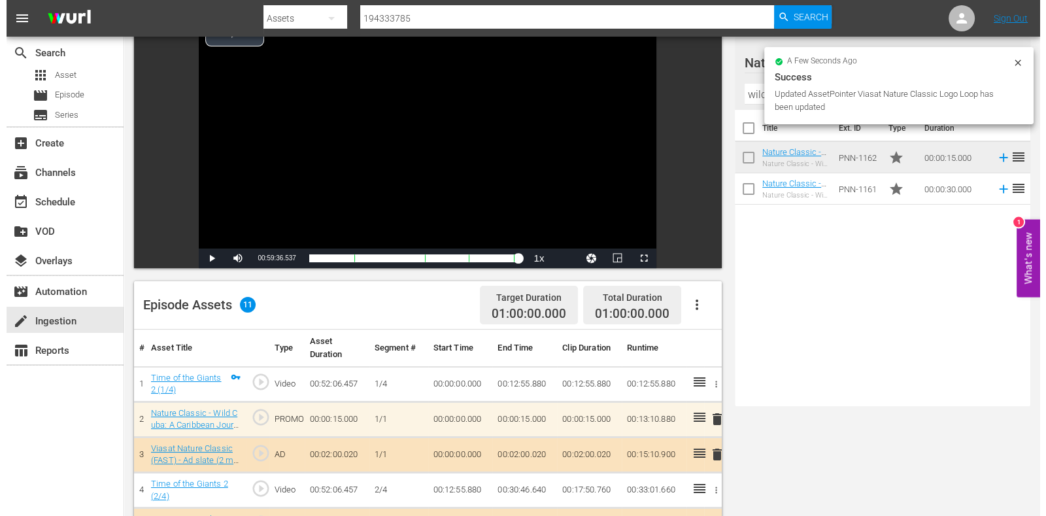
scroll to position [0, 0]
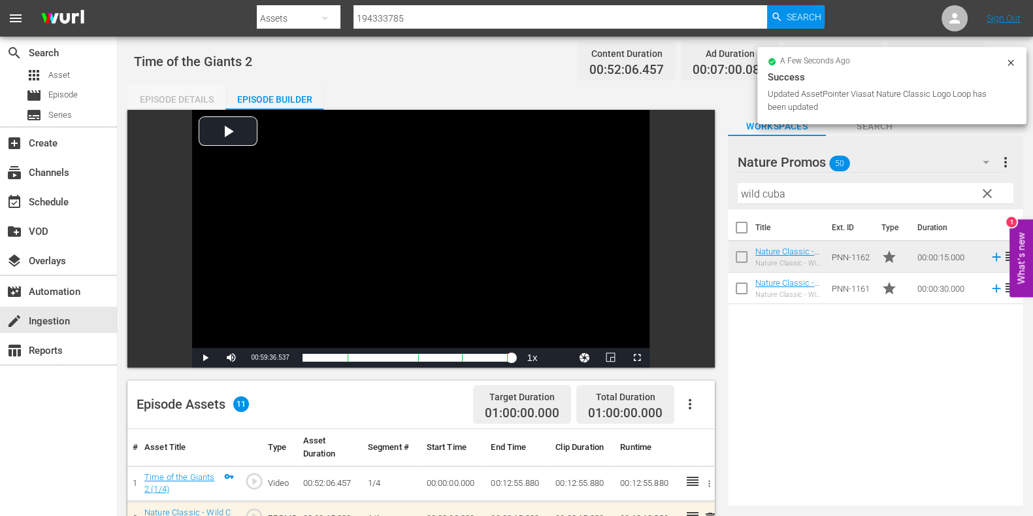
click at [193, 88] on div "Episode Details" at bounding box center [176, 99] width 98 height 31
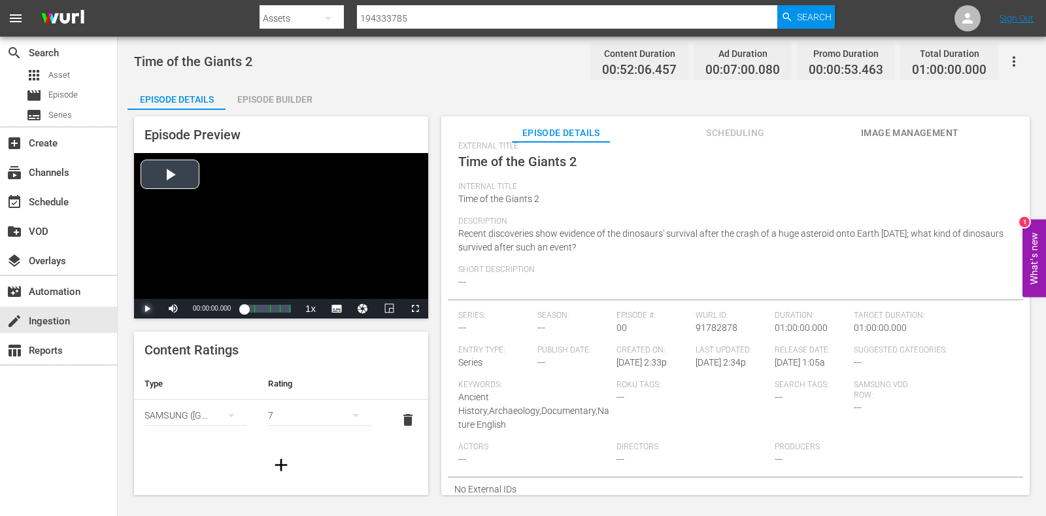
click at [147, 308] on span "Video Player" at bounding box center [147, 308] width 0 height 0
drag, startPoint x: 691, startPoint y: 250, endPoint x: 713, endPoint y: 260, distance: 24.6
click at [713, 260] on div "Description Recent discoveries show evidence of the dinosaurs' survival after t…" at bounding box center [735, 240] width 554 height 48
drag, startPoint x: 697, startPoint y: 250, endPoint x: 544, endPoint y: 223, distance: 155.4
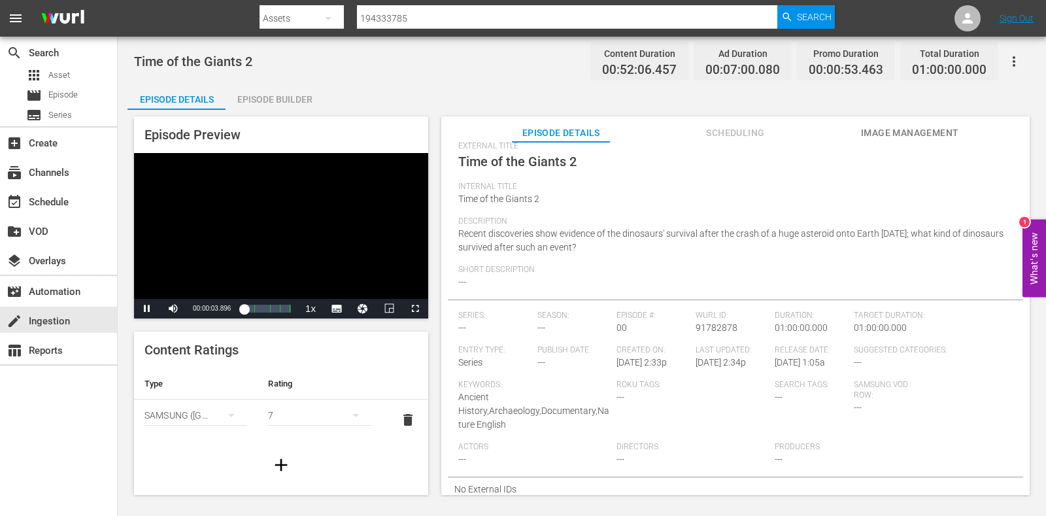
click at [546, 223] on div "Description Recent discoveries show evidence of the dinosaurs' survival after t…" at bounding box center [735, 240] width 554 height 48
click at [610, 220] on span "Description" at bounding box center [732, 221] width 548 height 10
click at [244, 303] on div "00:00:06.451" at bounding box center [244, 308] width 0 height 13
click at [244, 305] on div "00:00:00.340" at bounding box center [244, 308] width 0 height 13
click at [147, 308] on span "Video Player" at bounding box center [147, 308] width 0 height 0
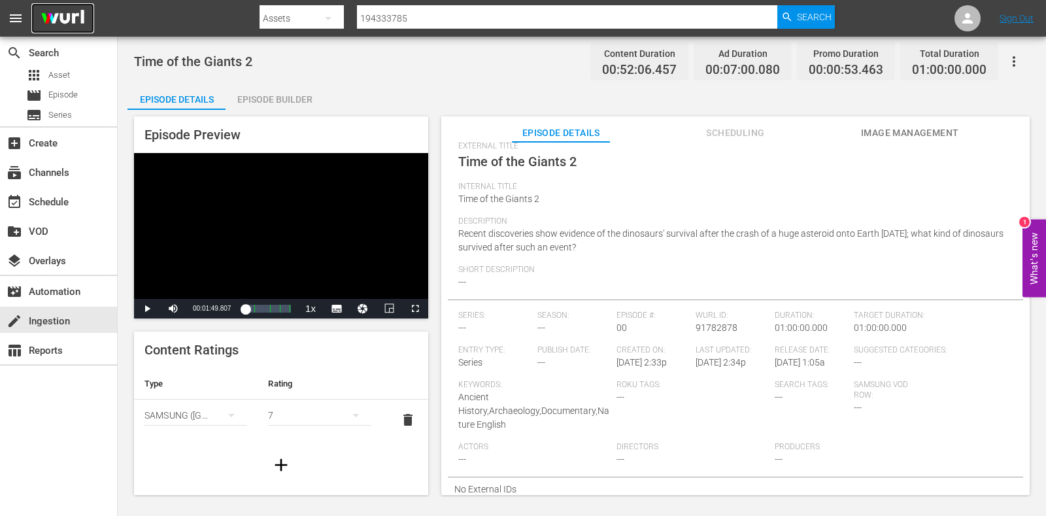
click at [66, 15] on img at bounding box center [62, 18] width 63 height 31
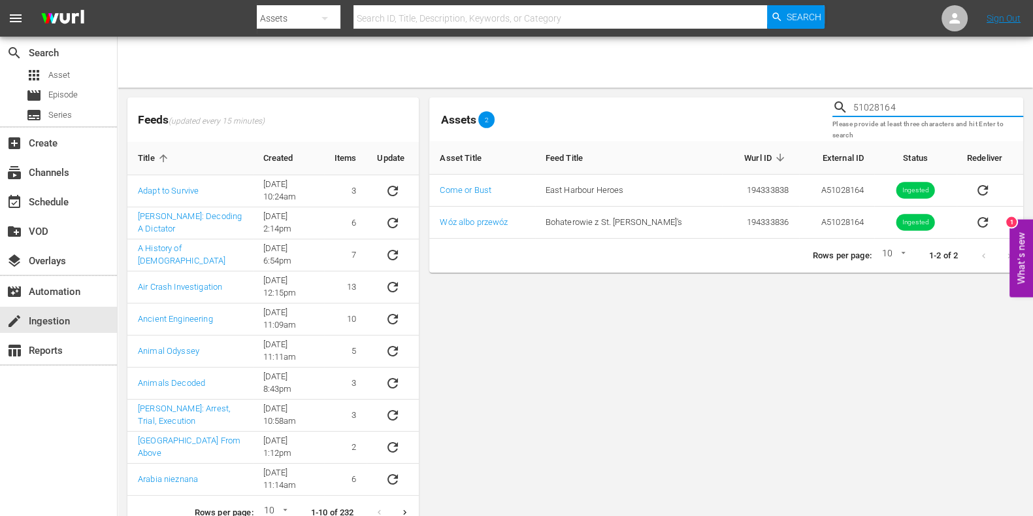
drag, startPoint x: 914, startPoint y: 107, endPoint x: 679, endPoint y: 110, distance: 234.6
click at [679, 110] on div "Assets 2 51028164 Please provide at least three characters and hit Enter to sea…" at bounding box center [726, 119] width 604 height 54
paste input "5"
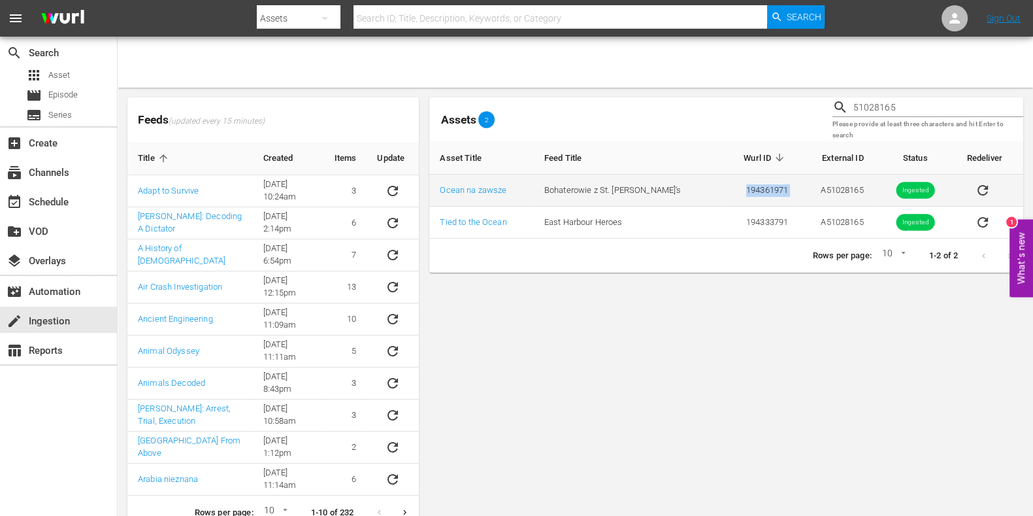
drag, startPoint x: 712, startPoint y: 190, endPoint x: 691, endPoint y: 189, distance: 21.0
click at [691, 189] on tr "Ocean na zawsze Bohaterowie z St. [PERSON_NAME]'s 194361971 A51028165 Ingested" at bounding box center [726, 190] width 594 height 32
copy td "194361971"
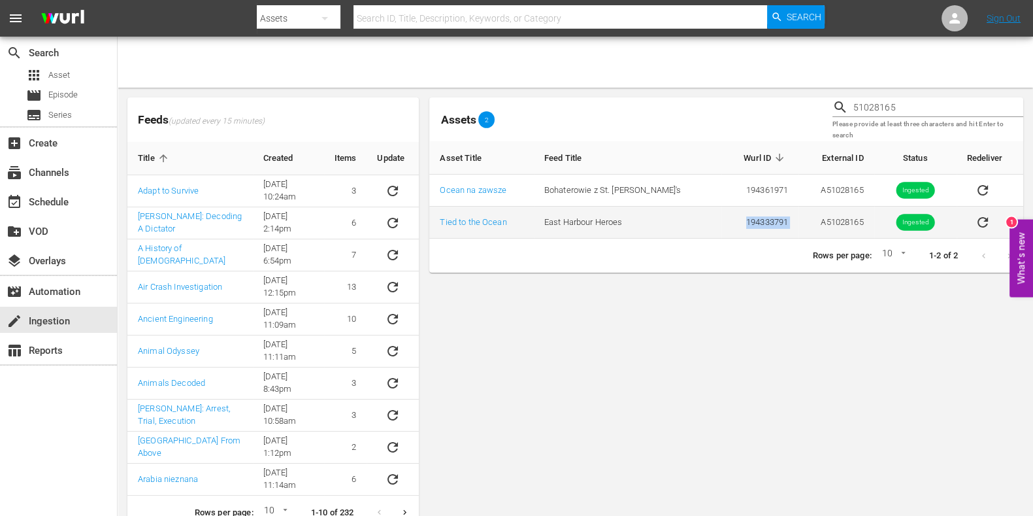
drag, startPoint x: 725, startPoint y: 231, endPoint x: 684, endPoint y: 225, distance: 41.5
click at [684, 231] on tr "Tied to the [GEOGRAPHIC_DATA] Heroes 194333791 A51028165 Ingested" at bounding box center [726, 222] width 594 height 32
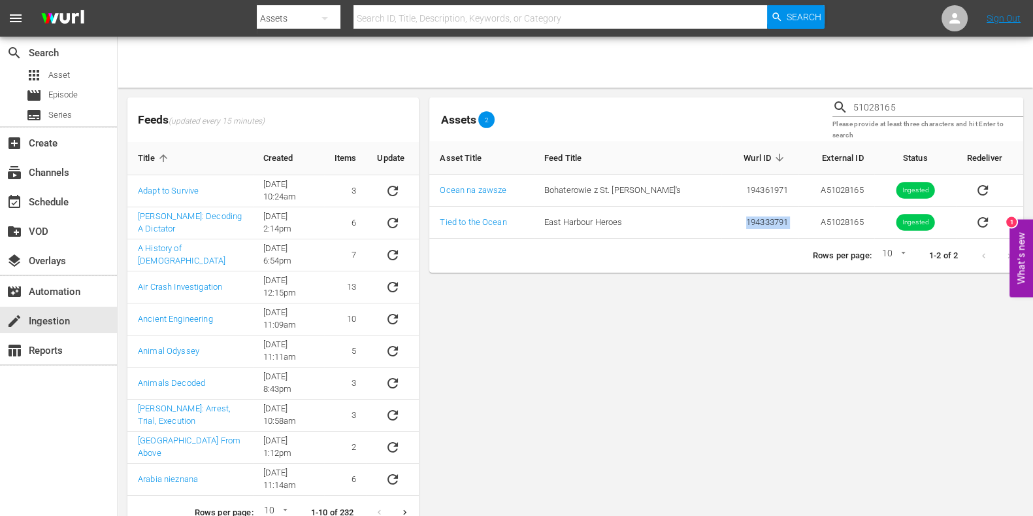
copy tr "194333791"
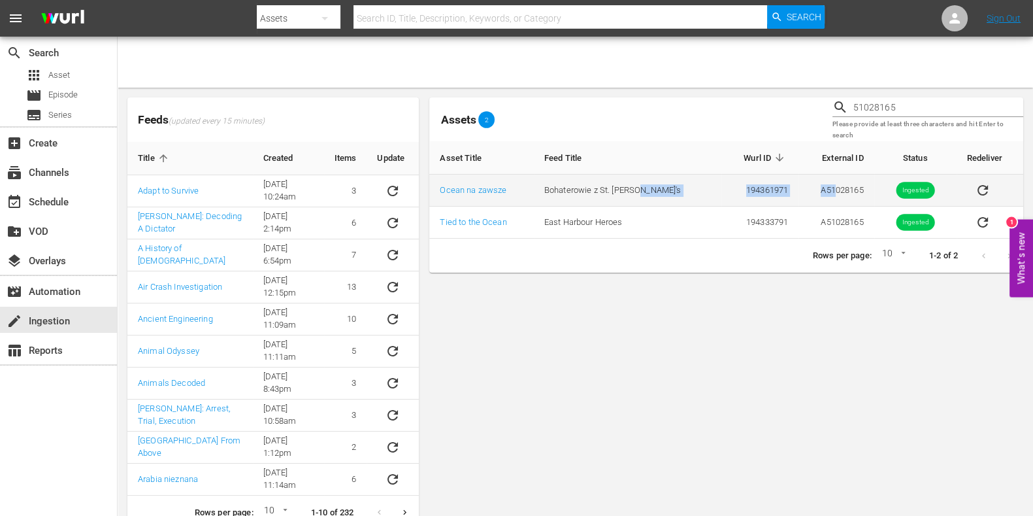
drag, startPoint x: 745, startPoint y: 194, endPoint x: 685, endPoint y: 188, distance: 60.4
click at [685, 188] on tr "Ocean na zawsze Bohaterowie z St. [PERSON_NAME]'s 194361971 A51028165 Ingested" at bounding box center [726, 190] width 594 height 32
click at [686, 188] on td "Bohaterowie z St. [PERSON_NAME]'s" at bounding box center [628, 190] width 188 height 32
drag, startPoint x: 763, startPoint y: 188, endPoint x: 703, endPoint y: 180, distance: 60.0
click at [721, 180] on td "194361971" at bounding box center [760, 190] width 78 height 32
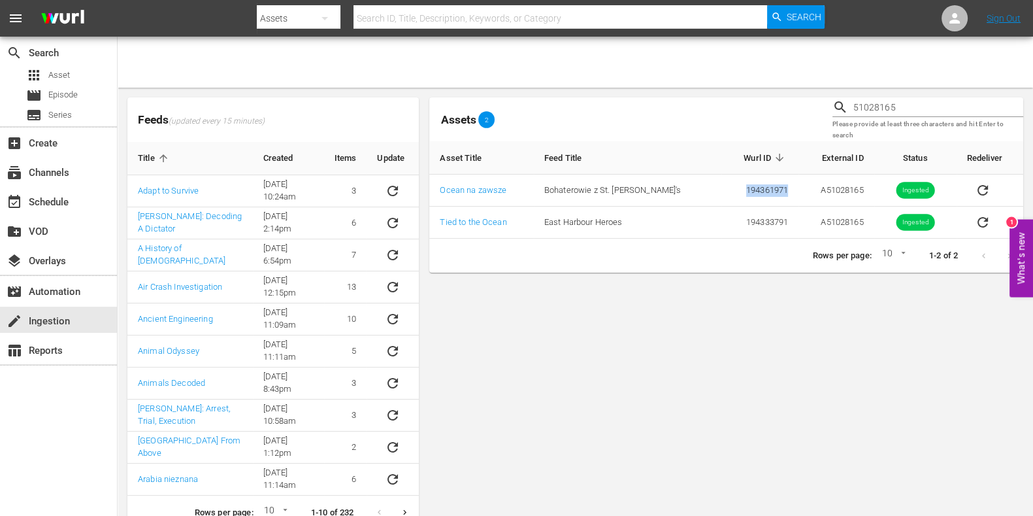
copy td "194361971"
drag, startPoint x: 920, startPoint y: 107, endPoint x: 797, endPoint y: 101, distance: 123.0
click at [797, 101] on div "Assets 2 51028165 Please provide at least three characters and hit Enter to sea…" at bounding box center [726, 119] width 604 height 54
paste input "6"
type input "51028166"
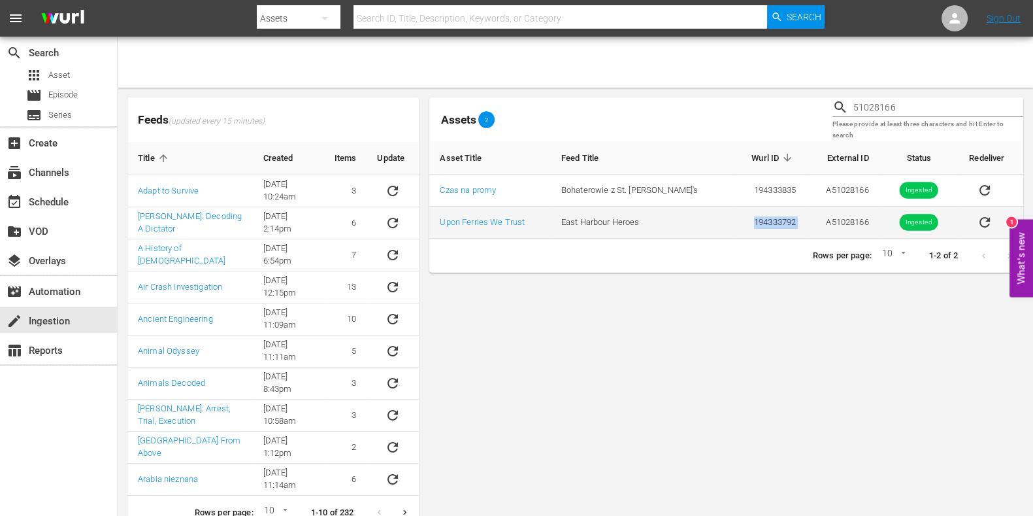
drag, startPoint x: 761, startPoint y: 222, endPoint x: 707, endPoint y: 222, distance: 54.2
click at [707, 222] on tr "Upon Ferries We Trust [GEOGRAPHIC_DATA] Heroes 194333792 A51028166 [GEOGRAPHIC_…" at bounding box center [726, 222] width 594 height 32
copy td "194333792"
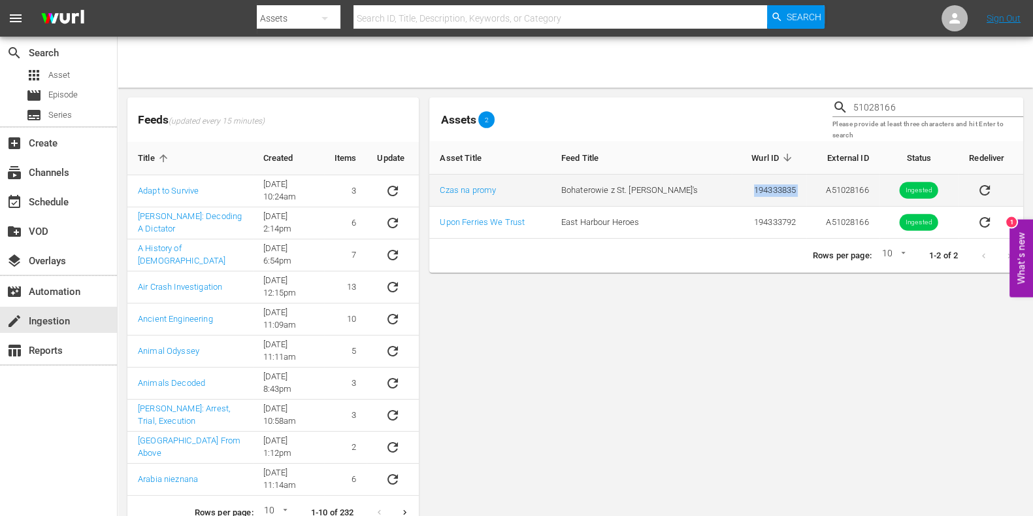
drag, startPoint x: 791, startPoint y: 188, endPoint x: 703, endPoint y: 203, distance: 88.8
click at [703, 203] on tr "Czas na promy Bohaterowie z St. John's 194333835 A51028166 Ingested" at bounding box center [726, 190] width 594 height 32
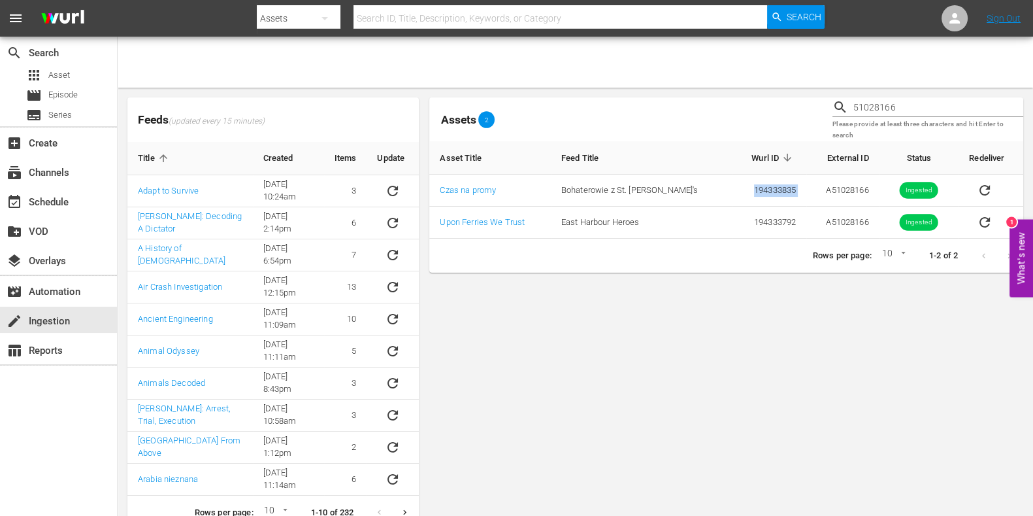
copy td "194333835"
click at [90, 73] on div "apps Asset" at bounding box center [58, 75] width 117 height 18
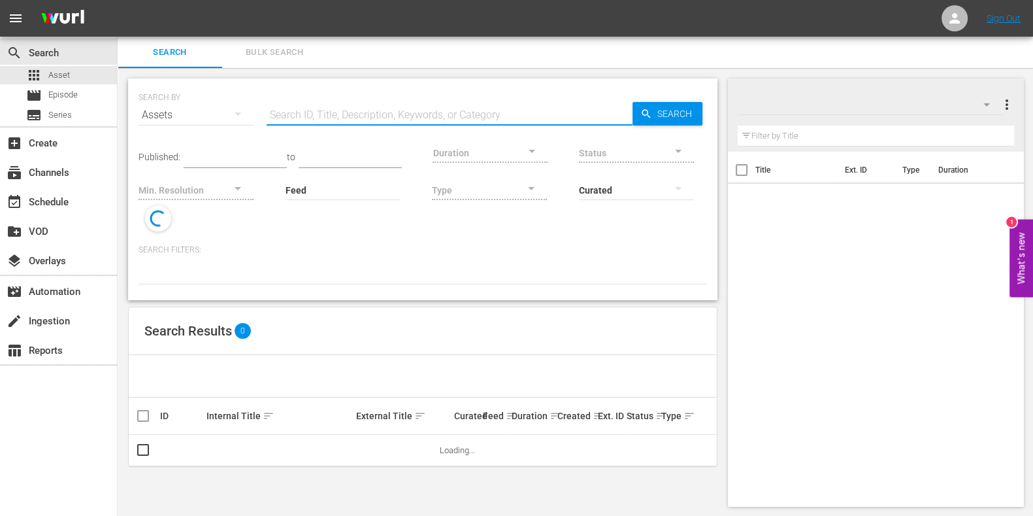
click at [359, 116] on input "text" at bounding box center [450, 114] width 366 height 31
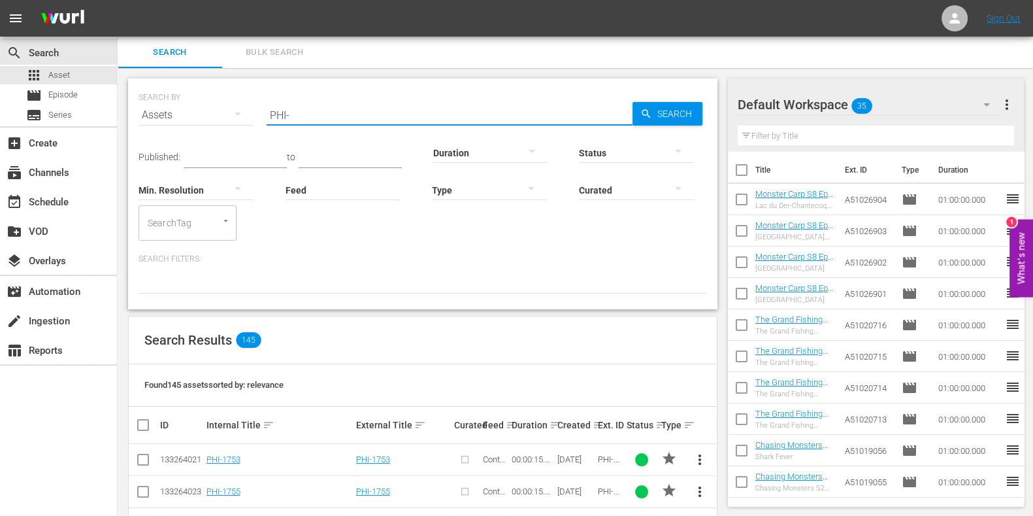
drag, startPoint x: 191, startPoint y: 101, endPoint x: 178, endPoint y: 101, distance: 13.1
click at [178, 101] on div "SEARCH BY Search By Assets Search ID, Title, Description, Keywords, or Category…" at bounding box center [423, 107] width 569 height 47
type input "History Classic"
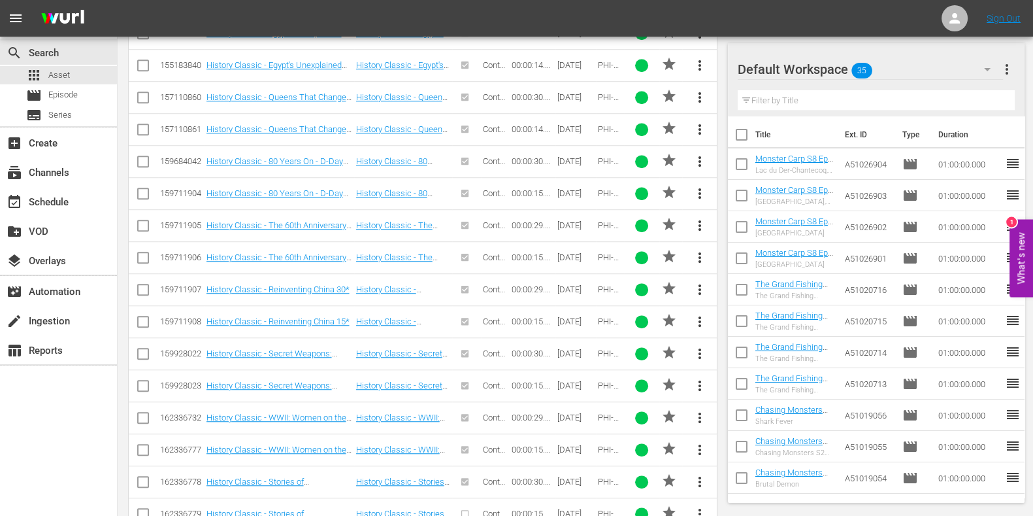
scroll to position [1897, 0]
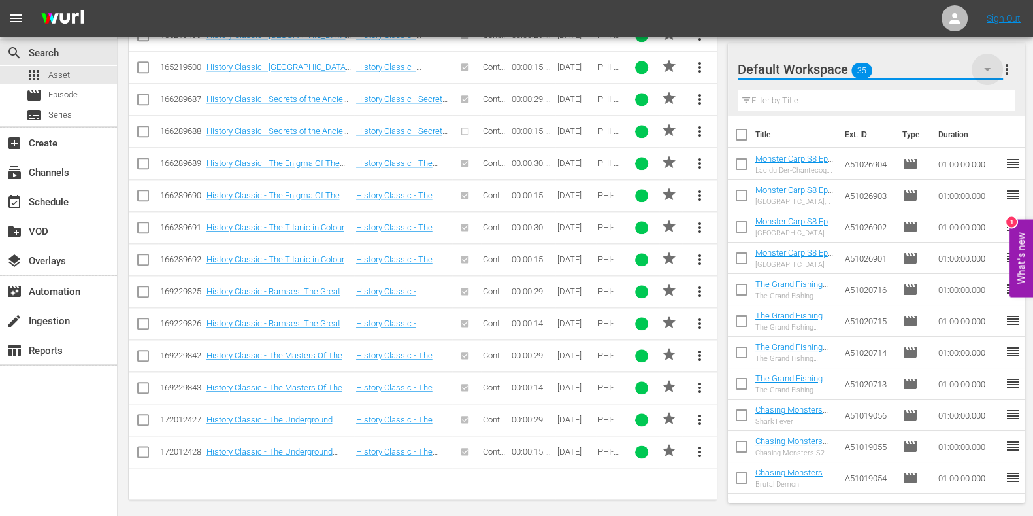
click at [982, 76] on icon "button" at bounding box center [988, 69] width 16 height 16
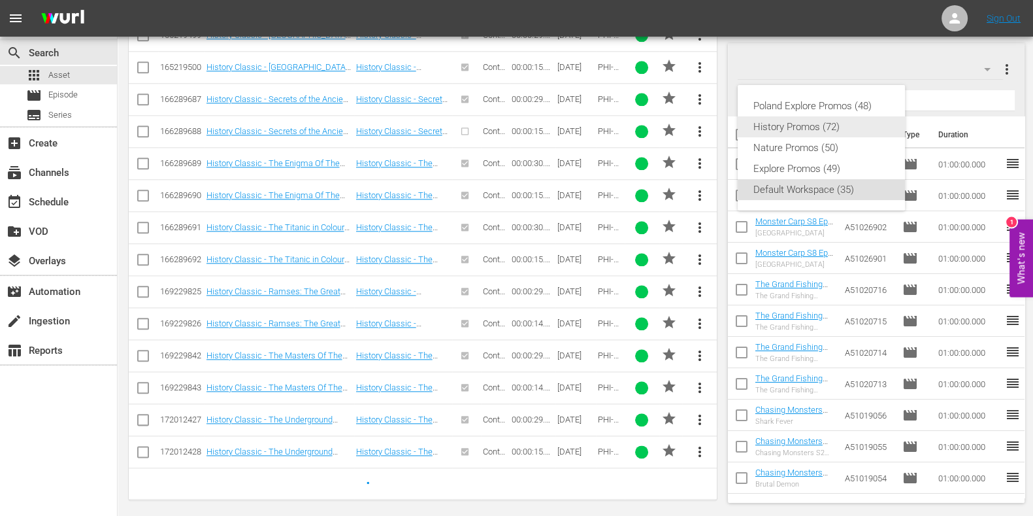
click at [806, 125] on div "History Promos (72)" at bounding box center [821, 126] width 136 height 21
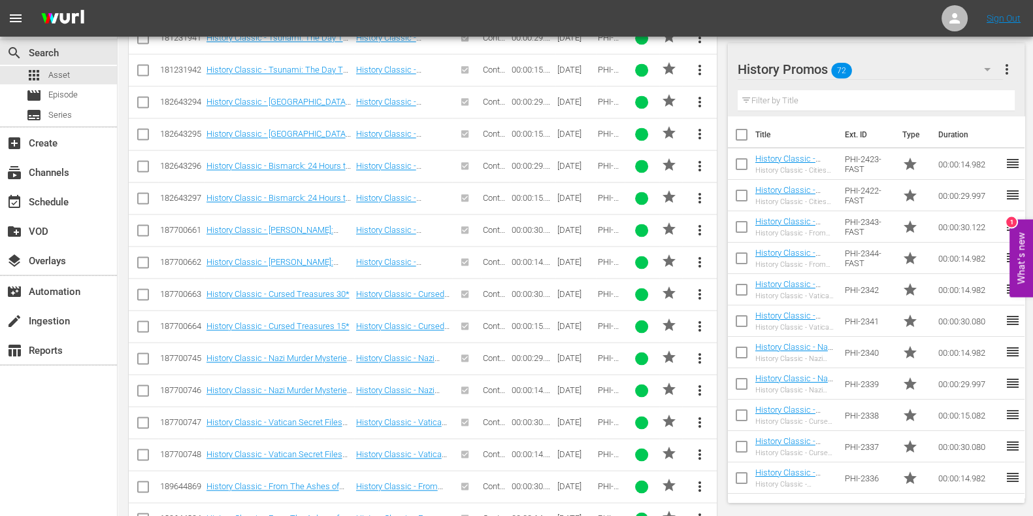
scroll to position [2759, 0]
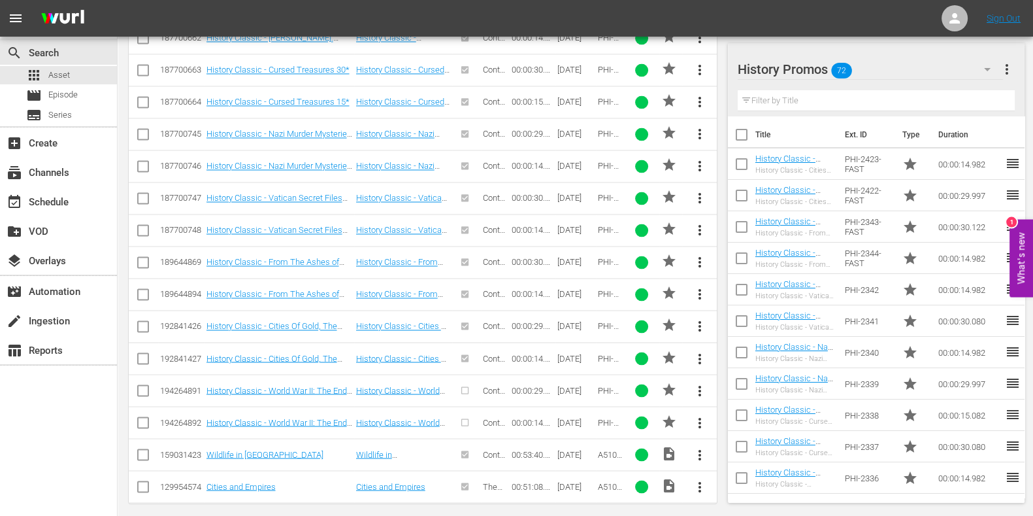
click at [146, 385] on input "checkbox" at bounding box center [143, 393] width 16 height 16
checkbox input "true"
click at [138, 417] on input "checkbox" at bounding box center [143, 425] width 16 height 16
checkbox input "true"
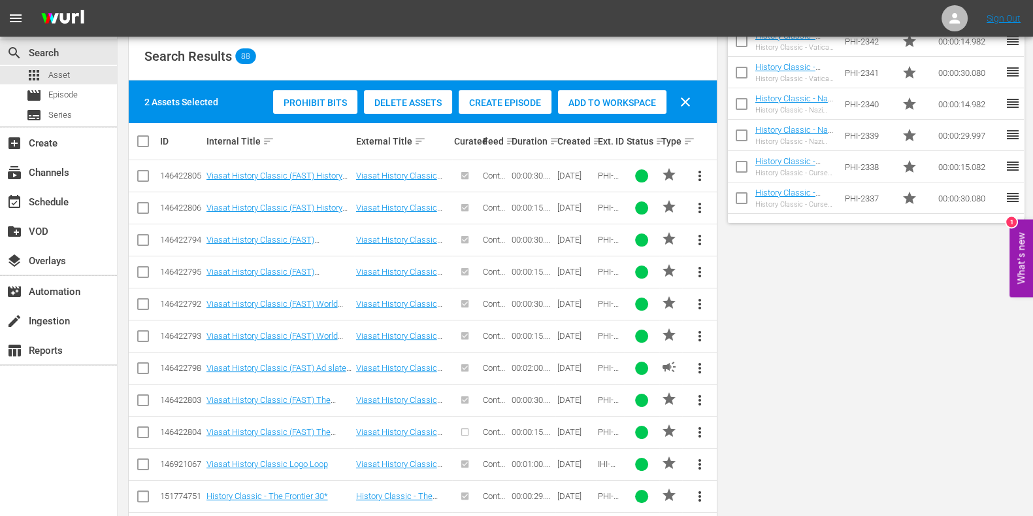
scroll to position [0, 0]
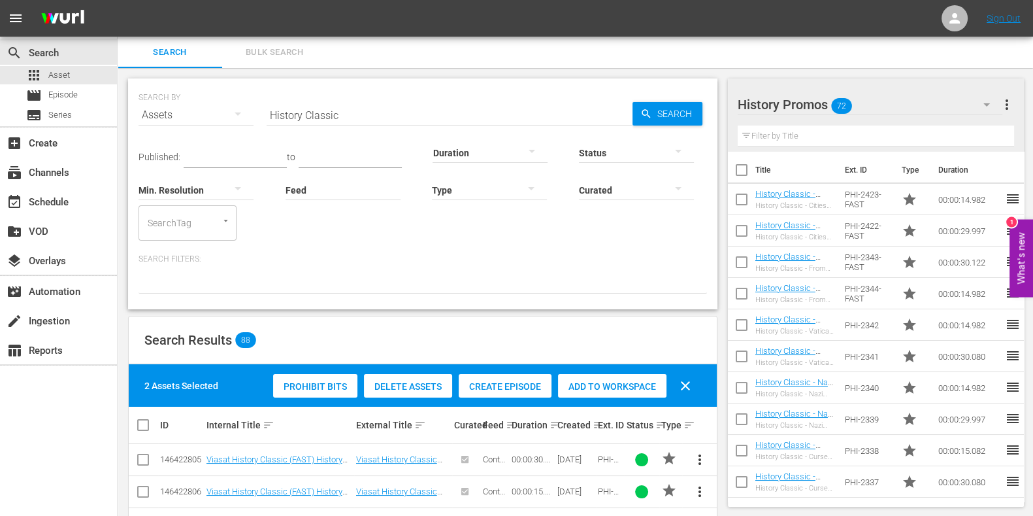
click at [21, 335] on div "table_chart Reports" at bounding box center [58, 349] width 117 height 29
click at [31, 322] on div "create Ingestion" at bounding box center [36, 319] width 73 height 12
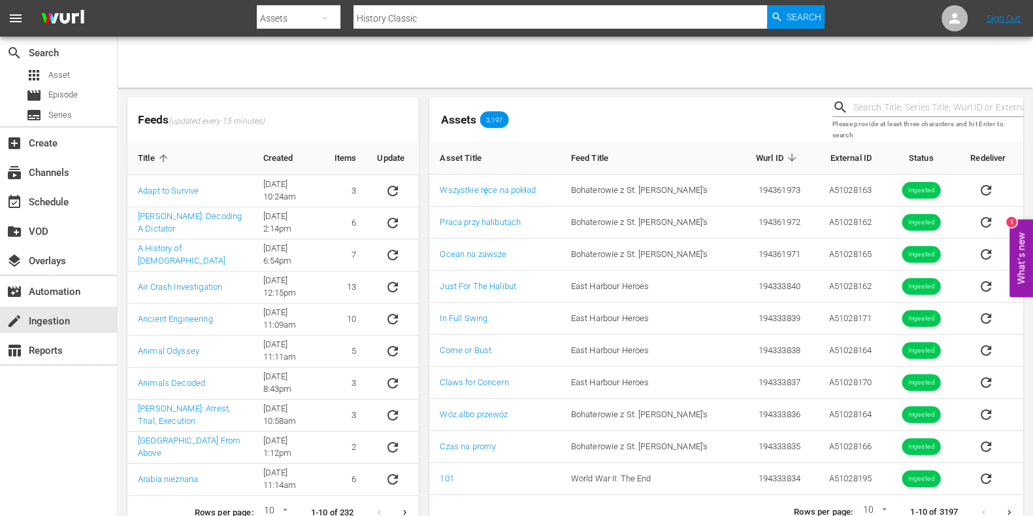
click at [899, 101] on input "text" at bounding box center [938, 108] width 170 height 20
paste input "51028195"
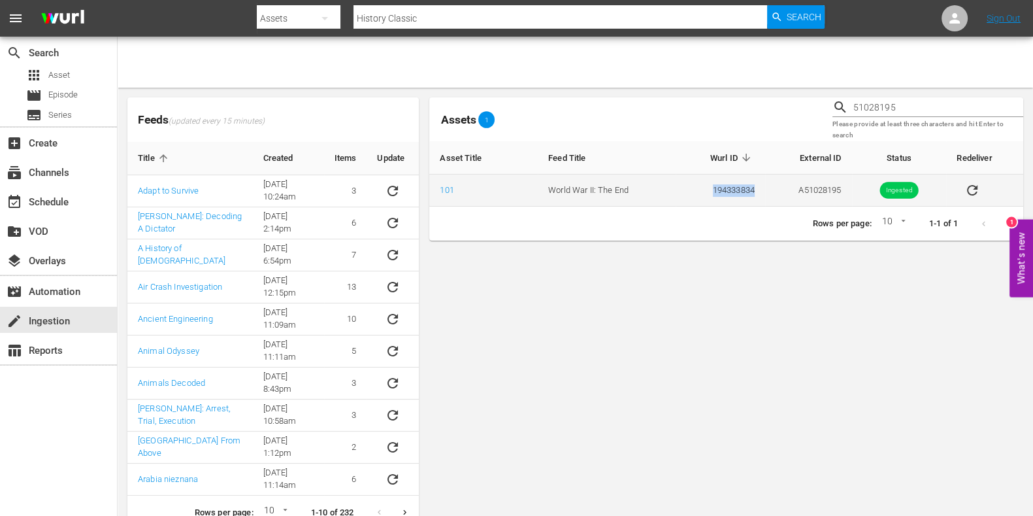
drag, startPoint x: 759, startPoint y: 186, endPoint x: 673, endPoint y: 186, distance: 86.3
click at [673, 186] on tr "101 World War II: The End 194333834 A51028195 Ingested" at bounding box center [726, 190] width 594 height 32
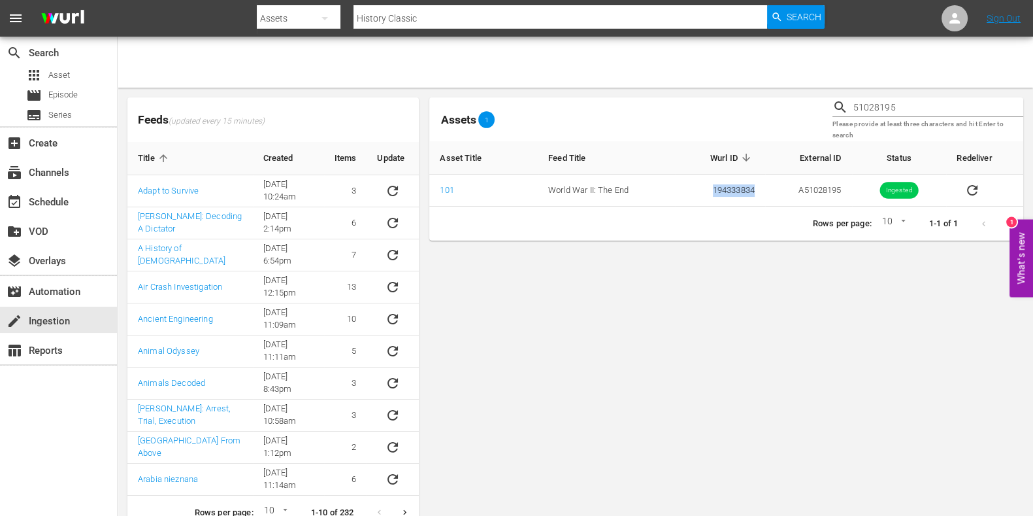
copy tr "194333834"
click at [912, 110] on input "51028195" at bounding box center [938, 108] width 170 height 20
type input "51028196"
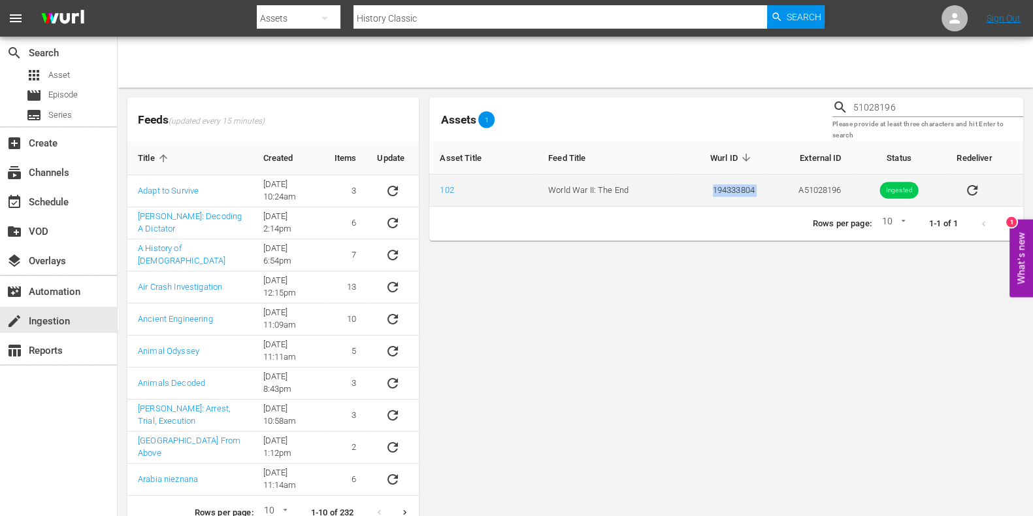
drag, startPoint x: 759, startPoint y: 187, endPoint x: 701, endPoint y: 193, distance: 57.9
click at [701, 193] on tr "102 World War II: The End 194333804 A51028196 Ingested" at bounding box center [726, 190] width 594 height 32
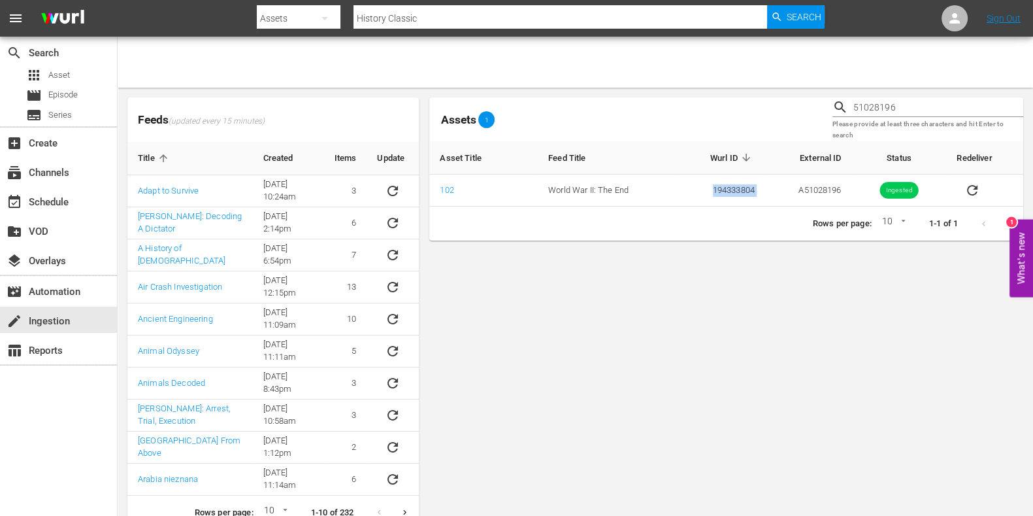
copy td "194333804"
click at [368, 9] on input "History Classic" at bounding box center [561, 18] width 414 height 31
paste input "194333804"
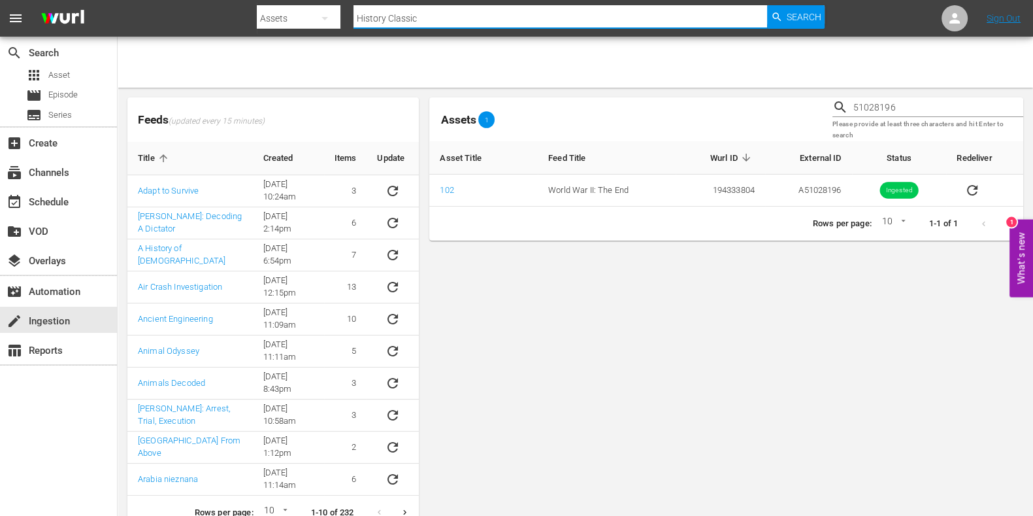
type input "194333804"
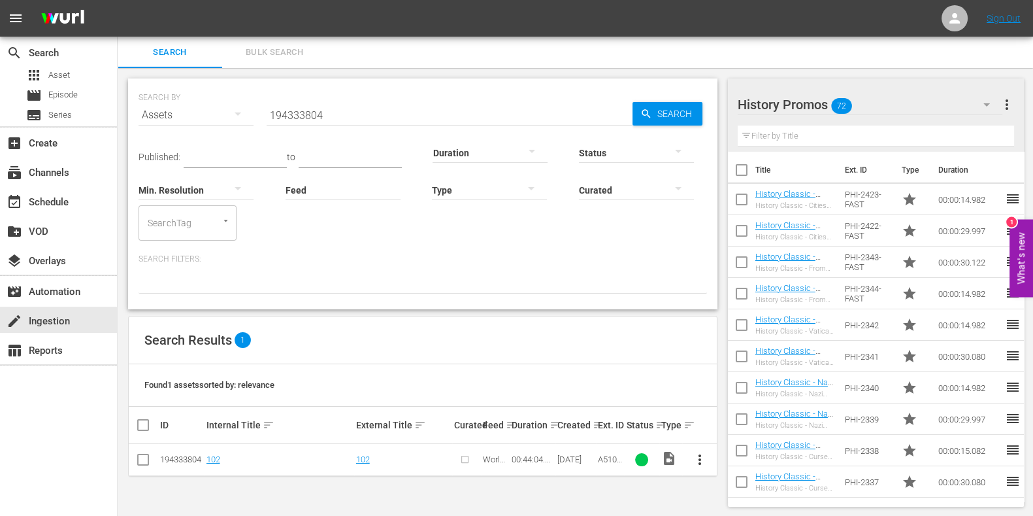
click at [702, 455] on span "more_vert" at bounding box center [700, 460] width 16 height 16
click at [738, 448] on div "Episode" at bounding box center [770, 453] width 89 height 31
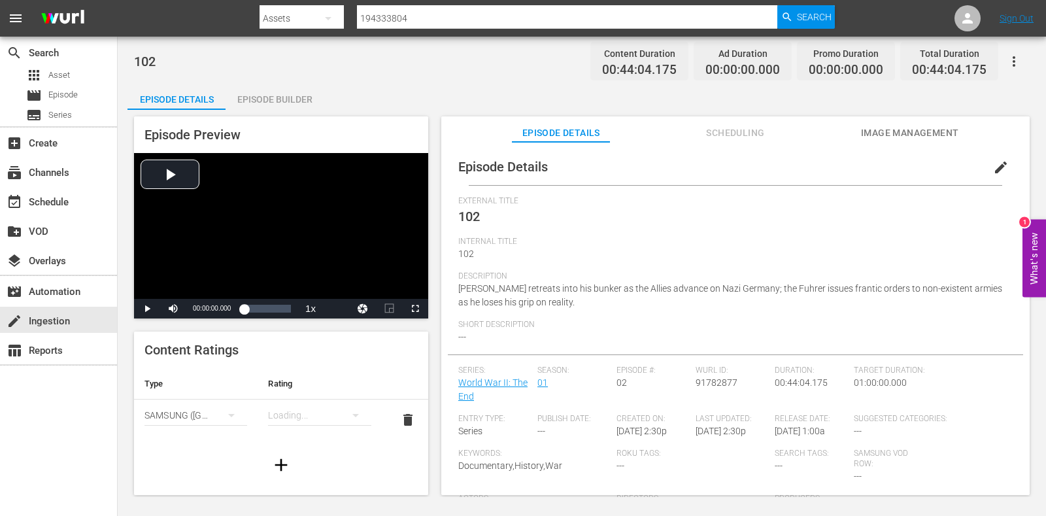
click at [993, 164] on span "edit" at bounding box center [1001, 167] width 16 height 16
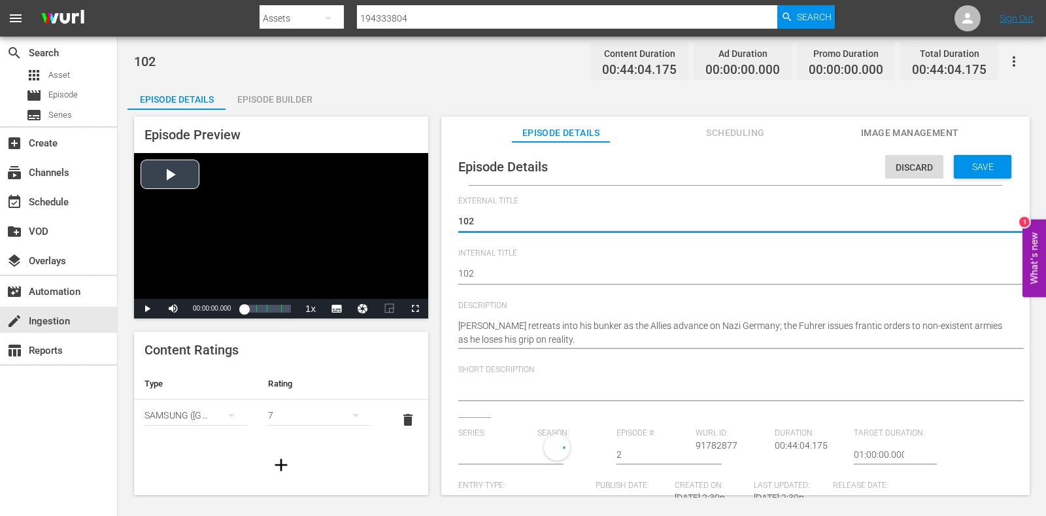
drag, startPoint x: 420, startPoint y: 269, endPoint x: 395, endPoint y: 268, distance: 25.5
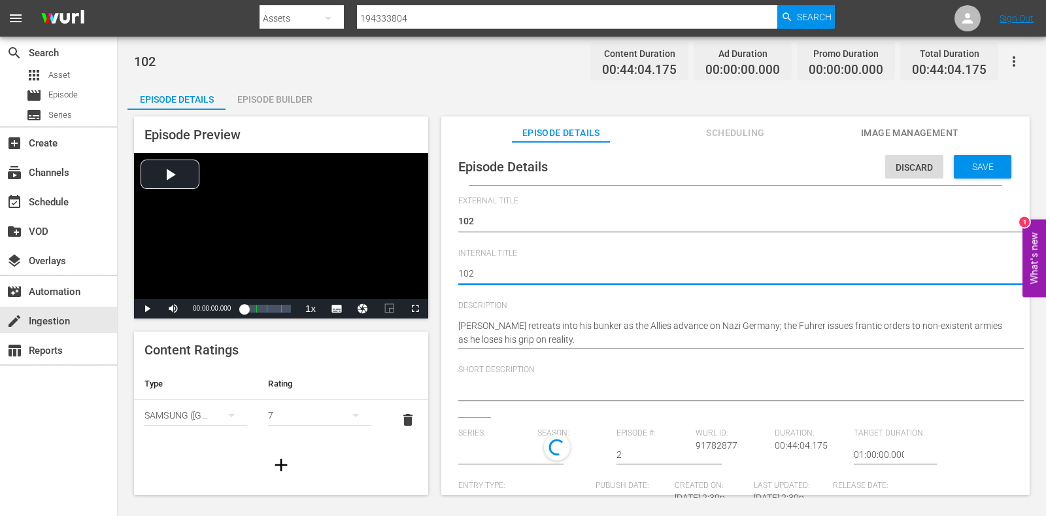
paste textarea "World War II: The End Ep1"
type textarea "World War II: The End Ep1"
type input "World War II: The End"
type textarea "World War II: The End Ep"
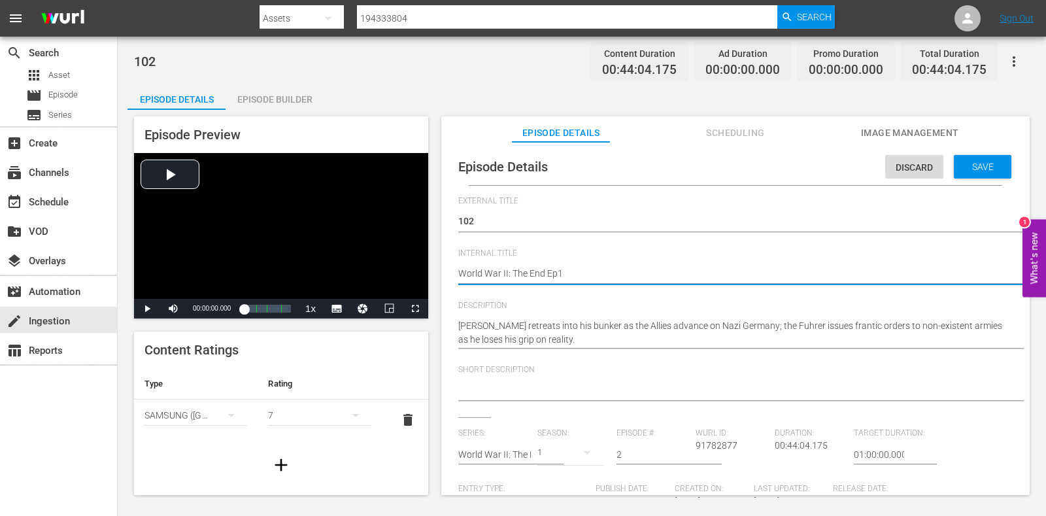
type textarea "World War II: The End Ep"
type textarea "World War II: The End Ep2"
click at [978, 176] on div "Save" at bounding box center [982, 167] width 58 height 24
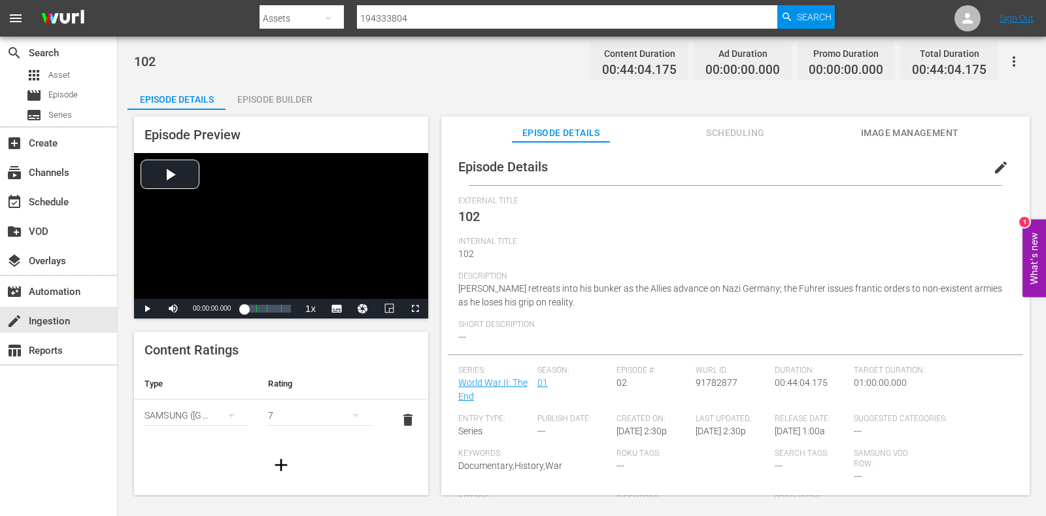
click at [278, 88] on div "Episode Builder" at bounding box center [274, 99] width 98 height 31
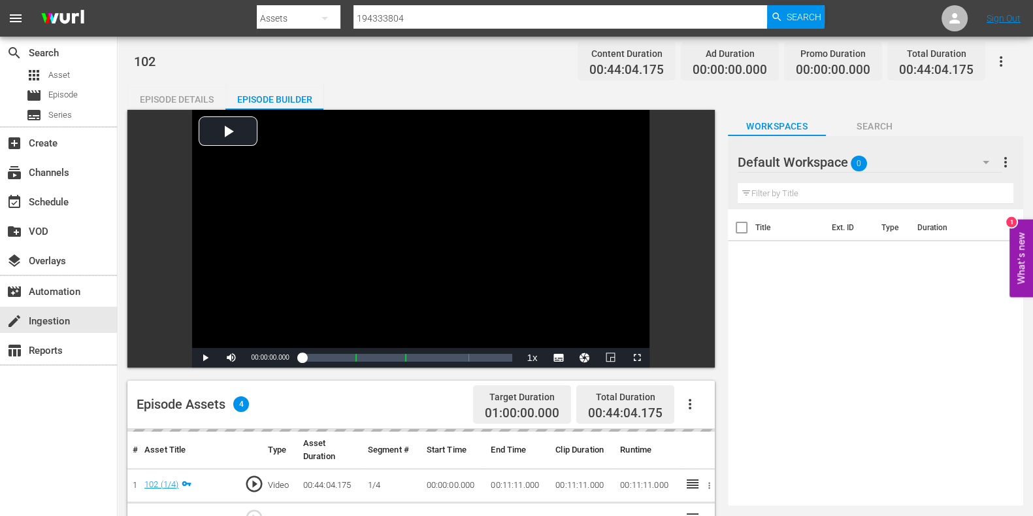
click at [855, 150] on span "0" at bounding box center [859, 163] width 16 height 27
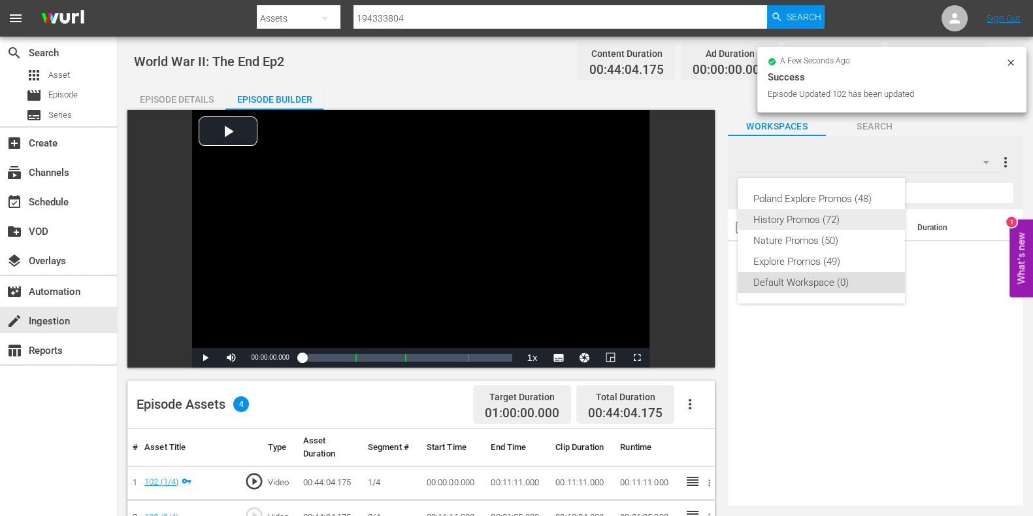
click at [814, 214] on div "History Promos (72)" at bounding box center [821, 219] width 136 height 21
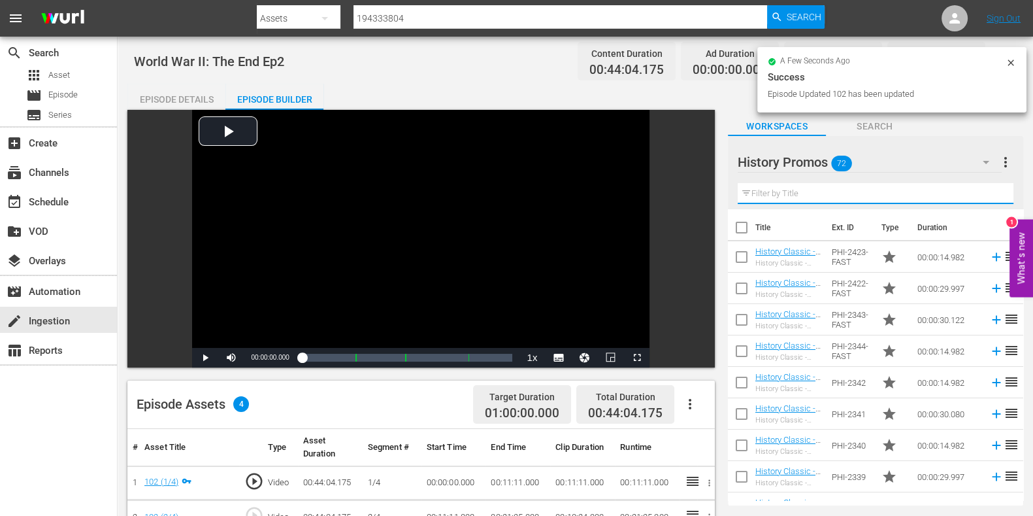
click at [782, 189] on input "text" at bounding box center [876, 193] width 276 height 21
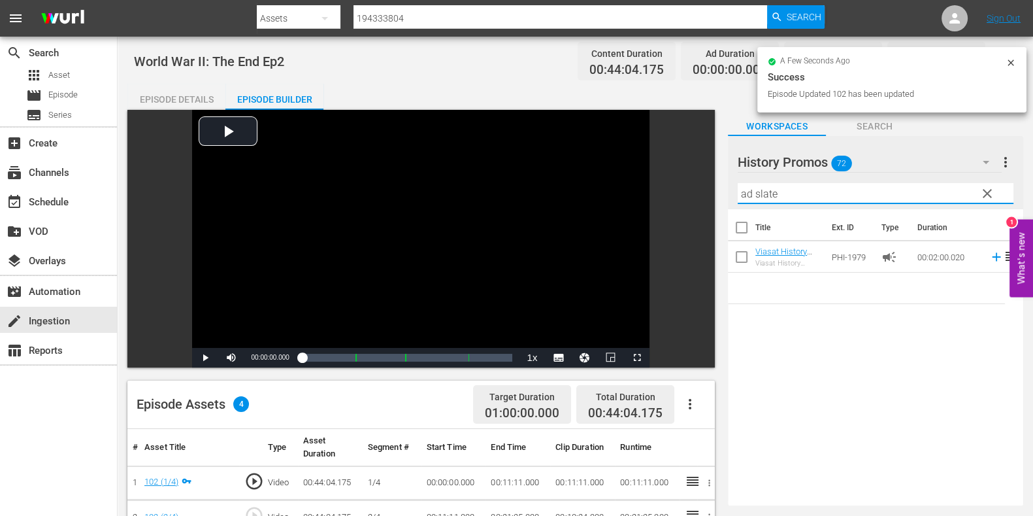
scroll to position [245, 0]
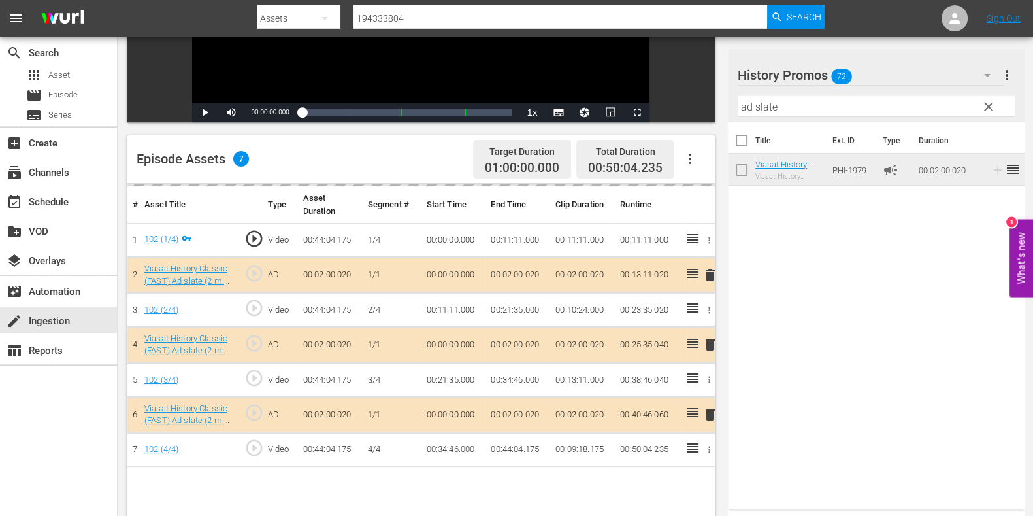
click at [743, 113] on input "ad slate" at bounding box center [876, 106] width 277 height 21
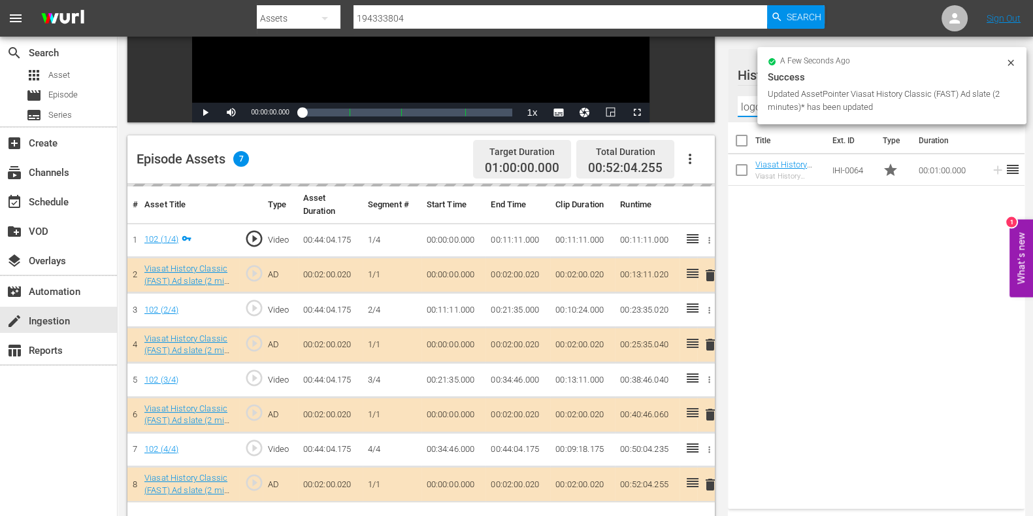
type input "logo loop"
click at [743, 112] on input "logo loop" at bounding box center [876, 106] width 277 height 21
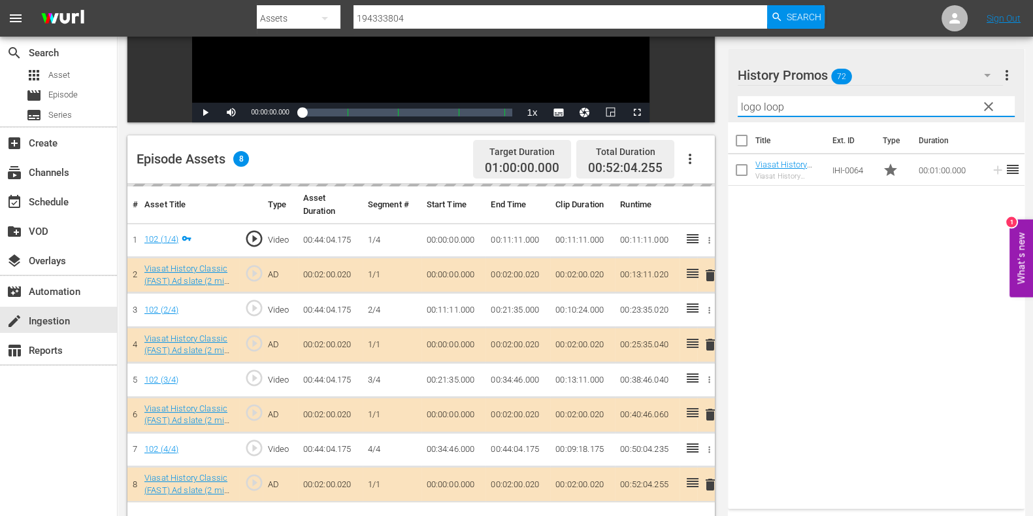
click at [743, 112] on input "logo loop" at bounding box center [876, 106] width 277 height 21
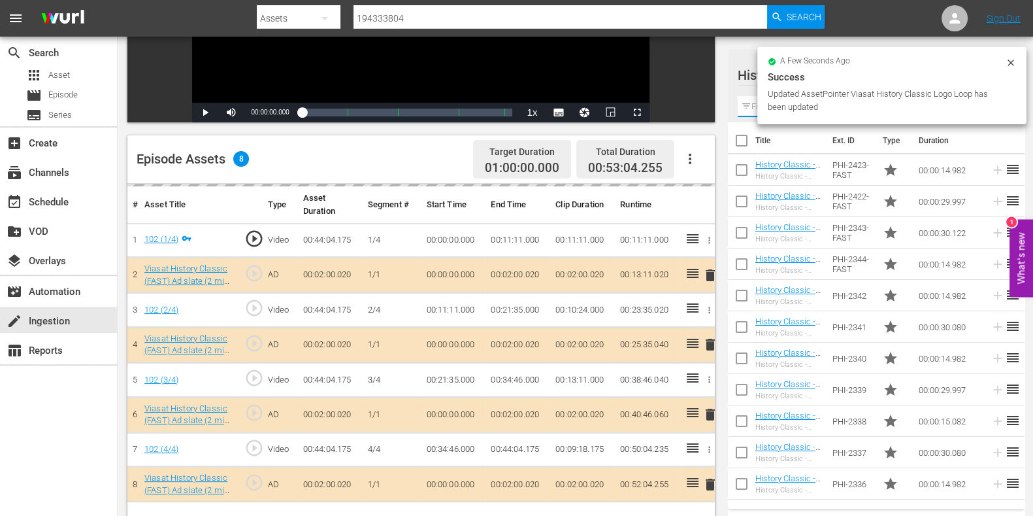
scroll to position [340, 0]
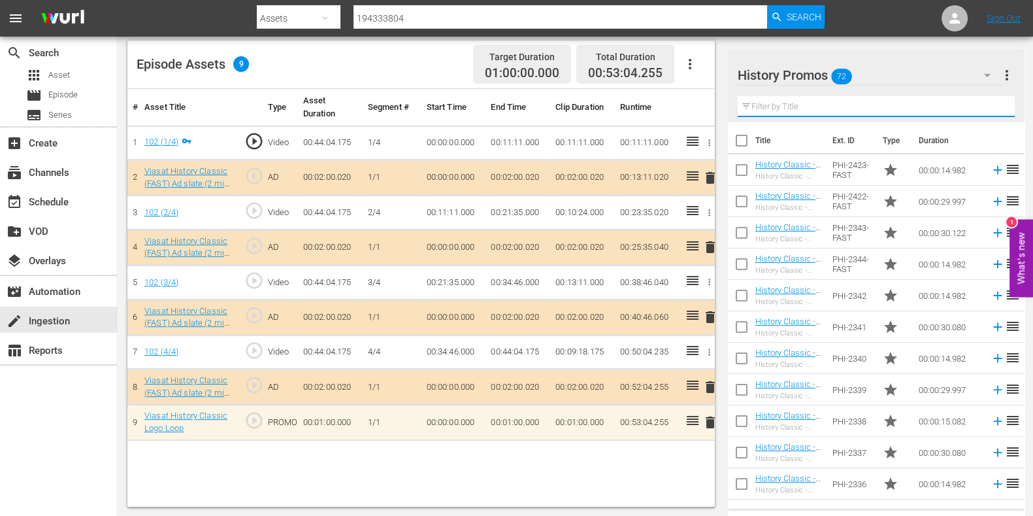
click at [760, 103] on input "text" at bounding box center [876, 106] width 277 height 21
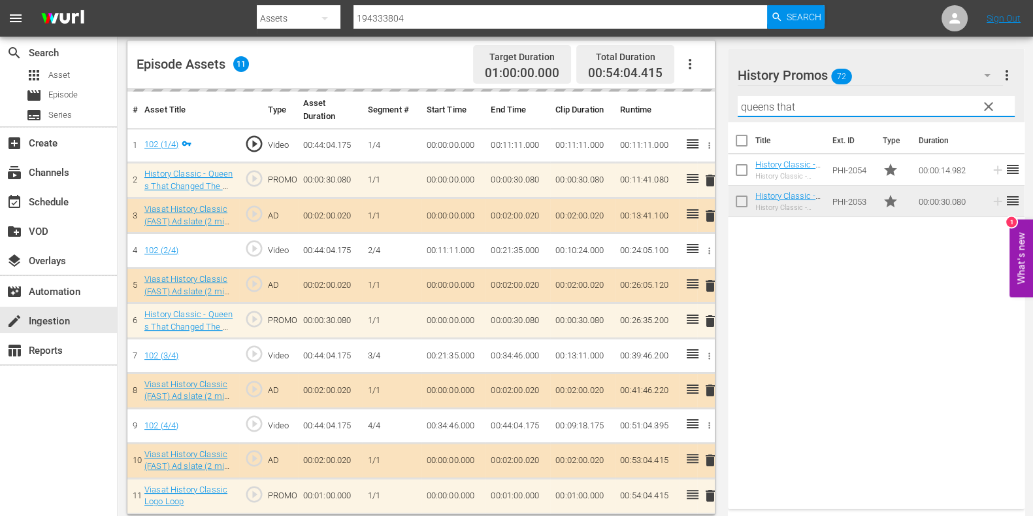
click at [751, 111] on input "queens that" at bounding box center [876, 106] width 277 height 21
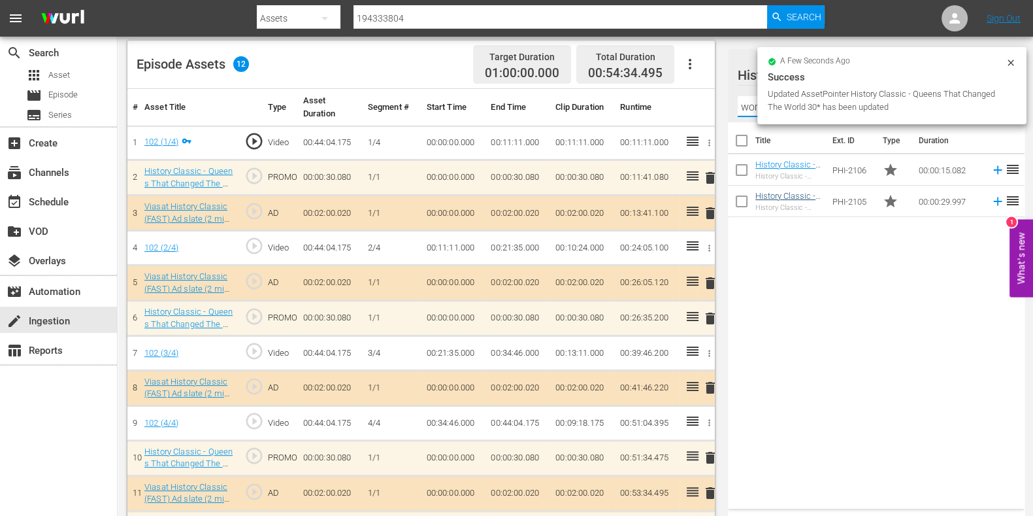
type input "women"
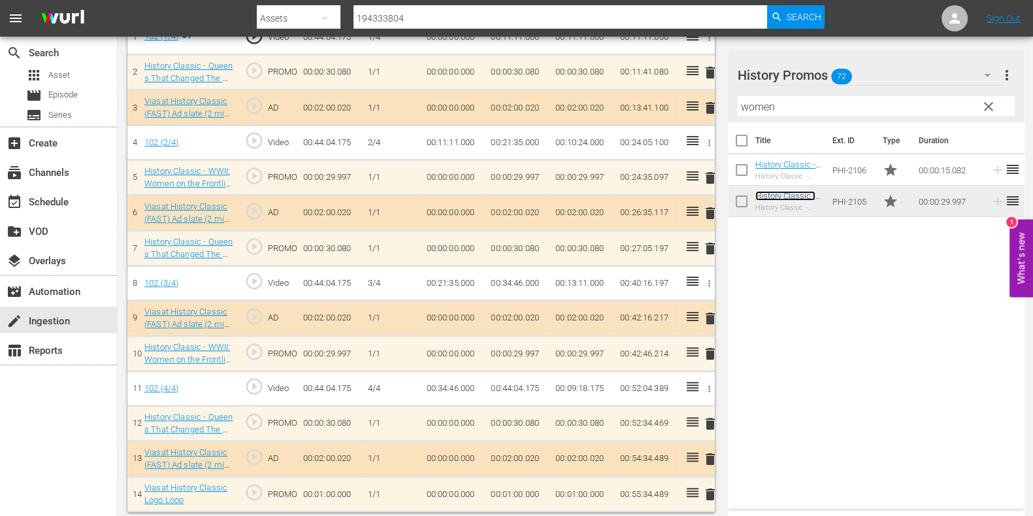
scroll to position [451, 0]
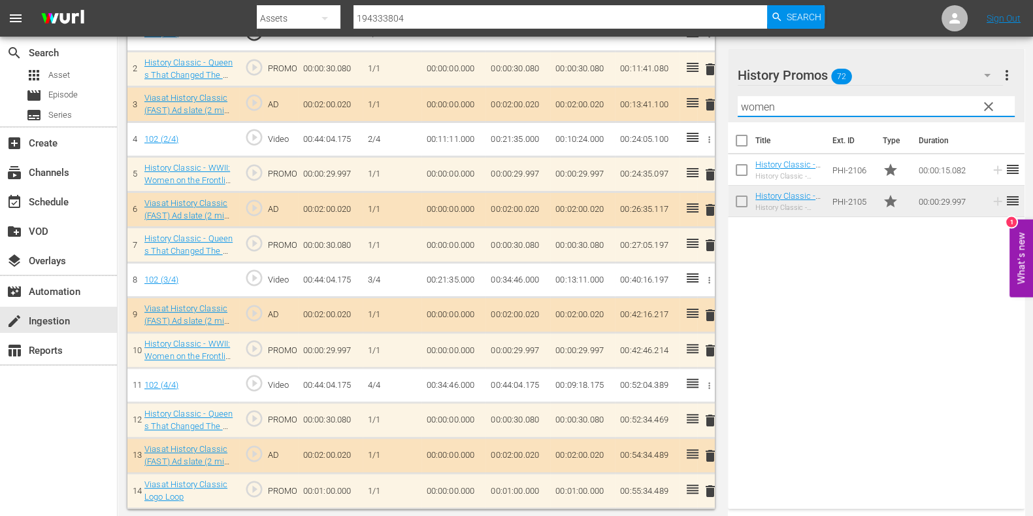
click at [753, 107] on input "women" at bounding box center [876, 106] width 277 height 21
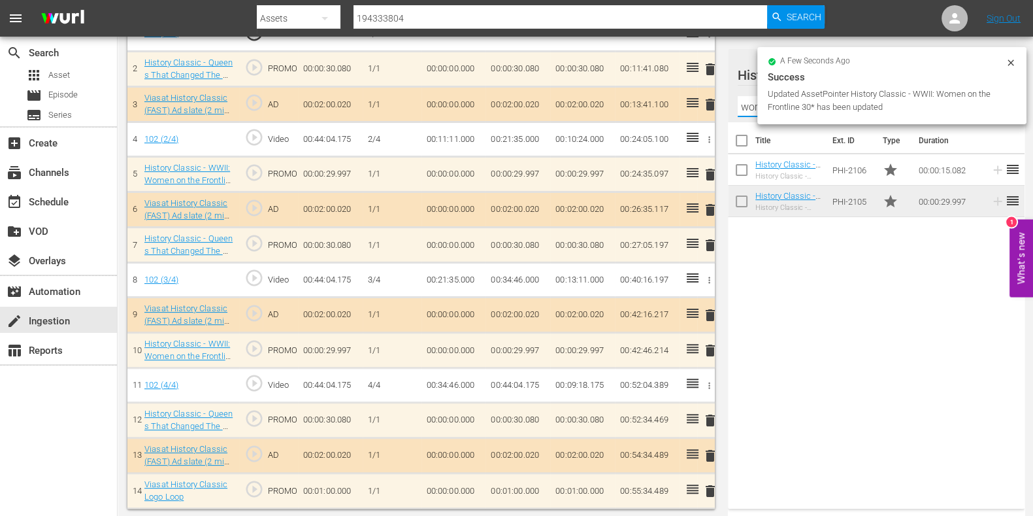
click at [753, 107] on input "women" at bounding box center [876, 106] width 277 height 21
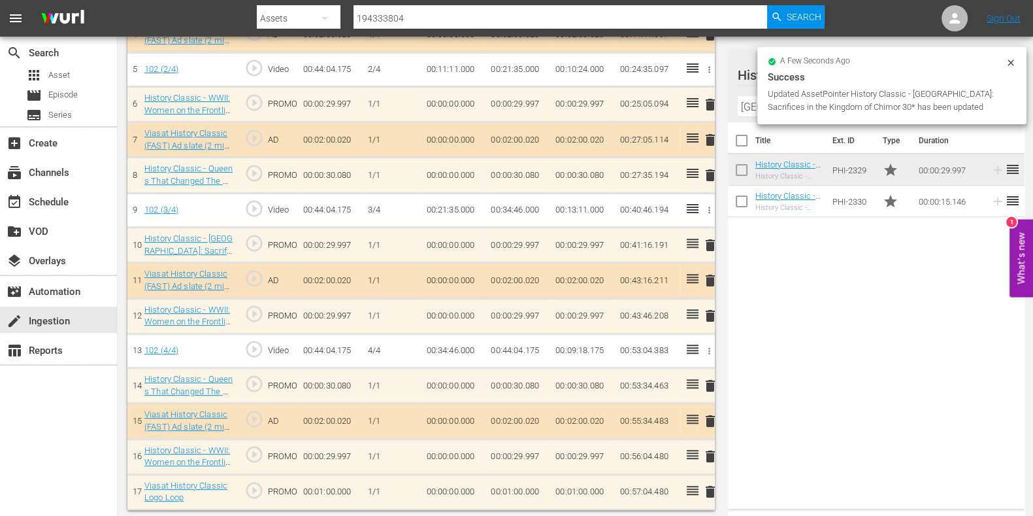
scroll to position [554, 0]
click at [757, 98] on div "a few seconds ago Success Updated AssetPointer History Classic - [GEOGRAPHIC_DA…" at bounding box center [891, 85] width 269 height 77
click at [746, 108] on input "[GEOGRAPHIC_DATA]" at bounding box center [876, 106] width 277 height 21
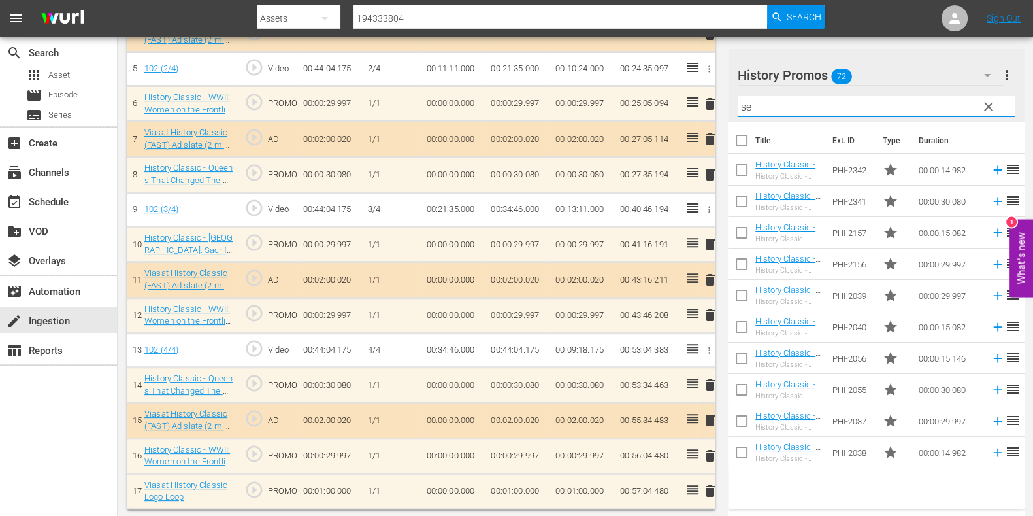
type input "s"
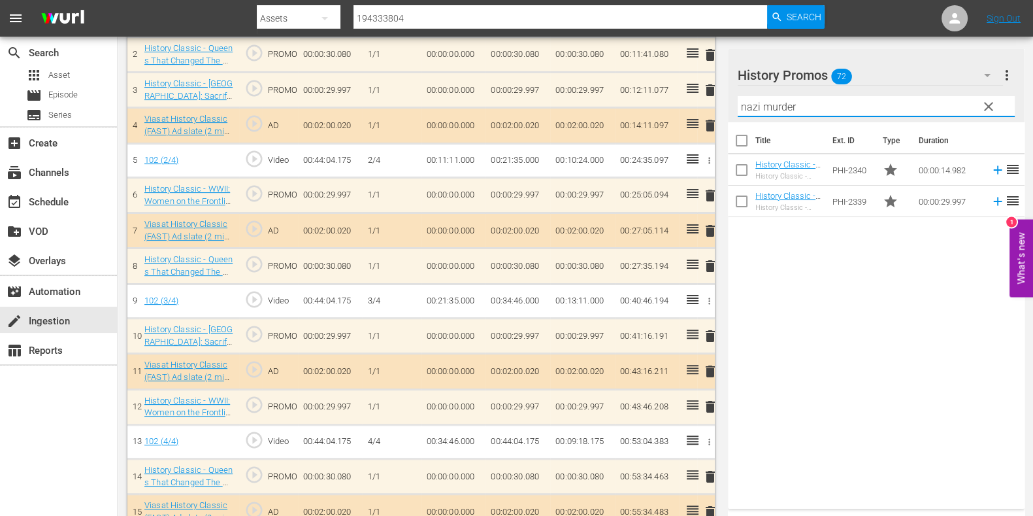
scroll to position [391, 0]
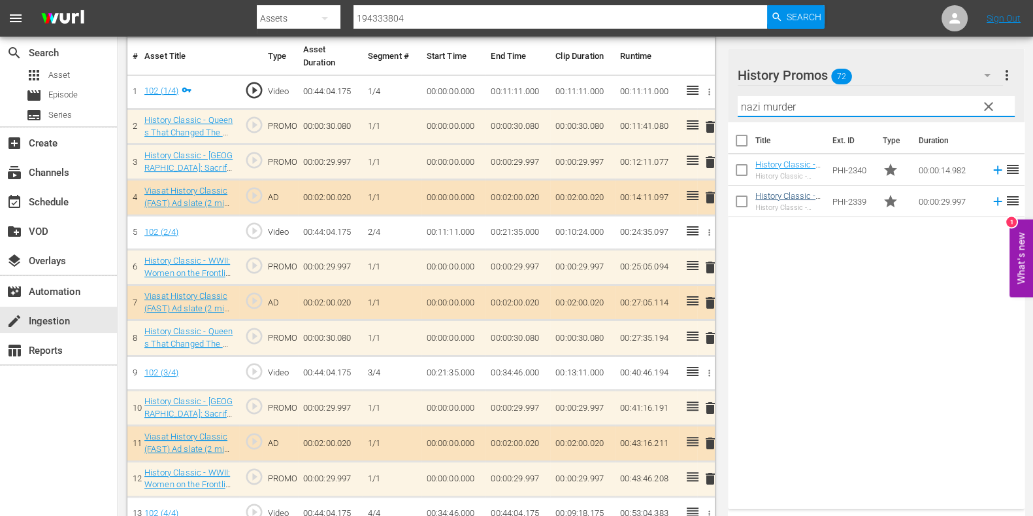
type input "nazi murder"
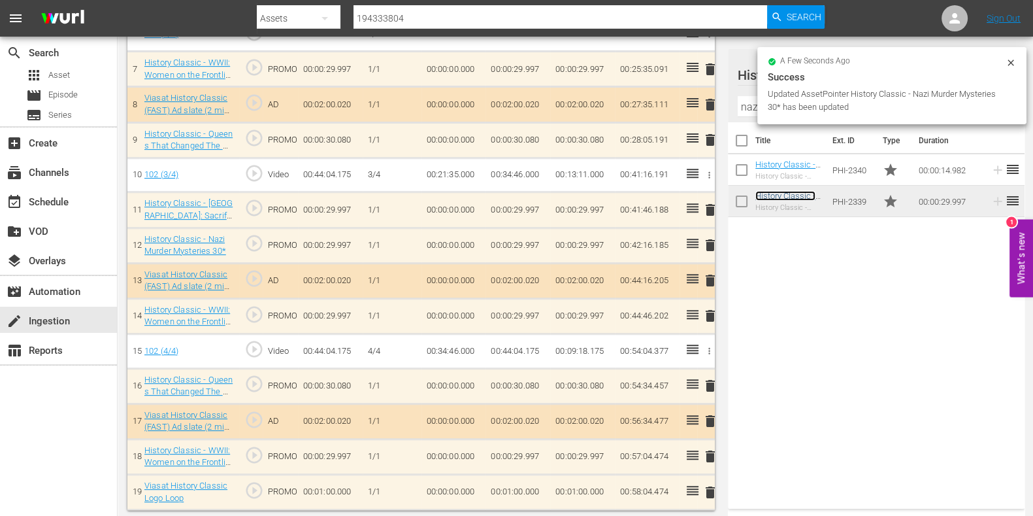
scroll to position [624, 0]
click at [750, 107] on input "nazi murder" at bounding box center [876, 106] width 277 height 21
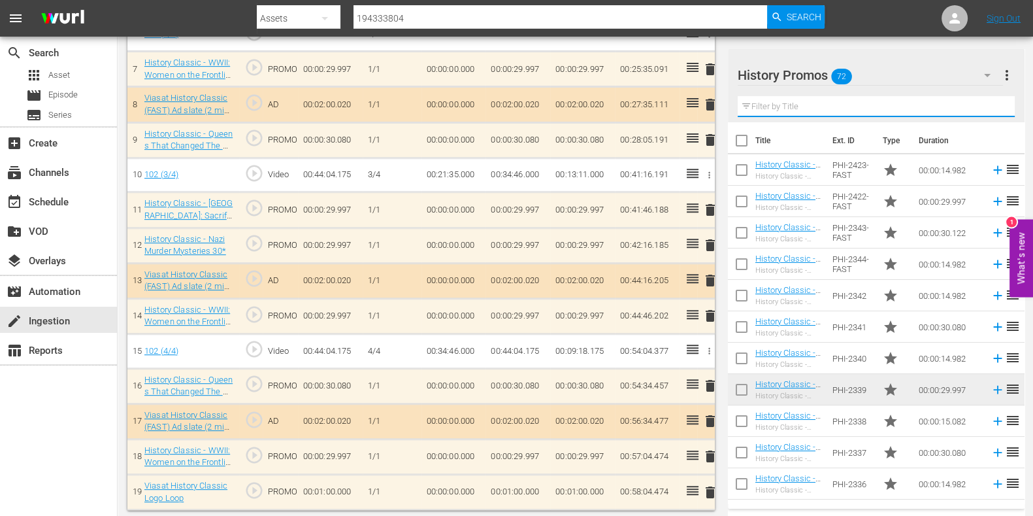
click at [770, 106] on input "text" at bounding box center [876, 106] width 277 height 21
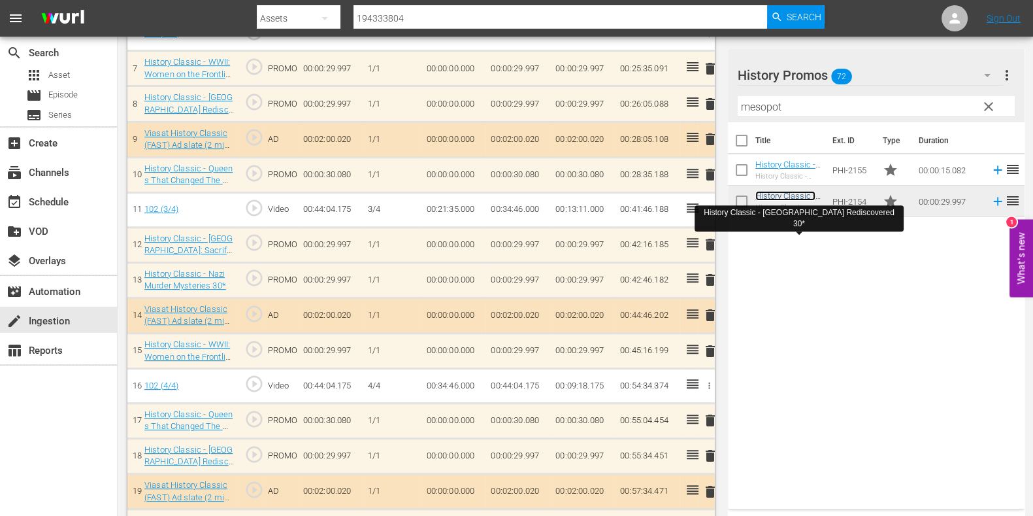
scroll to position [369, 0]
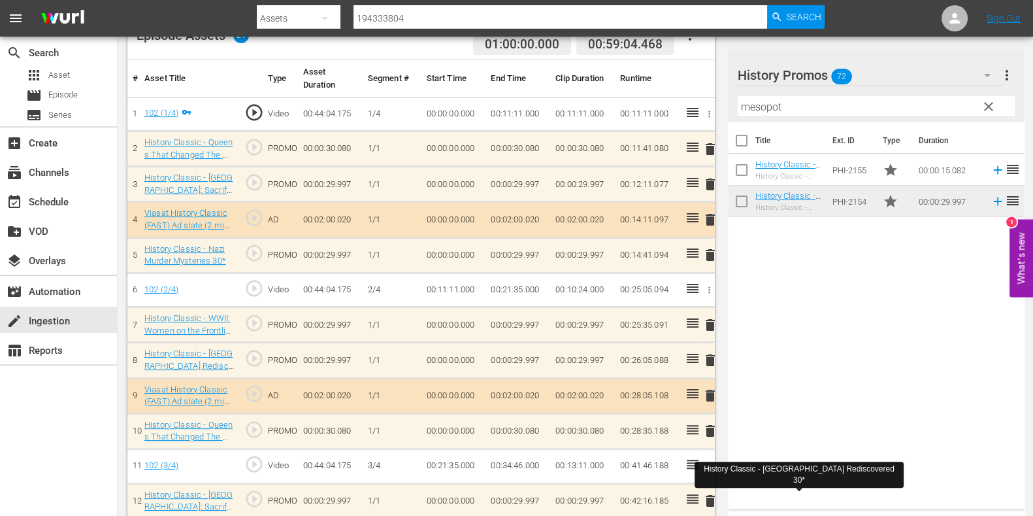
click at [755, 101] on input "mesopot" at bounding box center [876, 106] width 277 height 21
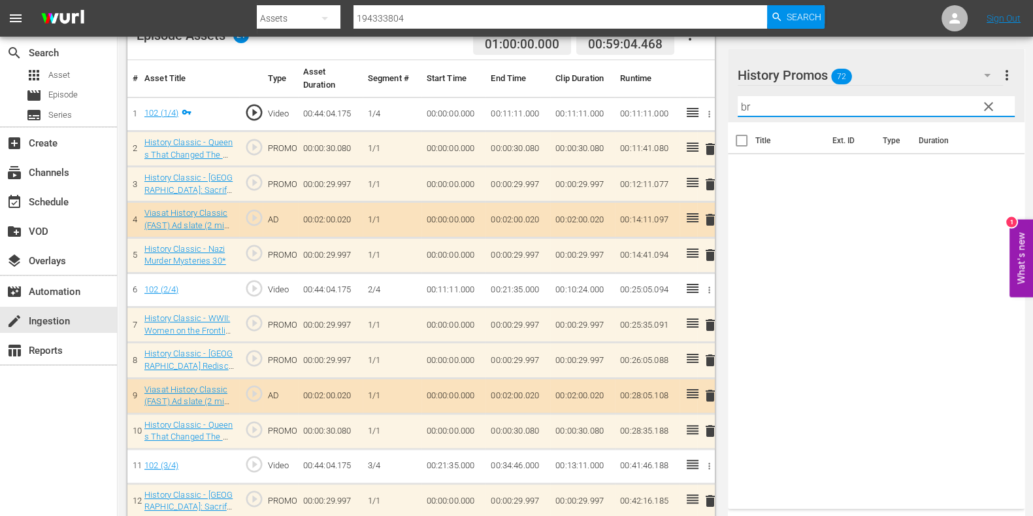
type input "b"
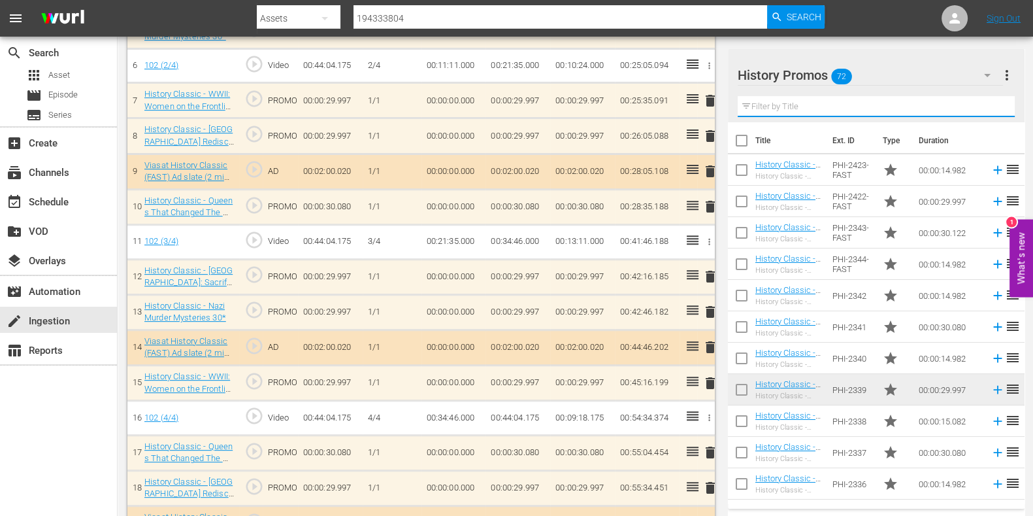
scroll to position [695, 0]
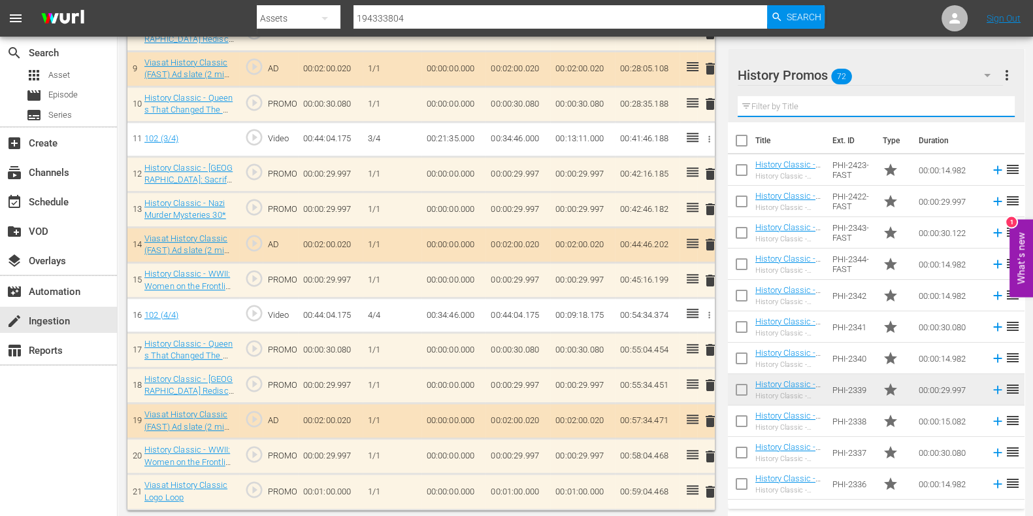
click at [787, 110] on input "text" at bounding box center [876, 106] width 277 height 21
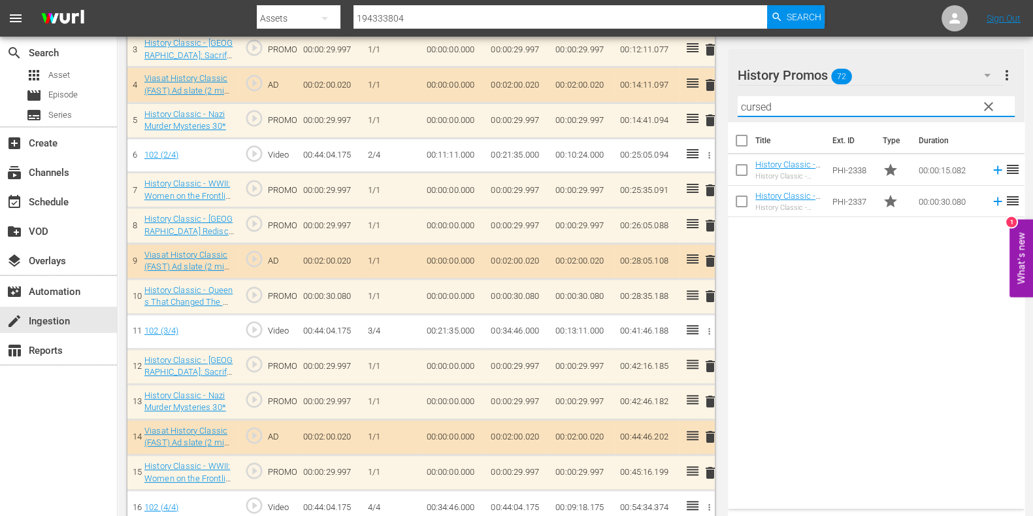
scroll to position [450, 0]
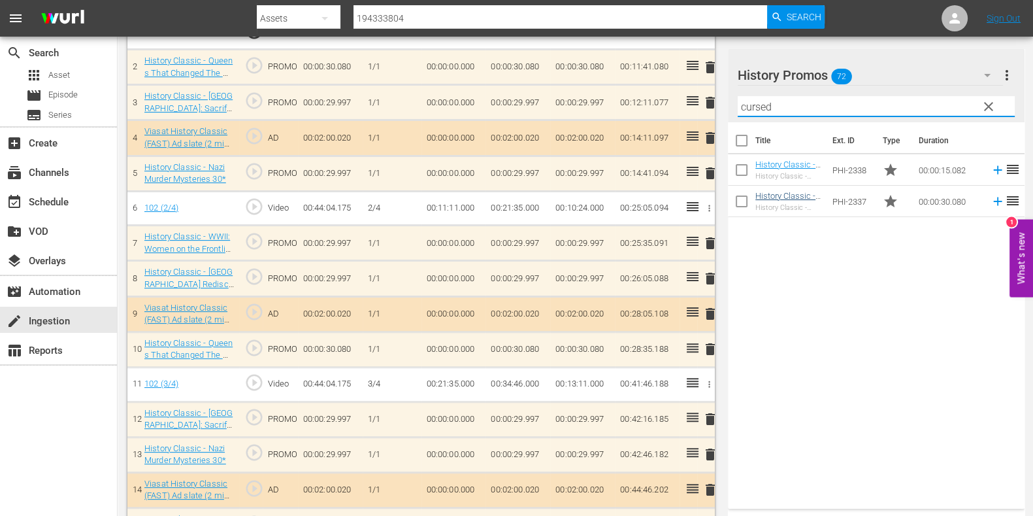
type input "cursed"
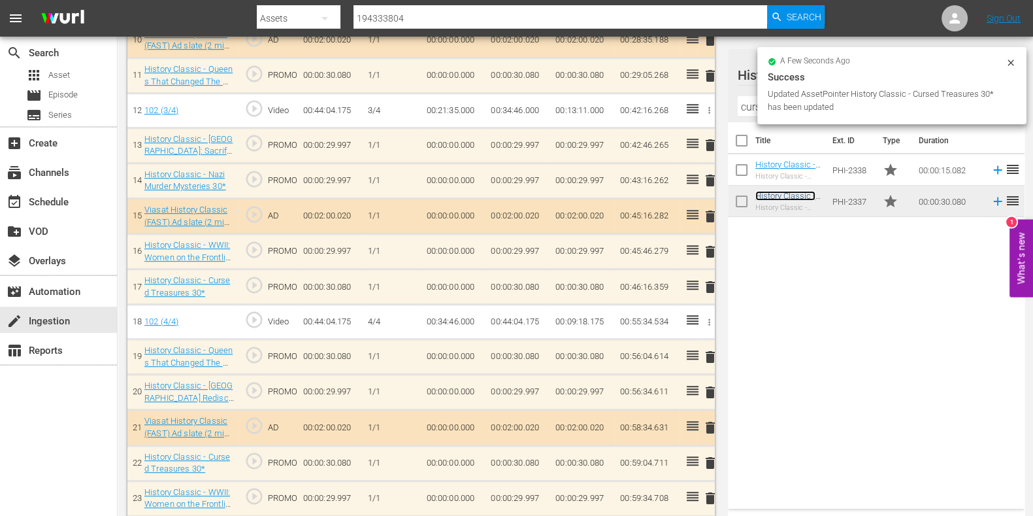
scroll to position [800, 0]
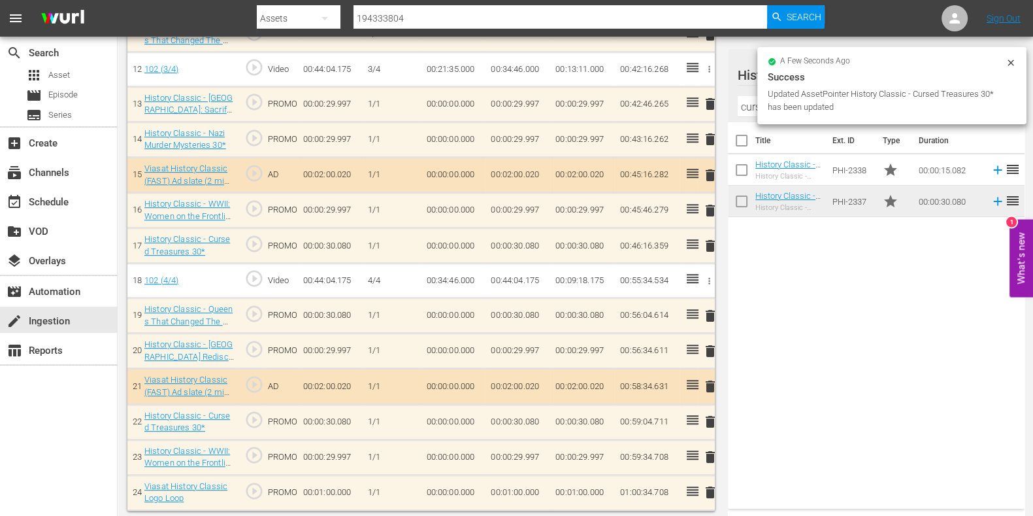
click at [508, 483] on td "00:01:00.000" at bounding box center [518, 491] width 65 height 35
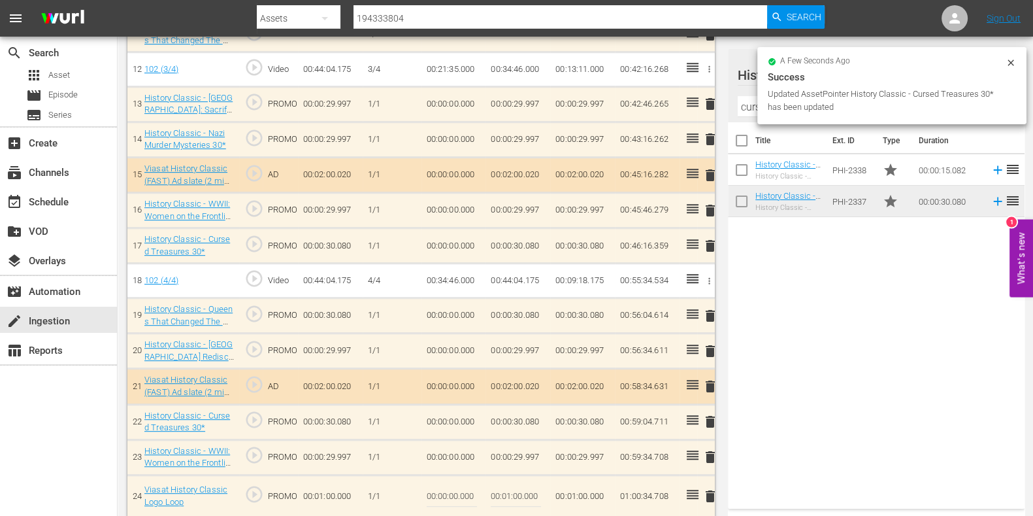
click at [508, 491] on input "00:01:00.000" at bounding box center [516, 495] width 50 height 31
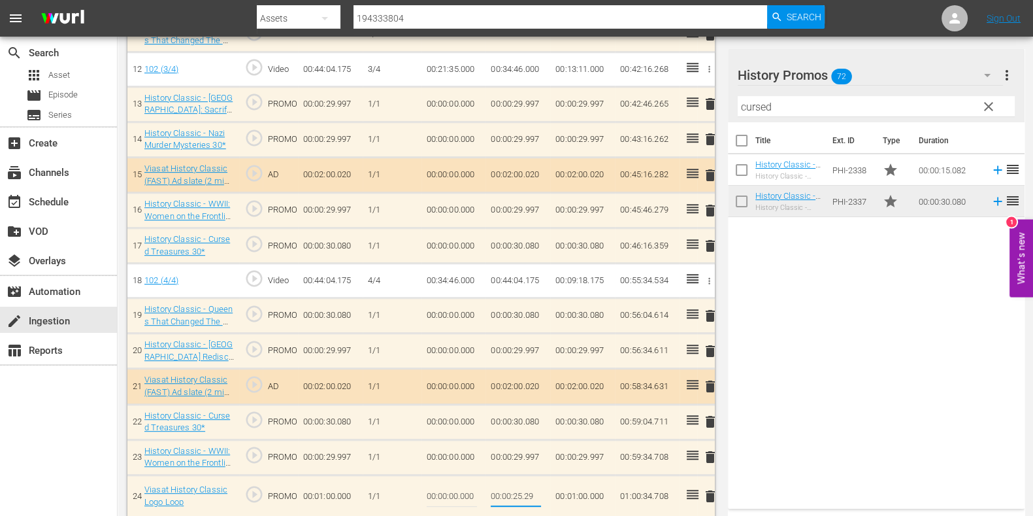
type input "00:00:25.292"
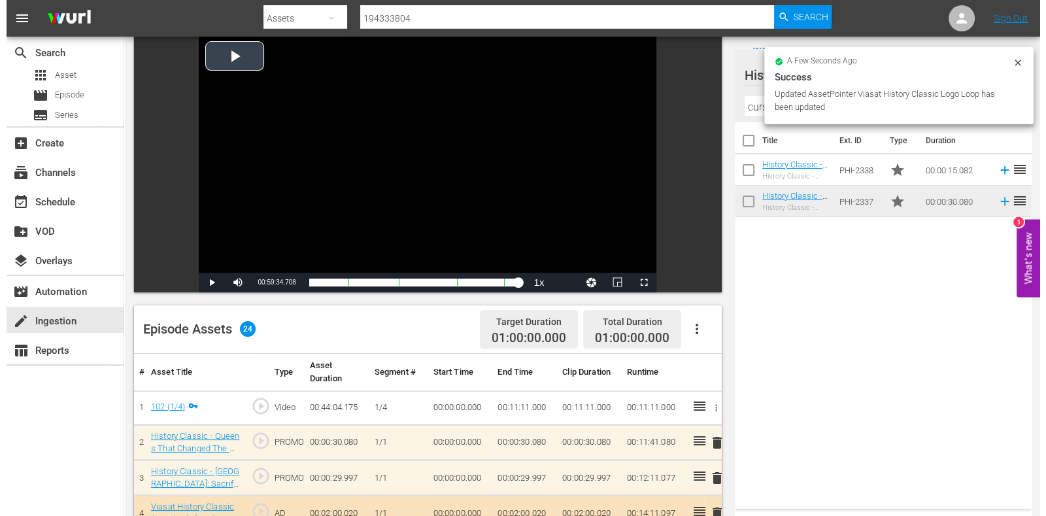
scroll to position [0, 0]
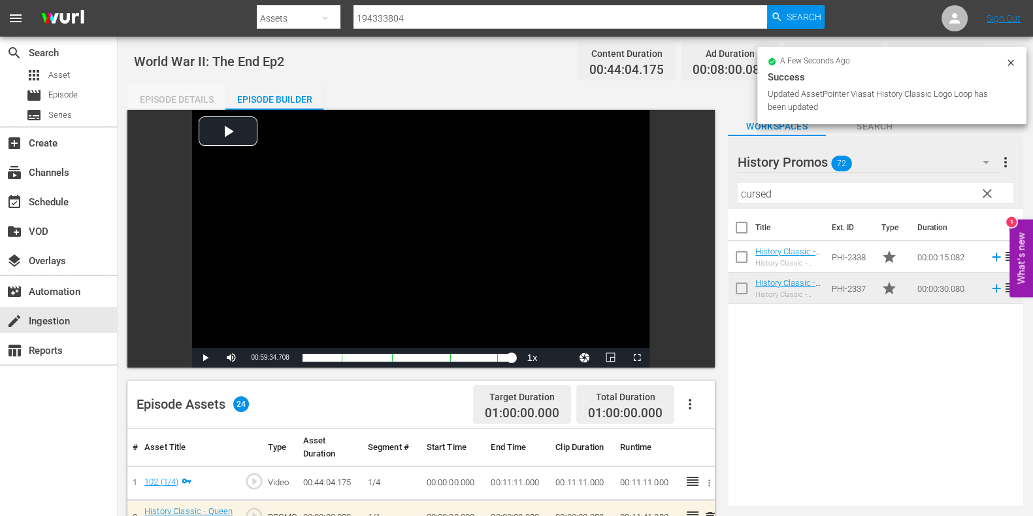
click at [197, 97] on div "Episode Details" at bounding box center [176, 99] width 98 height 31
